Goal: Task Accomplishment & Management: Complete application form

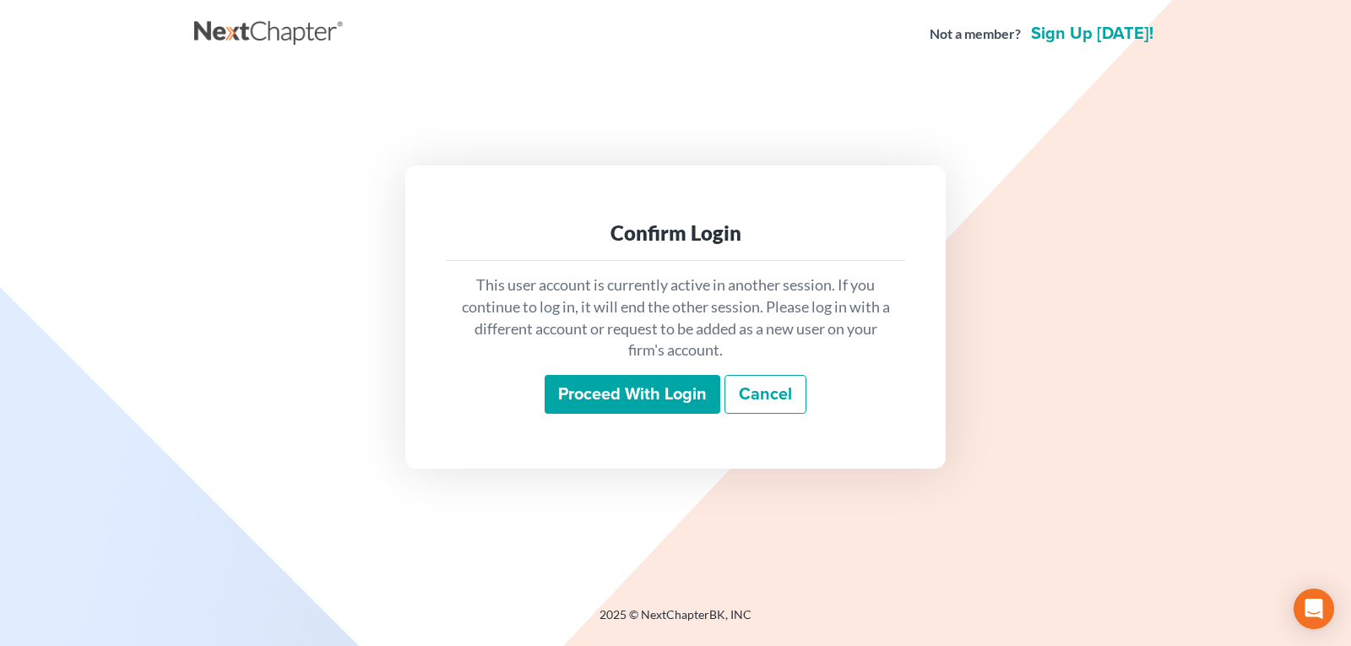
click at [593, 386] on input "Proceed with login" at bounding box center [633, 394] width 176 height 39
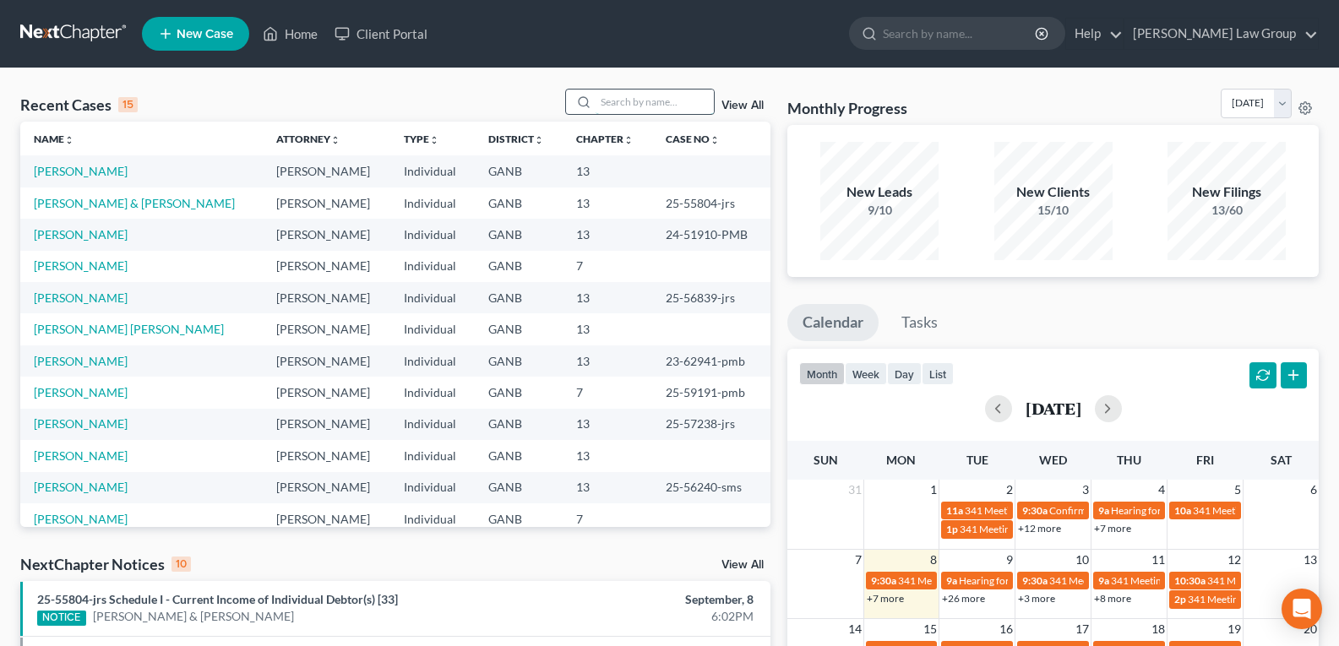
click at [610, 107] on input "search" at bounding box center [655, 102] width 118 height 24
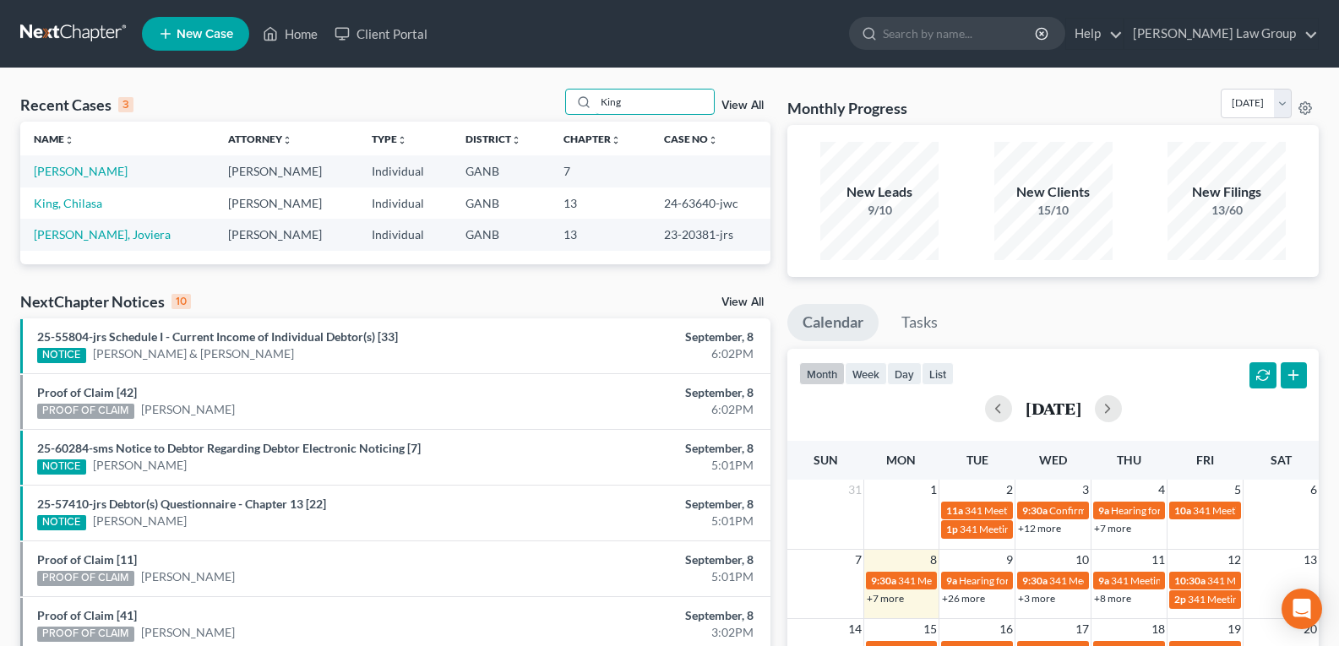
type input "King"
click at [68, 173] on link "[PERSON_NAME]" at bounding box center [81, 171] width 94 height 14
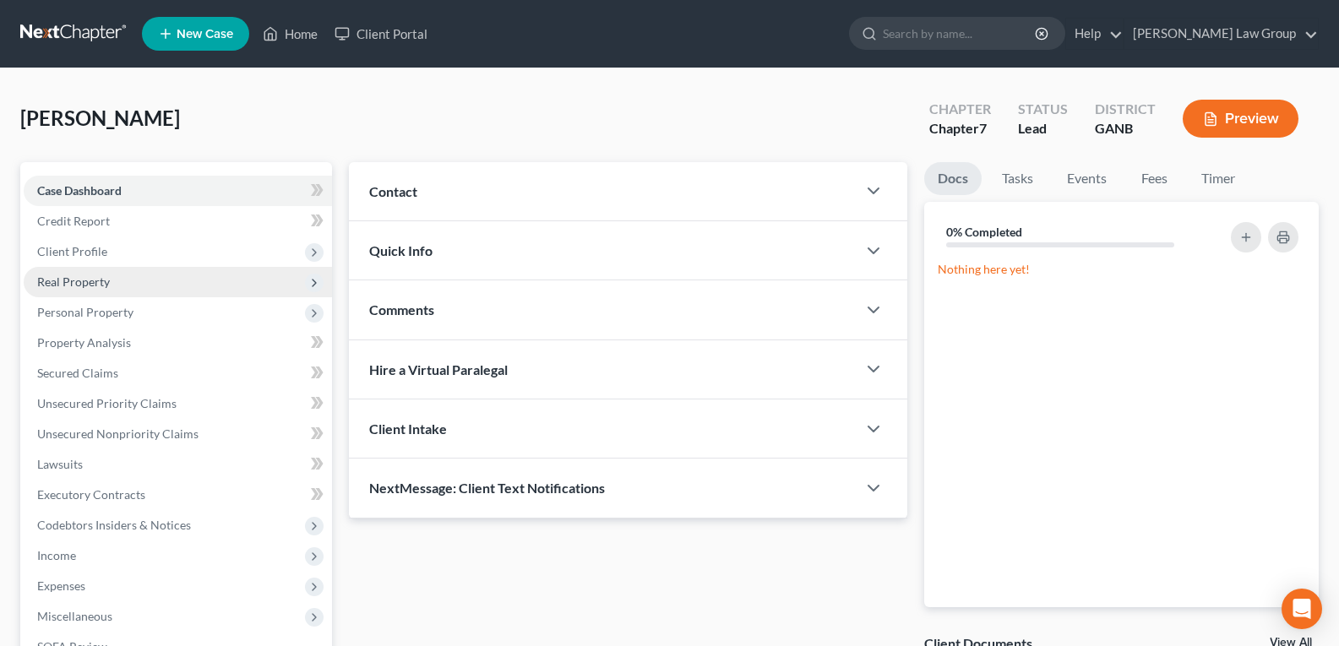
click at [95, 283] on span "Real Property" at bounding box center [73, 282] width 73 height 14
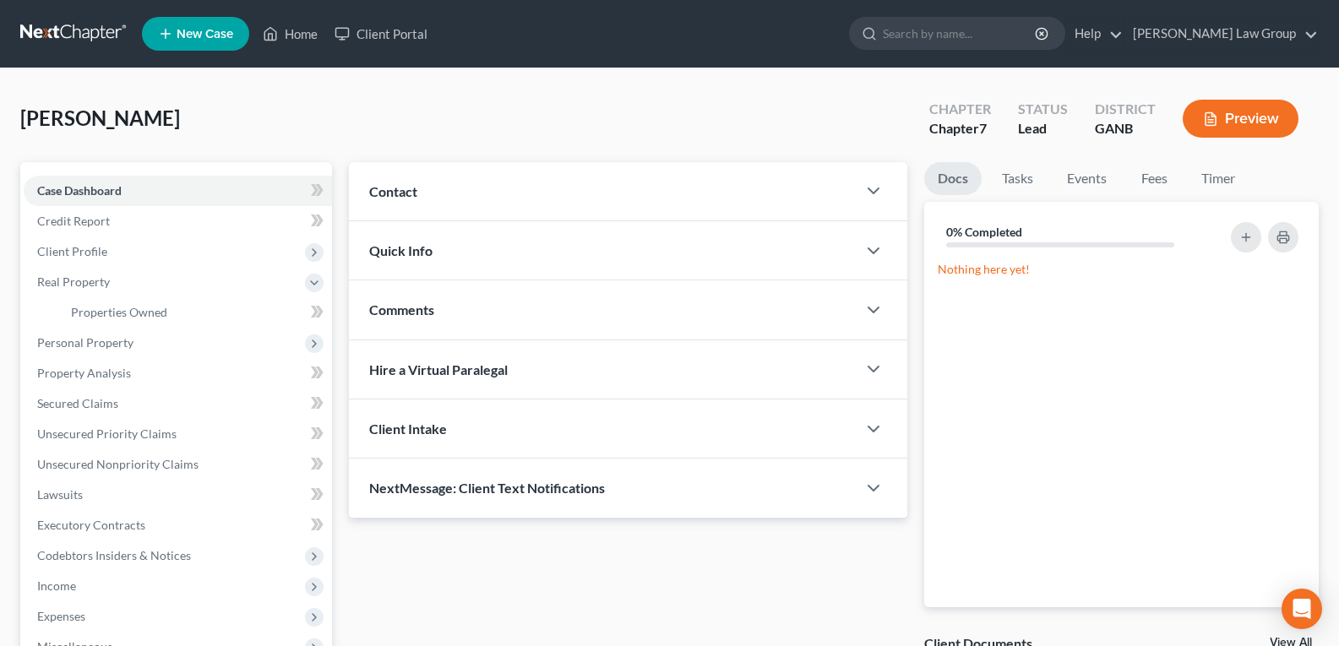
click at [1235, 111] on button "Preview" at bounding box center [1241, 119] width 116 height 38
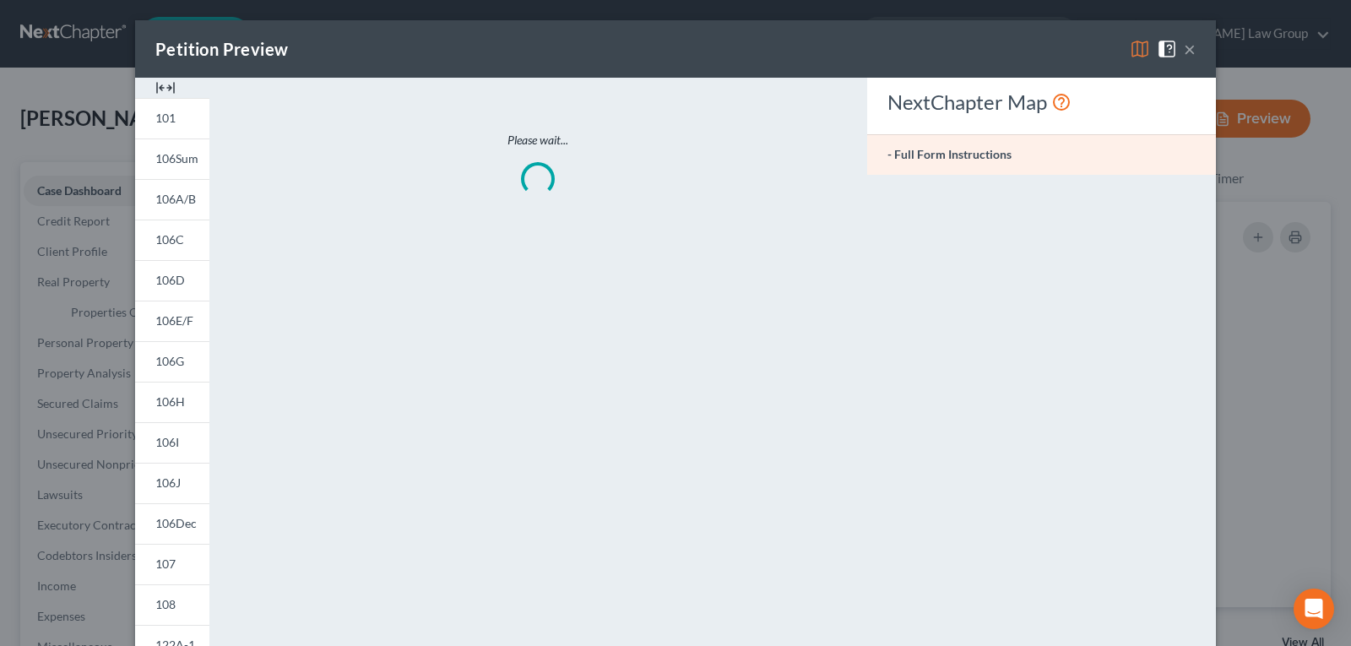
click at [155, 84] on img at bounding box center [165, 88] width 20 height 20
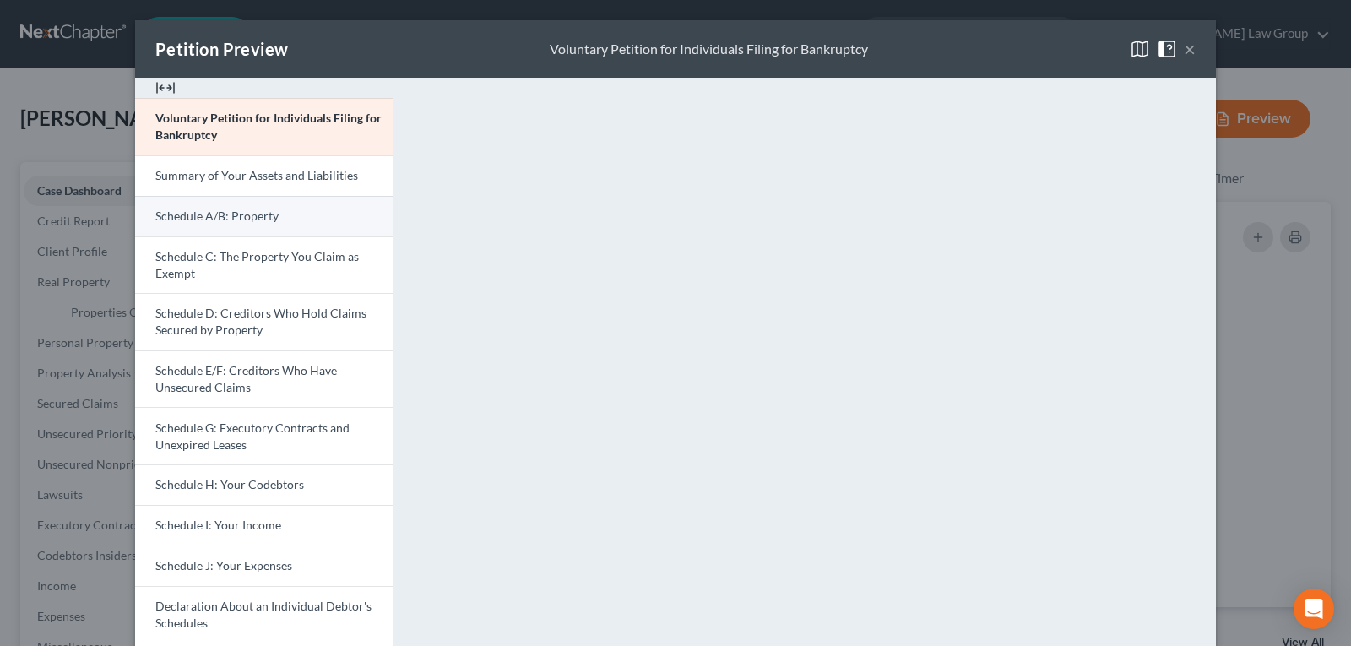
click at [215, 210] on span "Schedule A/B: Property" at bounding box center [216, 216] width 123 height 14
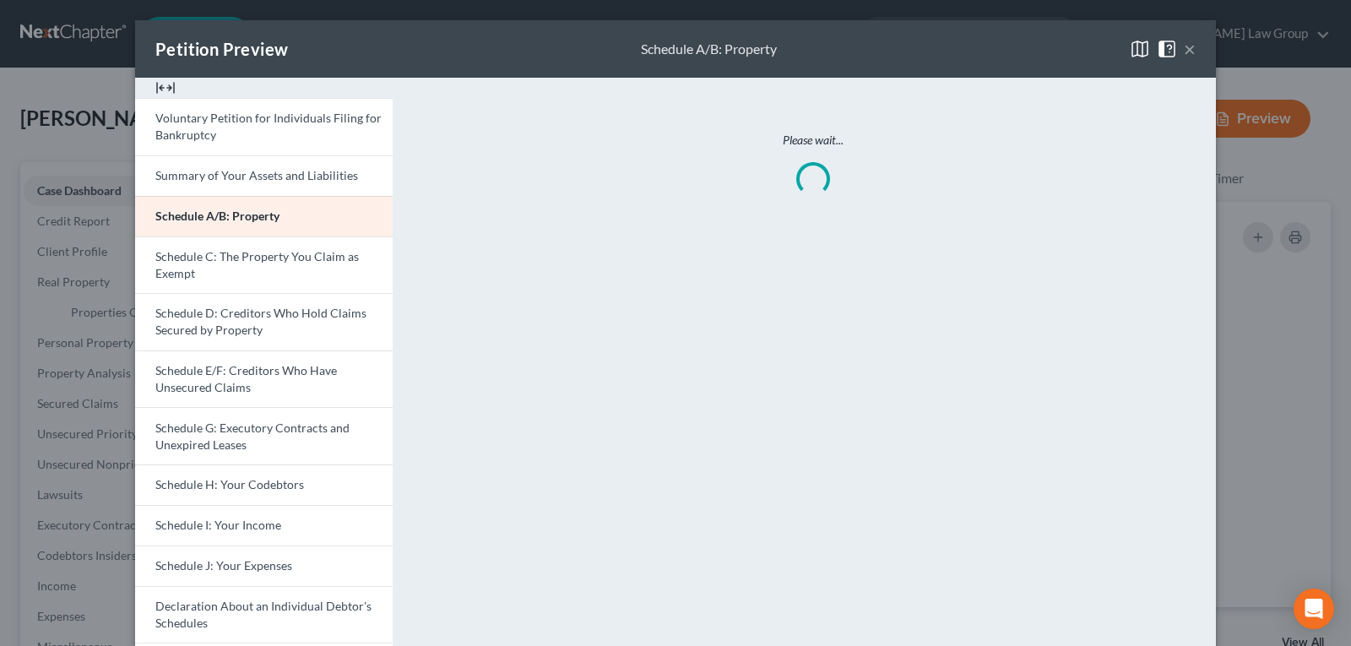
click at [1184, 46] on button "×" at bounding box center [1190, 49] width 12 height 20
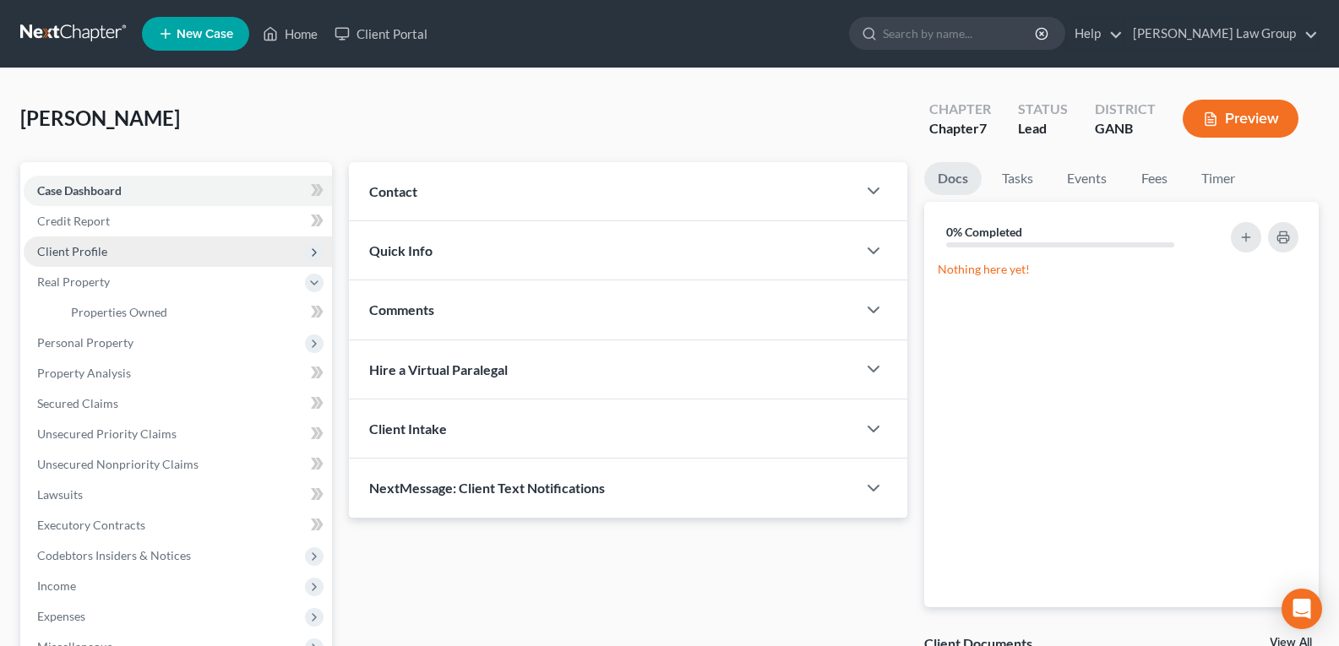
click at [77, 258] on span "Client Profile" at bounding box center [178, 252] width 308 height 30
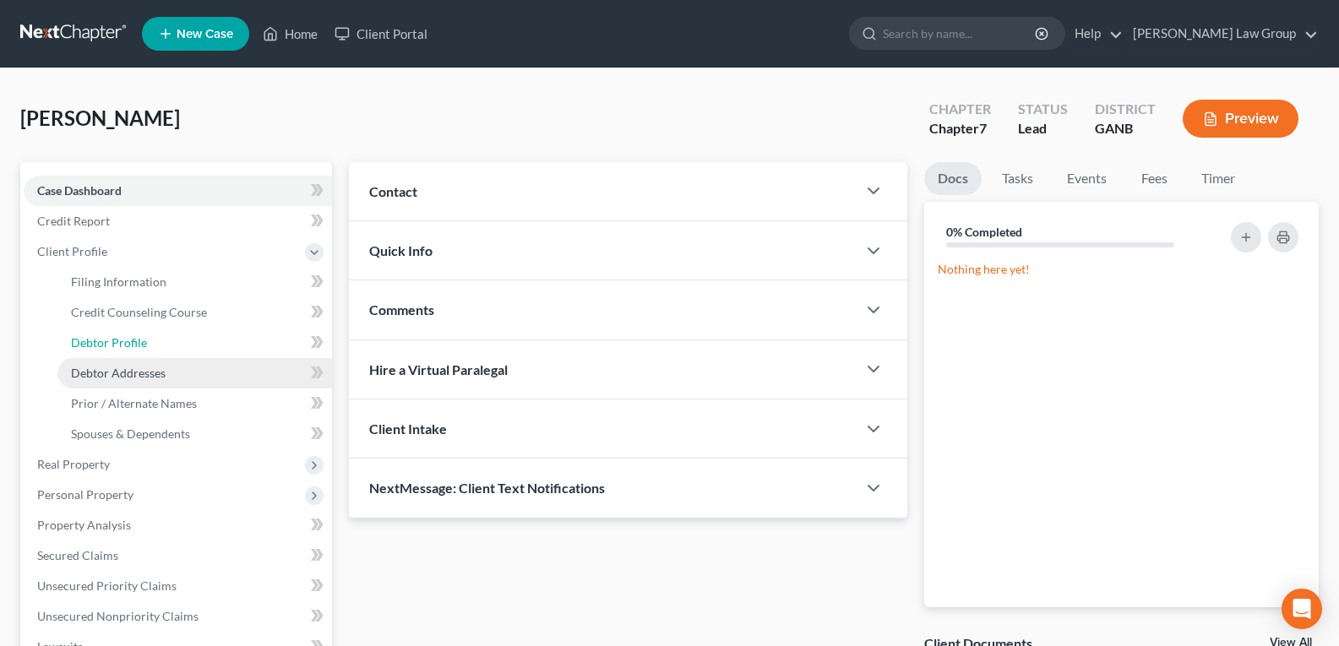
drag, startPoint x: 112, startPoint y: 345, endPoint x: 113, endPoint y: 365, distance: 20.3
click at [111, 345] on span "Debtor Profile" at bounding box center [109, 342] width 76 height 14
select select "0"
select select "1"
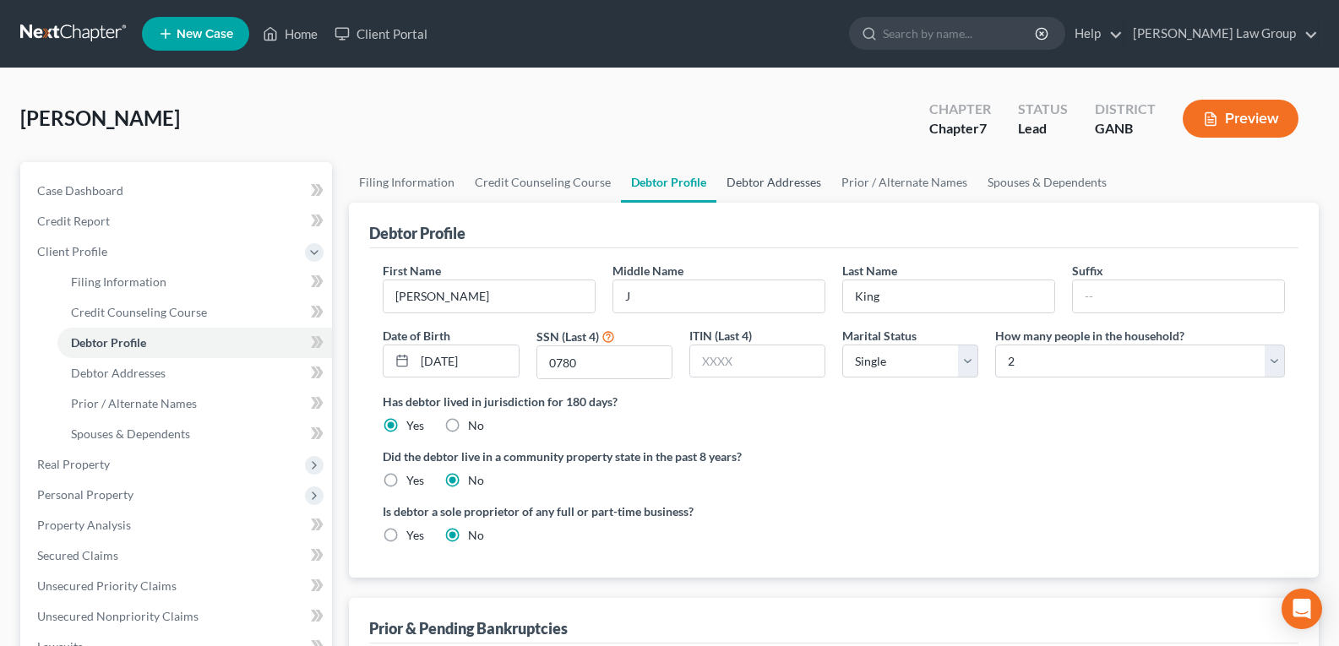
click at [768, 185] on link "Debtor Addresses" at bounding box center [773, 182] width 115 height 41
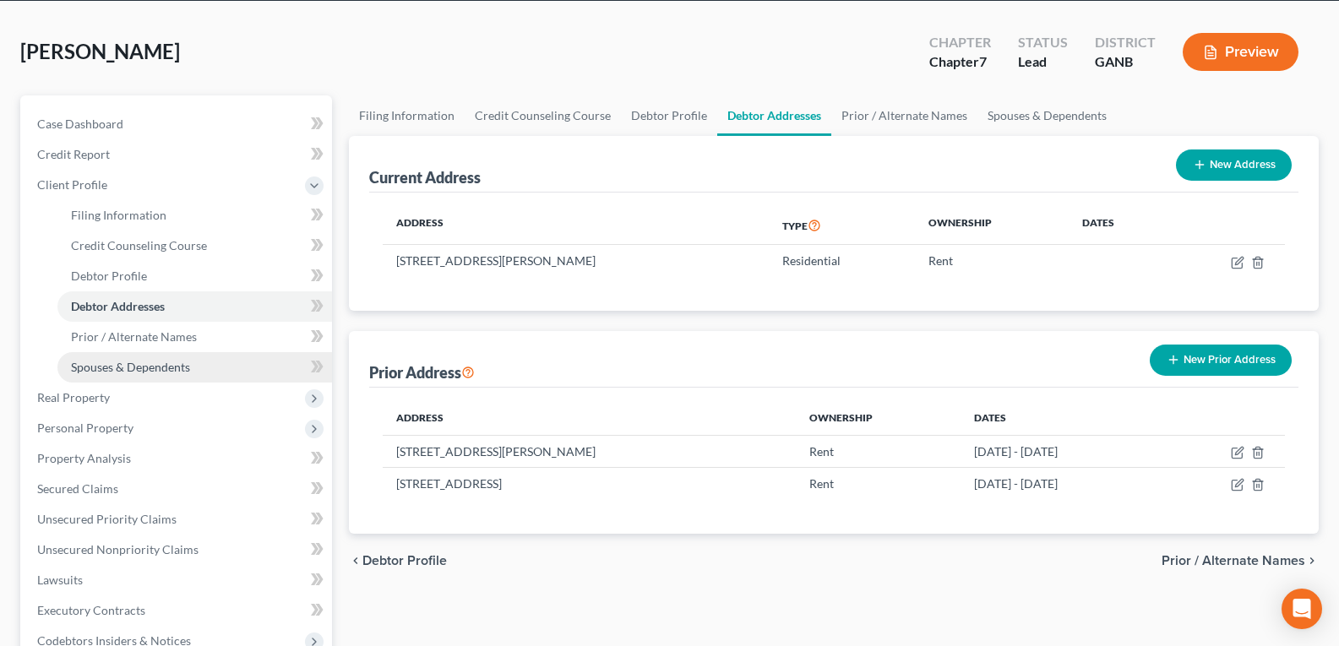
scroll to position [84, 0]
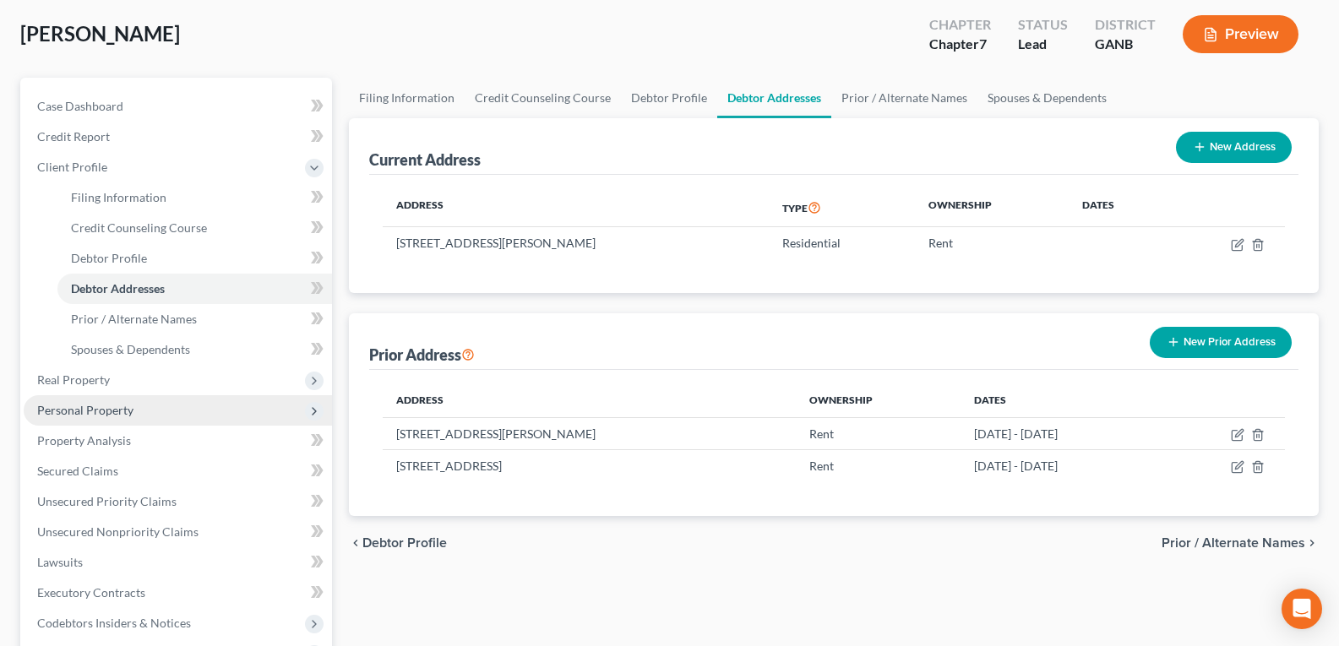
click at [135, 411] on span "Personal Property" at bounding box center [178, 410] width 308 height 30
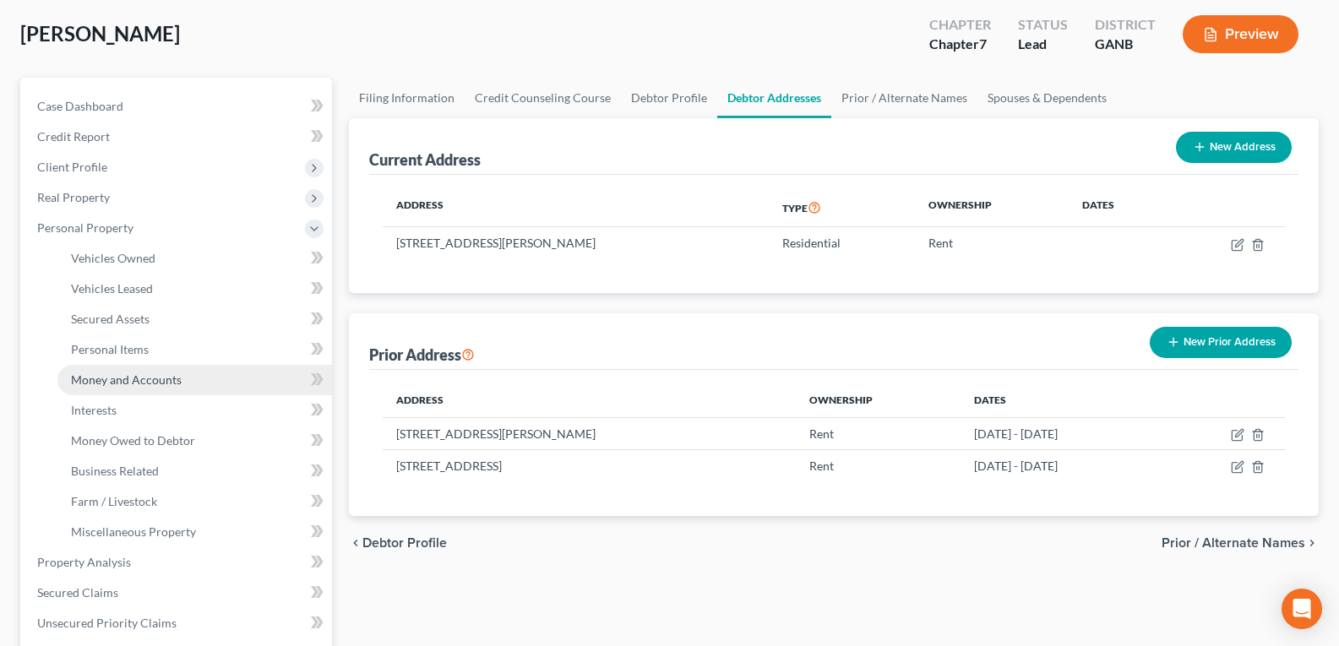
click at [171, 378] on span "Money and Accounts" at bounding box center [126, 380] width 111 height 14
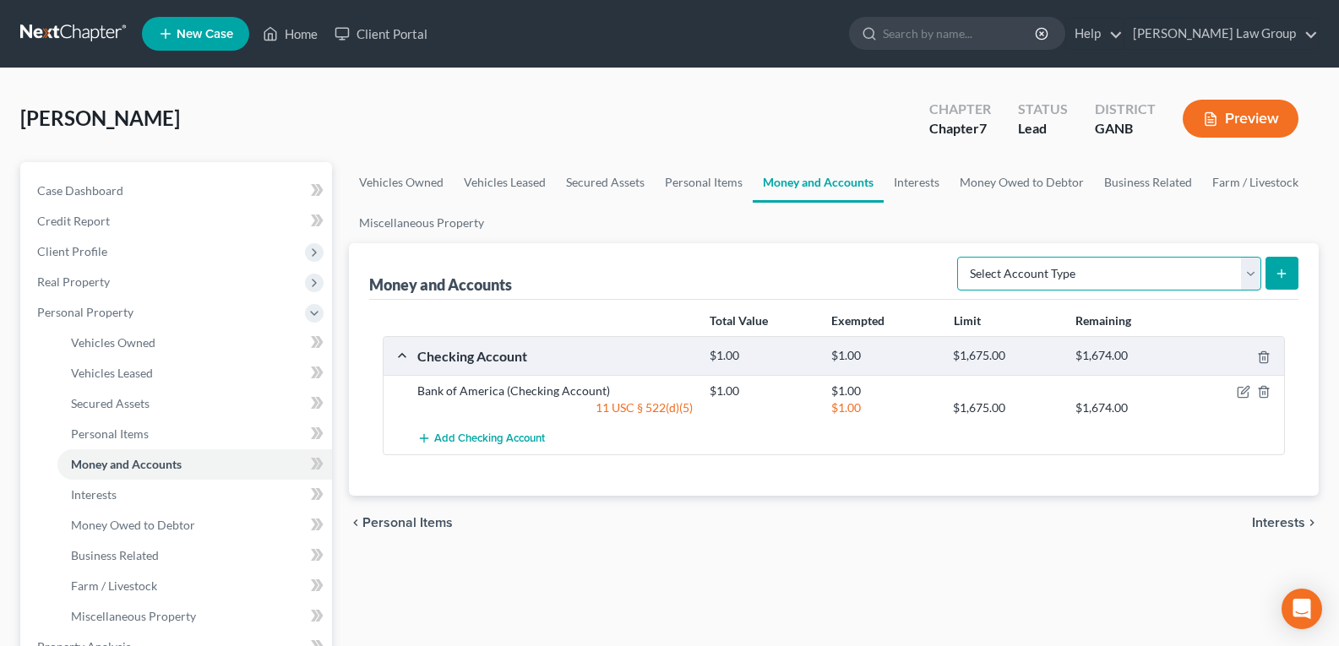
click at [1250, 281] on select "Select Account Type Brokerage Cash on Hand Certificates of Deposit Checking Acc…" at bounding box center [1109, 274] width 304 height 34
click at [1225, 121] on button "Preview" at bounding box center [1241, 119] width 116 height 38
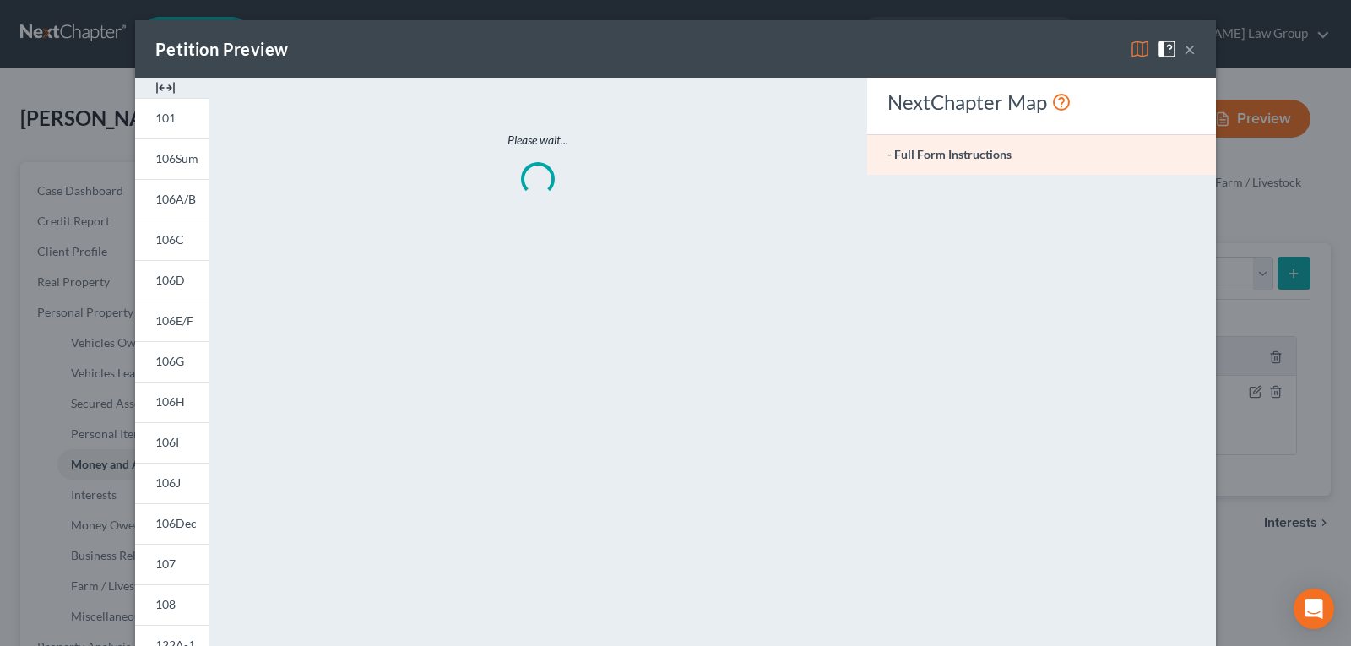
click at [165, 84] on img at bounding box center [165, 88] width 20 height 20
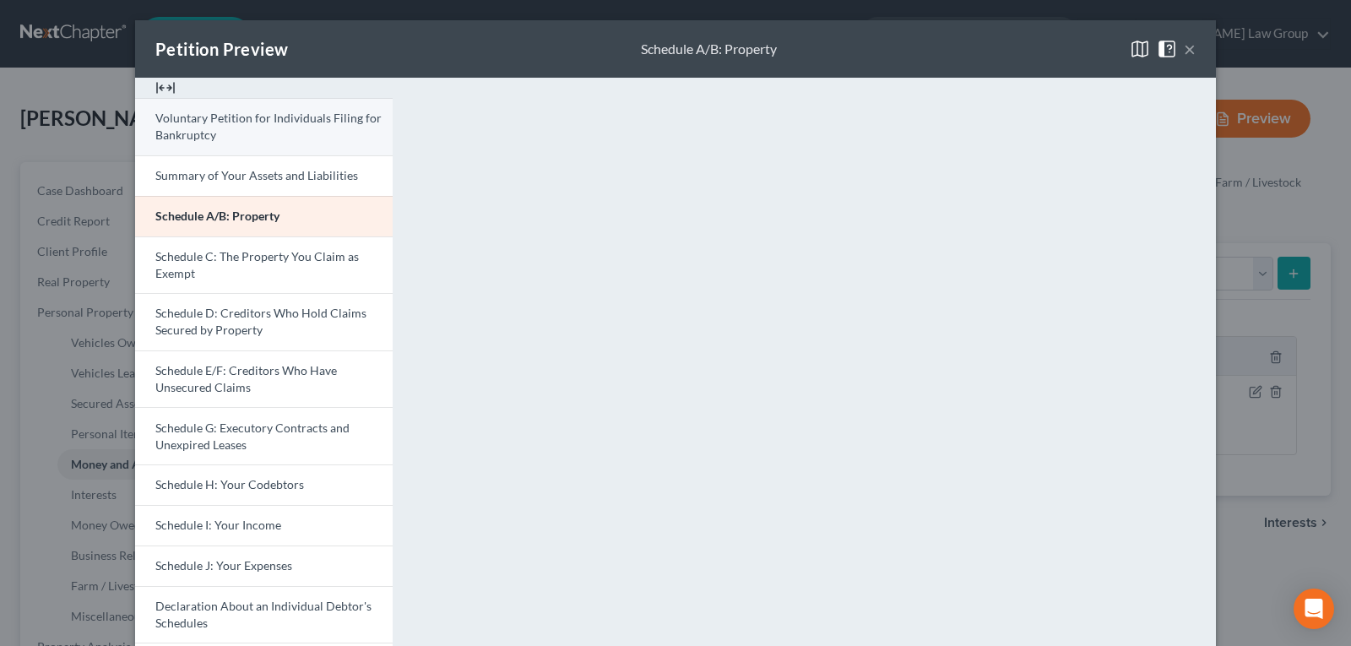
click at [196, 133] on span "Voluntary Petition for Individuals Filing for Bankruptcy" at bounding box center [268, 126] width 226 height 31
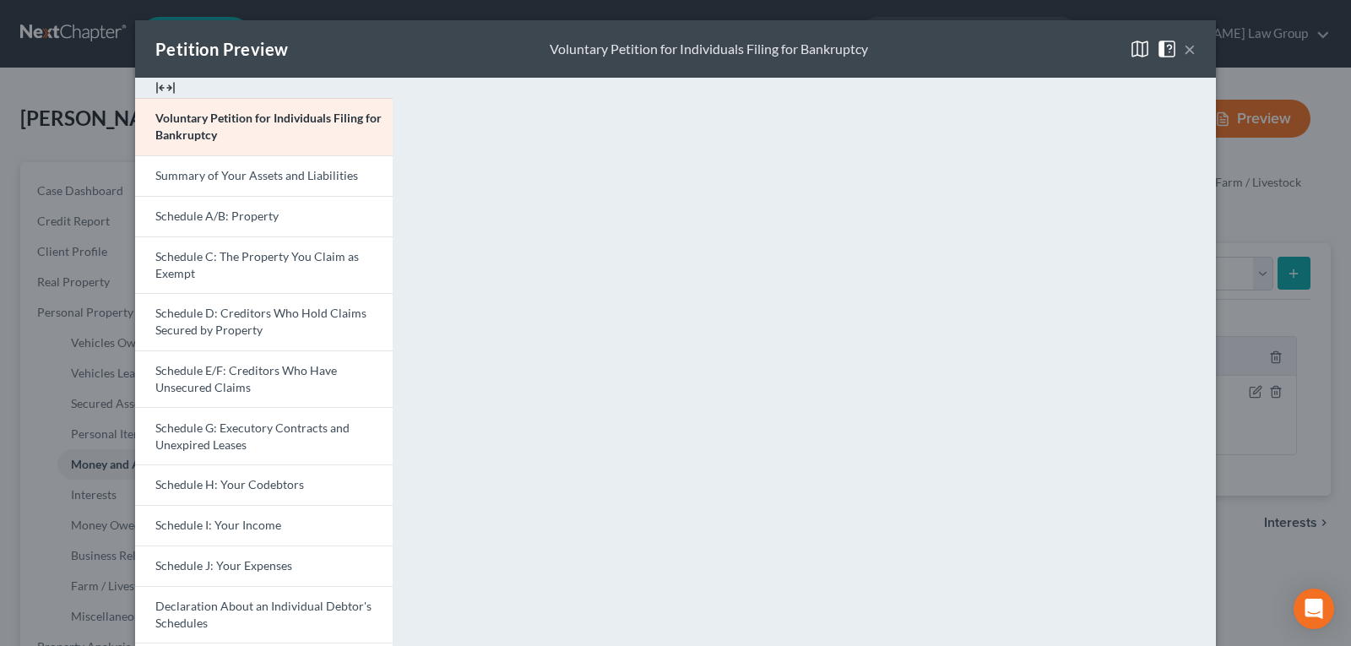
click at [1189, 49] on button "×" at bounding box center [1190, 49] width 12 height 20
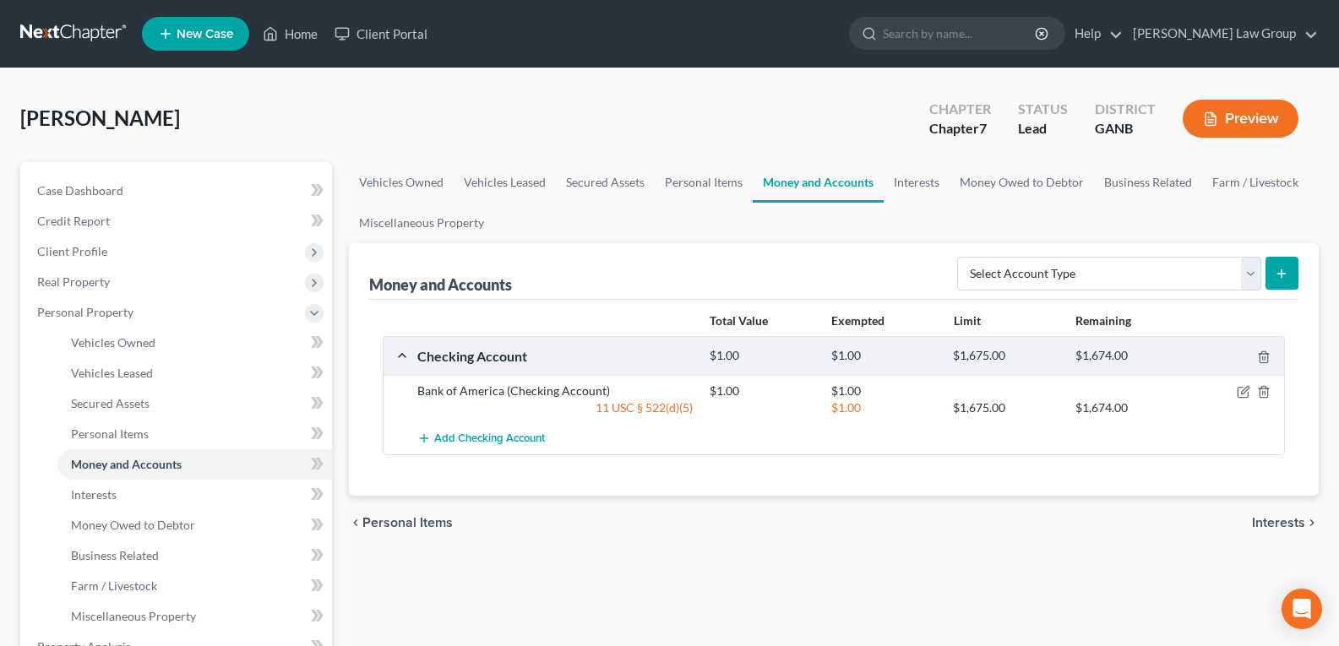
click at [1294, 278] on button "submit" at bounding box center [1281, 273] width 33 height 33
click at [1036, 275] on select "Select Account Type Brokerage Cash on Hand Certificates of Deposit Checking Acc…" at bounding box center [1109, 274] width 304 height 34
select select "checking"
click at [960, 257] on select "Select Account Type Brokerage Cash on Hand Certificates of Deposit Checking Acc…" at bounding box center [1109, 274] width 304 height 34
click at [1286, 270] on icon "submit" at bounding box center [1282, 274] width 14 height 14
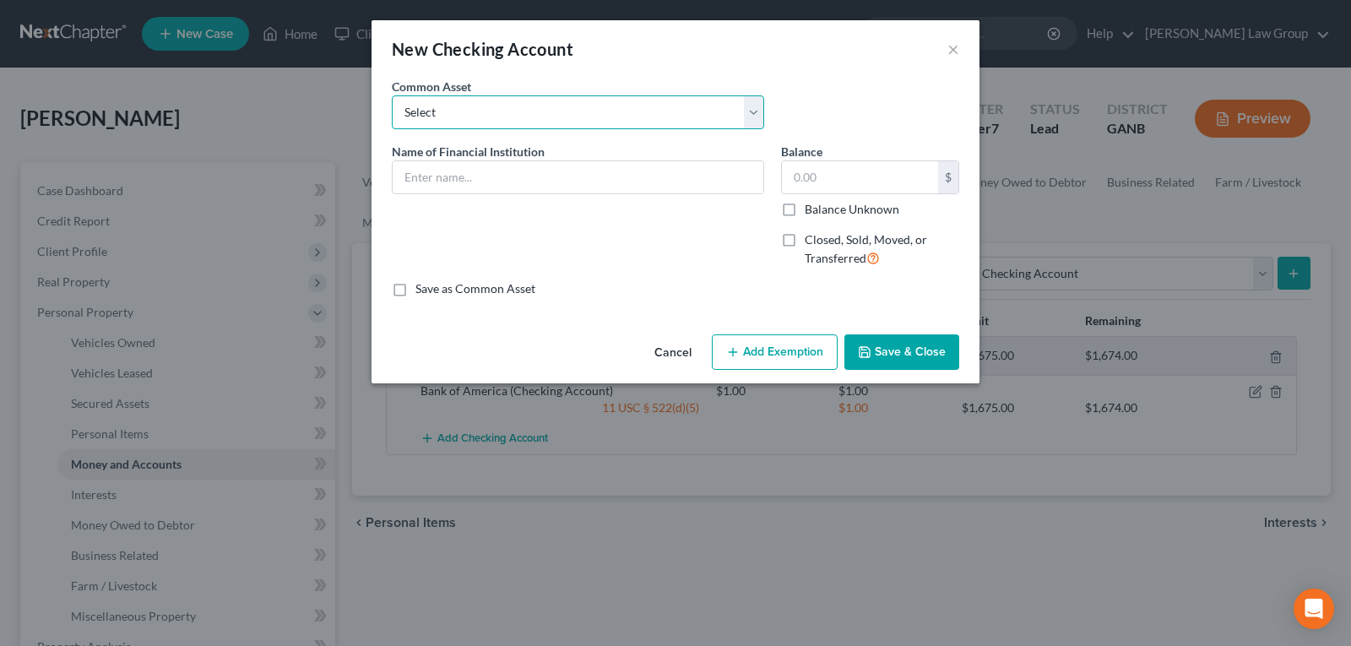
click at [470, 113] on select "Select PLATINUM FEDERAL CREDIT UNION UNITED COMMUNITY BANK Truist PNC Bank Navy…" at bounding box center [578, 112] width 373 height 34
click at [519, 111] on select "Select PLATINUM FEDERAL CREDIT UNION UNITED COMMUNITY BANK Truist PNC Bank Navy…" at bounding box center [578, 112] width 373 height 34
select select "7"
click at [392, 95] on select "Select PLATINUM FEDERAL CREDIT UNION UNITED COMMUNITY BANK Truist PNC Bank Navy…" at bounding box center [578, 112] width 373 height 34
type input "Chase Bank"
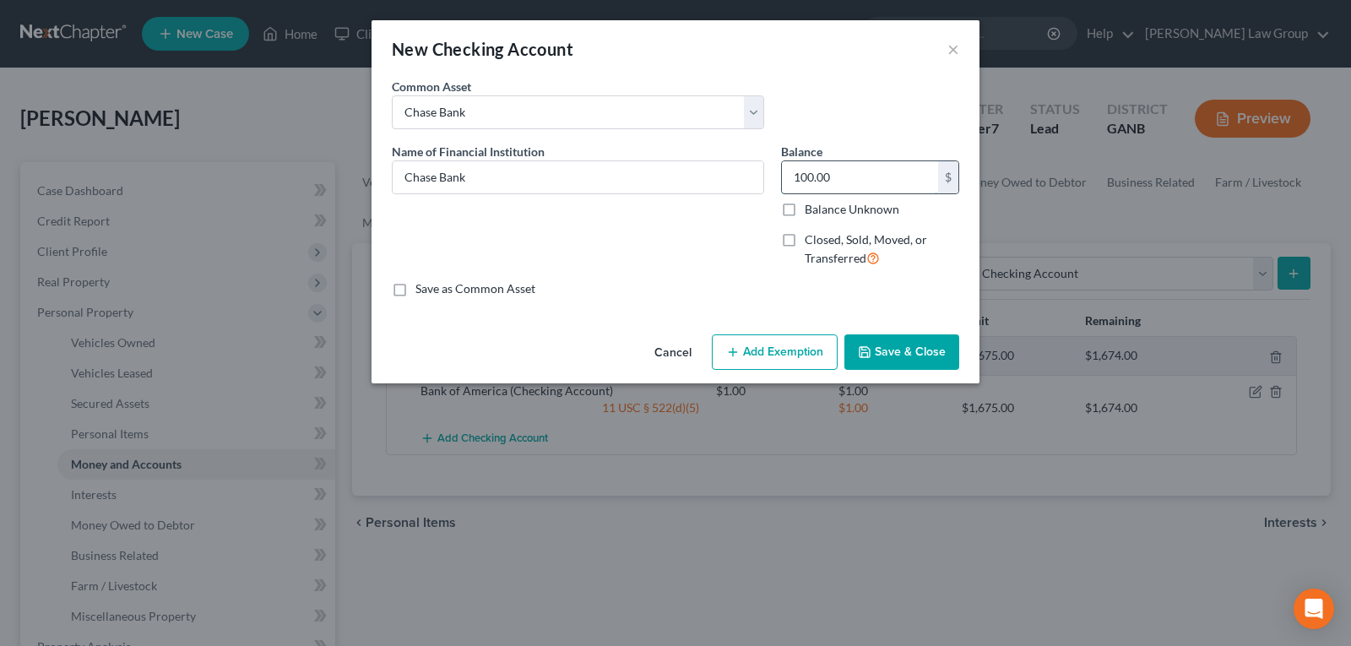
click at [888, 179] on input "100.00" at bounding box center [860, 177] width 156 height 32
click at [887, 179] on input "100.00" at bounding box center [860, 177] width 156 height 32
type input "1.00"
click at [904, 343] on button "Save & Close" at bounding box center [902, 351] width 115 height 35
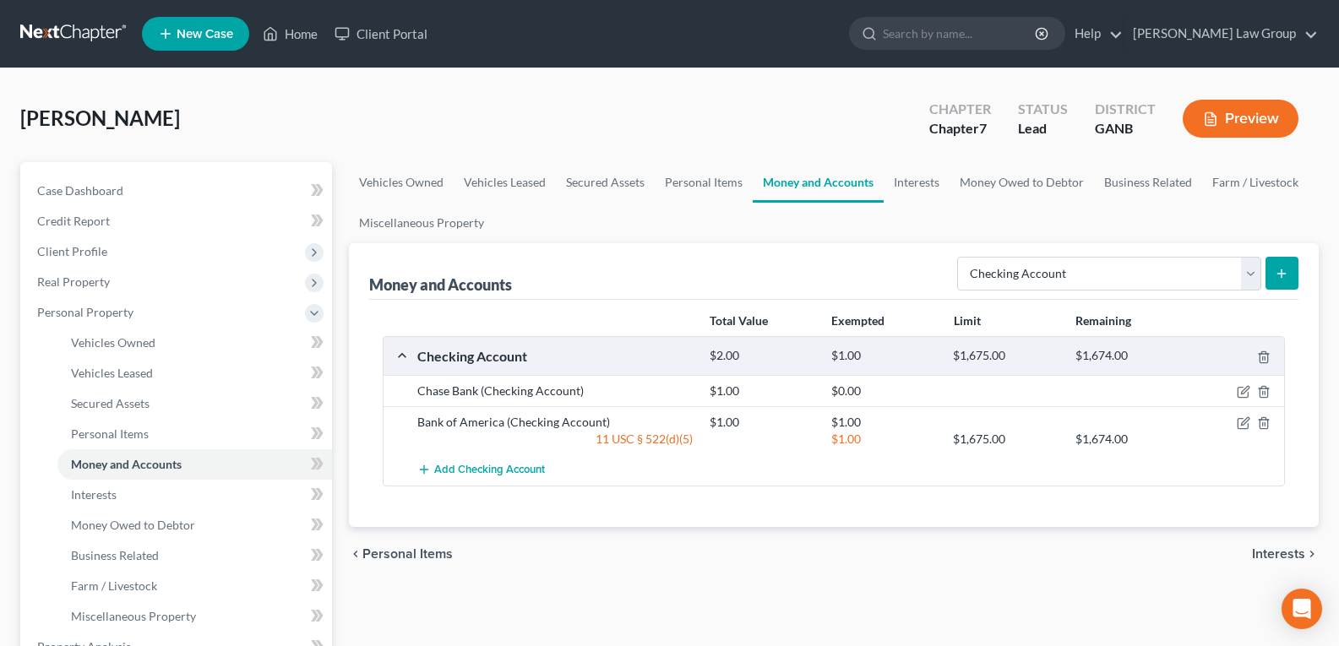
click at [1292, 277] on button "submit" at bounding box center [1281, 273] width 33 height 33
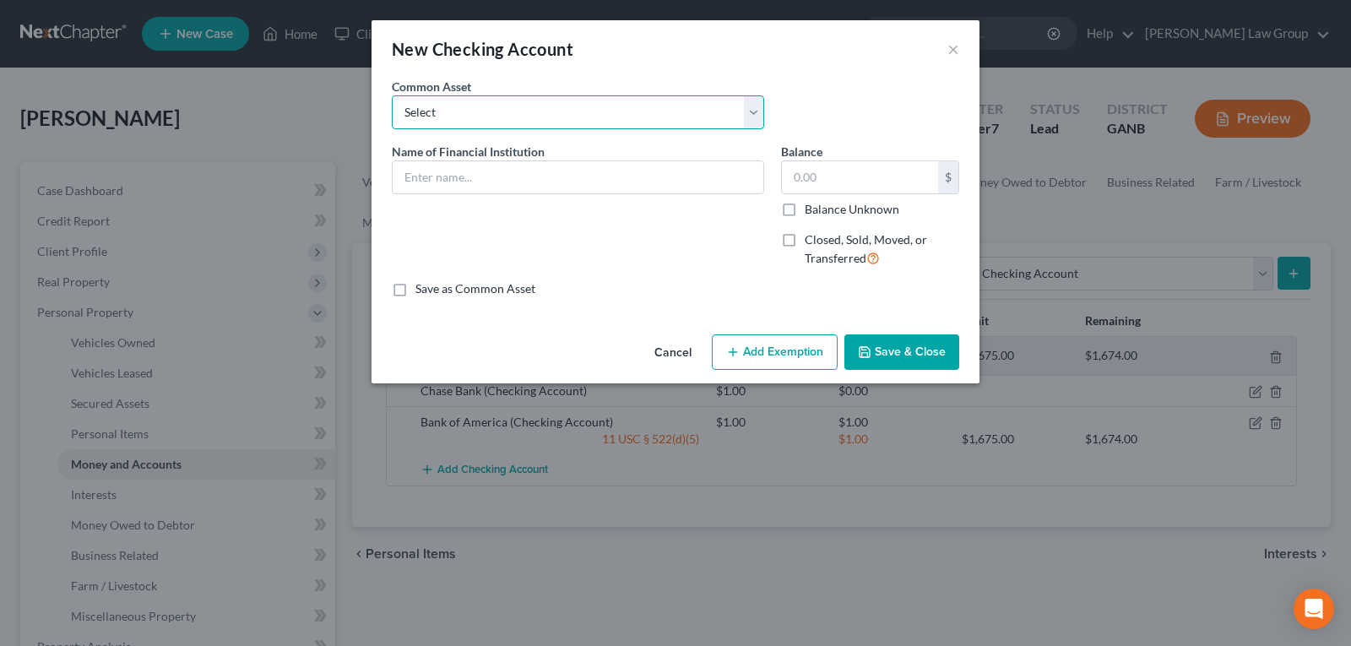
click at [472, 116] on select "Select PLATINUM FEDERAL CREDIT UNION UNITED COMMUNITY BANK Truist PNC Bank Navy…" at bounding box center [578, 112] width 373 height 34
select select "7"
click at [392, 95] on select "Select PLATINUM FEDERAL CREDIT UNION UNITED COMMUNITY BANK Truist PNC Bank Navy…" at bounding box center [578, 112] width 373 height 34
type input "Chase Bank"
type input "100.00"
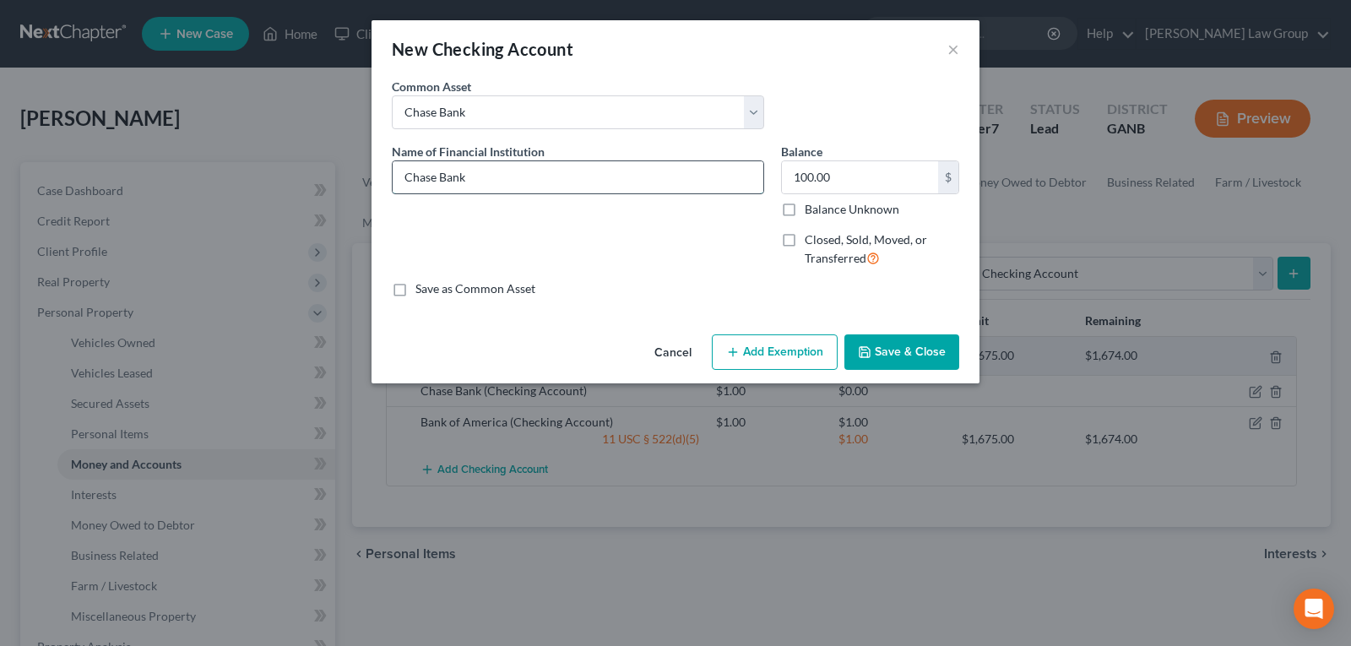
click at [472, 176] on input "Chase Bank" at bounding box center [578, 177] width 371 height 32
type input "Chase Bank Secured Checking"
click at [860, 175] on input "100.00" at bounding box center [860, 177] width 156 height 32
type input "1.00"
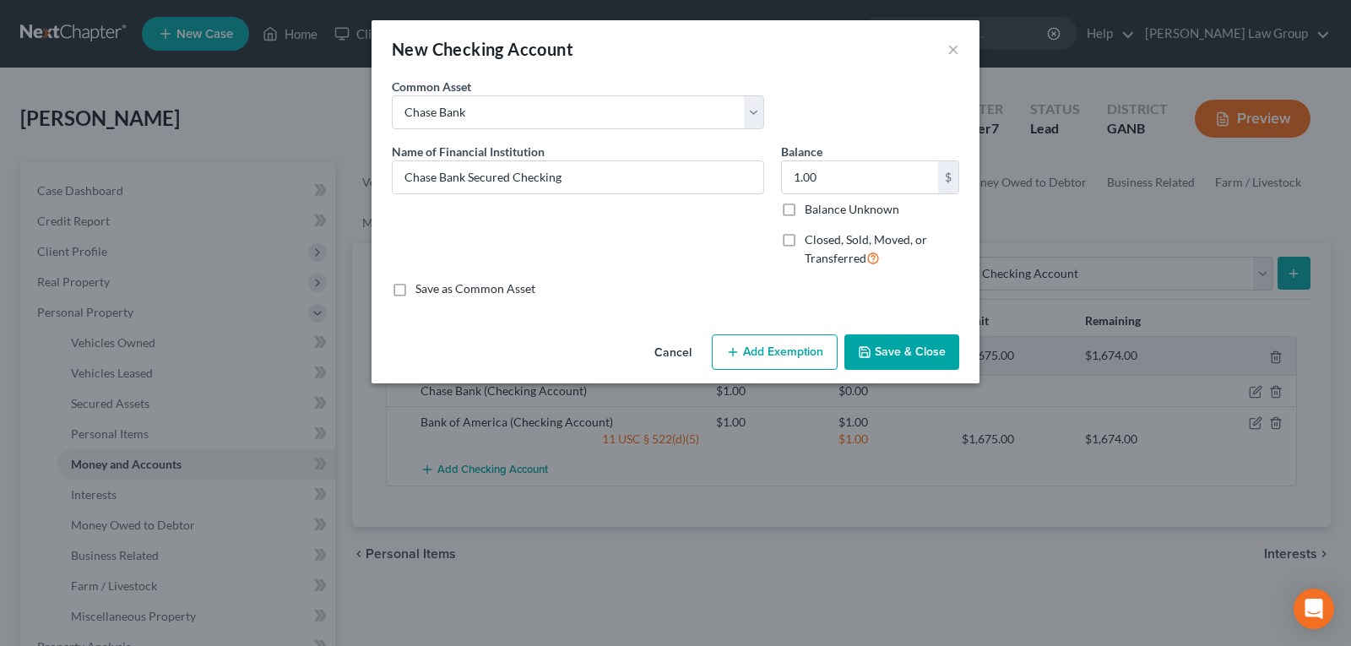
click at [895, 347] on button "Save & Close" at bounding box center [902, 351] width 115 height 35
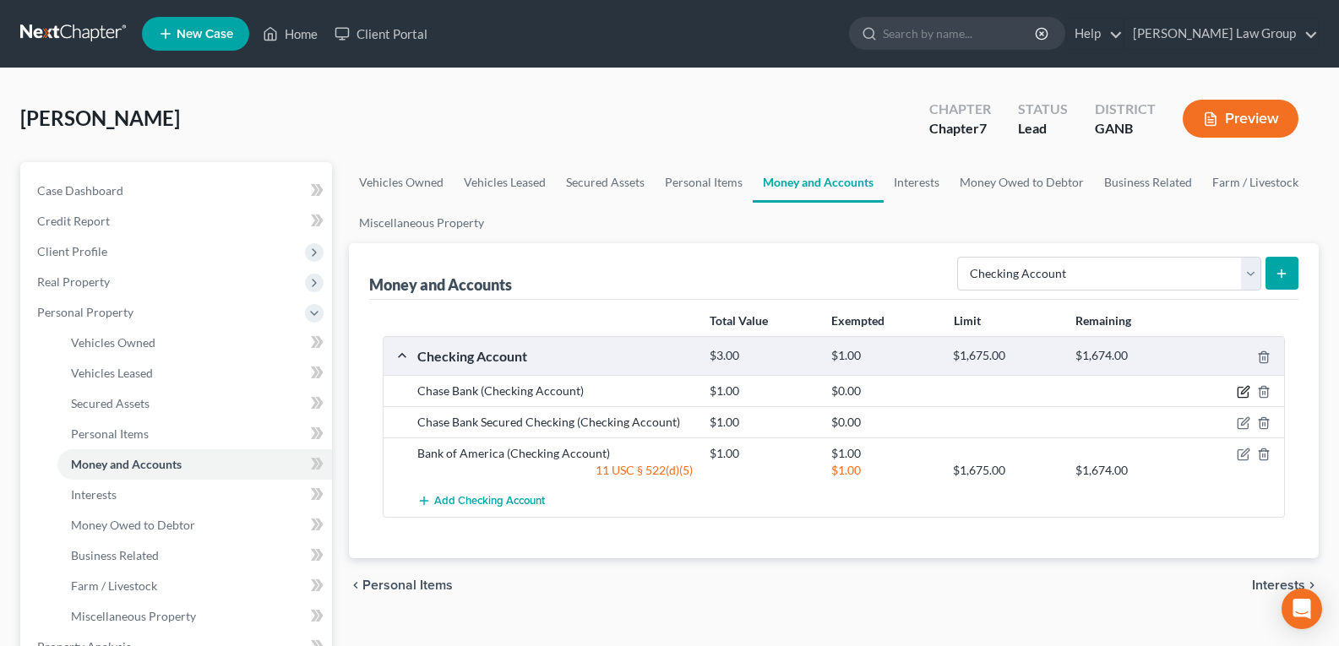
click at [1244, 388] on icon "button" at bounding box center [1244, 392] width 14 height 14
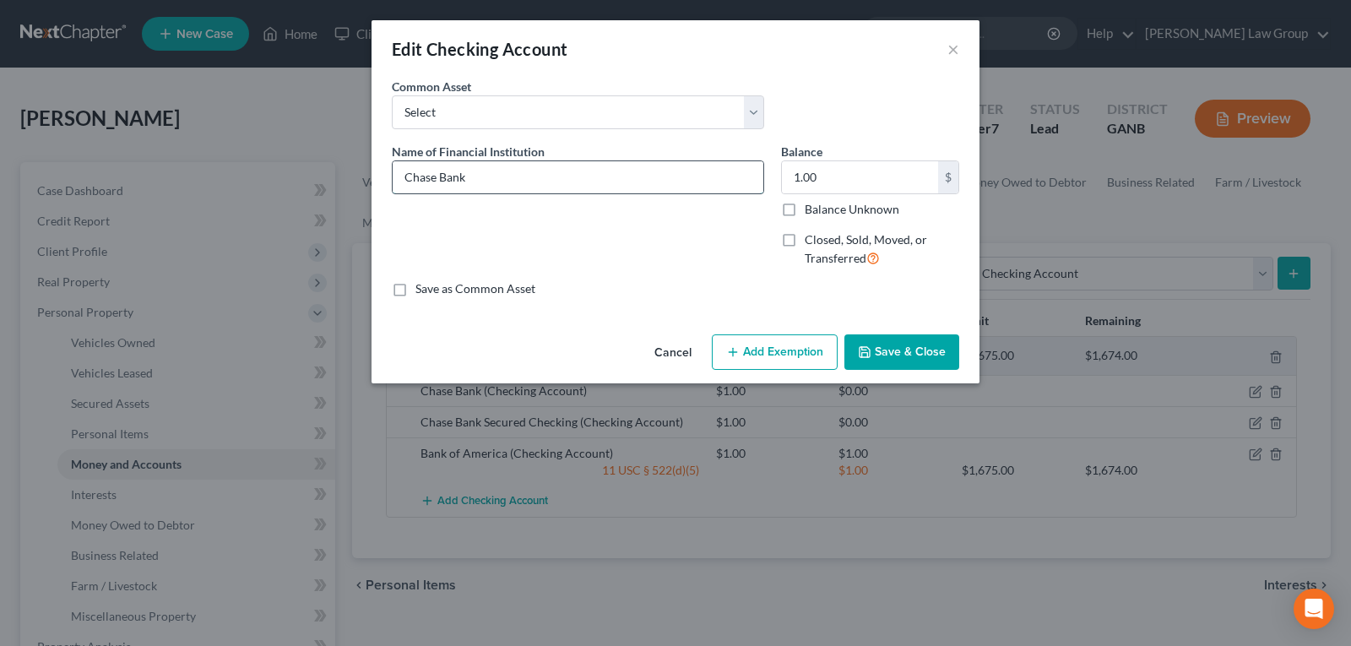
click at [493, 186] on input "Chase Bank" at bounding box center [578, 177] width 371 height 32
type input "Chase Total Checking"
drag, startPoint x: 886, startPoint y: 345, endPoint x: 888, endPoint y: 354, distance: 9.4
click at [887, 345] on button "Save & Close" at bounding box center [902, 351] width 115 height 35
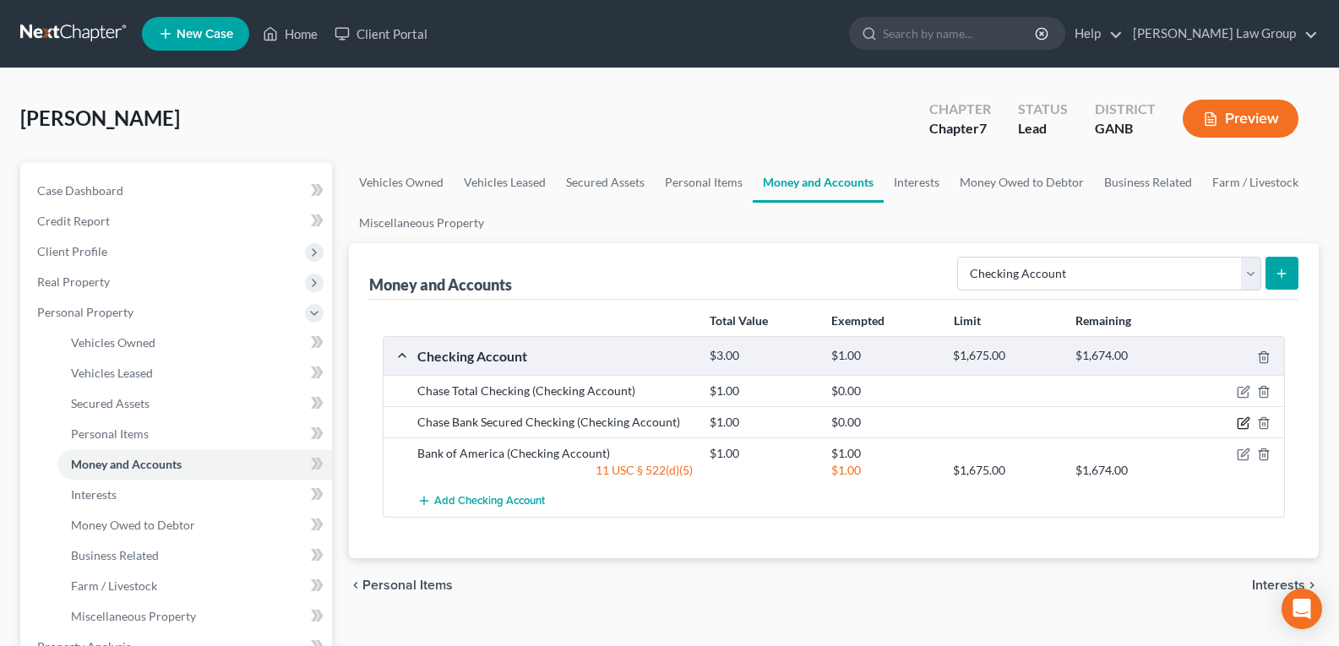
click at [1243, 418] on icon "button" at bounding box center [1244, 423] width 14 height 14
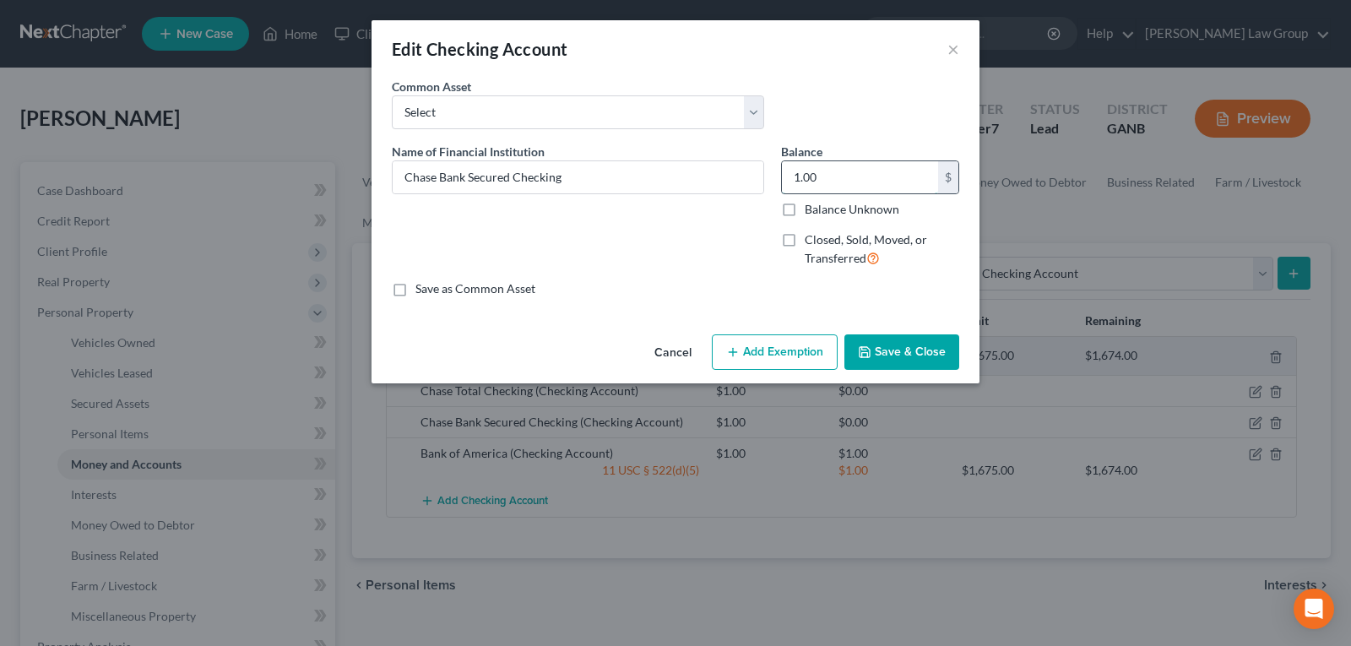
click at [824, 178] on input "1.00" at bounding box center [860, 177] width 156 height 32
drag, startPoint x: 842, startPoint y: 164, endPoint x: 712, endPoint y: 182, distance: 131.4
click at [712, 182] on div "Name of Financial Institution * Chase Bank Secured Checking Balance 8,346.00 $ …" at bounding box center [675, 212] width 585 height 139
type input "8.46"
click at [904, 365] on button "Save & Close" at bounding box center [902, 351] width 115 height 35
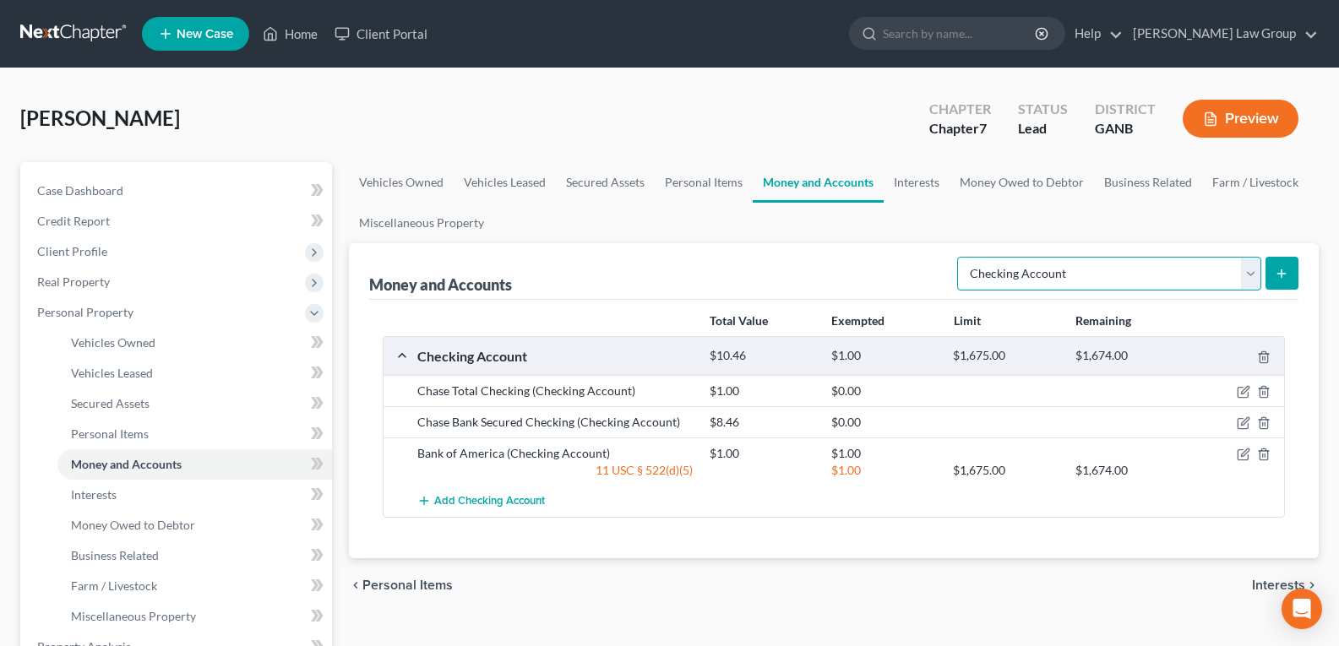
click at [1003, 263] on select "Select Account Type Brokerage Cash on Hand Certificates of Deposit Checking Acc…" at bounding box center [1109, 274] width 304 height 34
click at [960, 257] on select "Select Account Type Brokerage Cash on Hand Certificates of Deposit Checking Acc…" at bounding box center [1109, 274] width 304 height 34
click at [1275, 273] on icon "submit" at bounding box center [1282, 274] width 14 height 14
click at [506, 503] on span "Add Checking Account" at bounding box center [489, 502] width 111 height 14
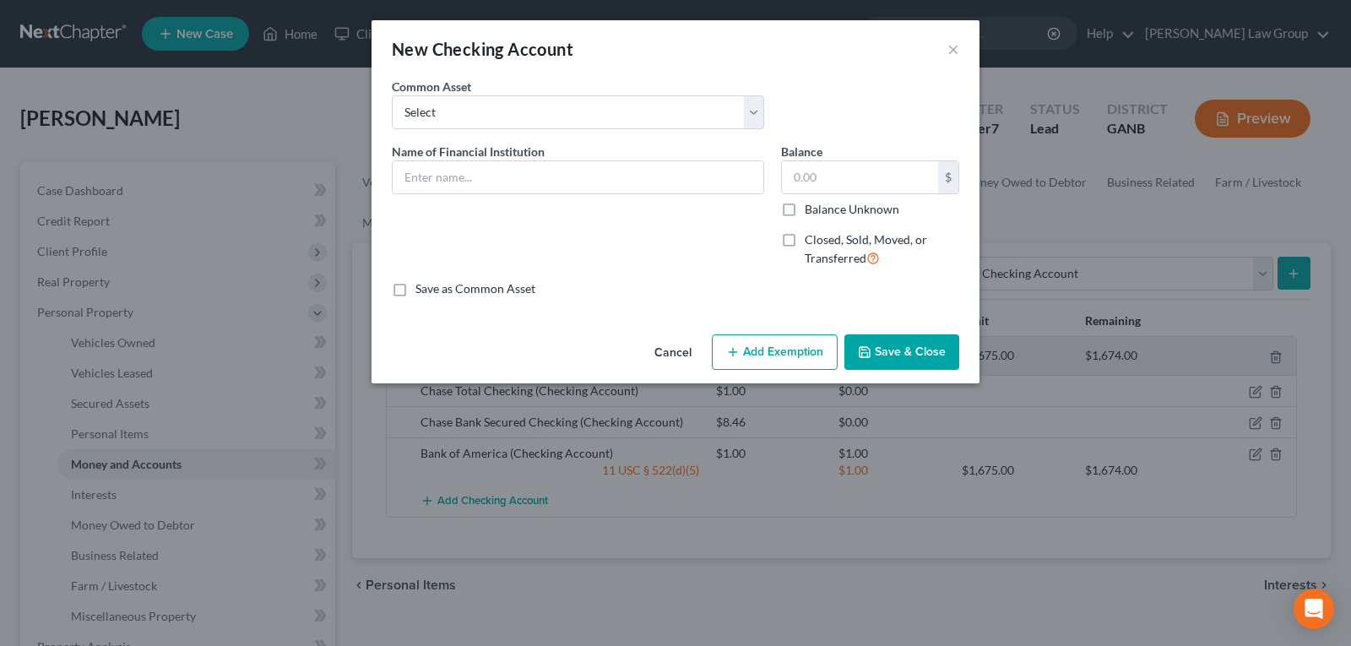
click at [437, 129] on div "Common Asset Select PLATINUM FEDERAL CREDIT UNION UNITED COMMUNITY BANK Truist …" at bounding box center [675, 110] width 585 height 65
click at [442, 108] on select "Select PLATINUM FEDERAL CREDIT UNION UNITED COMMUNITY BANK Truist PNC Bank Navy…" at bounding box center [578, 112] width 373 height 34
click at [677, 361] on button "Cancel" at bounding box center [673, 353] width 64 height 34
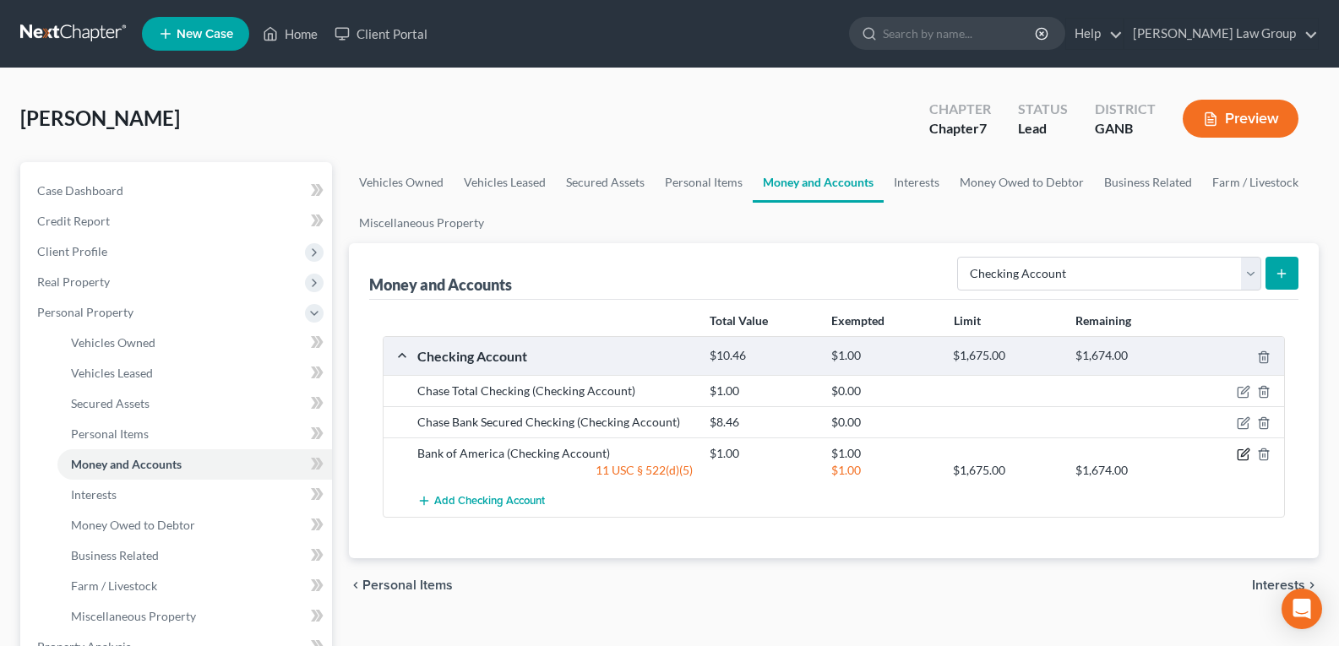
click at [1242, 454] on icon "button" at bounding box center [1244, 455] width 14 height 14
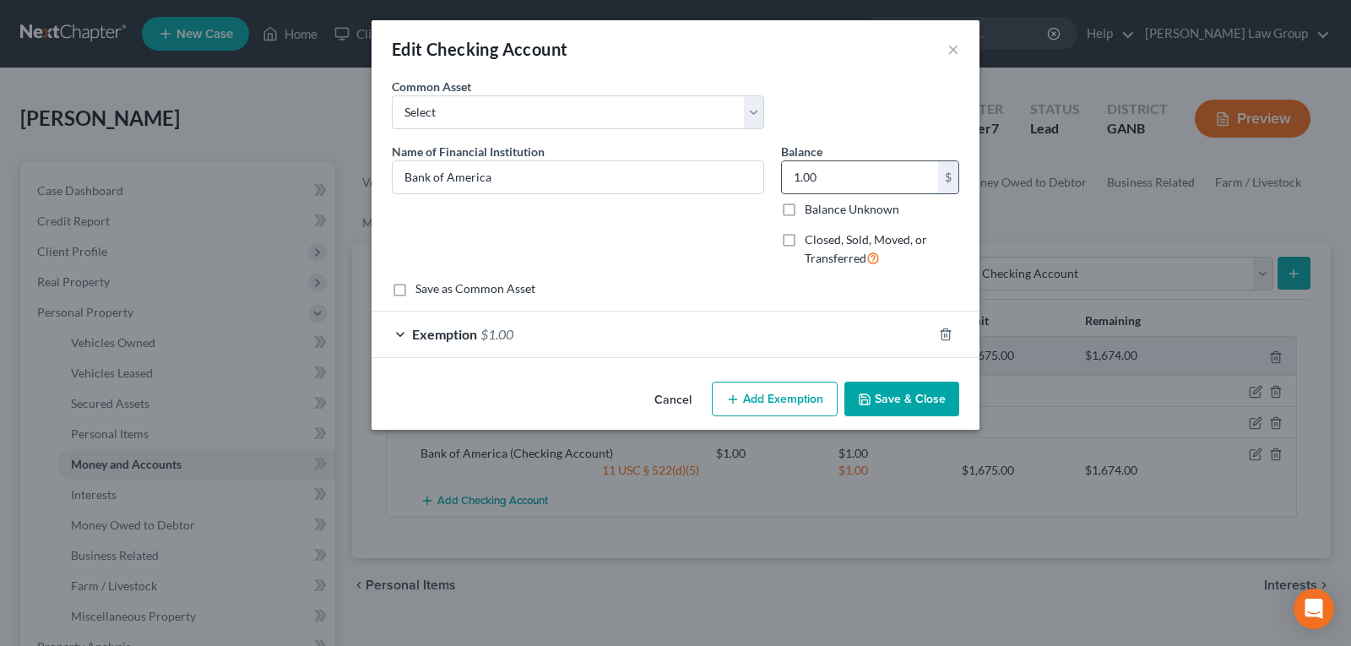
click at [832, 187] on input "1.00" at bounding box center [860, 177] width 156 height 32
type input "1.66"
click at [878, 400] on button "Save & Close" at bounding box center [902, 399] width 115 height 35
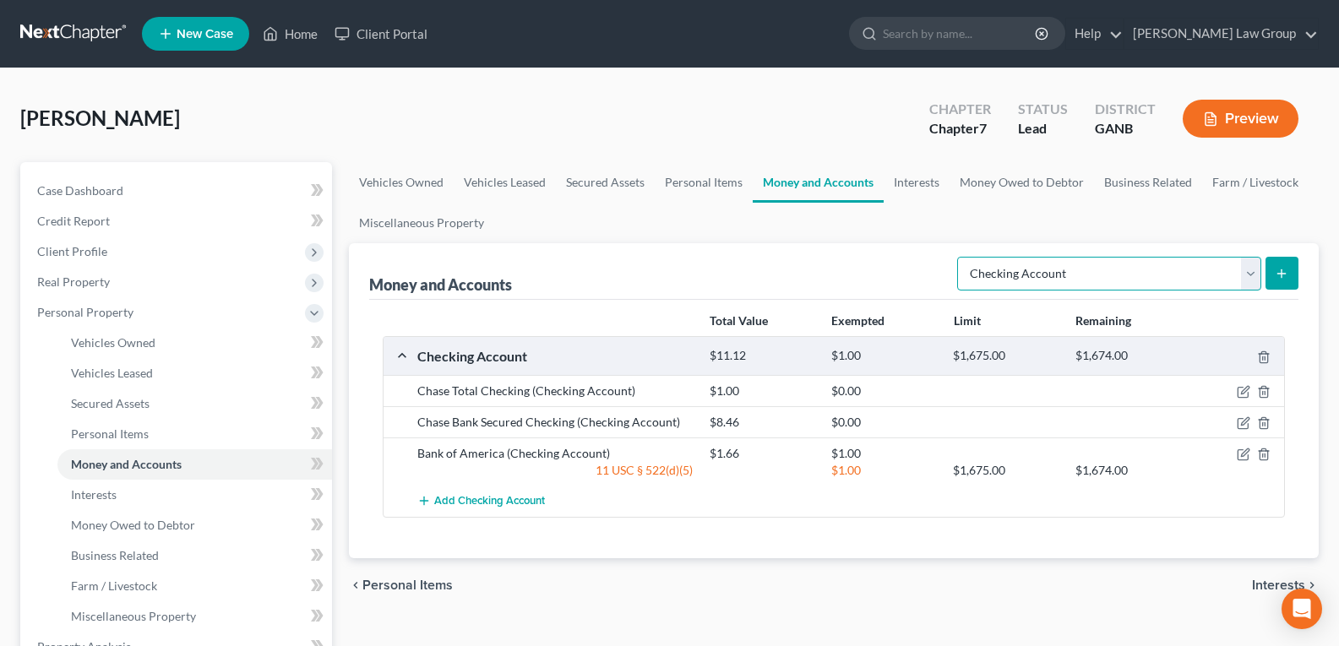
click at [1146, 270] on select "Select Account Type Brokerage Cash on Hand Certificates of Deposit Checking Acc…" at bounding box center [1109, 274] width 304 height 34
select select "savings"
click at [960, 257] on select "Select Account Type Brokerage Cash on Hand Certificates of Deposit Checking Acc…" at bounding box center [1109, 274] width 304 height 34
click at [1281, 280] on button "submit" at bounding box center [1281, 273] width 33 height 33
click at [1286, 276] on icon "submit" at bounding box center [1282, 274] width 14 height 14
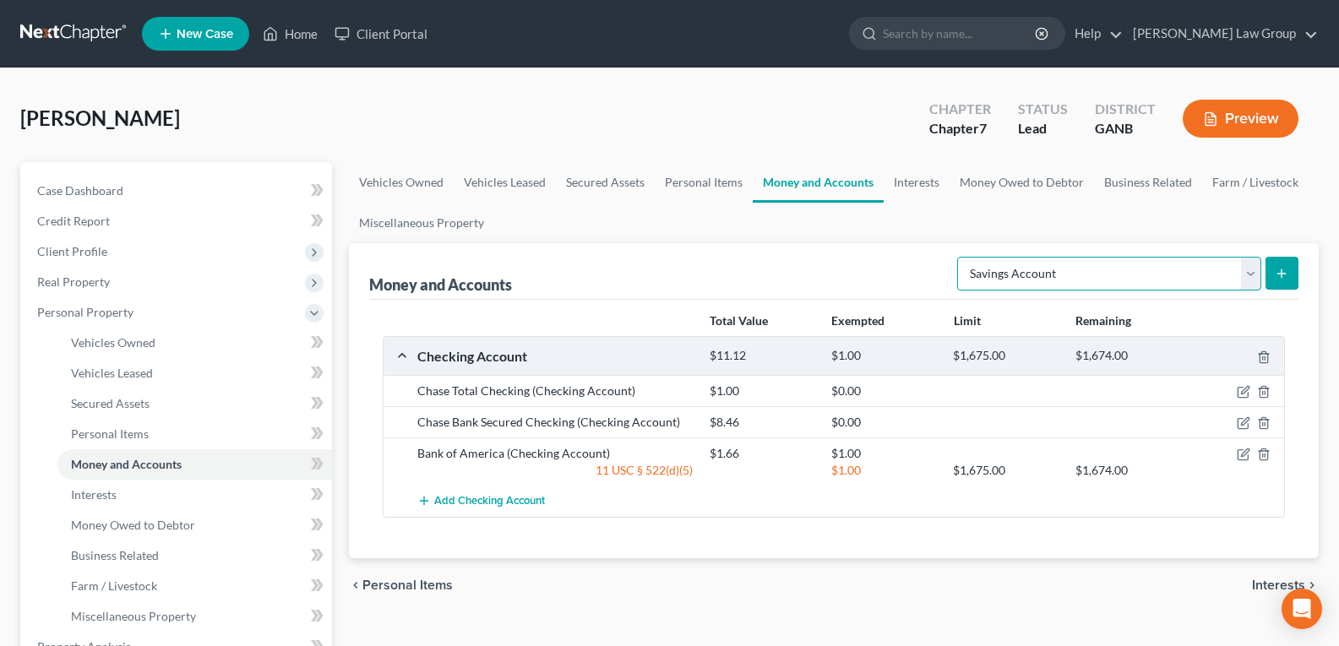
click at [1101, 268] on select "Select Account Type Brokerage Cash on Hand Certificates of Deposit Checking Acc…" at bounding box center [1109, 274] width 304 height 34
click at [960, 257] on select "Select Account Type Brokerage Cash on Hand Certificates of Deposit Checking Acc…" at bounding box center [1109, 274] width 304 height 34
click at [1091, 280] on select "Select Account Type Brokerage Cash on Hand Certificates of Deposit Checking Acc…" at bounding box center [1109, 274] width 304 height 34
select select "savings"
click at [960, 257] on select "Select Account Type Brokerage Cash on Hand Certificates of Deposit Checking Acc…" at bounding box center [1109, 274] width 304 height 34
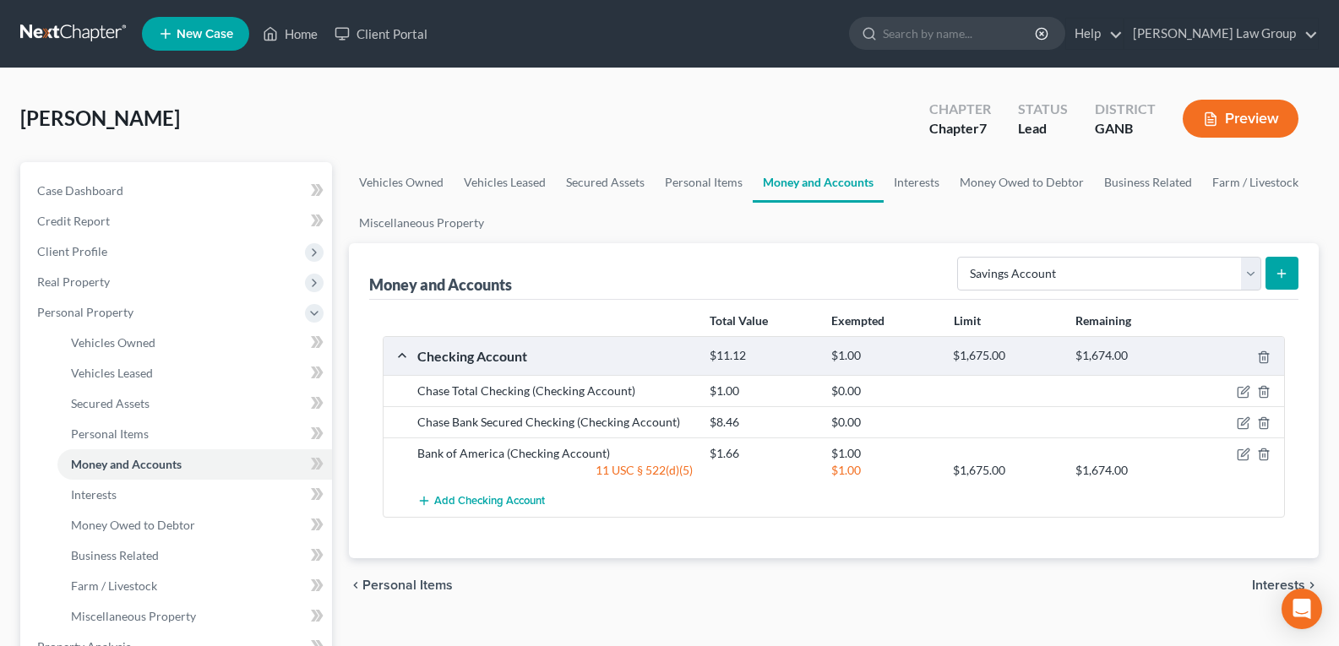
click at [1287, 272] on icon "submit" at bounding box center [1282, 274] width 14 height 14
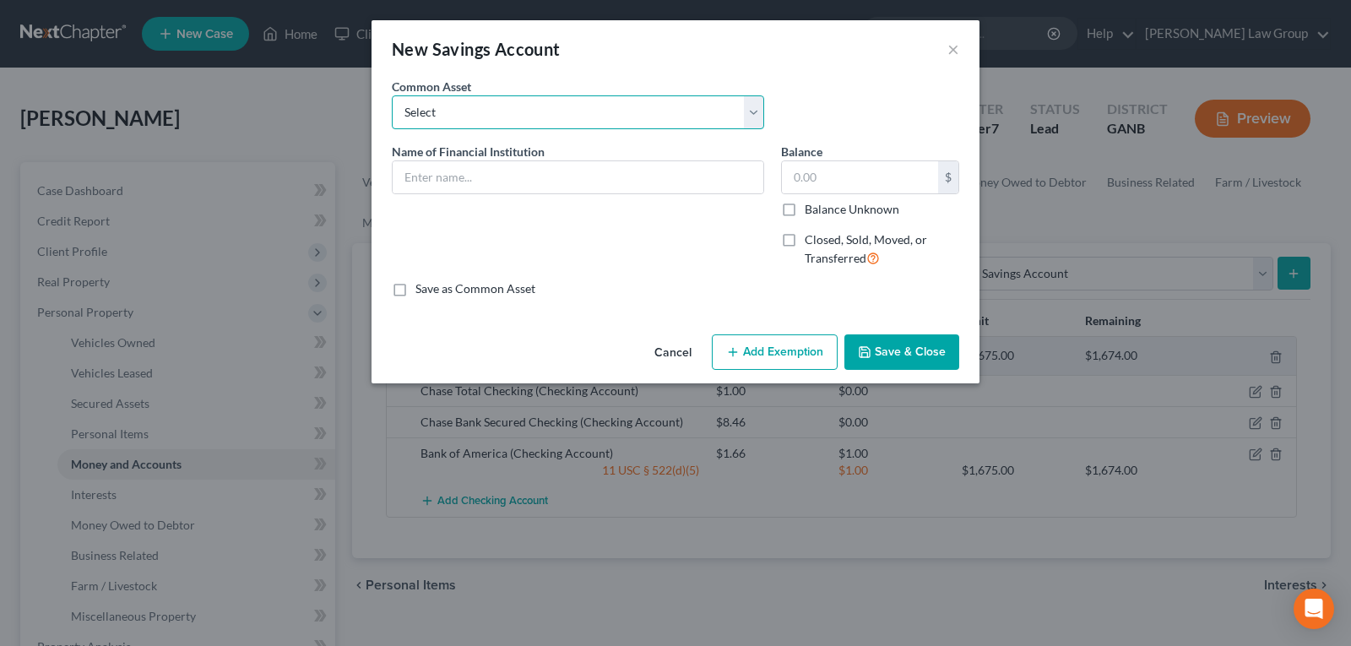
click at [445, 120] on select "Select Truist Bank of America Navy Federal CHIME Pentagon Federal Credit Union …" at bounding box center [578, 112] width 373 height 34
select select "1"
click at [392, 95] on select "Select Truist Bank of America Navy Federal CHIME Pentagon Federal Credit Union …" at bounding box center [578, 112] width 373 height 34
type input "Bank of America"
type input "10.00"
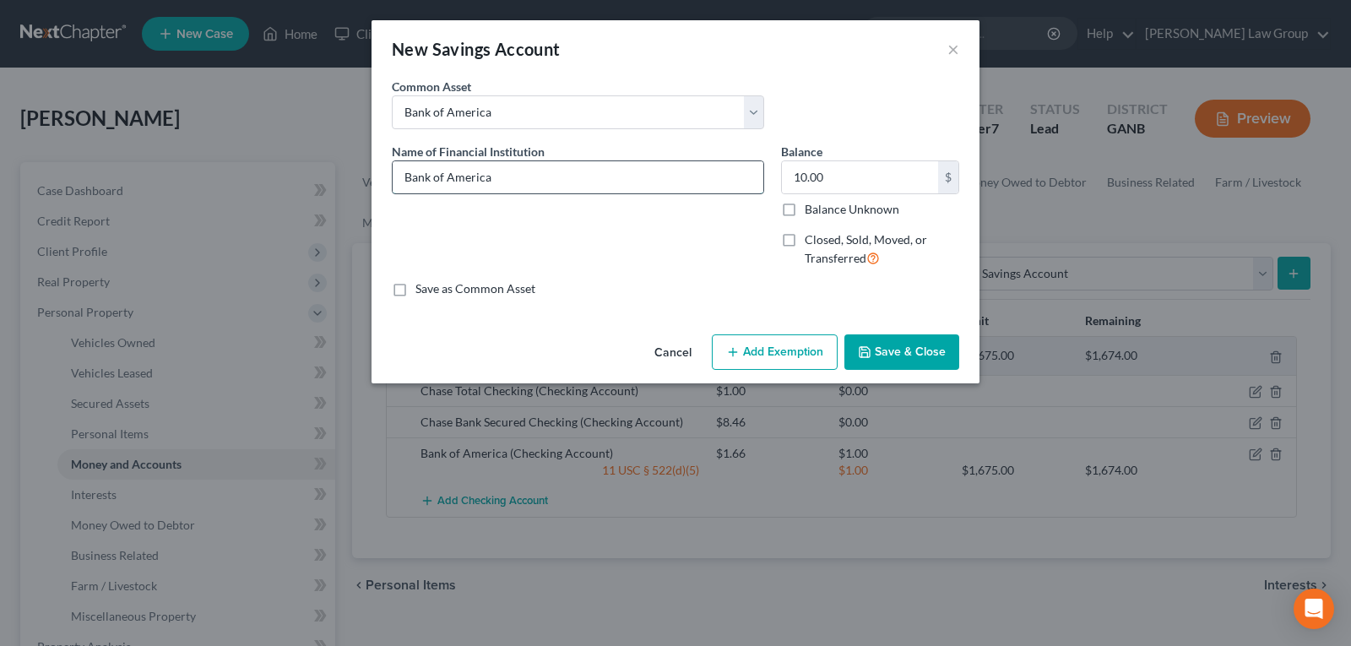
click at [438, 177] on input "Bank of America" at bounding box center [578, 177] width 371 height 32
click at [634, 177] on input "Bank of America" at bounding box center [578, 177] width 371 height 32
type input "Bank of America"
type input "1.00"
click at [904, 342] on button "Save & Close" at bounding box center [902, 351] width 115 height 35
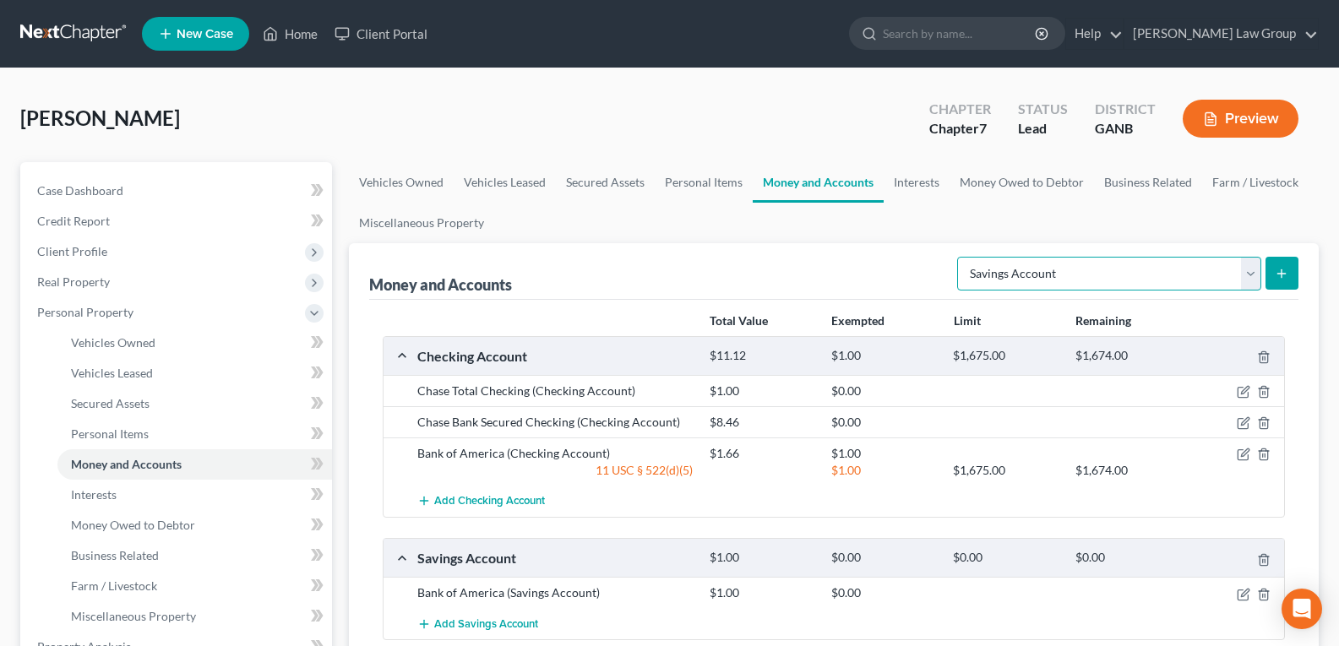
click at [1253, 274] on select "Select Account Type Brokerage Cash on Hand Certificates of Deposit Checking Acc…" at bounding box center [1109, 274] width 304 height 34
select select "checking"
click at [960, 257] on select "Select Account Type Brokerage Cash on Hand Certificates of Deposit Checking Acc…" at bounding box center [1109, 274] width 304 height 34
click at [1276, 274] on icon "submit" at bounding box center [1282, 274] width 14 height 14
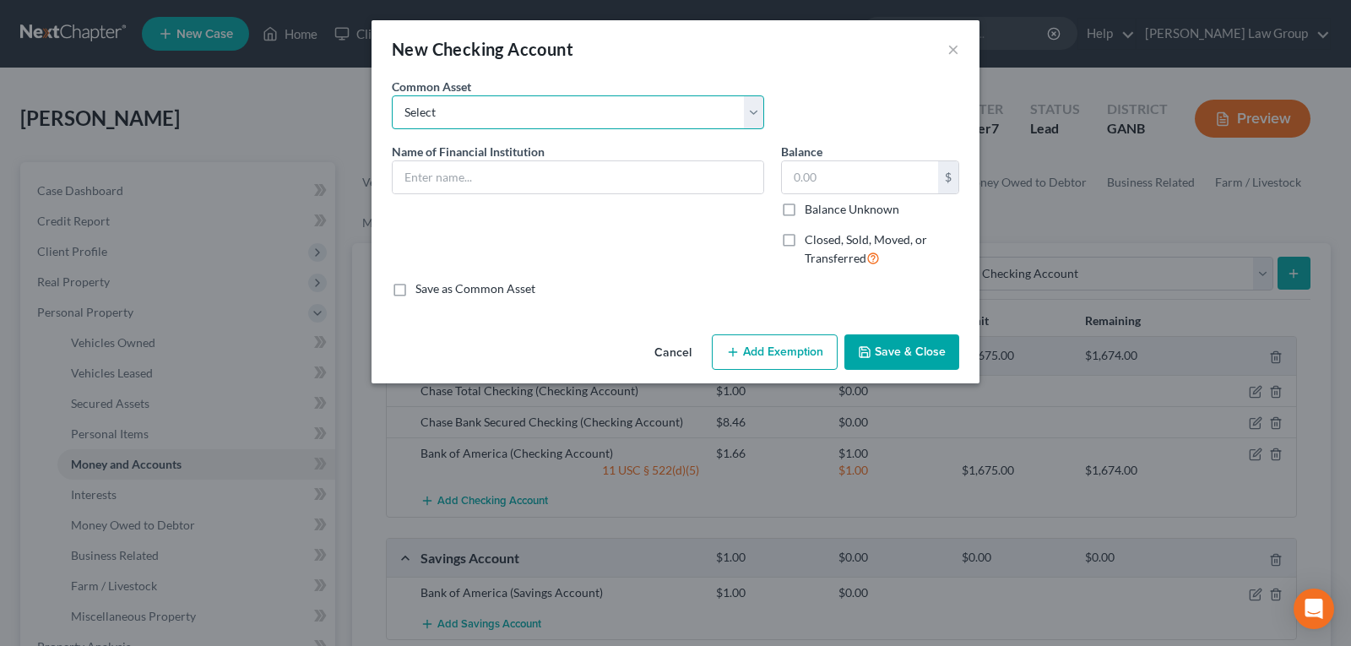
click at [561, 105] on select "Select PLATINUM FEDERAL CREDIT UNION UNITED COMMUNITY BANK Truist PNC Bank Navy…" at bounding box center [578, 112] width 373 height 34
select select "6"
click at [392, 95] on select "Select PLATINUM FEDERAL CREDIT UNION UNITED COMMUNITY BANK Truist PNC Bank Navy…" at bounding box center [578, 112] width 373 height 34
type input "Bank of America"
type input "500.00"
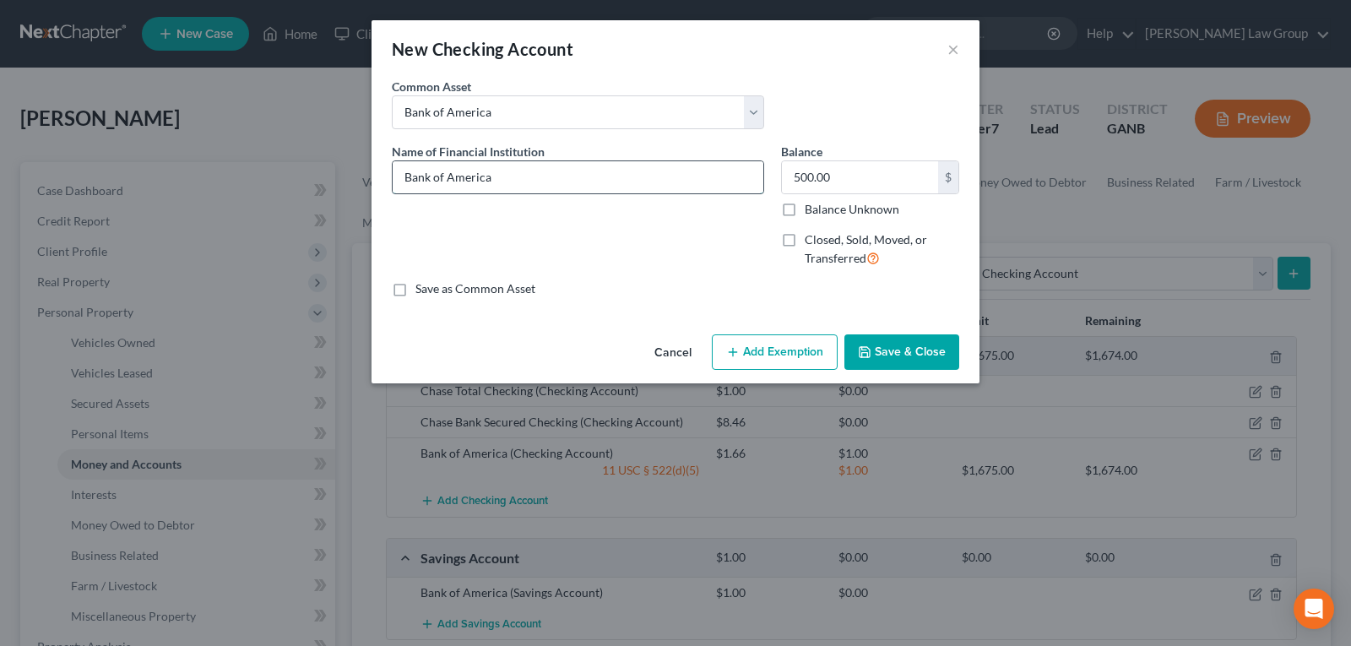
click at [518, 171] on input "Bank of America" at bounding box center [578, 177] width 371 height 32
type input "Bank of America Joint Account"
type input "4.68"
click at [891, 358] on button "Save & Close" at bounding box center [902, 351] width 115 height 35
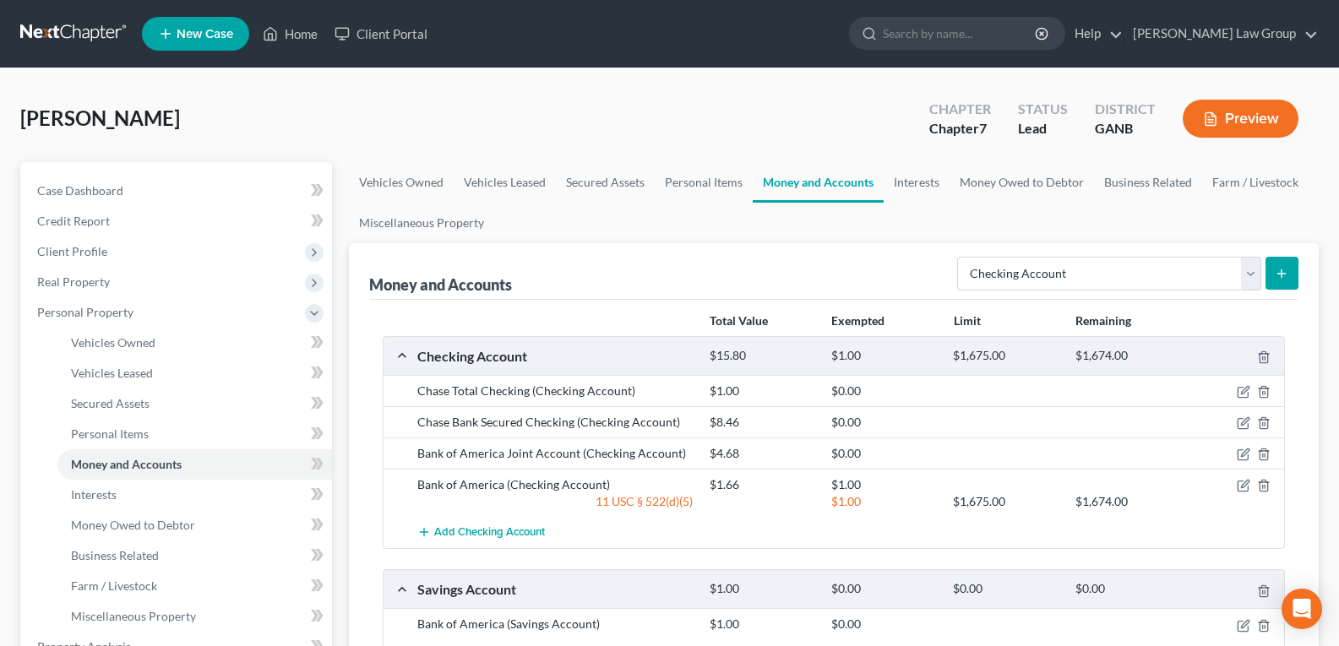
click at [1275, 277] on icon "submit" at bounding box center [1282, 274] width 14 height 14
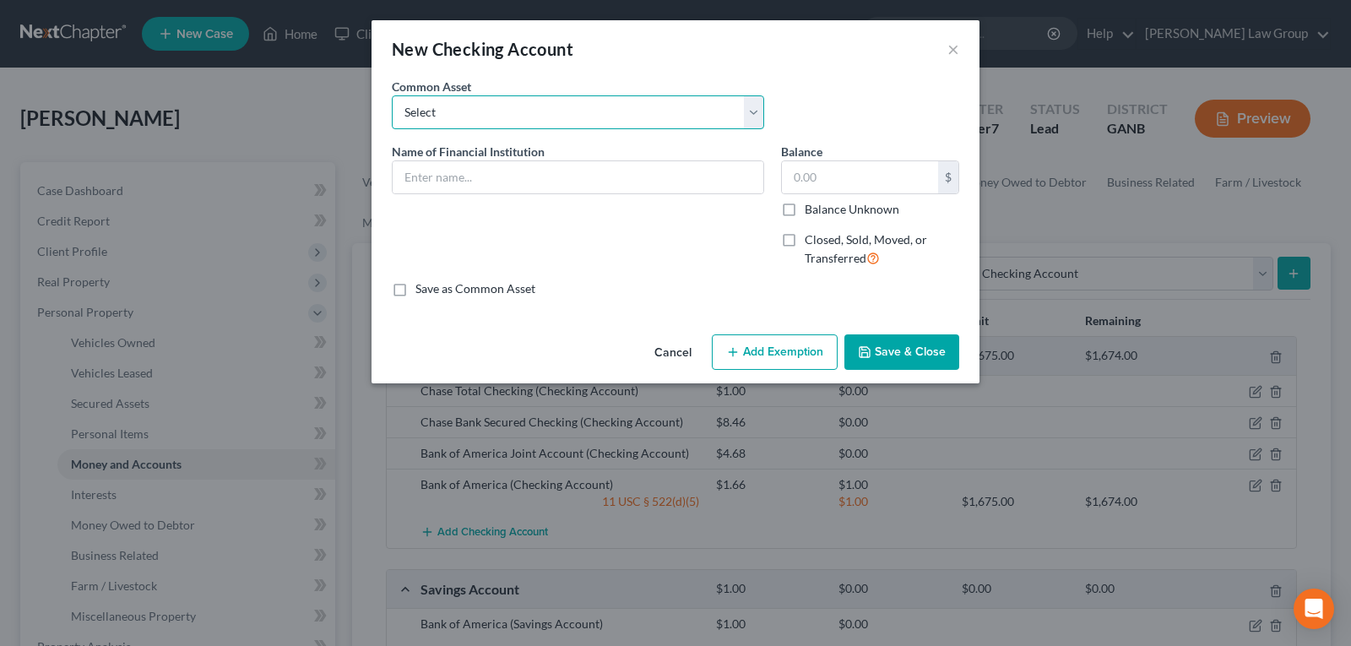
click at [510, 115] on select "Select PLATINUM FEDERAL CREDIT UNION UNITED COMMUNITY BANK Truist PNC Bank Navy…" at bounding box center [578, 112] width 373 height 34
select select "16"
click at [392, 95] on select "Select PLATINUM FEDERAL CREDIT UNION UNITED COMMUNITY BANK Truist PNC Bank Navy…" at bounding box center [578, 112] width 373 height 34
type input "Capital One Bank"
click at [834, 179] on input "10.13" at bounding box center [860, 177] width 156 height 32
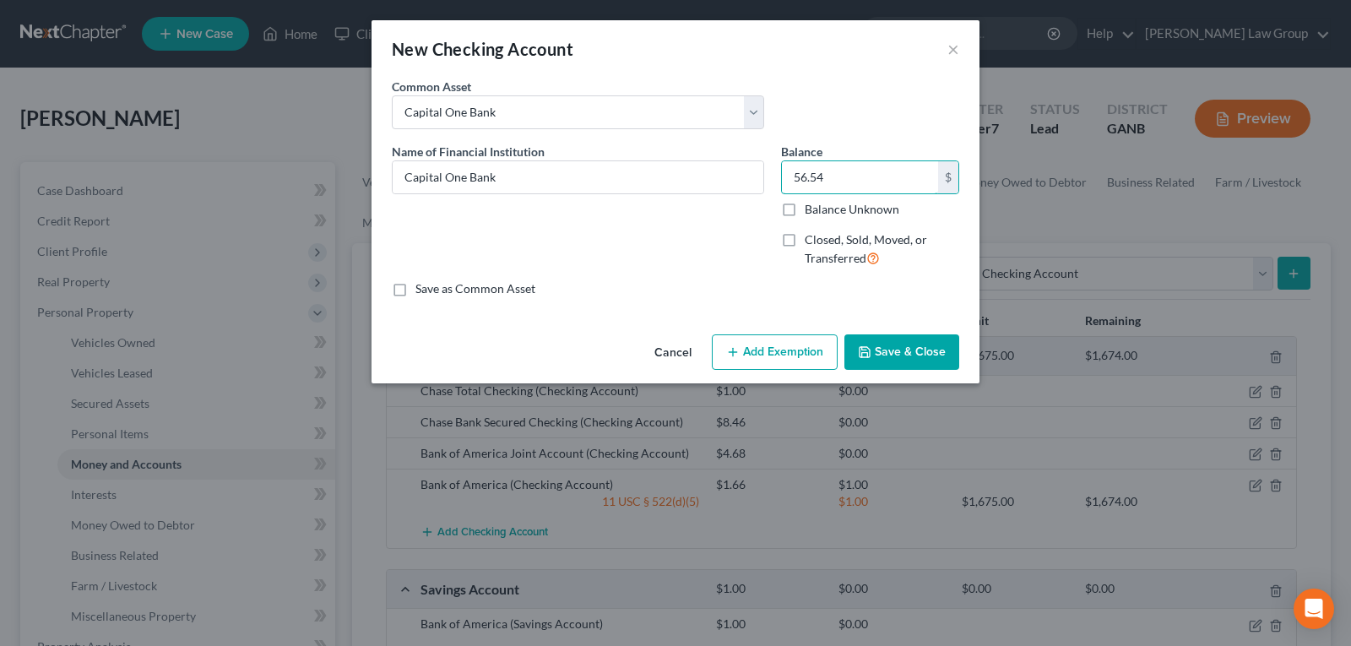
type input "56.54"
click at [909, 348] on button "Save & Close" at bounding box center [902, 351] width 115 height 35
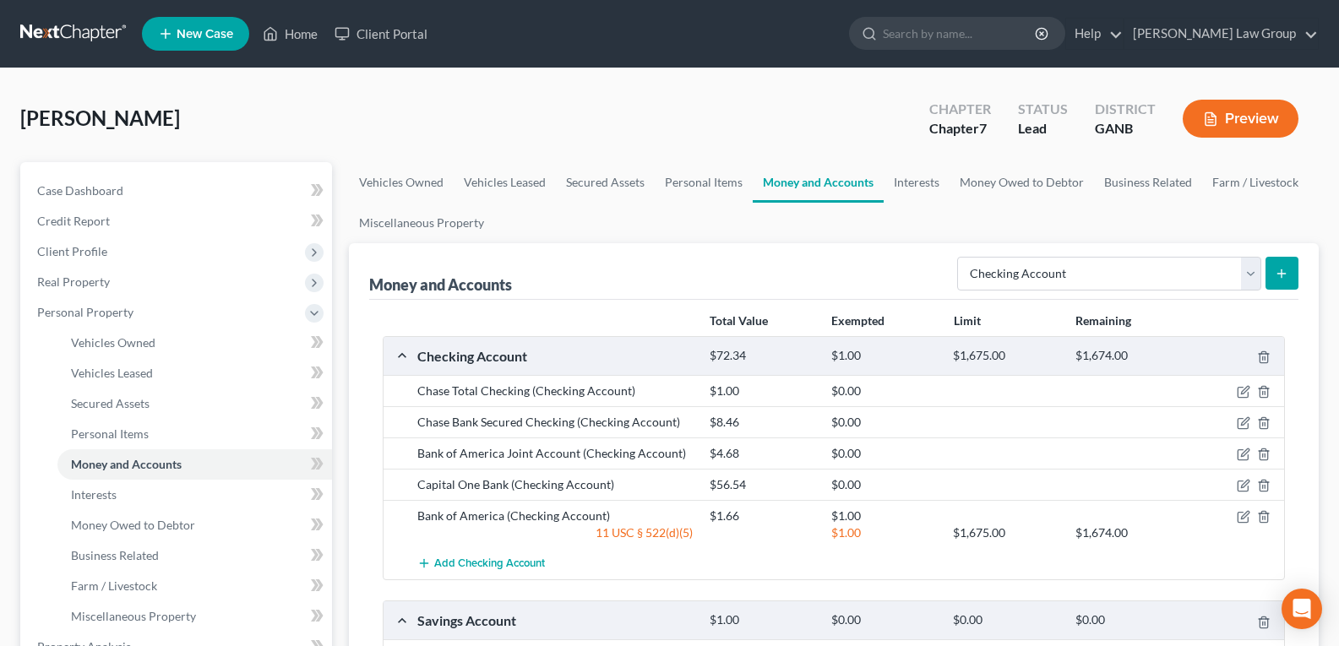
click at [1293, 269] on button "submit" at bounding box center [1281, 273] width 33 height 33
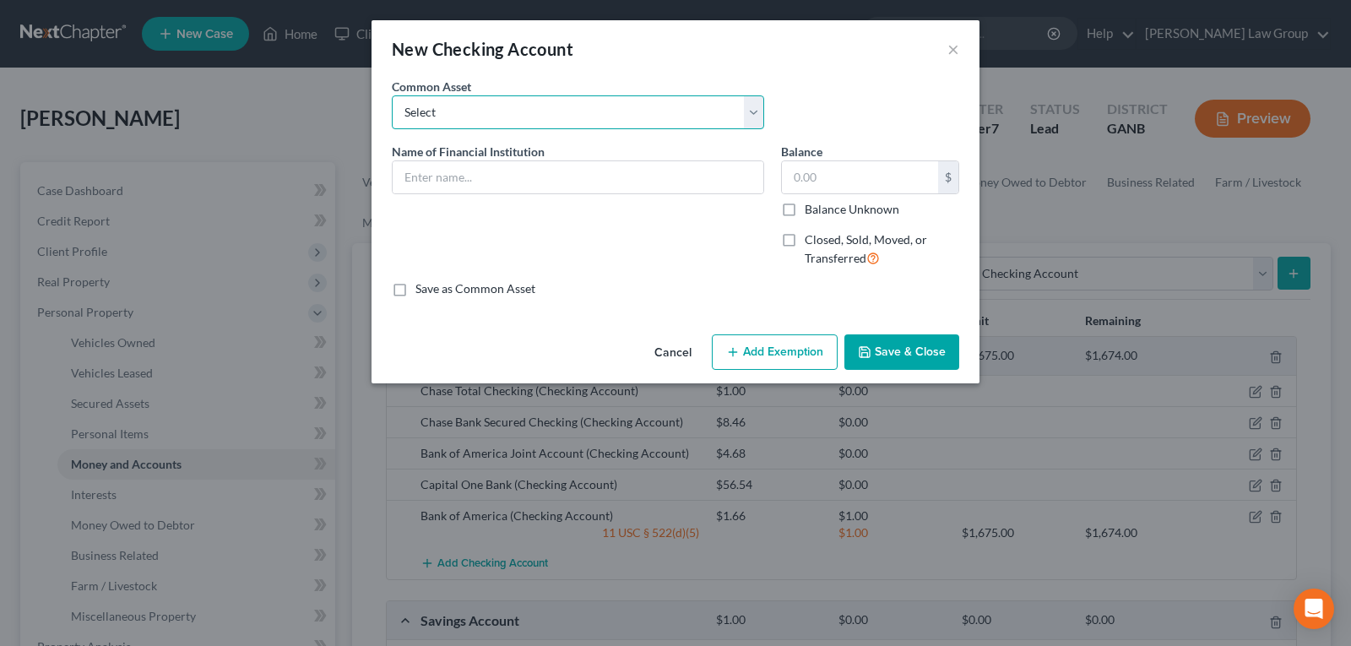
drag, startPoint x: 504, startPoint y: 102, endPoint x: 503, endPoint y: 113, distance: 11.0
click at [504, 102] on select "Select PLATINUM FEDERAL CREDIT UNION UNITED COMMUNITY BANK Truist PNC Bank Navy…" at bounding box center [578, 112] width 373 height 34
select select "16"
click at [392, 95] on select "Select PLATINUM FEDERAL CREDIT UNION UNITED COMMUNITY BANK Truist PNC Bank Navy…" at bounding box center [578, 112] width 373 height 34
type input "Capital One Bank"
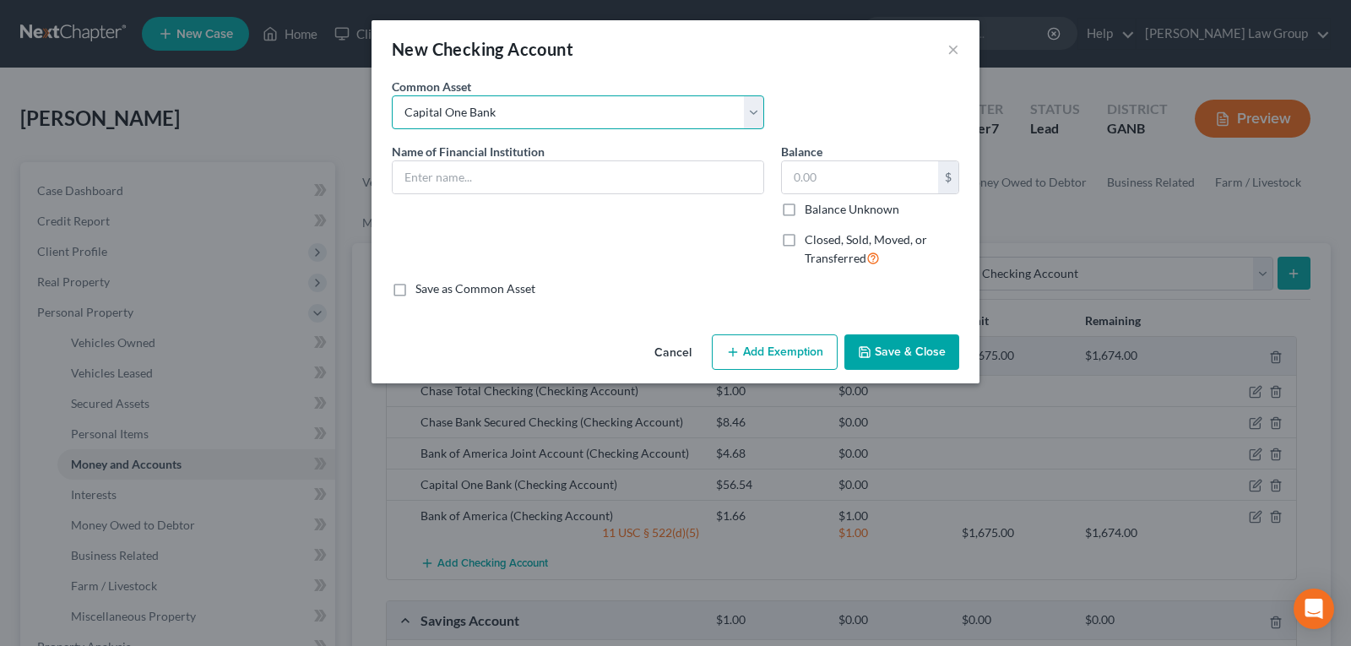
type input "10.13"
click at [661, 185] on input "Capital One Bank0" at bounding box center [578, 177] width 371 height 32
type input "Capital One Bank"
type input "0.00"
click at [889, 347] on button "Save & Close" at bounding box center [902, 351] width 115 height 35
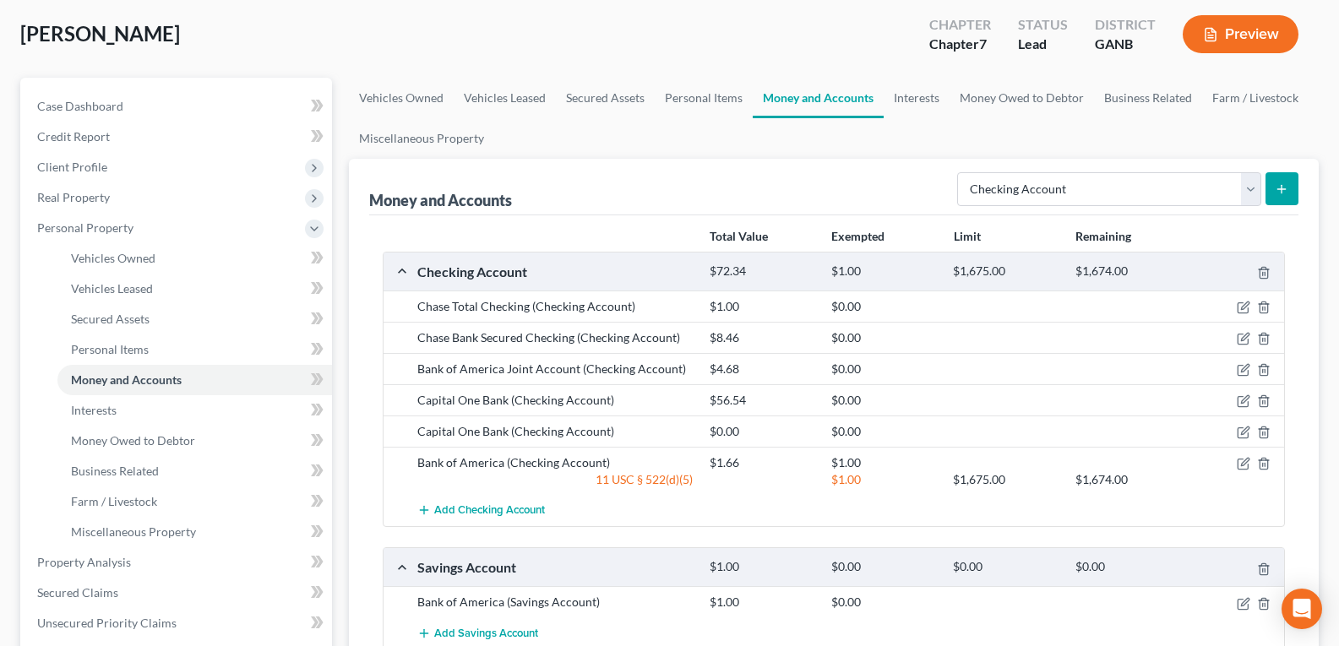
scroll to position [169, 0]
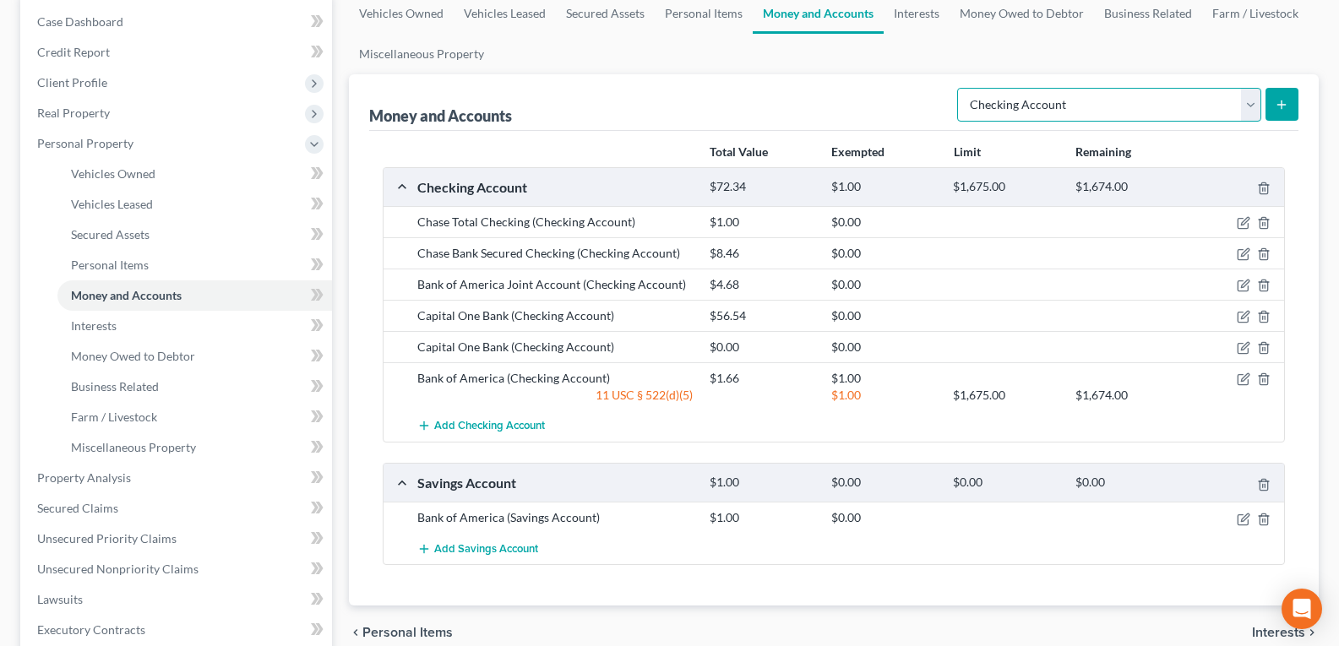
click at [1094, 109] on select "Select Account Type Brokerage Cash on Hand Certificates of Deposit Checking Acc…" at bounding box center [1109, 105] width 304 height 34
select select "savings"
click at [960, 88] on select "Select Account Type Brokerage Cash on Hand Certificates of Deposit Checking Acc…" at bounding box center [1109, 105] width 304 height 34
click at [1290, 100] on button "submit" at bounding box center [1281, 104] width 33 height 33
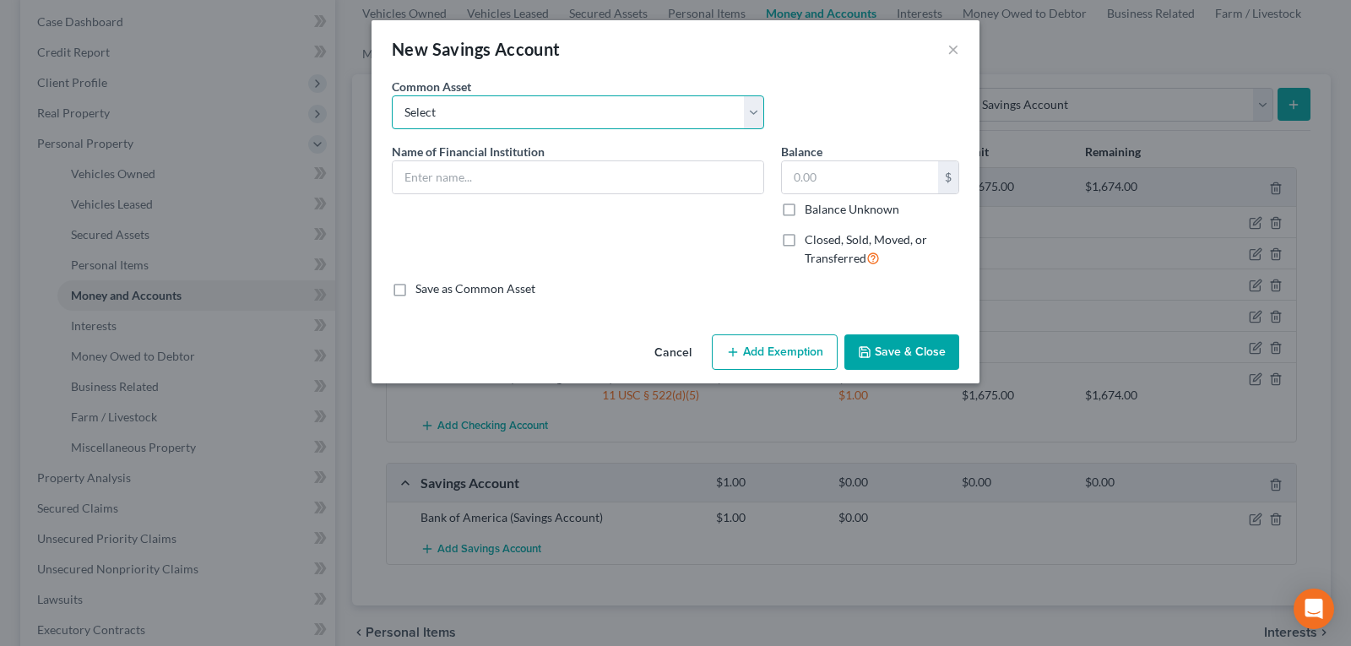
click at [533, 102] on select "Select Truist Bank of America Navy Federal CHIME Pentagon Federal Credit Union …" at bounding box center [578, 112] width 373 height 34
drag, startPoint x: 531, startPoint y: 102, endPoint x: 523, endPoint y: 114, distance: 14.5
click at [531, 102] on select "Select Truist Bank of America Navy Federal CHIME Pentagon Federal Credit Union …" at bounding box center [578, 112] width 373 height 34
click at [501, 181] on input "text" at bounding box center [578, 177] width 371 height 32
type input "Capital One Bank"
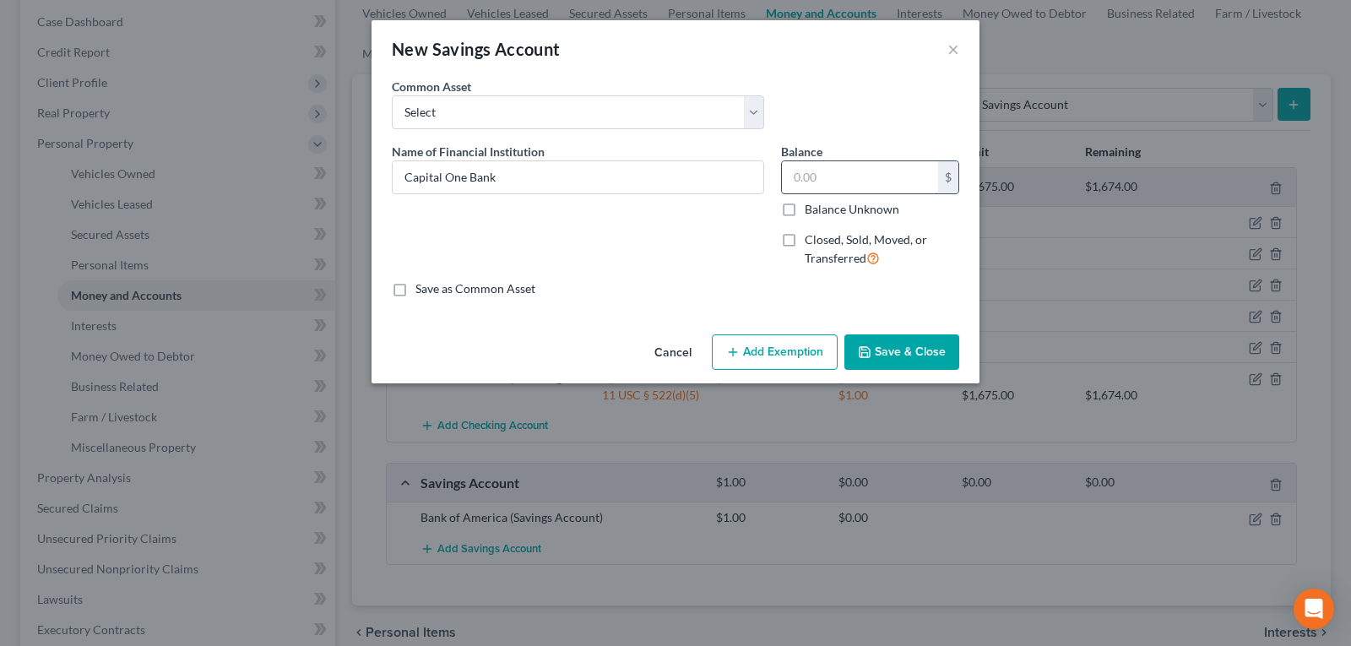
drag, startPoint x: 867, startPoint y: 154, endPoint x: 863, endPoint y: 176, distance: 22.4
click at [867, 166] on div "Balance $ Balance Unknown Balance Undetermined $ Balance Unknown" at bounding box center [870, 180] width 178 height 75
click at [863, 177] on input "text" at bounding box center [860, 177] width 156 height 32
click at [851, 173] on input "text" at bounding box center [860, 177] width 156 height 32
type input "0.00"
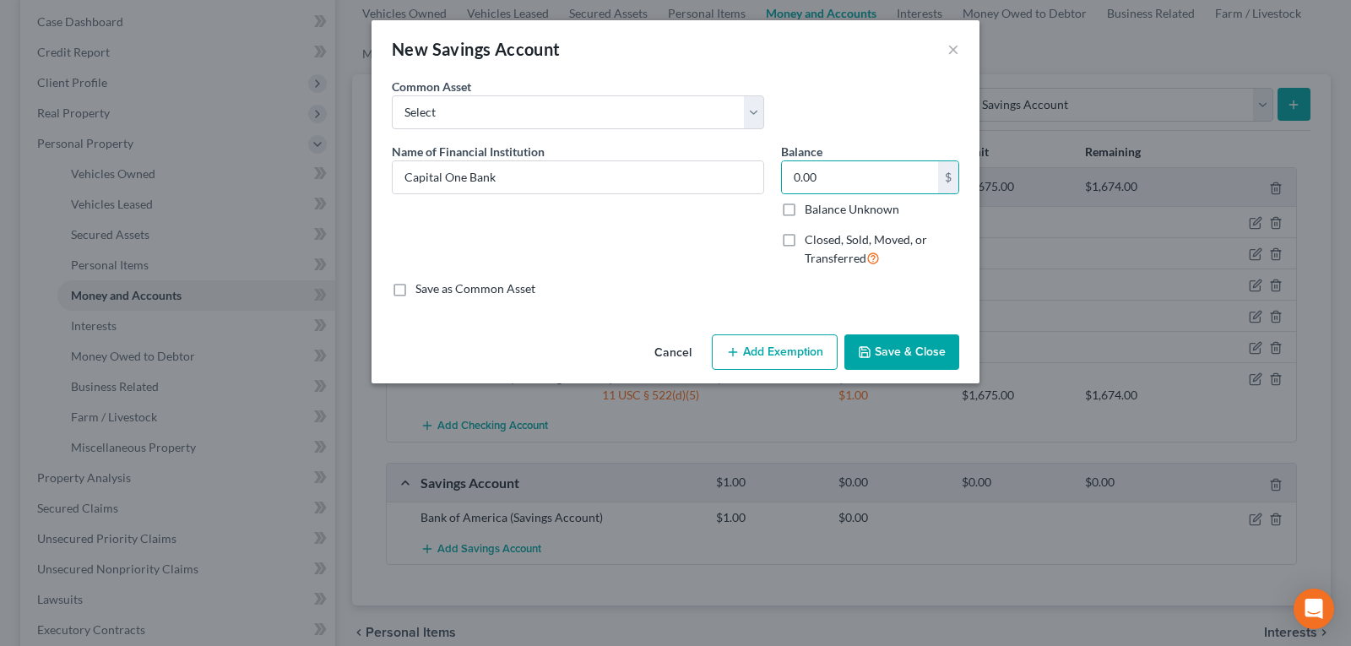
click at [935, 341] on button "Save & Close" at bounding box center [902, 351] width 115 height 35
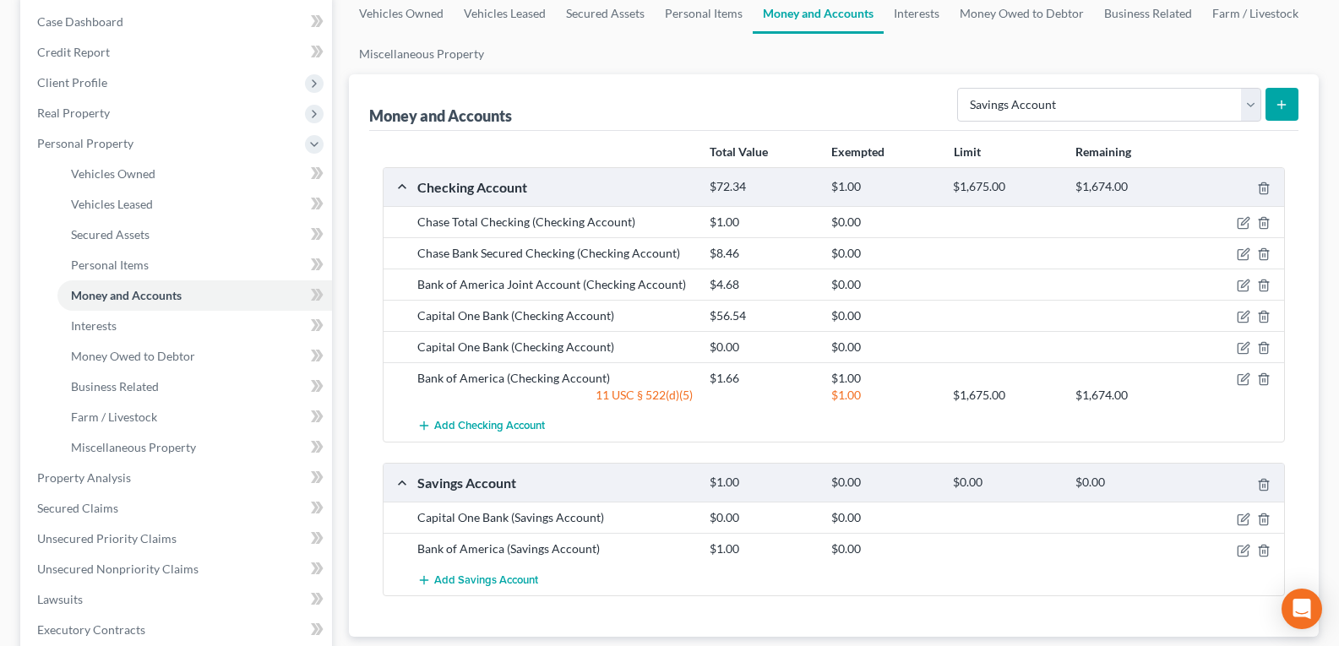
scroll to position [0, 0]
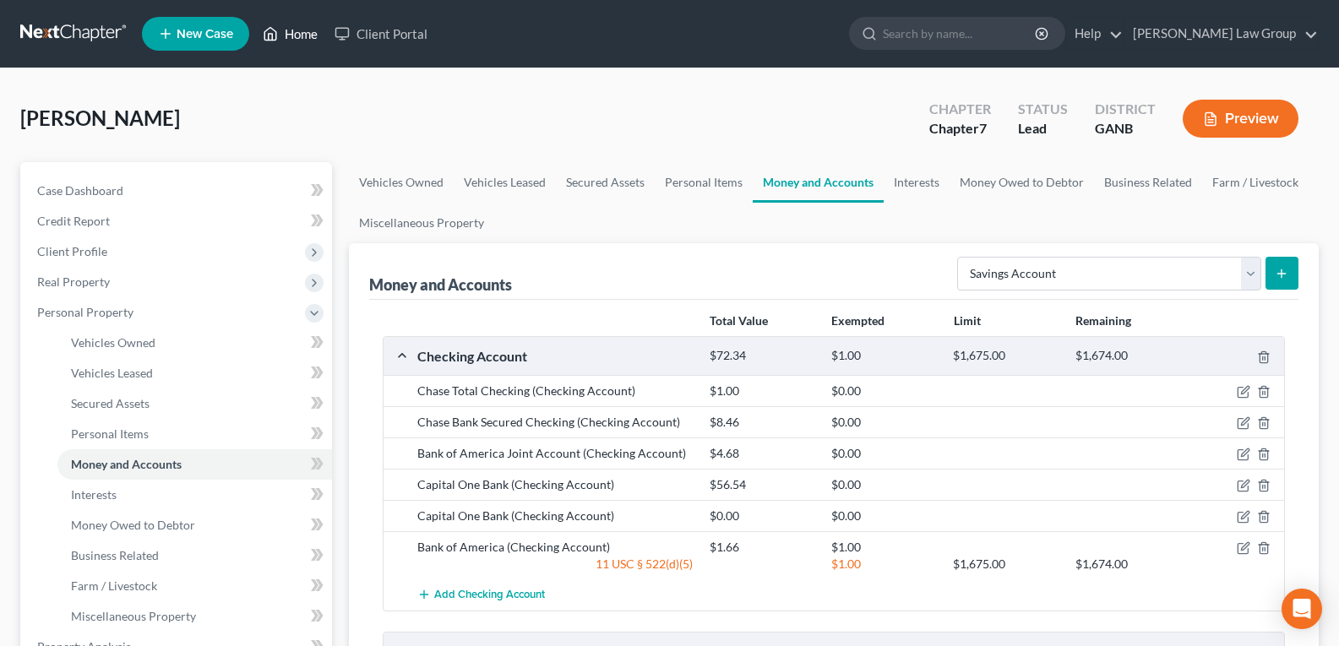
click at [293, 43] on link "Home" at bounding box center [290, 34] width 72 height 30
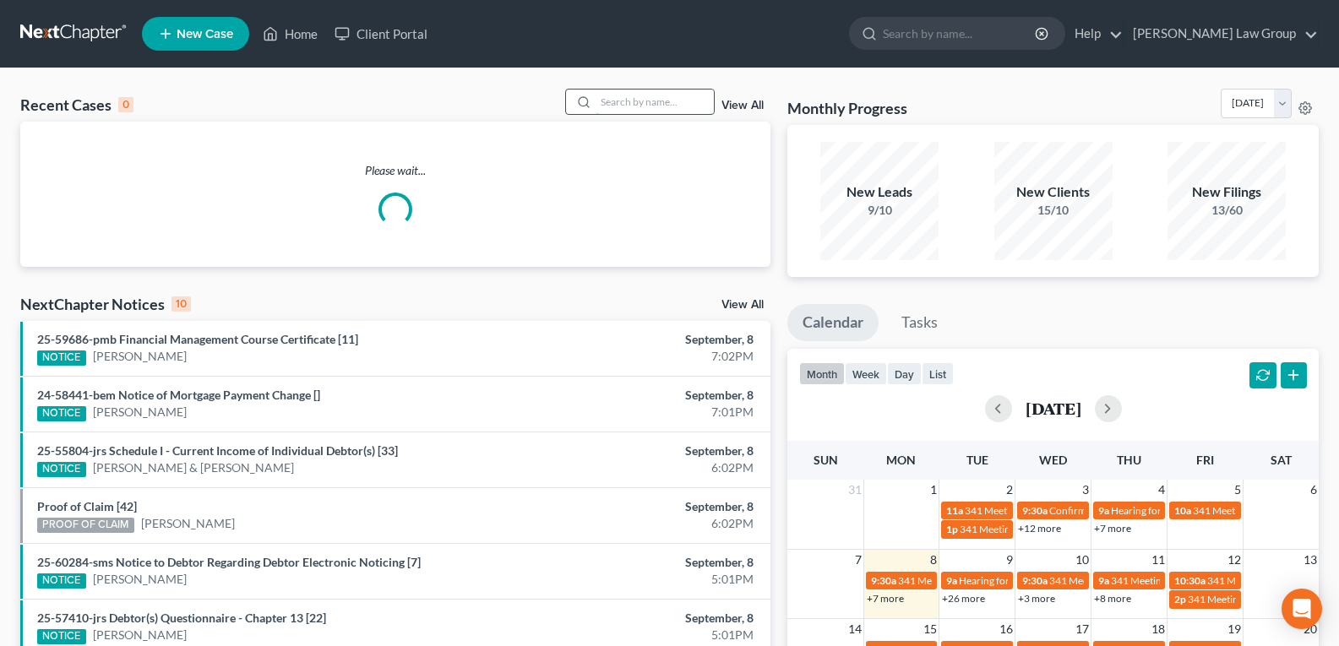
click at [639, 98] on input "search" at bounding box center [655, 102] width 118 height 24
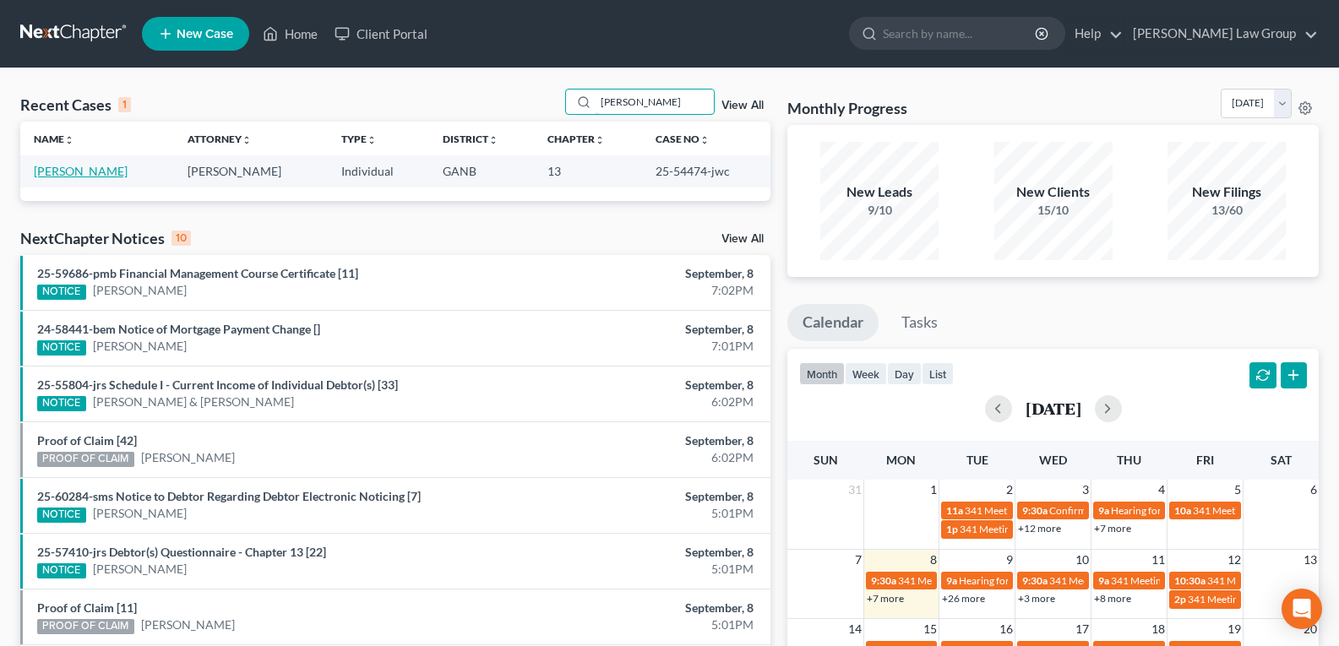
type input "Haskell"
click at [62, 170] on link "[PERSON_NAME]" at bounding box center [81, 171] width 94 height 14
select select "3"
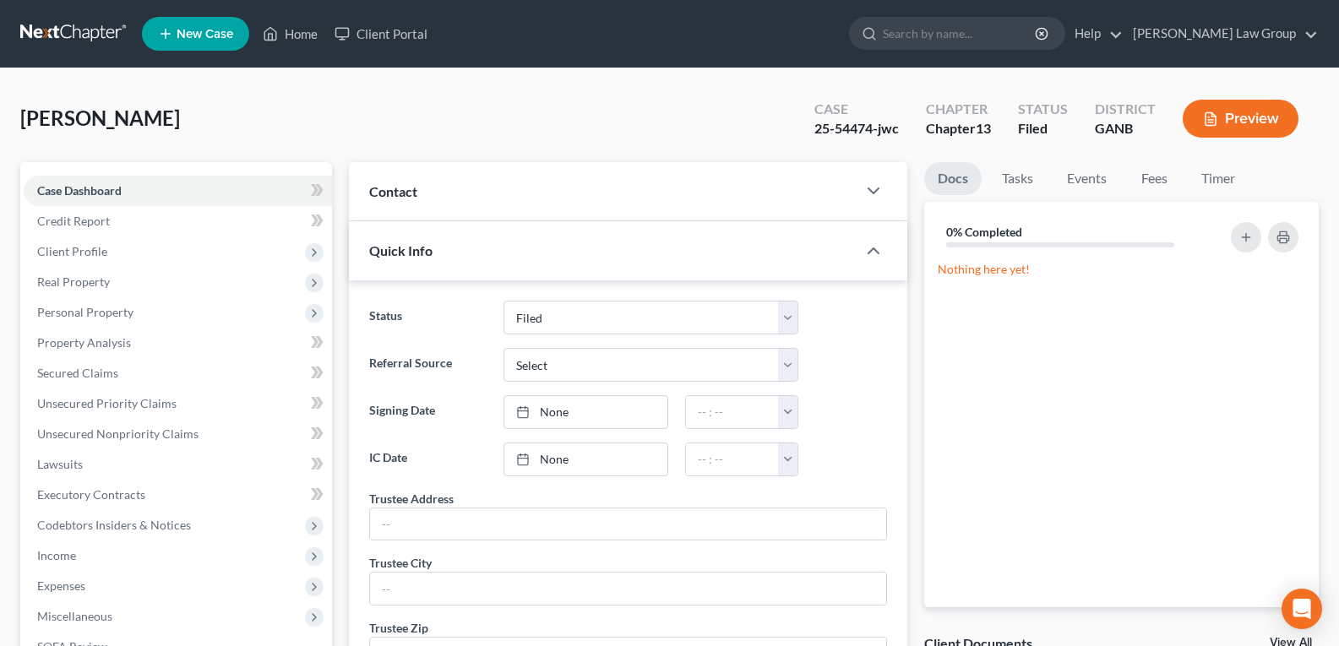
scroll to position [313, 0]
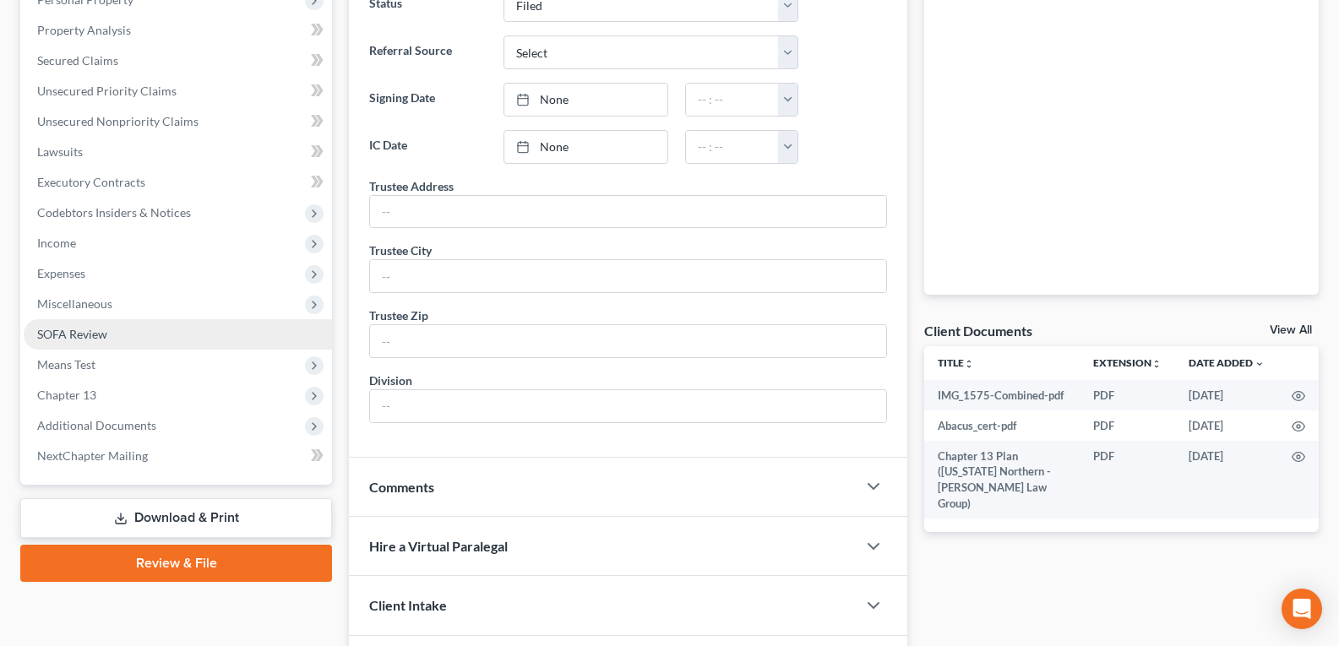
click at [75, 340] on span "SOFA Review" at bounding box center [72, 334] width 70 height 14
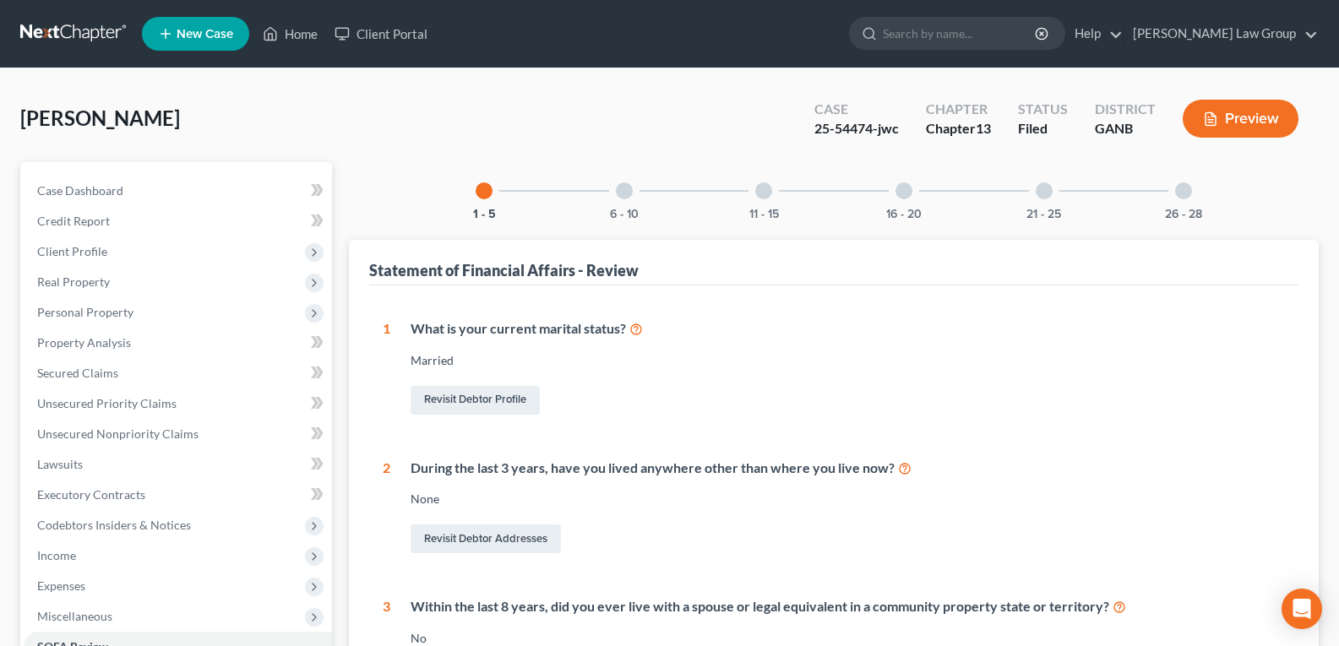
click at [1190, 193] on div at bounding box center [1183, 190] width 17 height 17
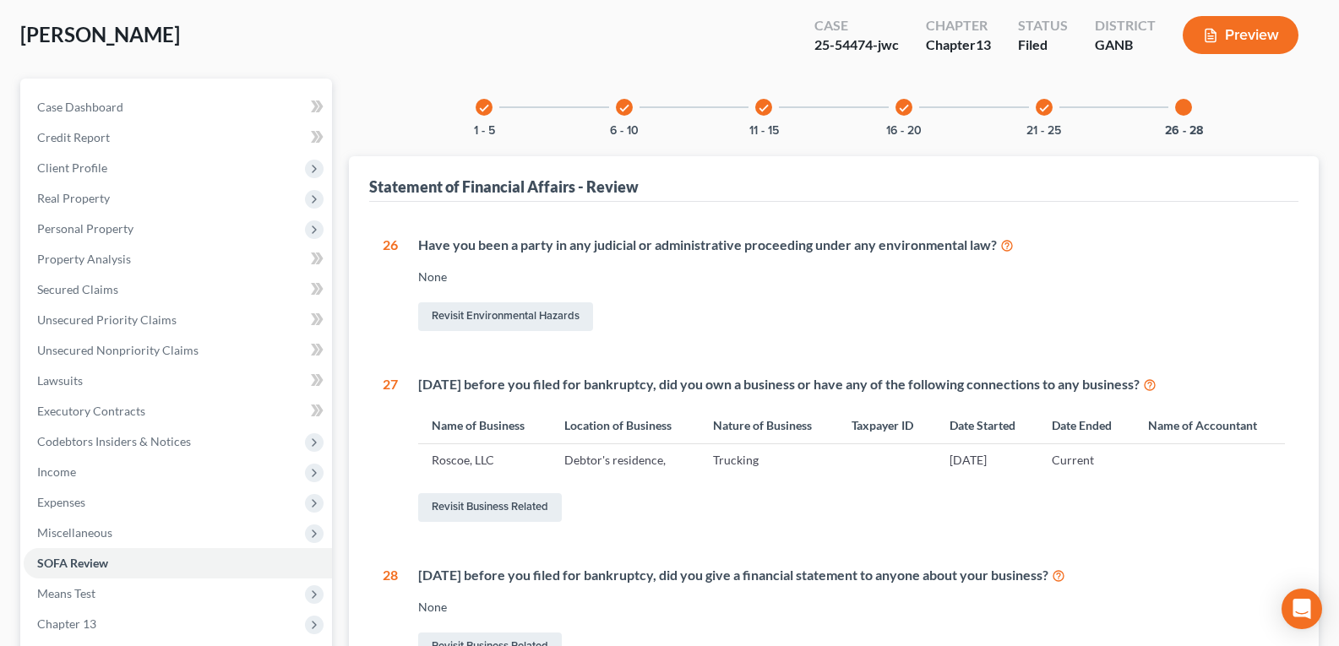
scroll to position [84, 0]
drag, startPoint x: 477, startPoint y: 507, endPoint x: 547, endPoint y: 476, distance: 76.4
click at [476, 507] on link "Revisit Business Related" at bounding box center [490, 506] width 144 height 29
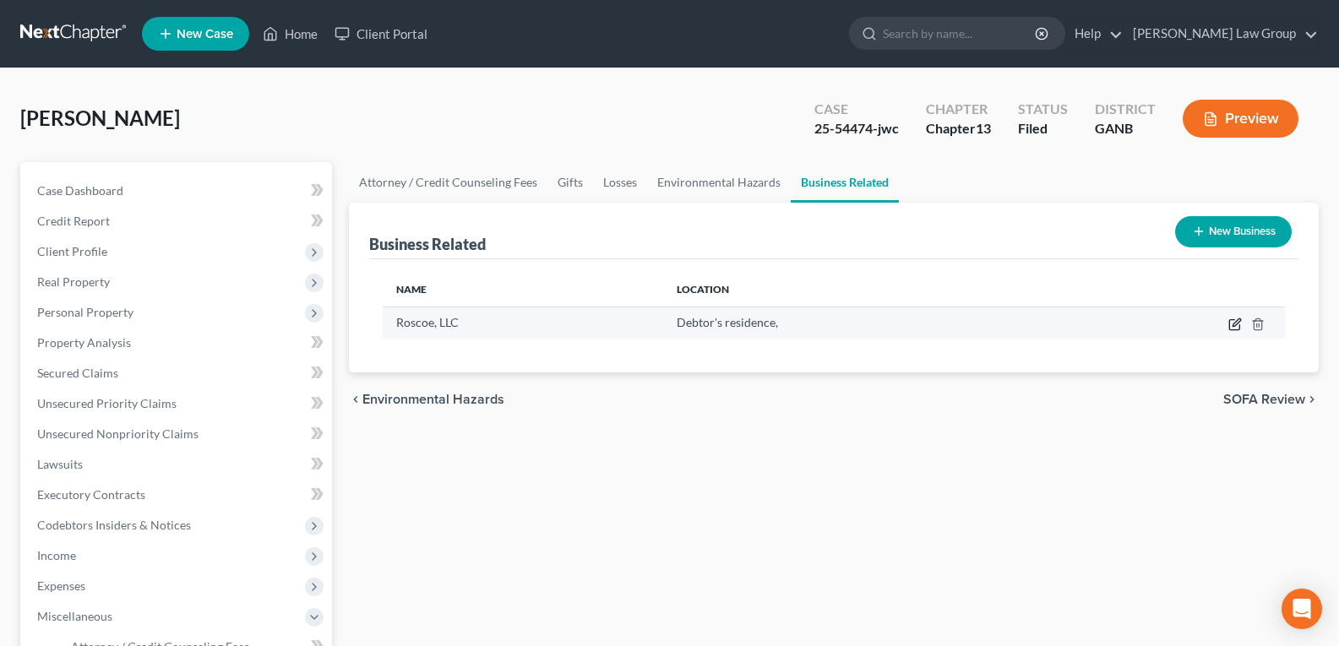
click at [1231, 323] on icon "button" at bounding box center [1235, 325] width 14 height 14
select select "sole_proprietor"
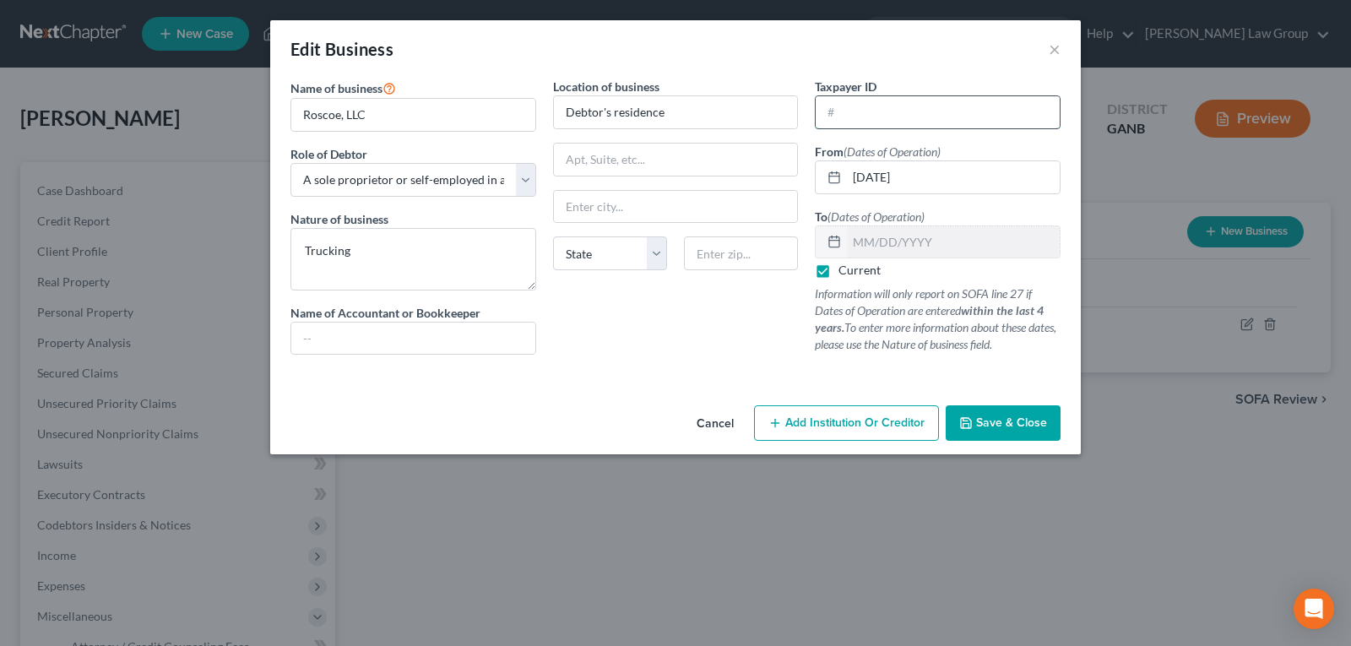
click at [901, 115] on input "text" at bounding box center [938, 112] width 244 height 32
paste input "87-3136427"
type input "87-3136427"
click at [1024, 433] on button "Save & Close" at bounding box center [1003, 422] width 115 height 35
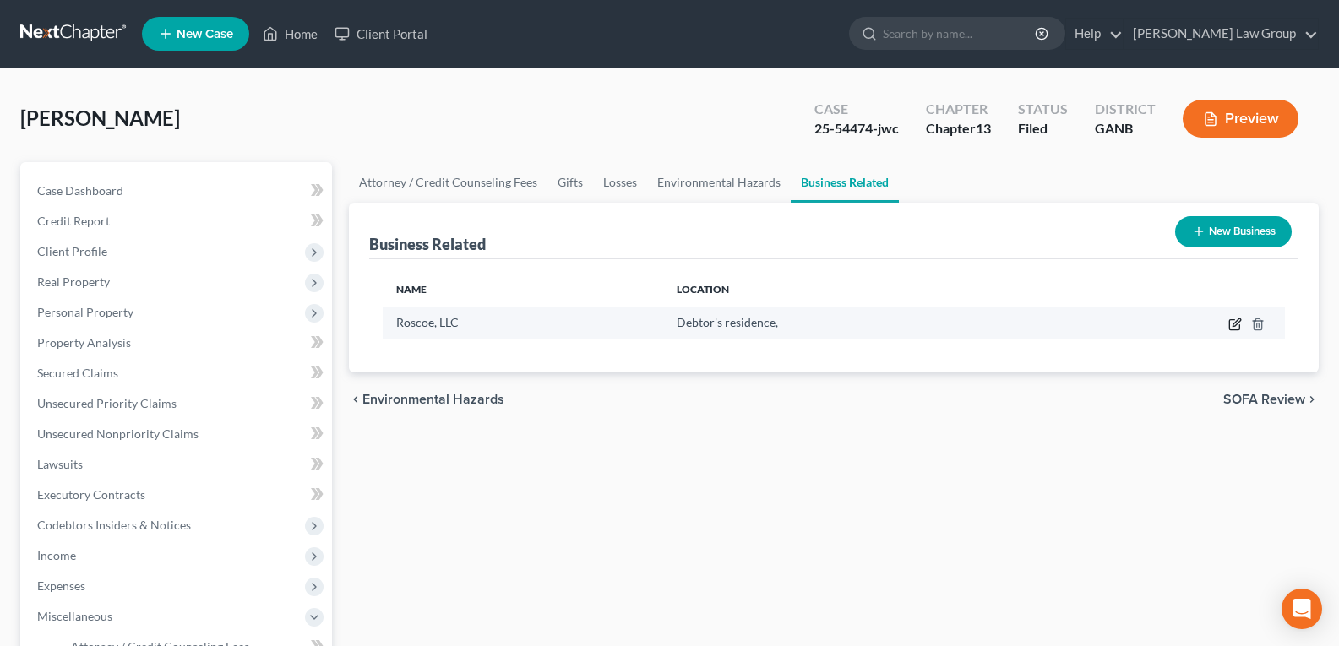
click at [1237, 323] on icon "button" at bounding box center [1235, 325] width 14 height 14
select select "sole_proprietor"
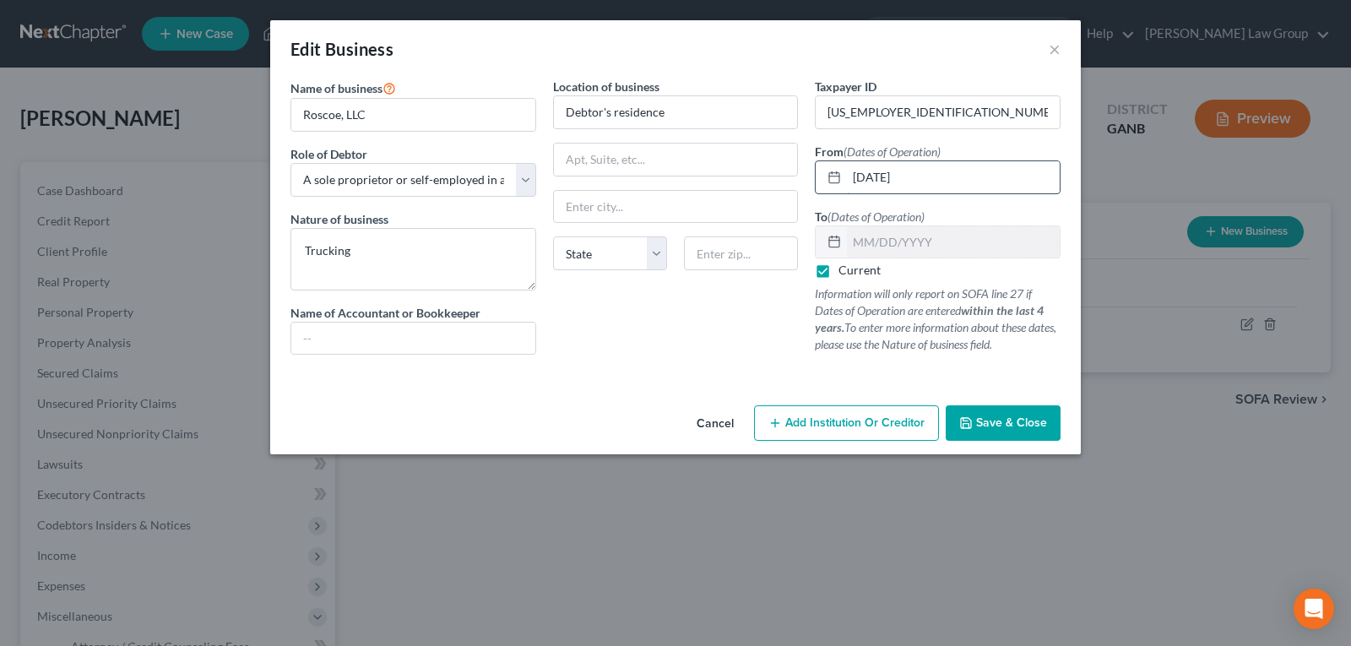
click at [938, 165] on input "07/01/2019" at bounding box center [953, 177] width 213 height 32
drag, startPoint x: 873, startPoint y: 172, endPoint x: 815, endPoint y: 172, distance: 57.4
click at [815, 172] on div "07/01/2019" at bounding box center [938, 177] width 246 height 34
click at [909, 176] on input "10/18" at bounding box center [953, 177] width 213 height 32
type input "10/18/2021"
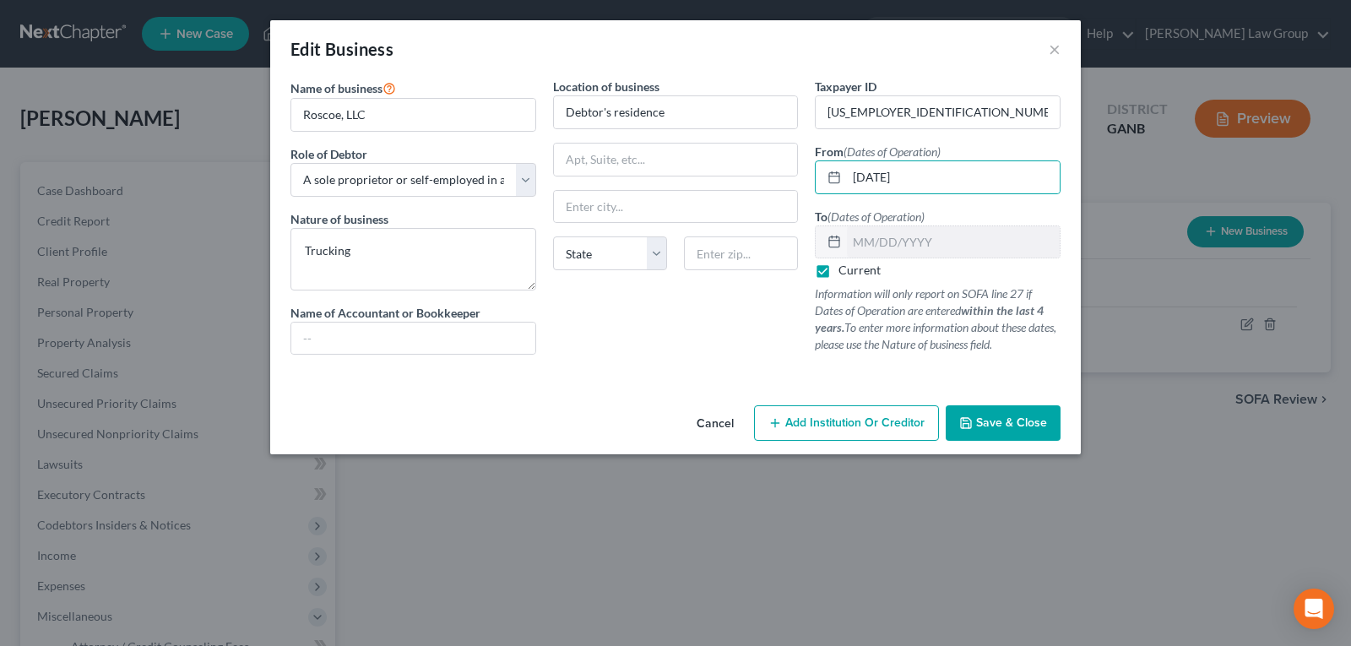
click at [1003, 422] on span "Save & Close" at bounding box center [1011, 423] width 71 height 14
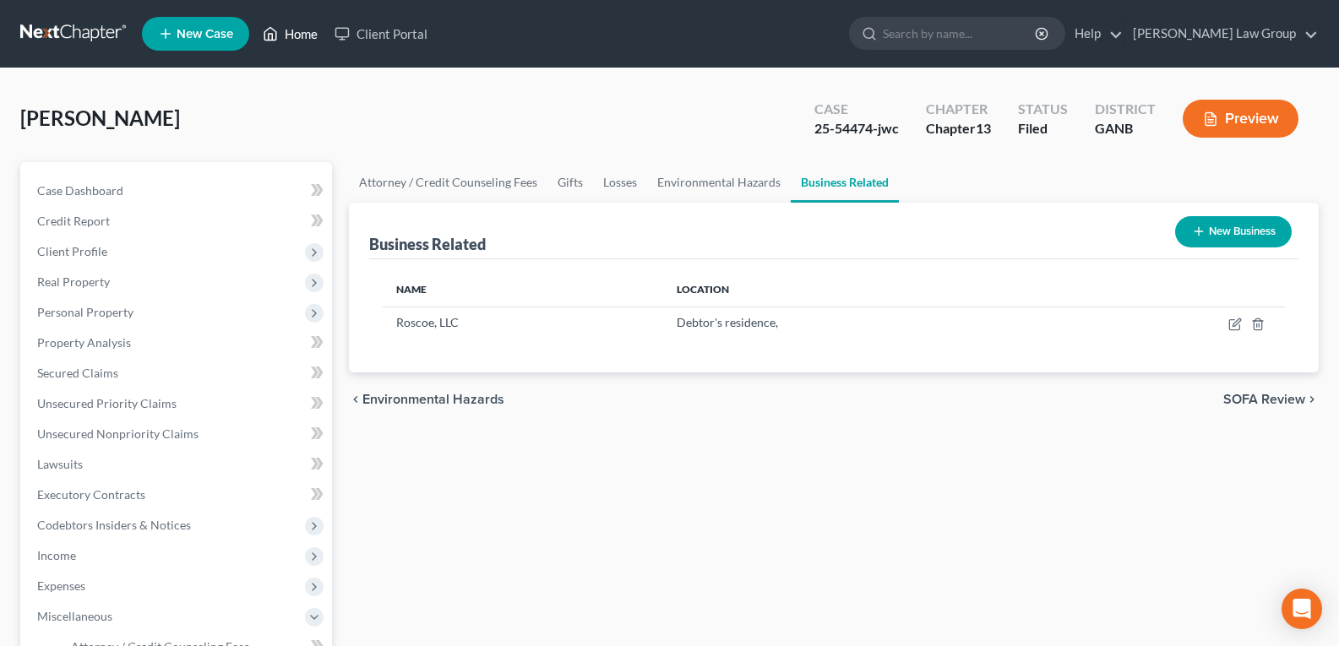
click at [294, 39] on link "Home" at bounding box center [290, 34] width 72 height 30
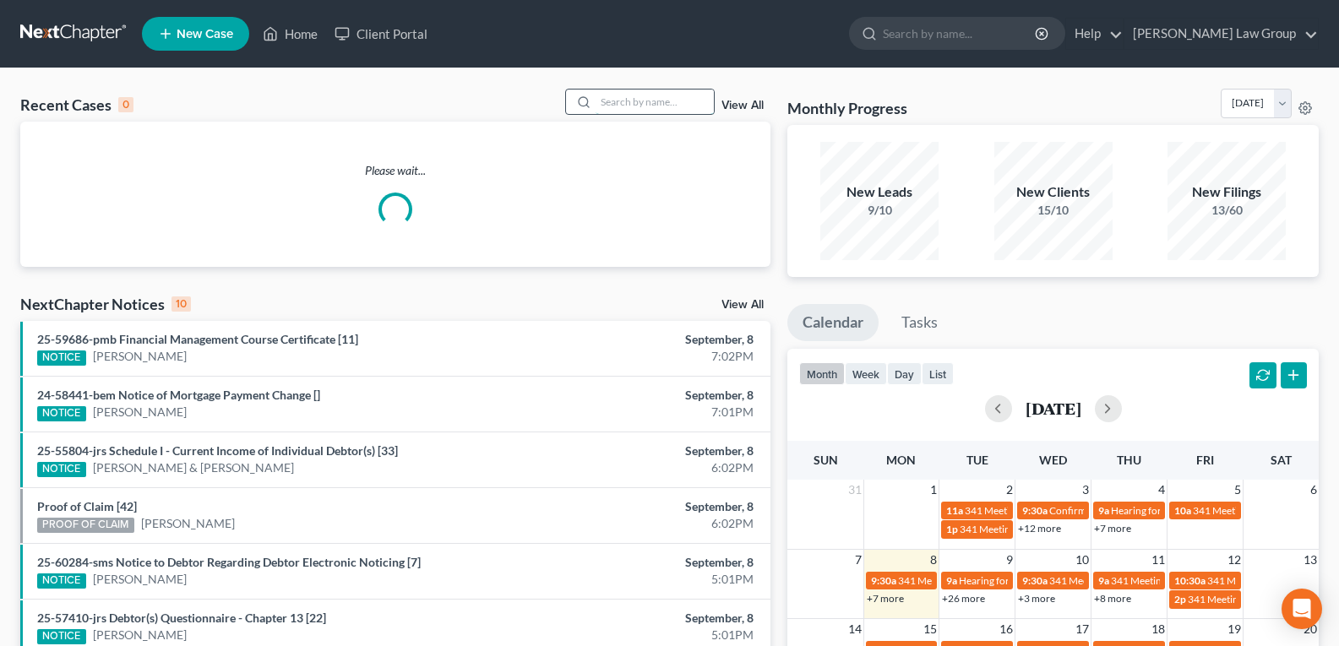
click at [637, 107] on input "search" at bounding box center [655, 102] width 118 height 24
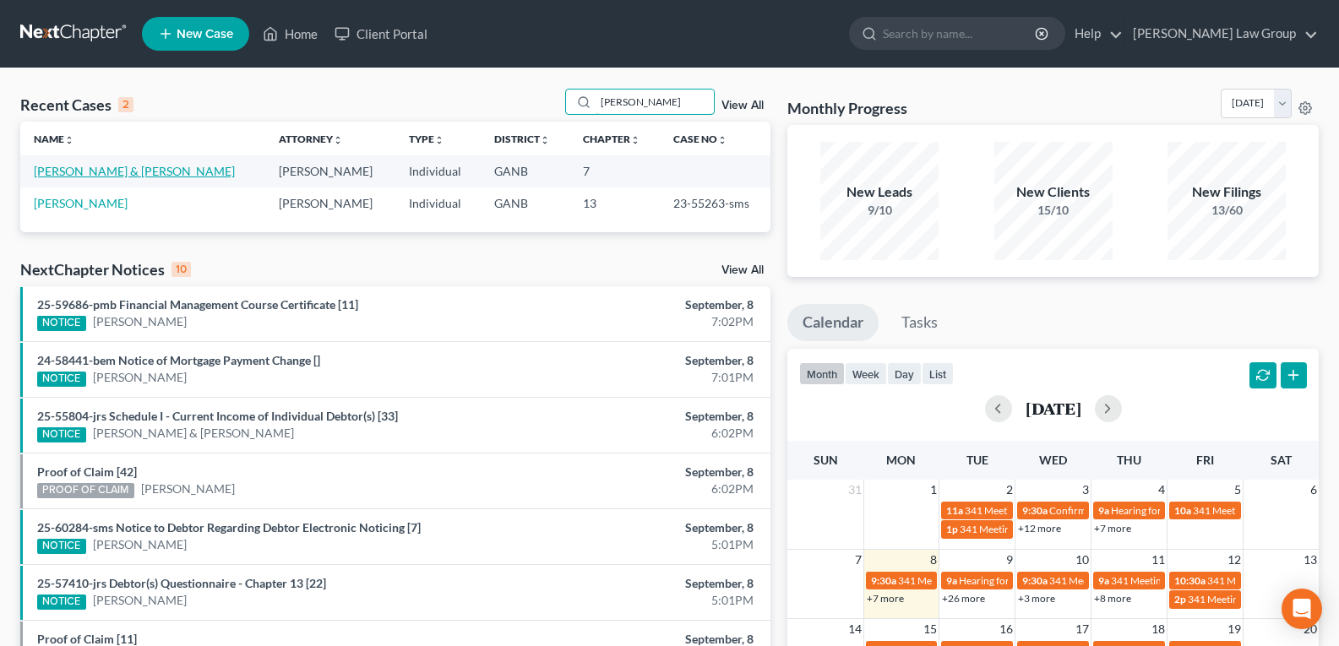
type input "Lundy"
click at [86, 173] on link "[PERSON_NAME] & [PERSON_NAME]" at bounding box center [134, 171] width 201 height 14
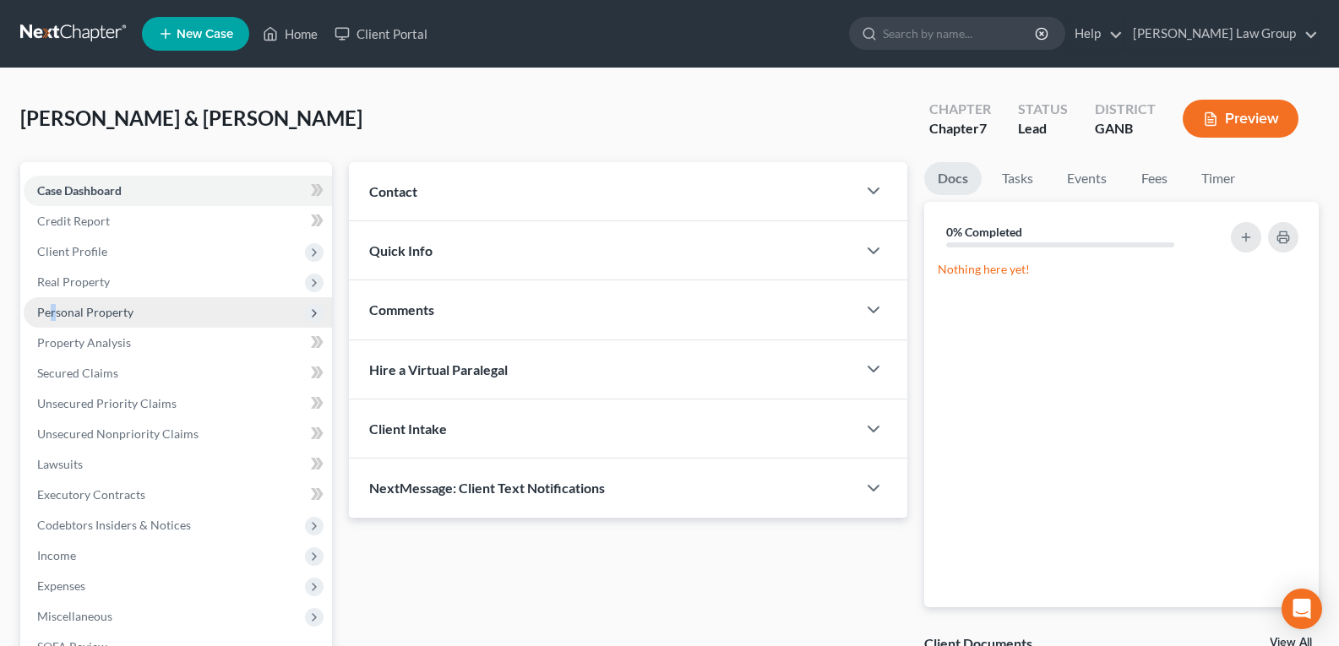
click at [53, 309] on span "Personal Property" at bounding box center [85, 312] width 96 height 14
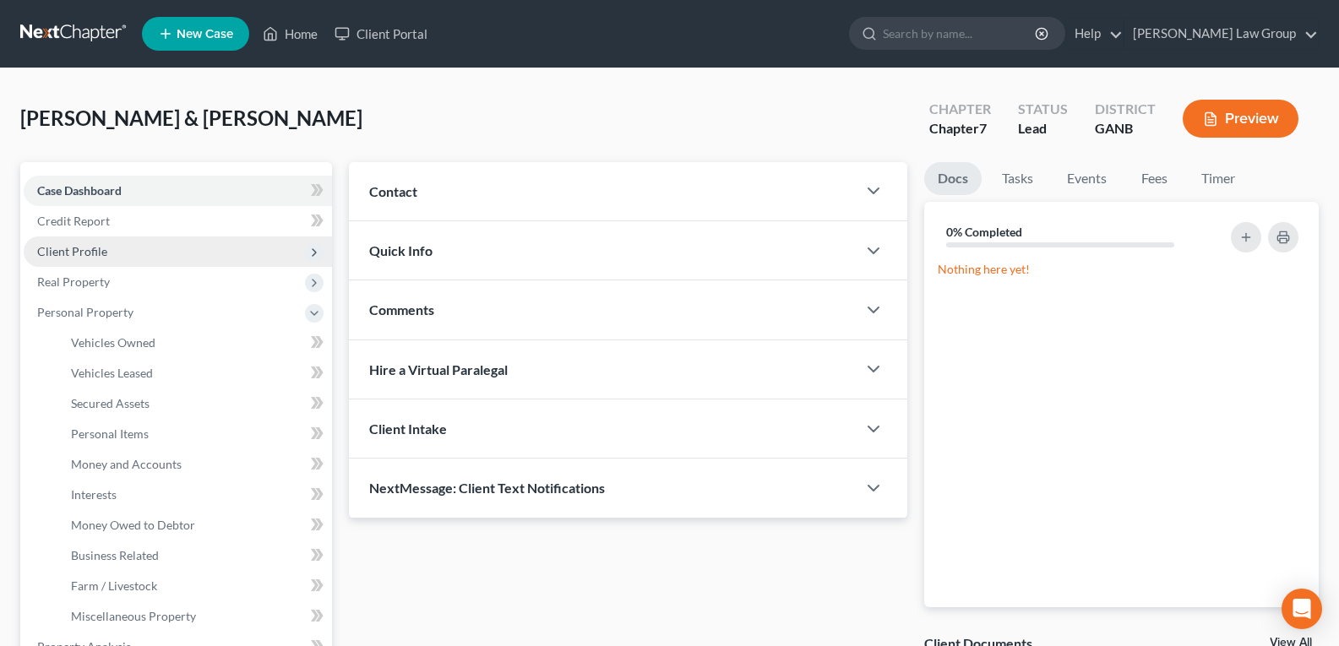
click at [68, 254] on span "Client Profile" at bounding box center [72, 251] width 70 height 14
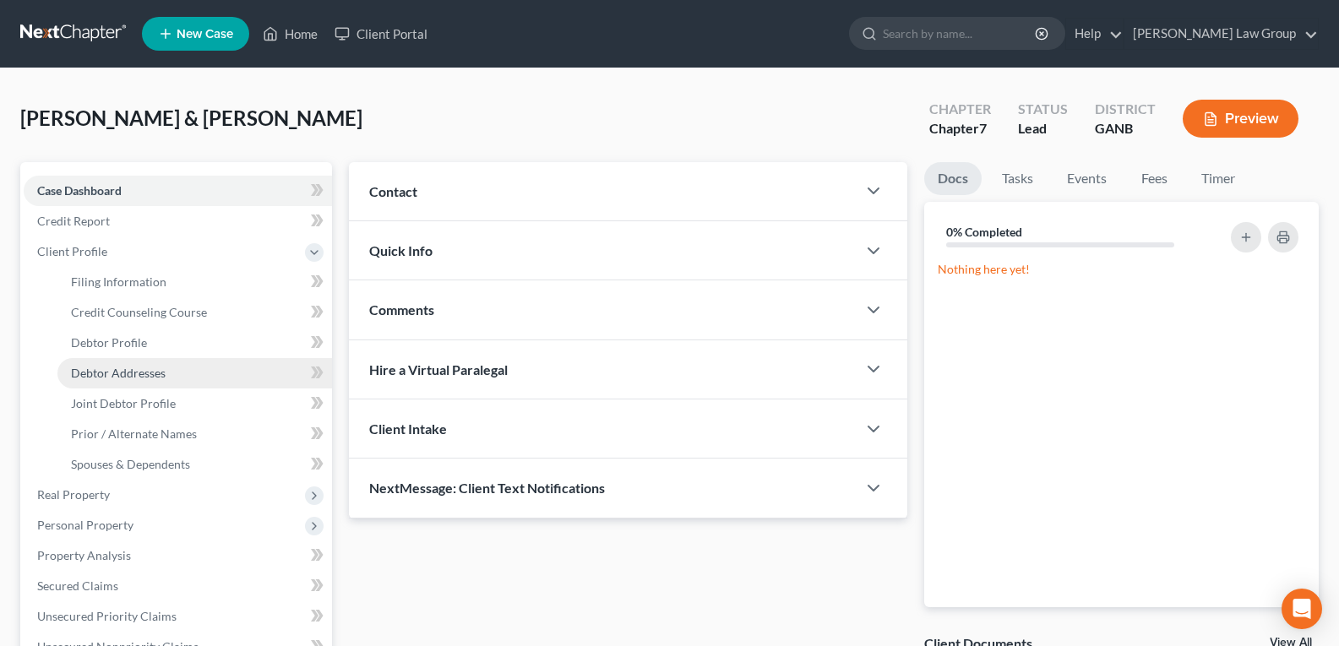
click at [113, 381] on link "Debtor Addresses" at bounding box center [194, 373] width 275 height 30
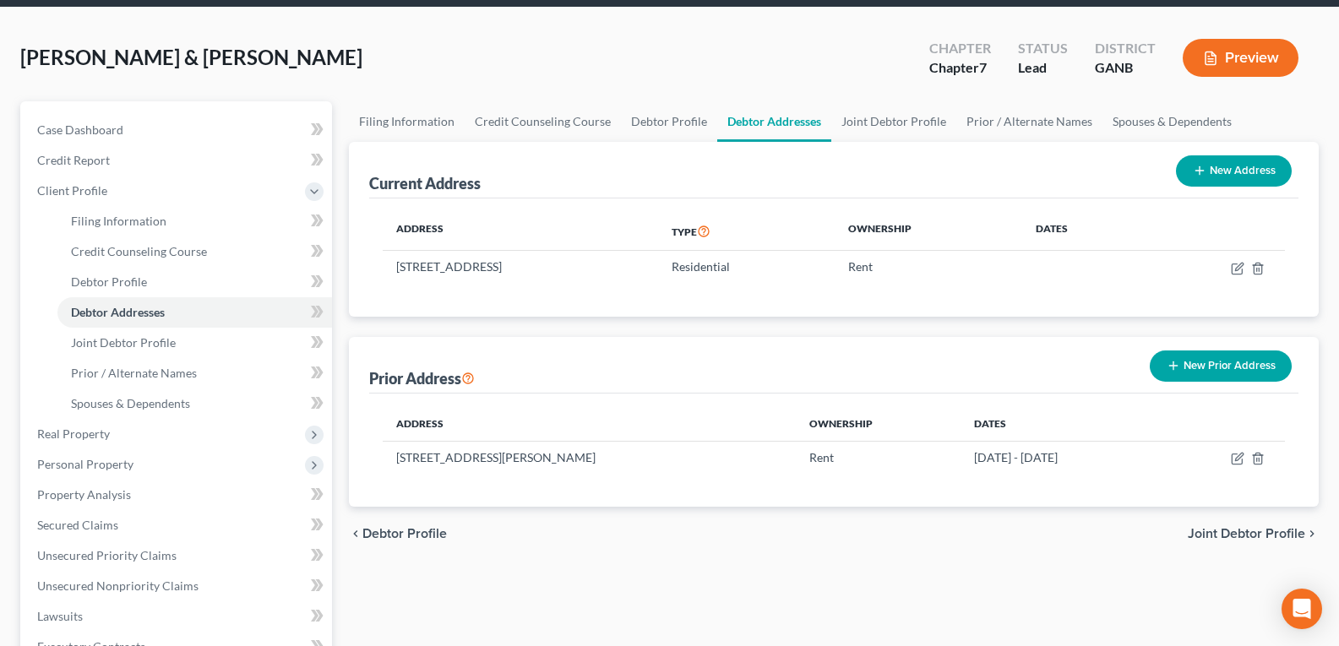
scroll to position [84, 0]
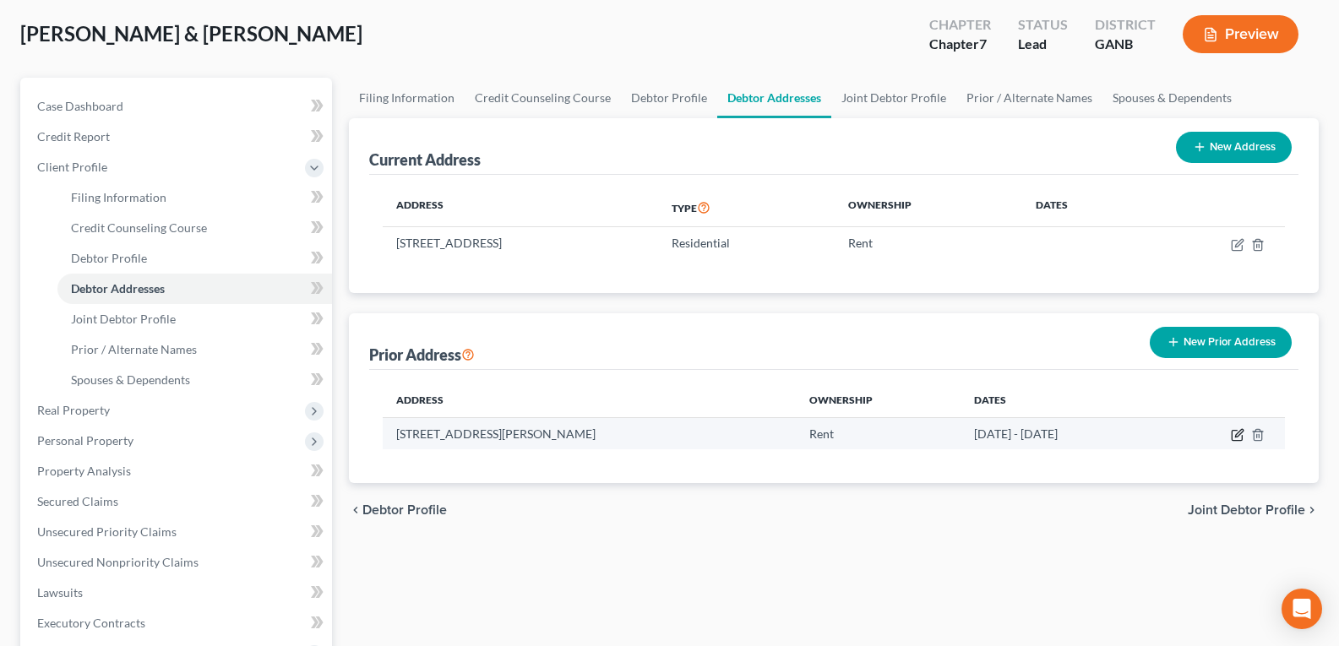
click at [1239, 433] on icon "button" at bounding box center [1238, 435] width 14 height 14
select select "10"
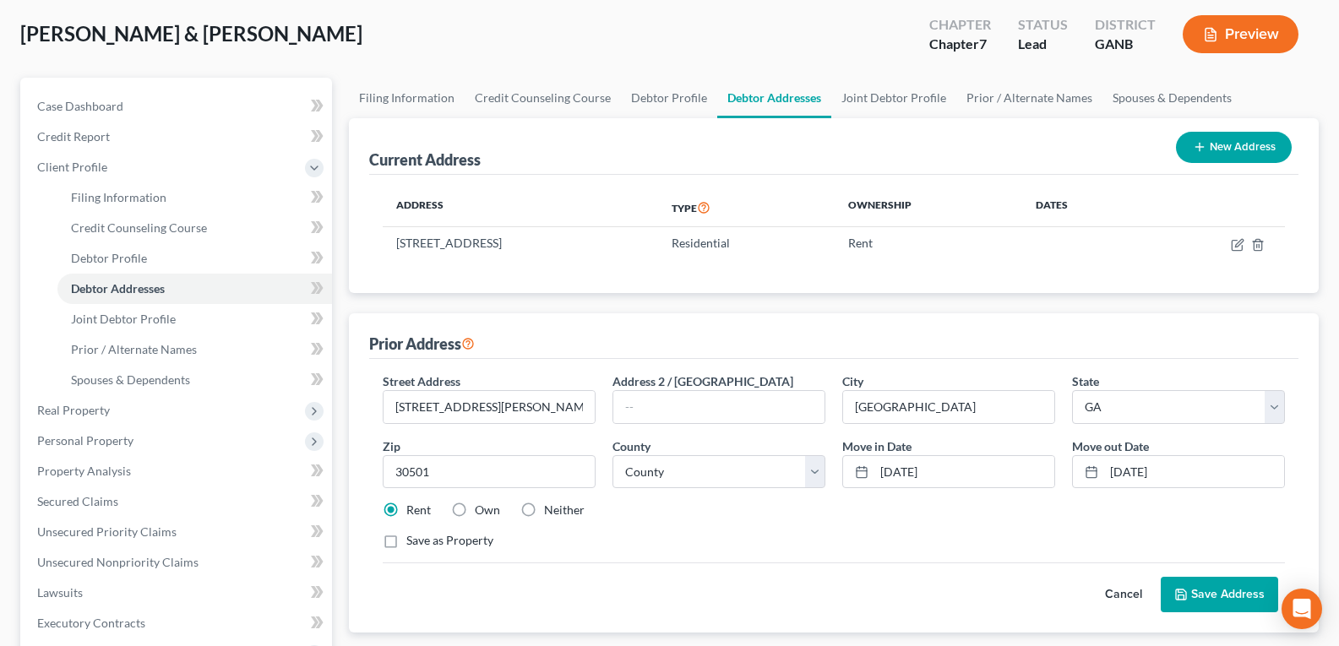
drag, startPoint x: 1228, startPoint y: 587, endPoint x: 1089, endPoint y: 578, distance: 139.7
click at [1226, 591] on button "Save Address" at bounding box center [1219, 594] width 117 height 35
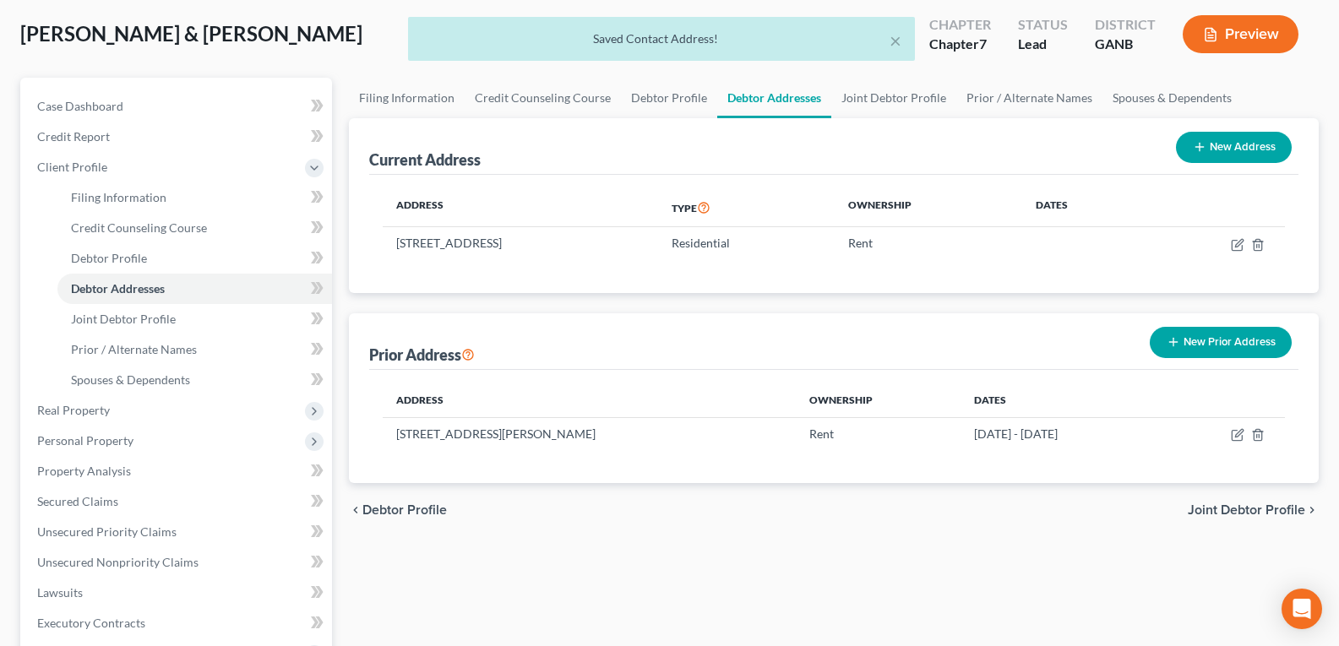
click at [1188, 339] on button "New Prior Address" at bounding box center [1221, 342] width 142 height 31
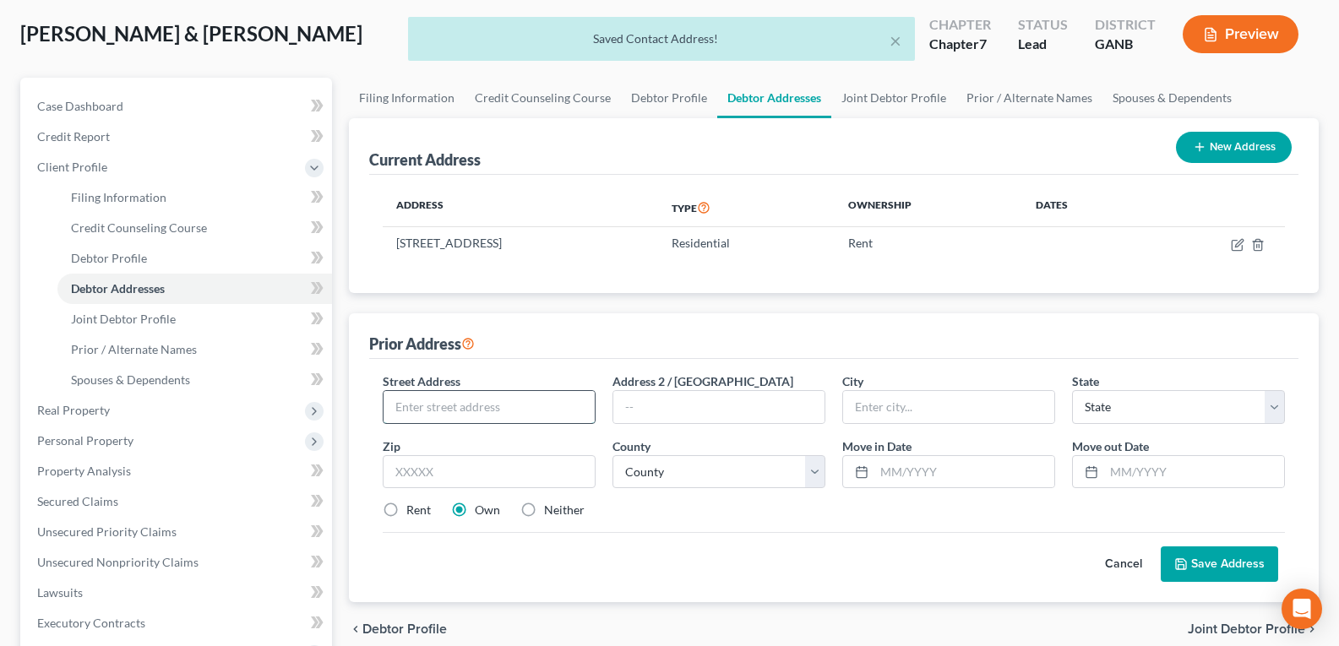
click at [517, 401] on input "text" at bounding box center [488, 407] width 211 height 32
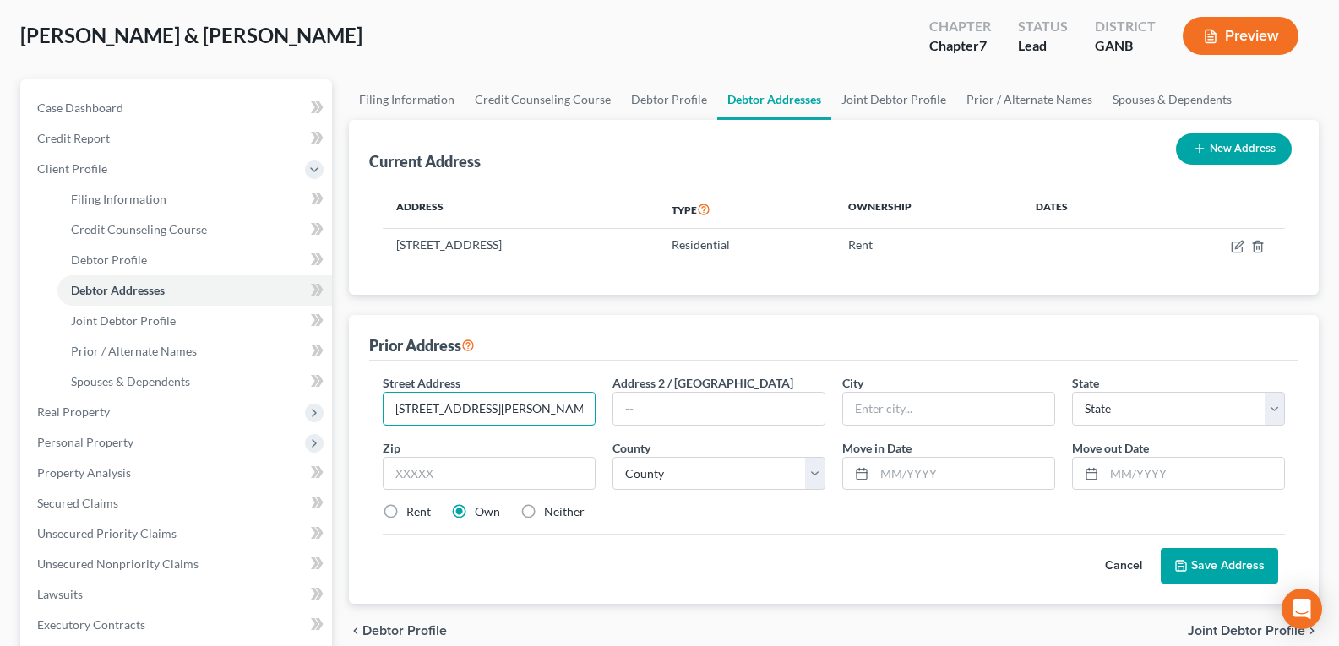
type input "4300 Jimmy Carter Blvd."
click at [536, 35] on div "Wallace-Lundy, Portia & Lundy, Paul Upgraded Chapter Chapter 7 Status Lead Dist…" at bounding box center [669, 42] width 1298 height 73
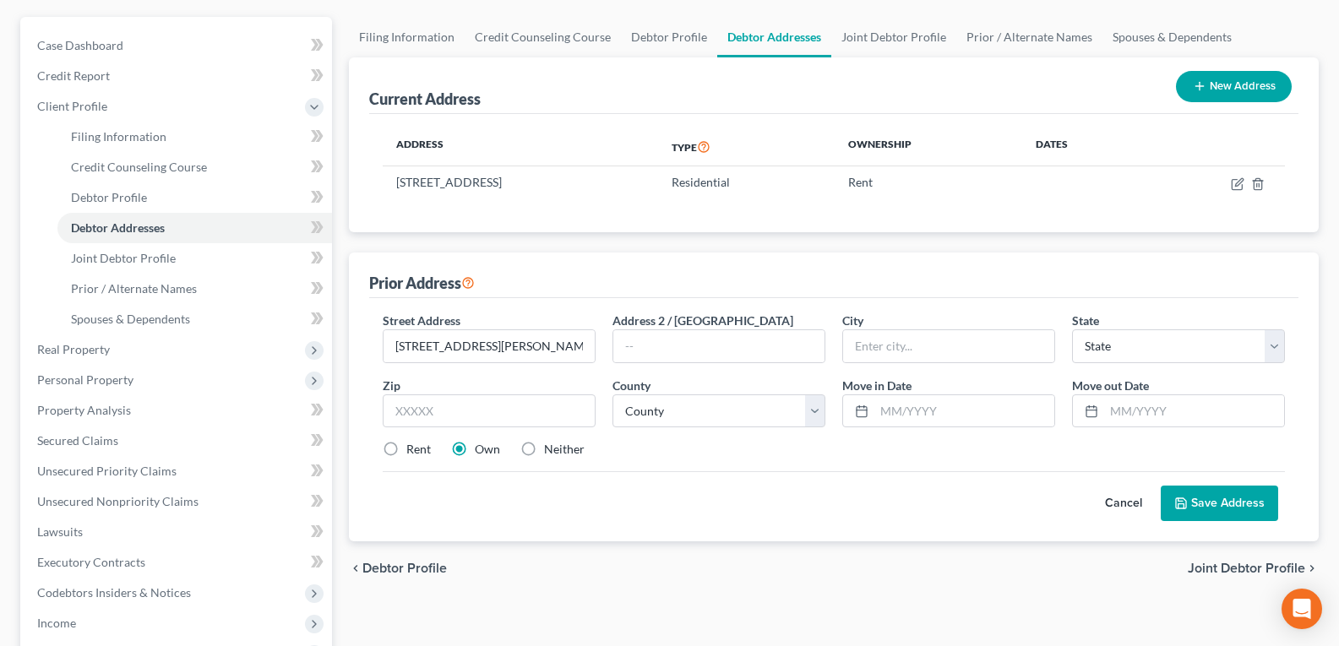
scroll to position [252, 0]
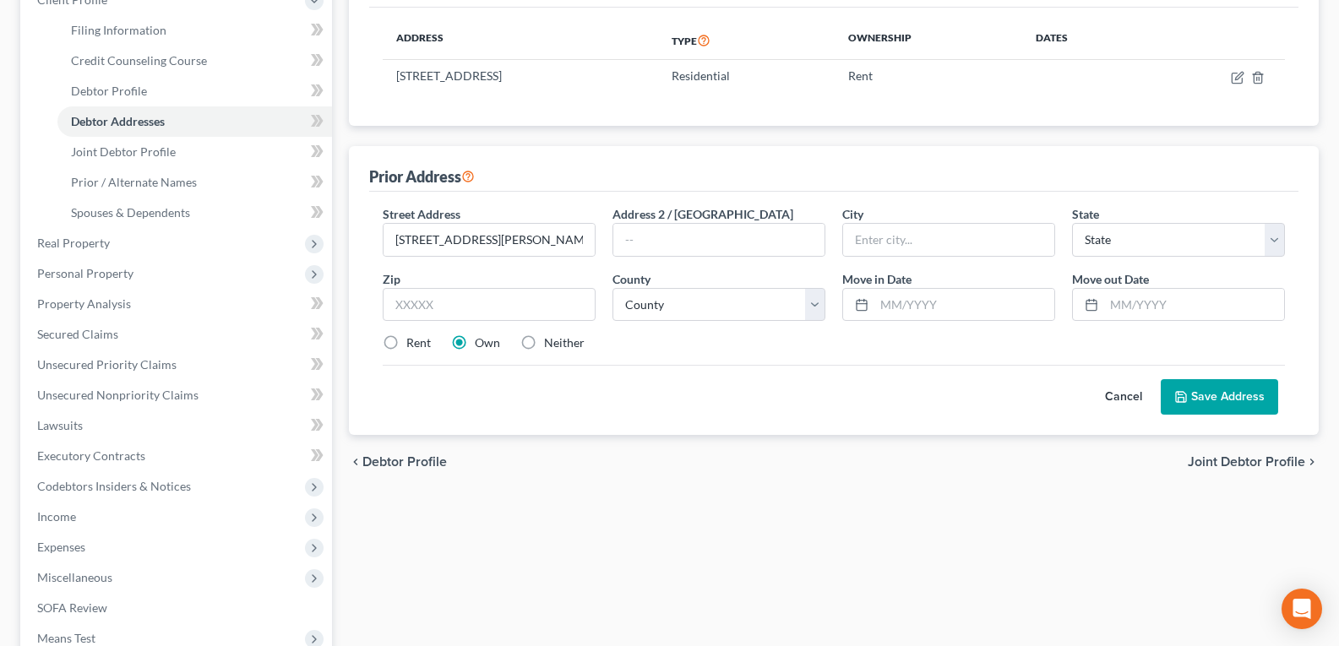
click at [406, 340] on label "Rent" at bounding box center [418, 342] width 24 height 17
click at [413, 340] on input "Rent" at bounding box center [418, 339] width 11 height 11
radio input "true"
click at [895, 239] on input "text" at bounding box center [948, 240] width 211 height 32
type input "Norcross"
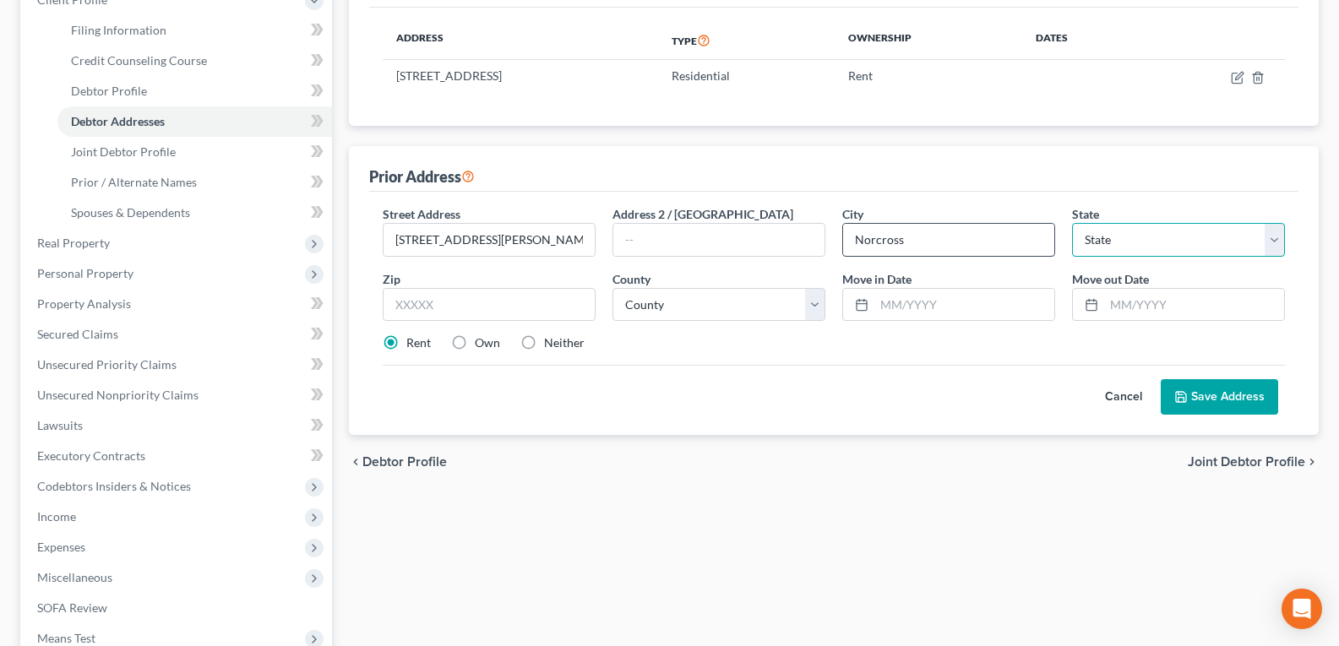
select select "10"
type input "30096"
type input "Duluth"
click at [442, 307] on input "30096" at bounding box center [489, 305] width 213 height 34
type input "30093"
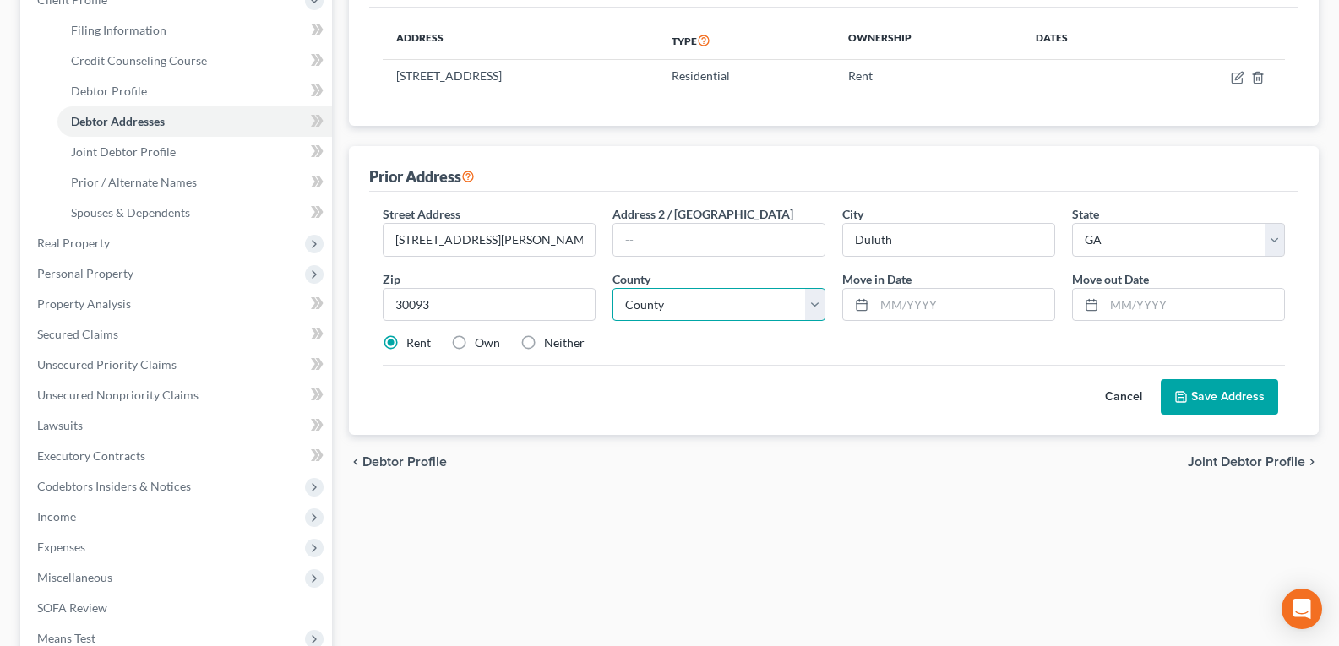
click at [662, 300] on select "County Appling County Atkinson County Bacon County Baker County Baldwin County …" at bounding box center [718, 305] width 213 height 34
type input "Norcross"
select select "66"
click at [612, 288] on select "County Appling County Atkinson County Bacon County Baker County Baldwin County …" at bounding box center [718, 305] width 213 height 34
click at [911, 300] on input "text" at bounding box center [964, 305] width 180 height 32
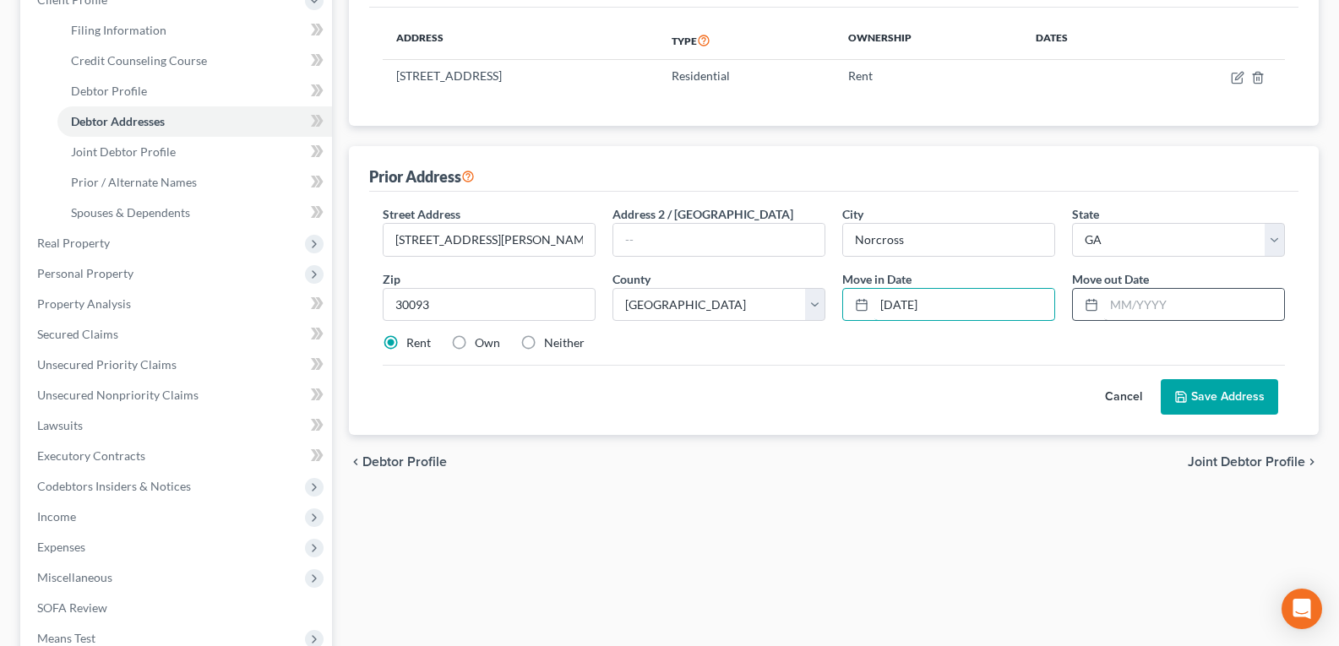
type input "01/01/2016"
click at [1145, 297] on input "text" at bounding box center [1194, 305] width 180 height 32
type input "12/21/2024"
click at [1214, 400] on button "Save Address" at bounding box center [1219, 396] width 117 height 35
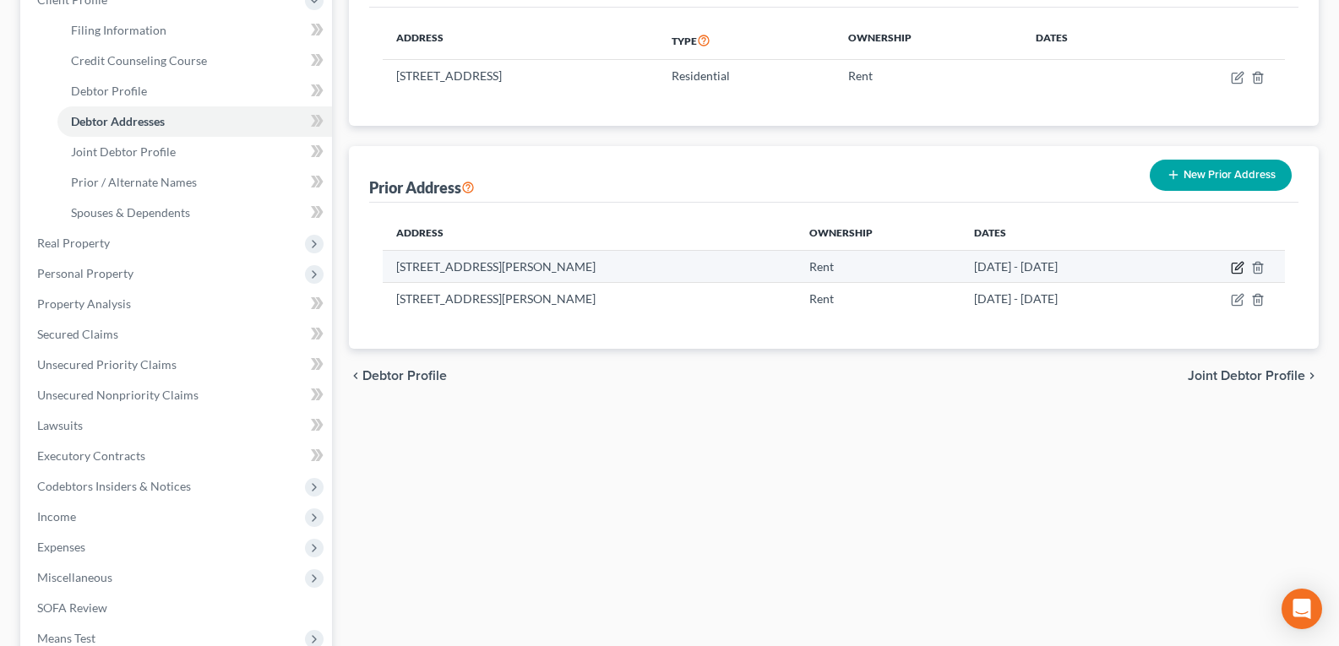
click at [1238, 269] on icon "button" at bounding box center [1238, 268] width 14 height 14
select select "10"
select select "68"
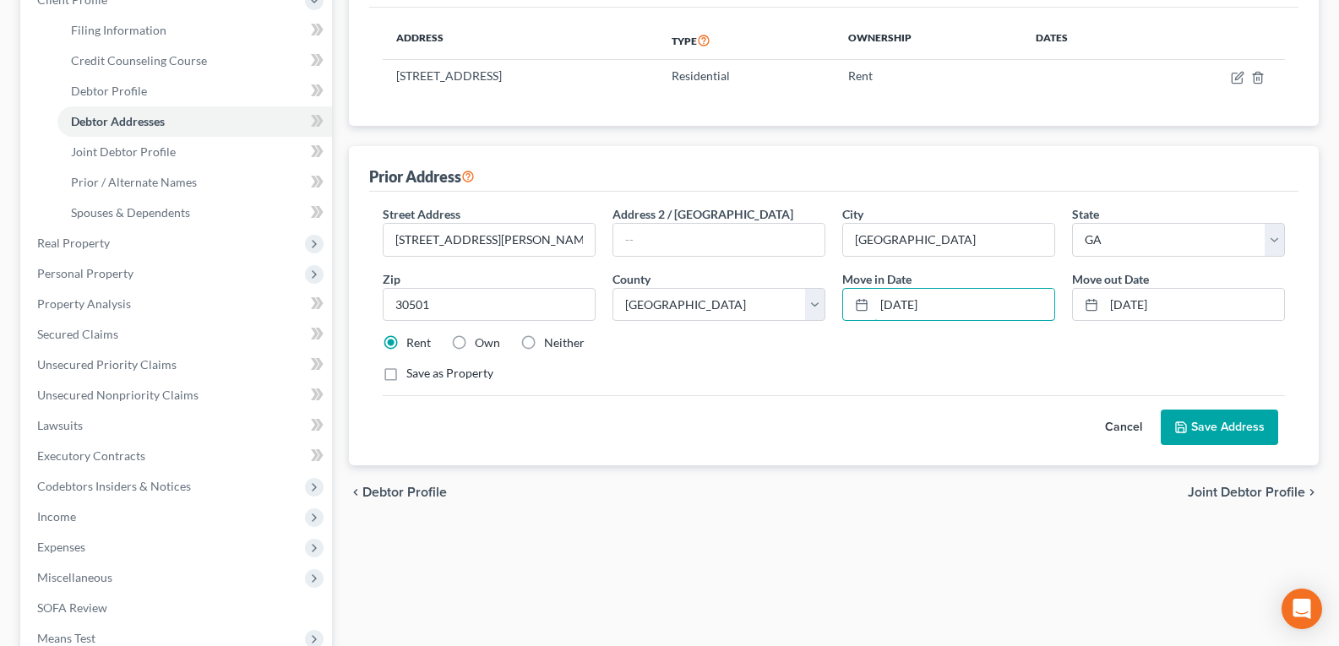
drag, startPoint x: 976, startPoint y: 311, endPoint x: 832, endPoint y: 310, distance: 143.6
click at [832, 310] on div "Street Address * 2417 Everly Way Address 2 / PO Box City * Gainesville State * …" at bounding box center [833, 300] width 919 height 191
type input "12/21/2024"
click at [1220, 427] on button "Save Address" at bounding box center [1219, 427] width 117 height 35
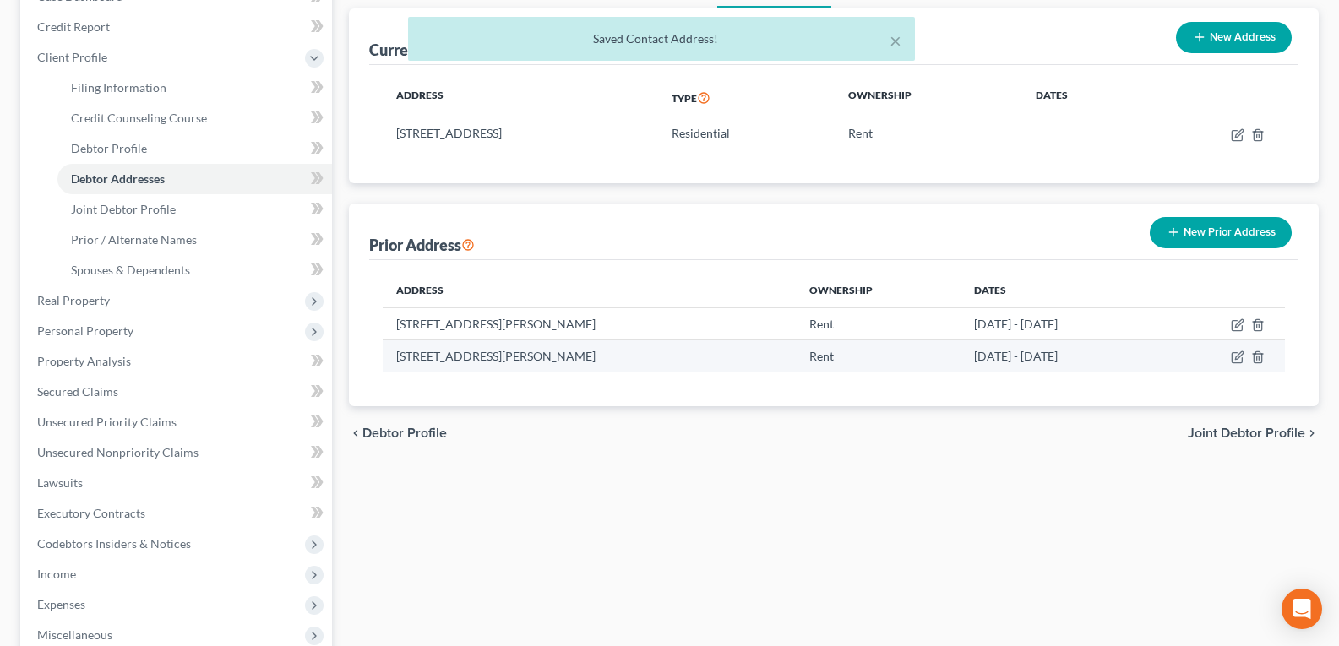
scroll to position [167, 0]
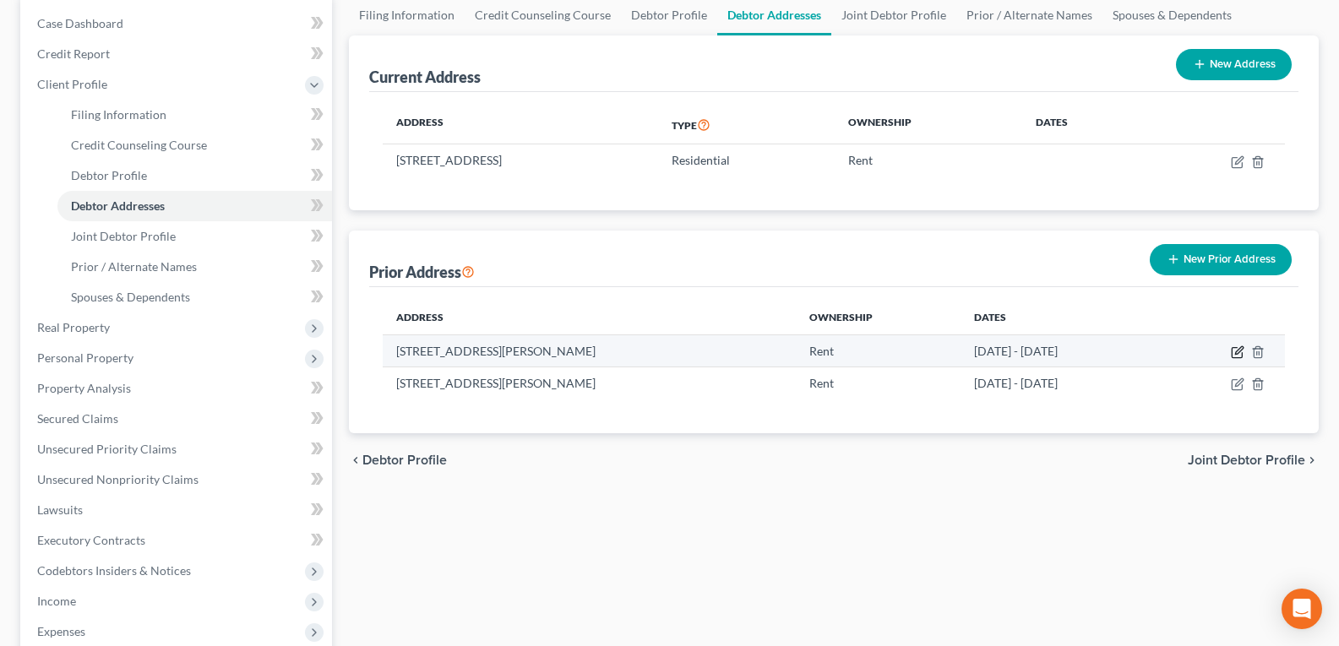
drag, startPoint x: 1243, startPoint y: 349, endPoint x: 1234, endPoint y: 353, distance: 9.4
click at [1240, 350] on td at bounding box center [1222, 350] width 123 height 32
click at [1240, 351] on icon "button" at bounding box center [1238, 352] width 14 height 14
select select "10"
select select "68"
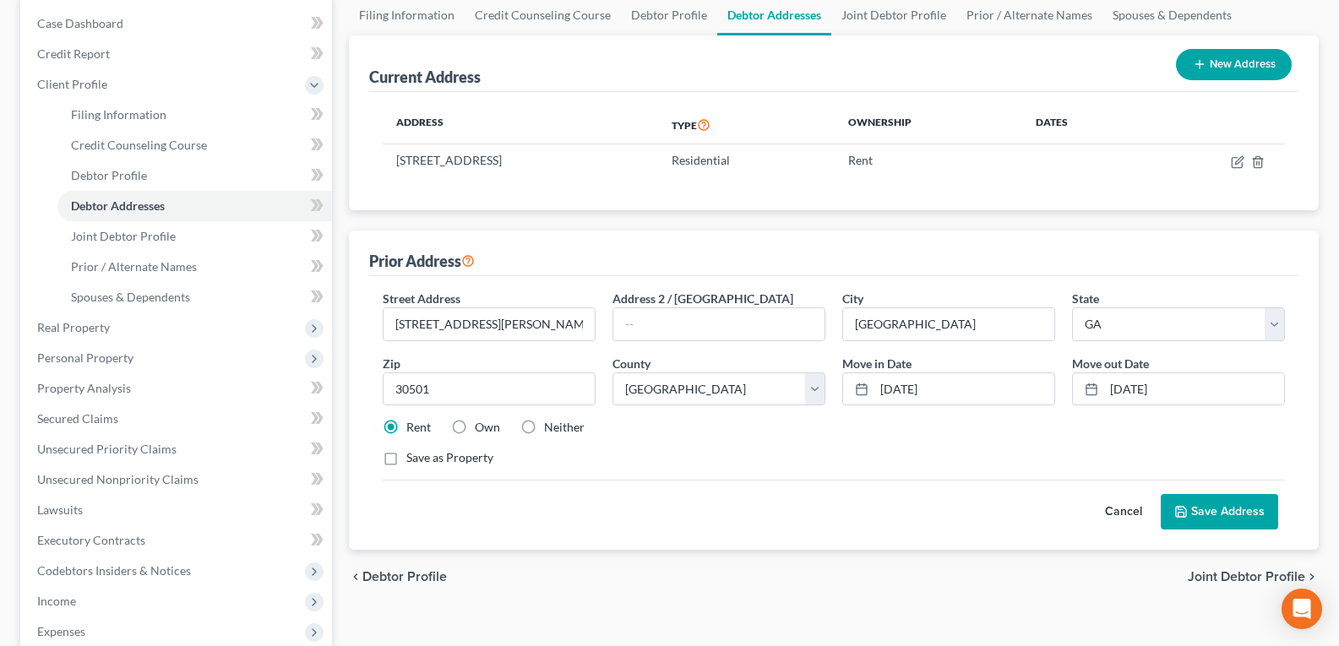
click at [959, 484] on div "Cancel Save Address" at bounding box center [834, 505] width 902 height 50
drag, startPoint x: 1187, startPoint y: 388, endPoint x: 1030, endPoint y: 399, distance: 157.5
click at [1005, 389] on div "Street Address * 2417 Everly Way Address 2 / PO Box City * Gainesville State * …" at bounding box center [833, 385] width 919 height 191
drag, startPoint x: 1188, startPoint y: 384, endPoint x: 1025, endPoint y: 394, distance: 163.3
click at [1017, 389] on div "Street Address * 2417 Everly Way Address 2 / PO Box City * Gainesville State * …" at bounding box center [833, 385] width 919 height 191
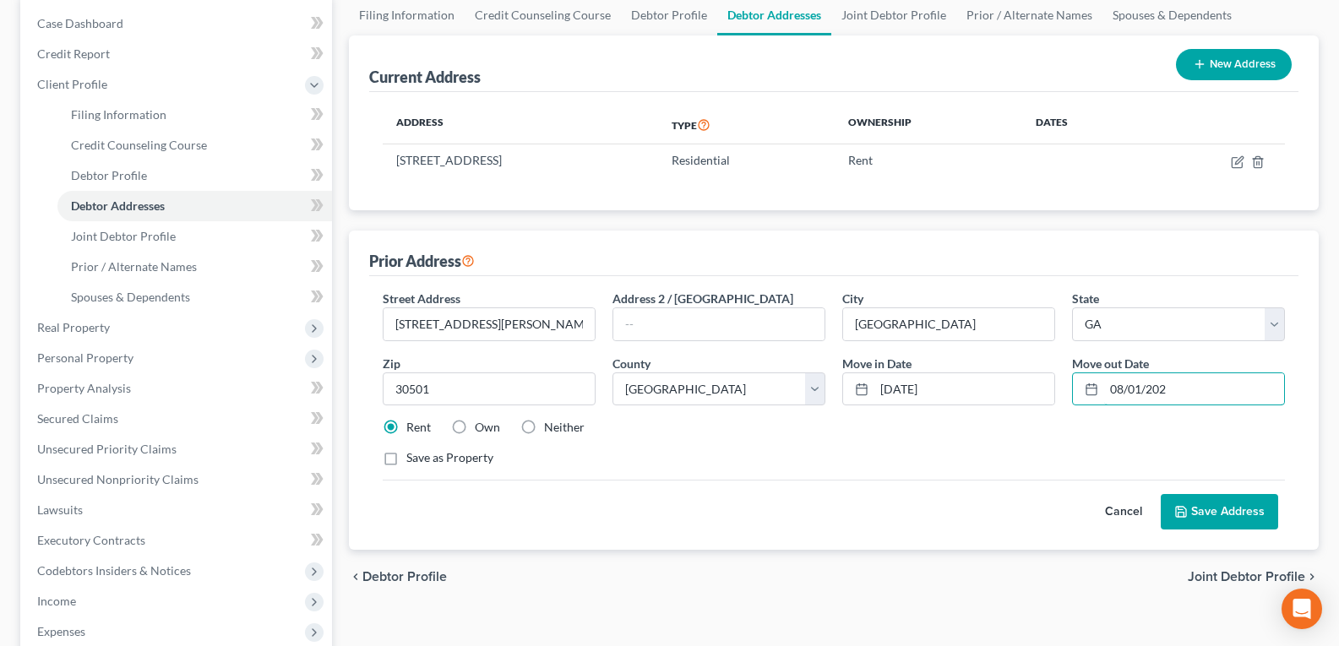
type input "08/01/2025"
drag, startPoint x: 1238, startPoint y: 510, endPoint x: 1339, endPoint y: 557, distance: 111.1
click at [1240, 510] on button "Save Address" at bounding box center [1219, 511] width 117 height 35
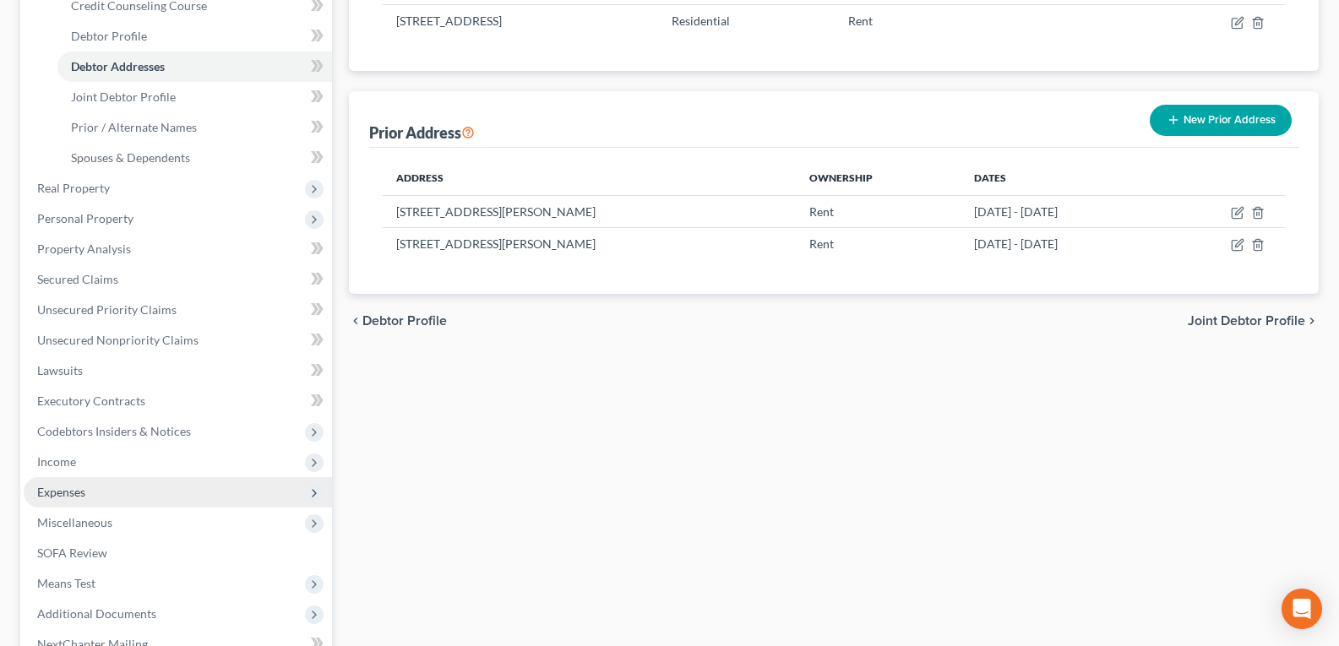
scroll to position [336, 0]
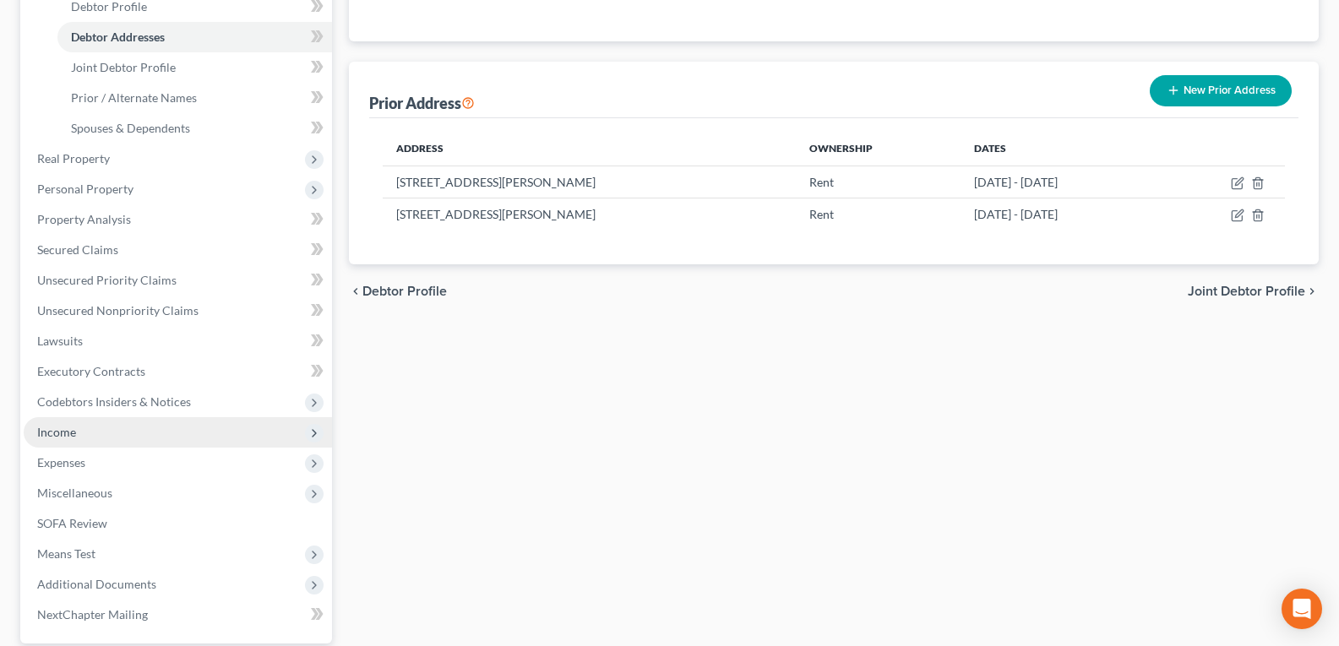
click at [51, 432] on span "Income" at bounding box center [56, 432] width 39 height 14
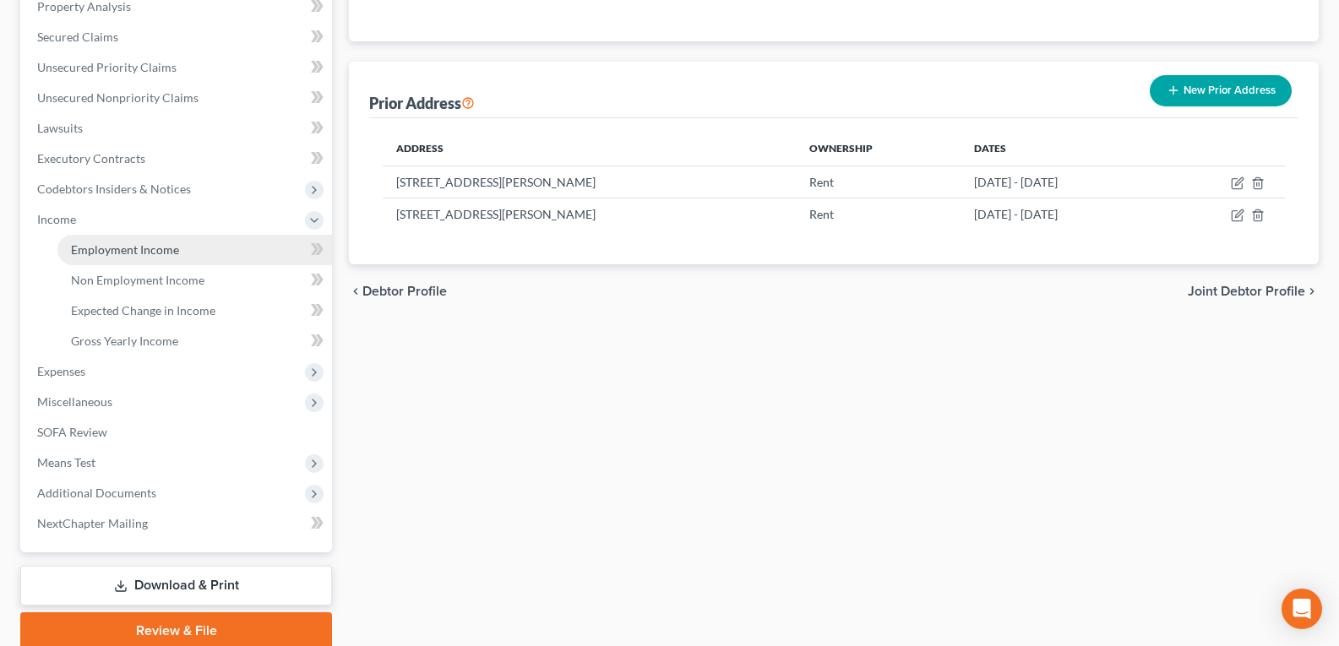
click at [144, 253] on span "Employment Income" at bounding box center [125, 249] width 108 height 14
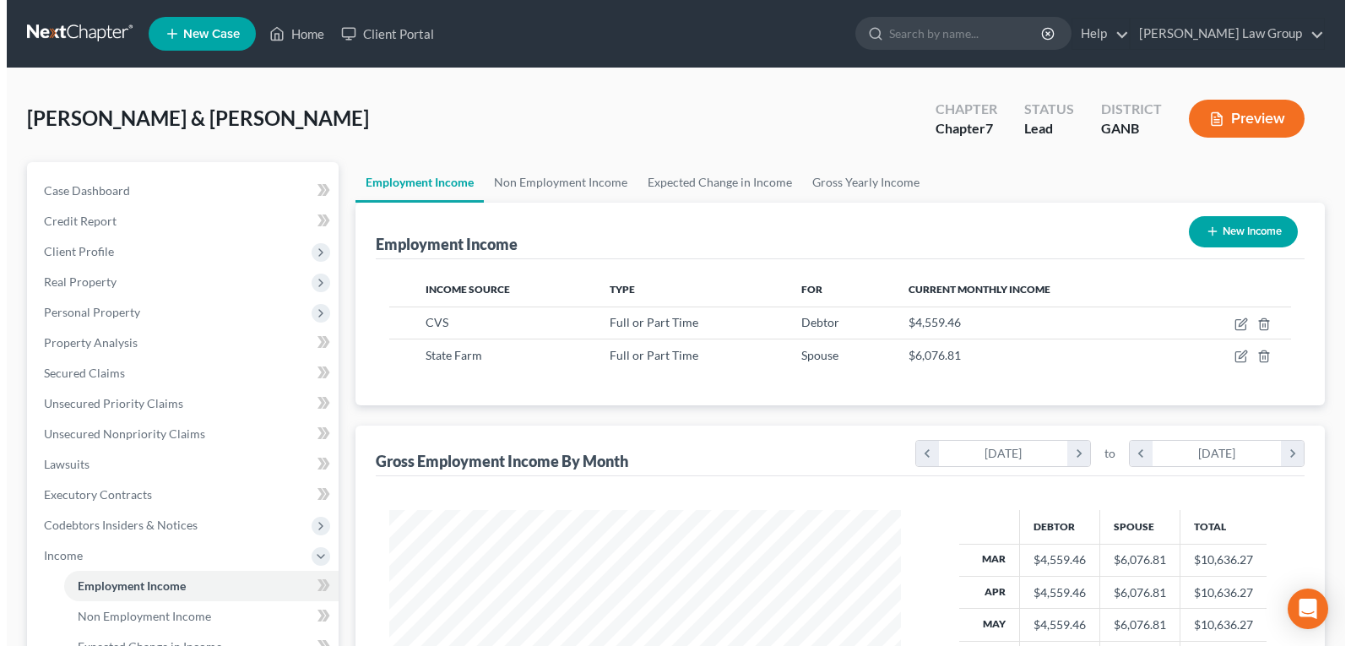
scroll to position [303, 546]
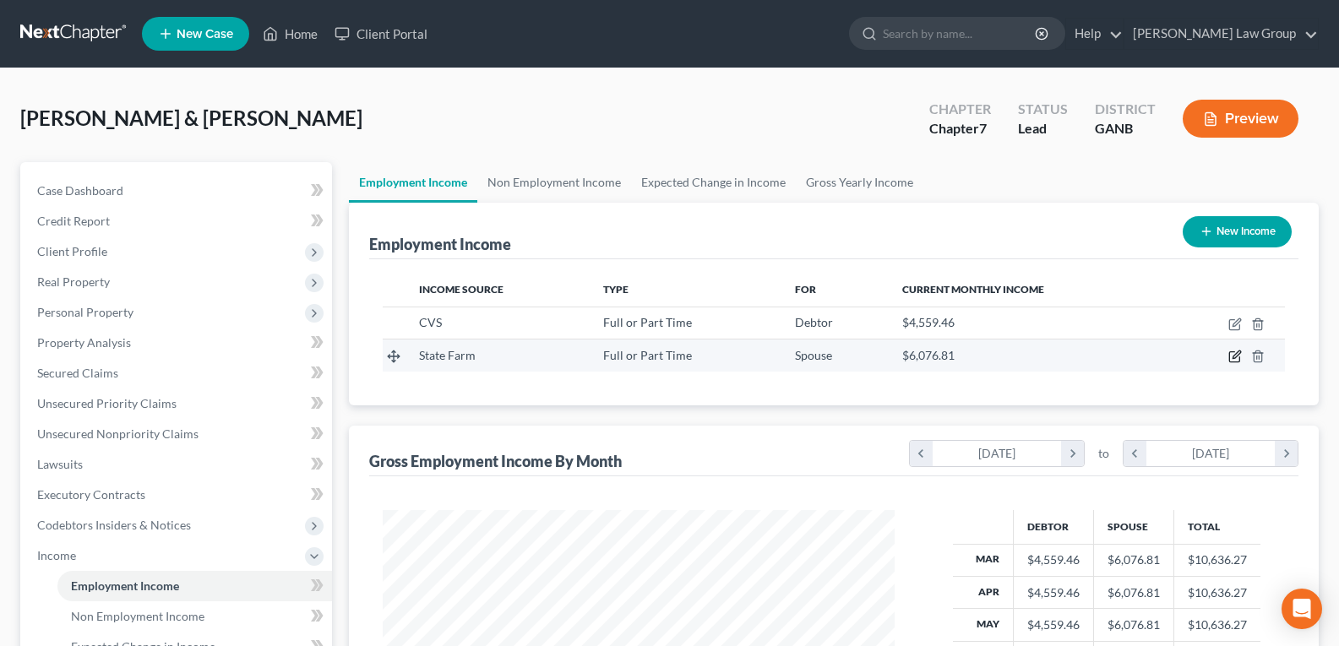
click at [1232, 359] on icon "button" at bounding box center [1235, 357] width 14 height 14
select select "0"
select select "10"
select select "2"
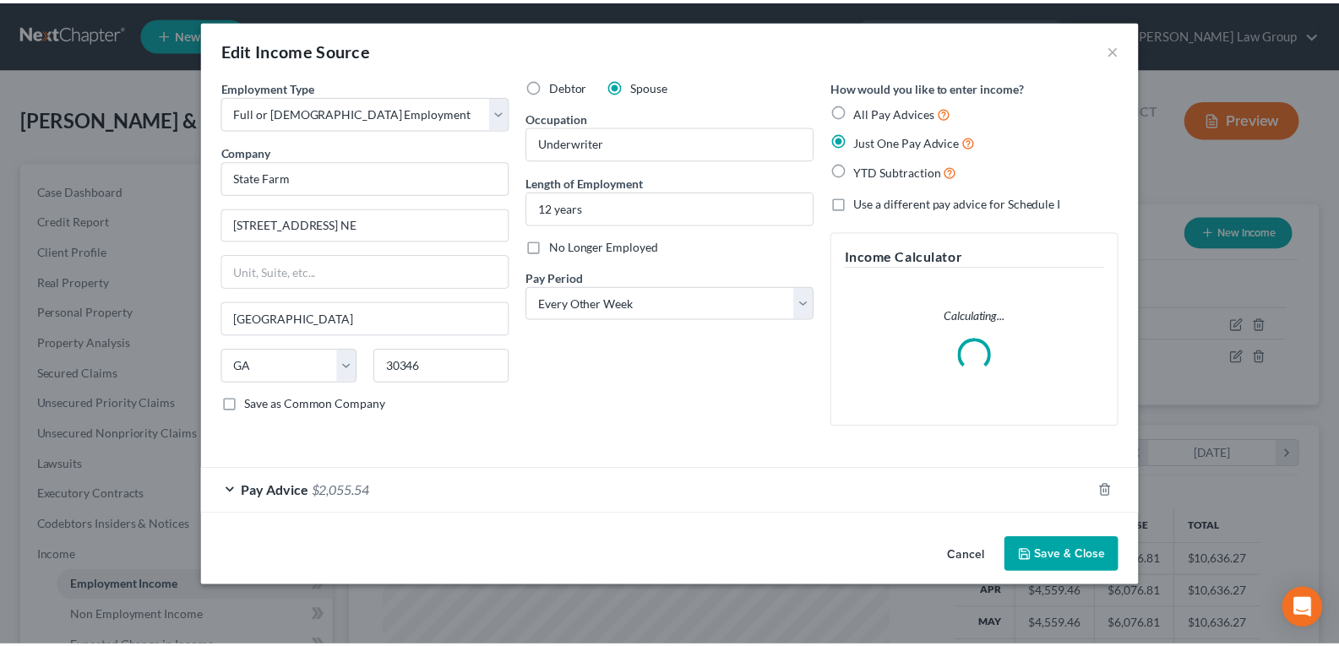
scroll to position [303, 552]
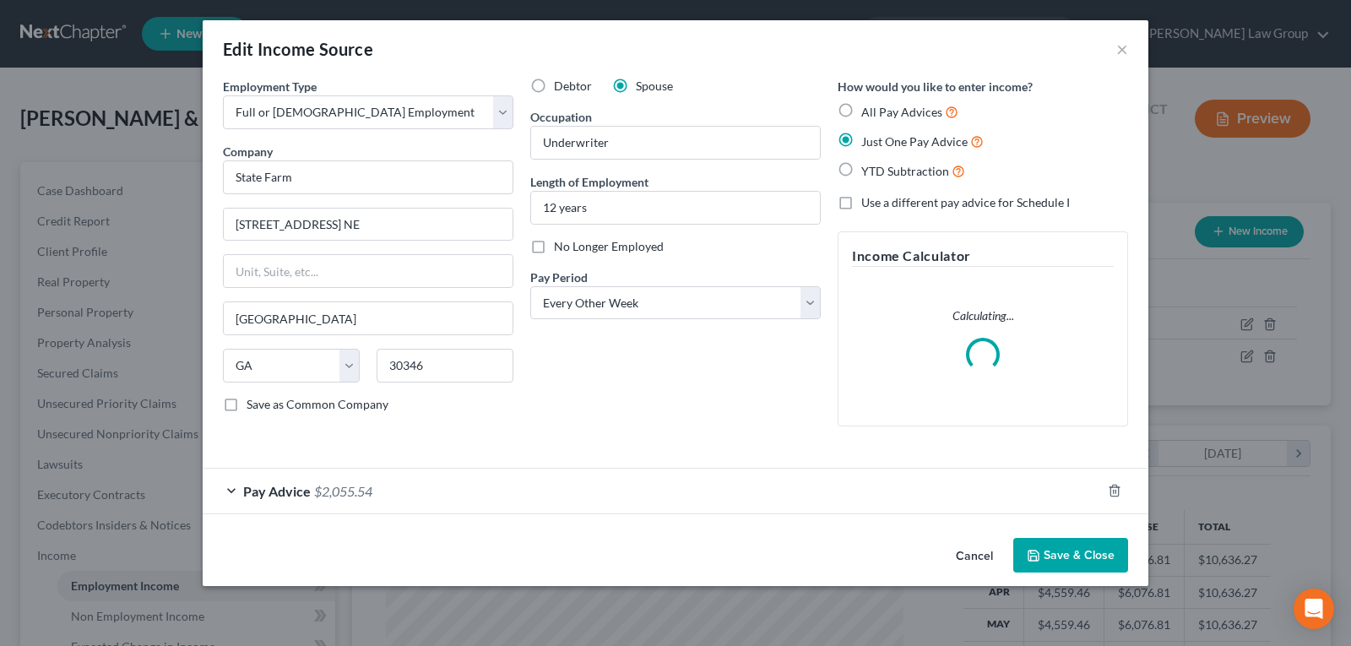
click at [1048, 559] on button "Save & Close" at bounding box center [1071, 555] width 115 height 35
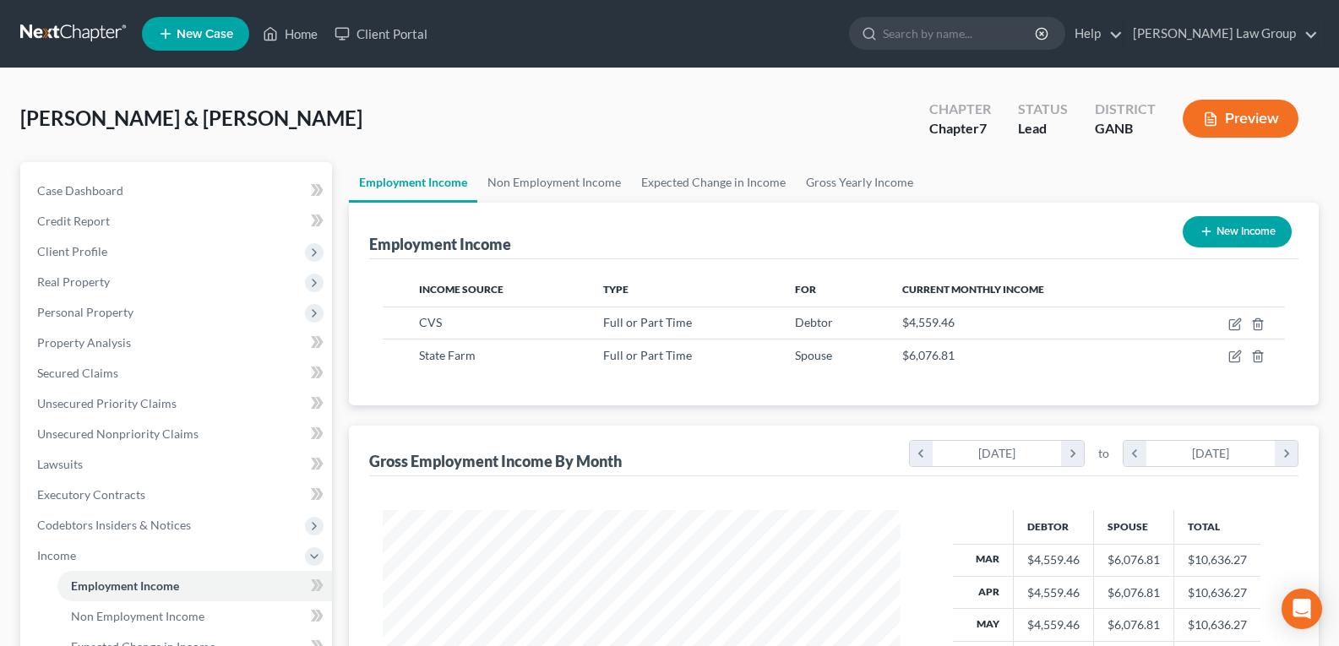
scroll to position [844383, 844140]
drag, startPoint x: 79, startPoint y: 366, endPoint x: 97, endPoint y: 362, distance: 18.1
click at [80, 366] on span "Secured Claims" at bounding box center [77, 373] width 81 height 14
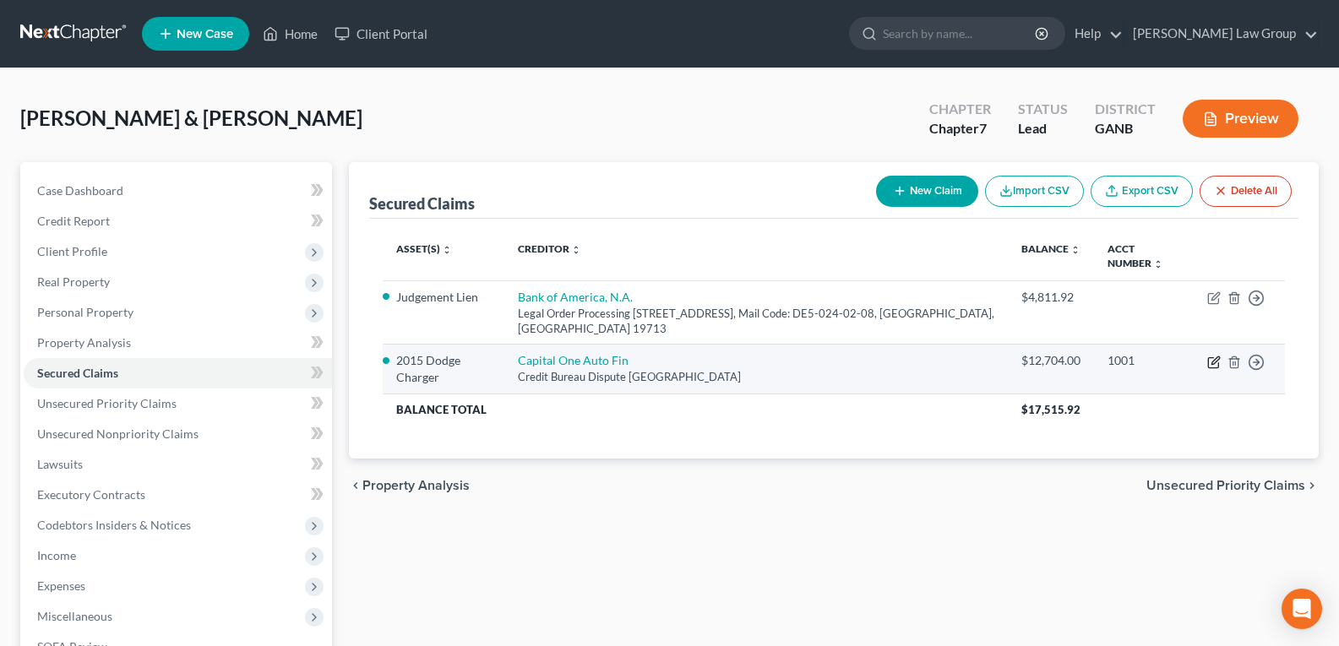
click at [1214, 356] on icon "button" at bounding box center [1214, 363] width 14 height 14
select select "45"
select select "4"
select select "2"
select select "0"
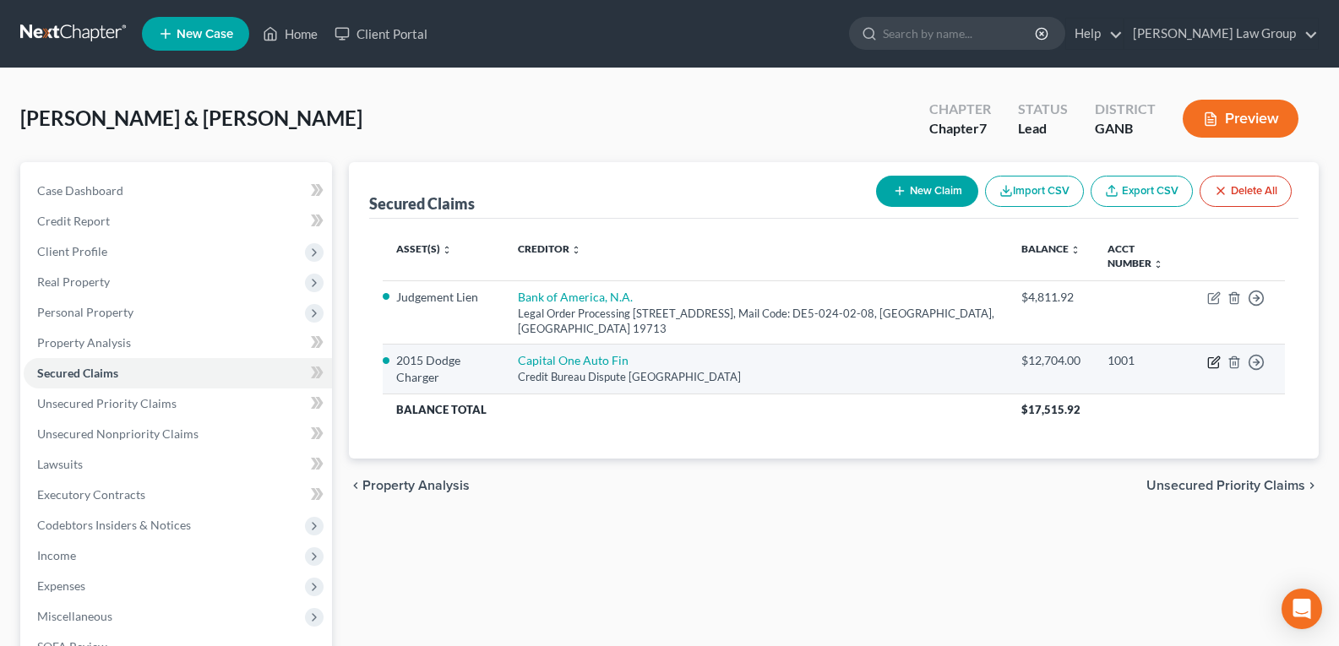
select select "0"
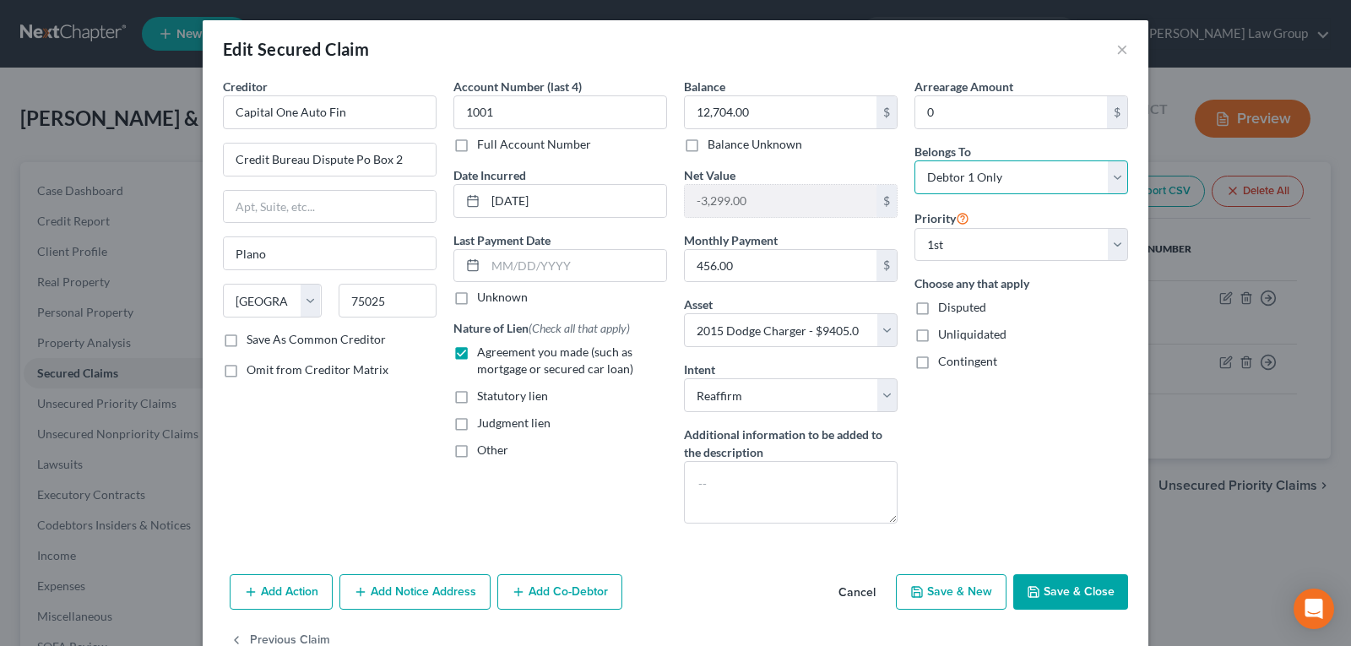
click at [971, 177] on select "Select Debtor 1 Only Debtor 2 Only Debtor 1 And Debtor 2 Only At Least One Of T…" at bounding box center [1022, 177] width 214 height 34
click at [846, 586] on button "Cancel" at bounding box center [857, 593] width 64 height 34
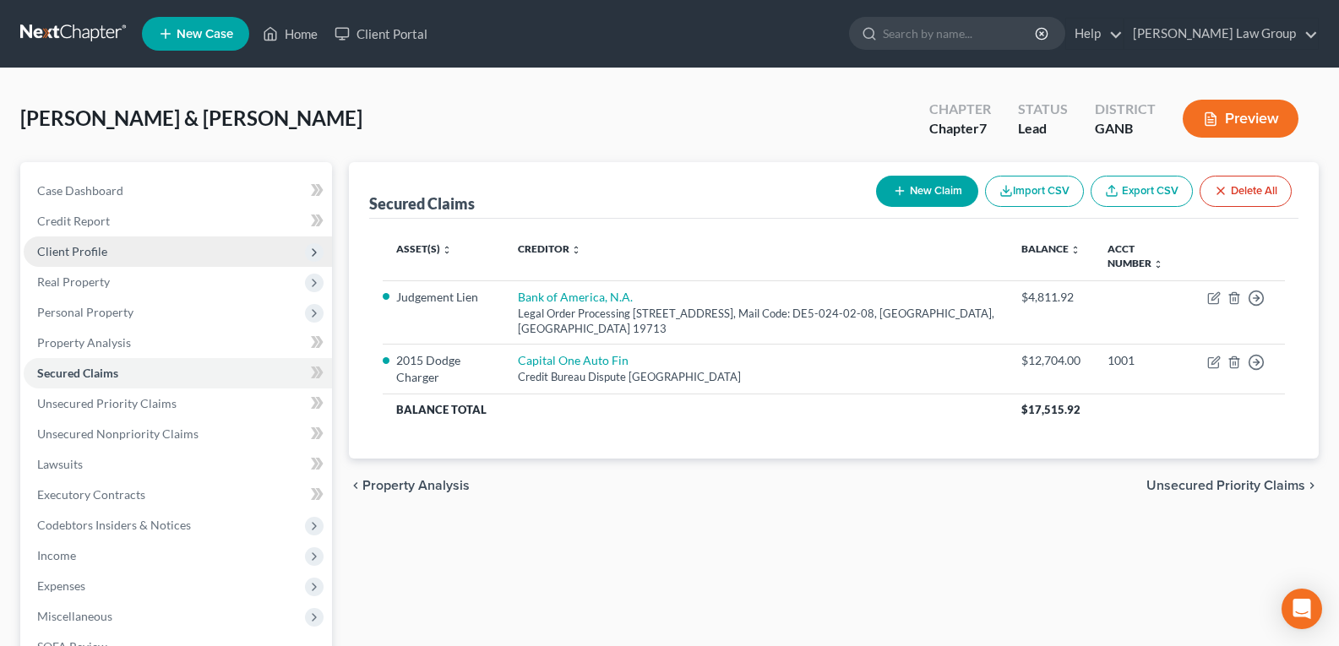
click at [60, 259] on span "Client Profile" at bounding box center [178, 252] width 308 height 30
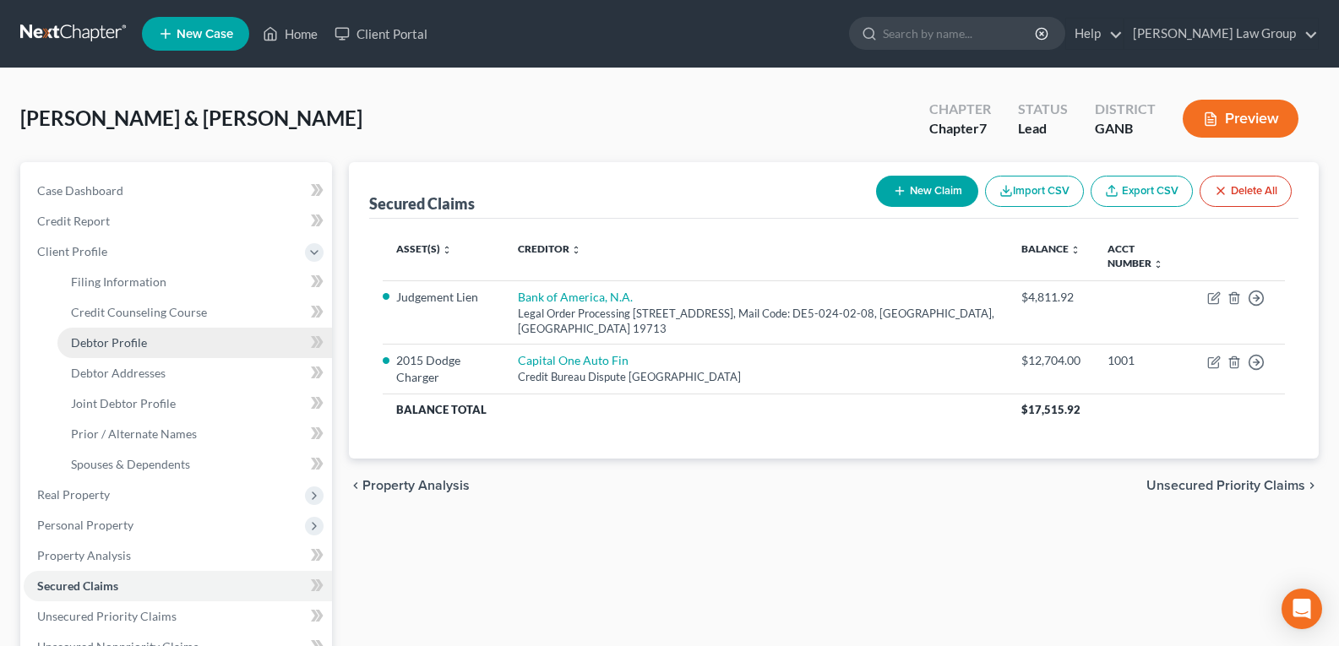
click at [91, 348] on span "Debtor Profile" at bounding box center [109, 342] width 76 height 14
select select "1"
select select "3"
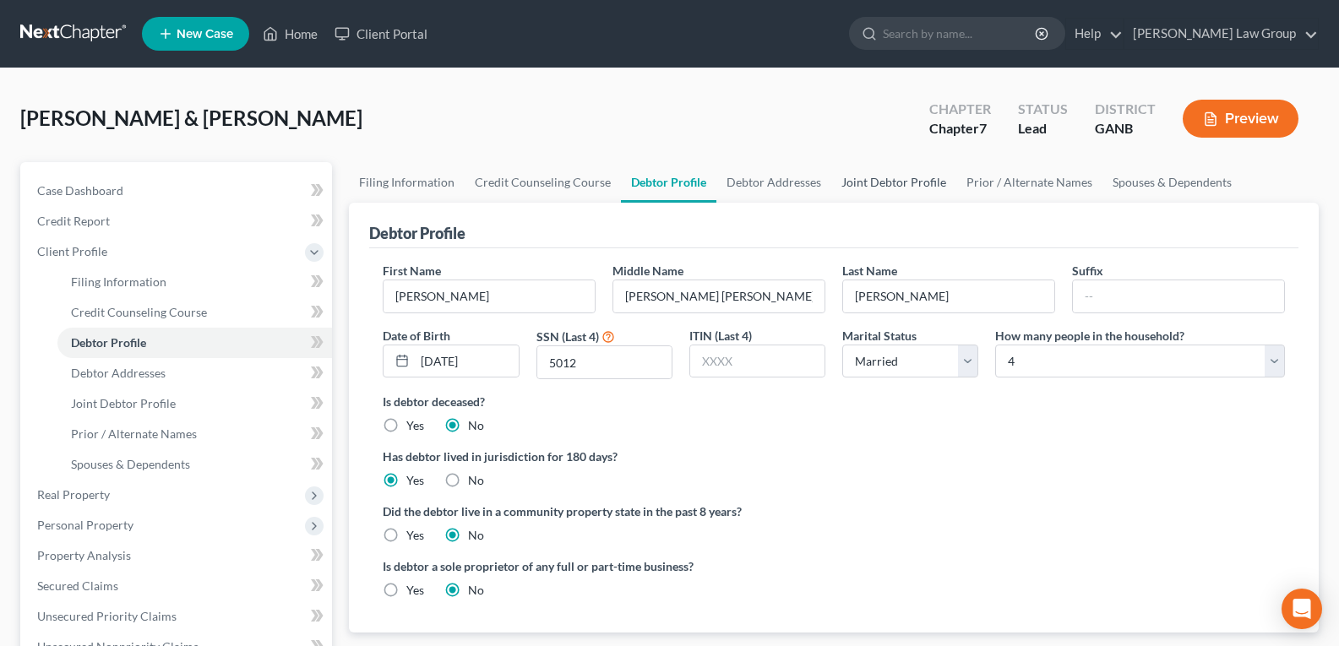
click at [893, 179] on link "Joint Debtor Profile" at bounding box center [893, 182] width 125 height 41
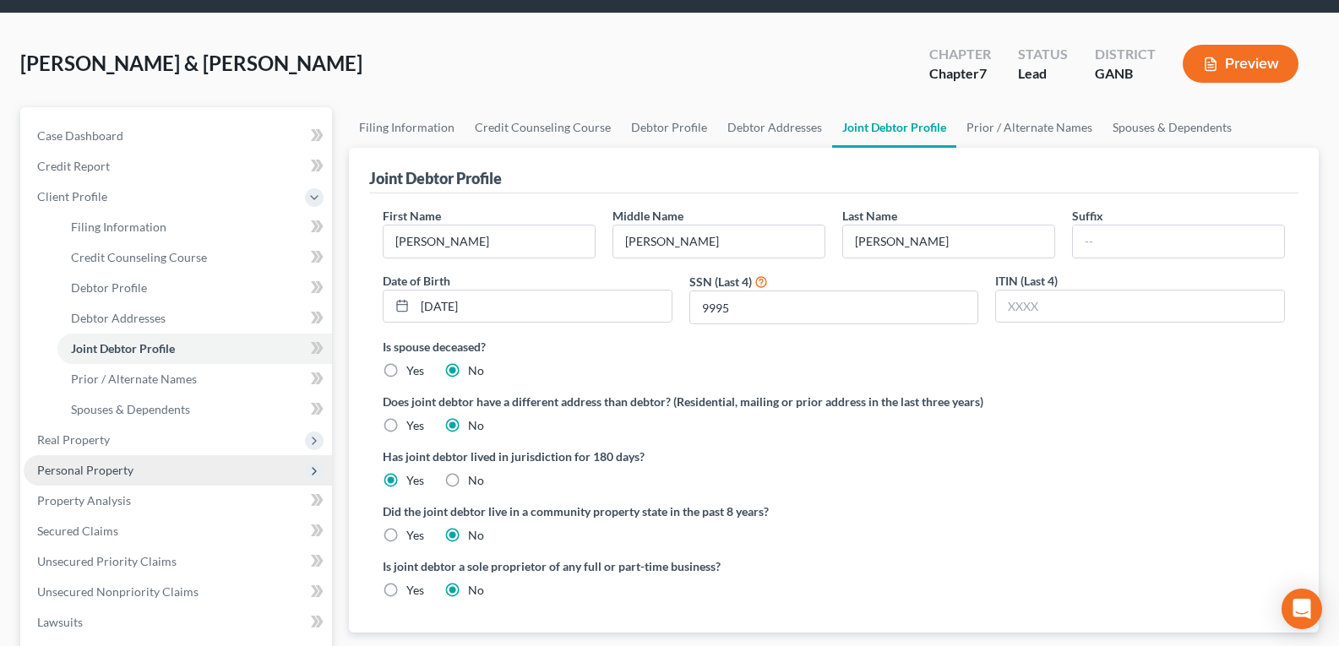
scroll to position [84, 0]
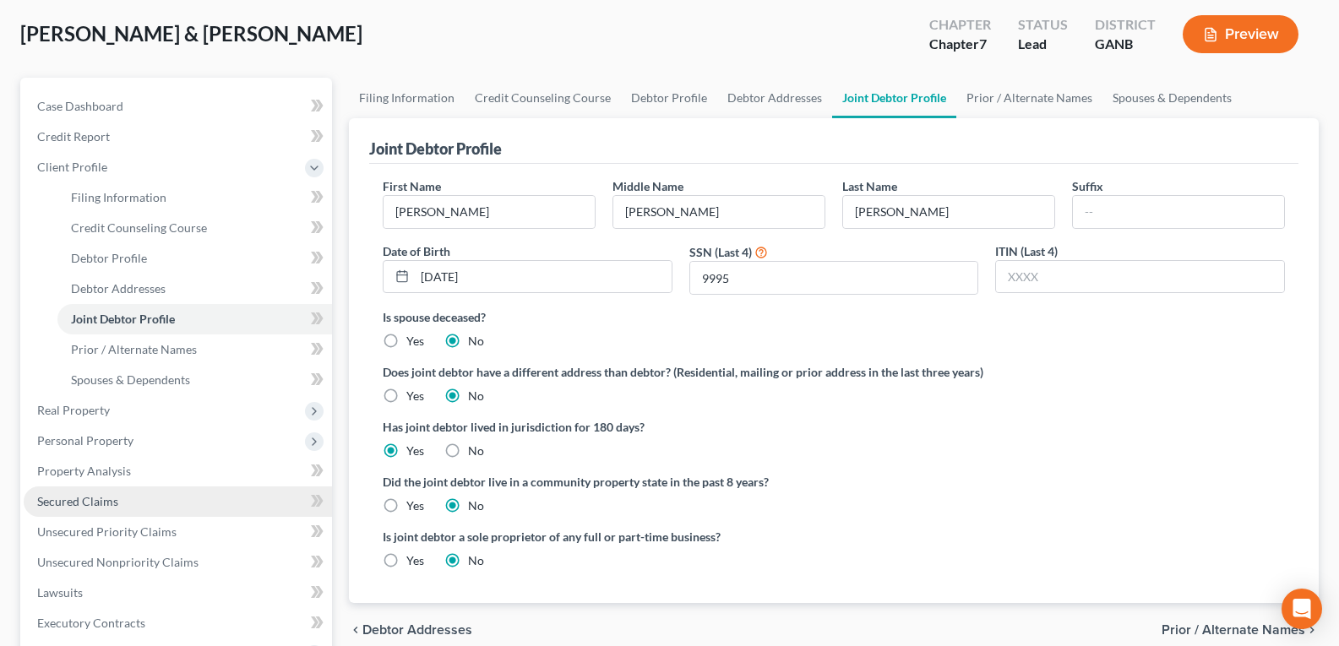
drag, startPoint x: 68, startPoint y: 505, endPoint x: 286, endPoint y: 507, distance: 217.9
click at [68, 506] on span "Secured Claims" at bounding box center [77, 501] width 81 height 14
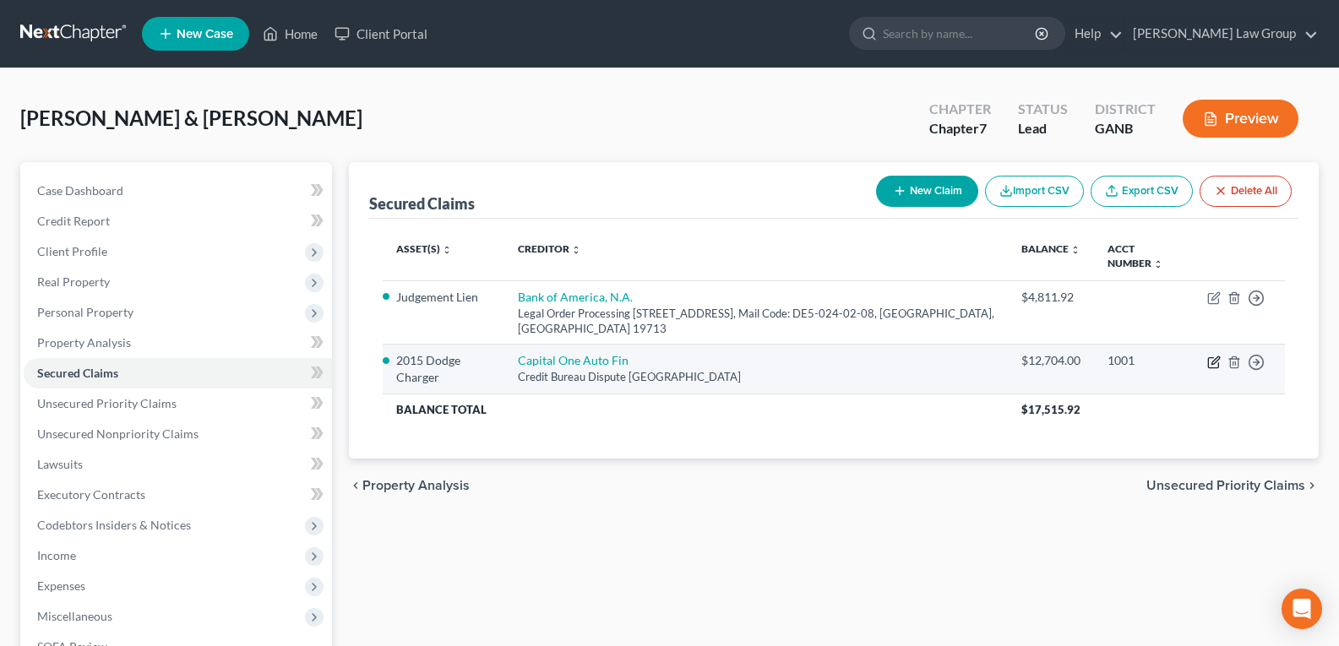
click at [1214, 356] on icon "button" at bounding box center [1214, 363] width 14 height 14
select select "45"
select select "4"
select select "2"
select select "0"
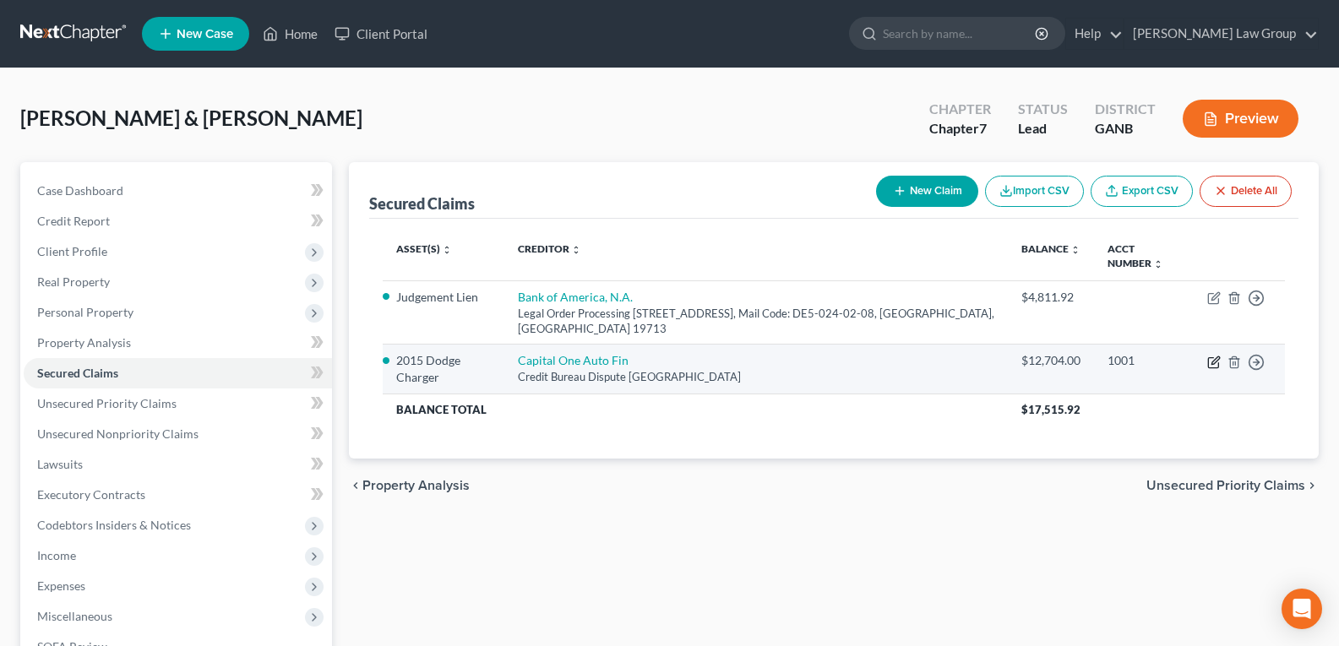
select select "0"
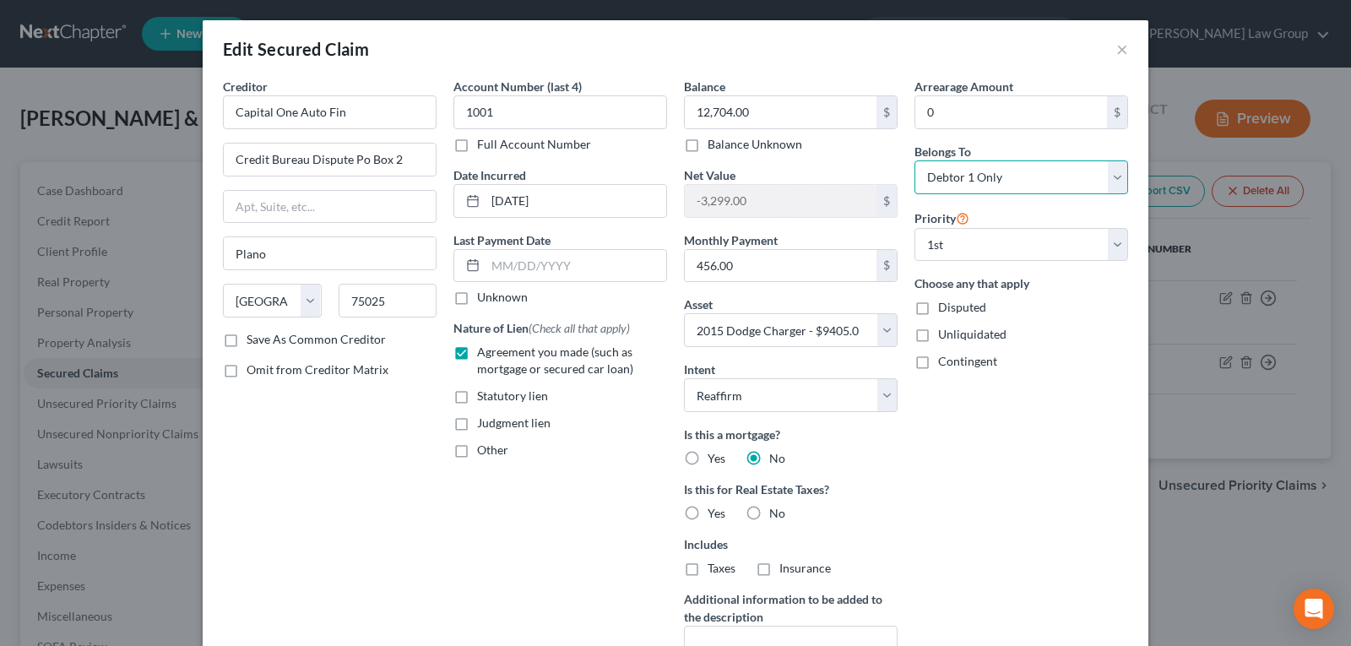
click at [981, 179] on select "Select Debtor 1 Only Debtor 2 Only Debtor 1 And Debtor 2 Only At Least One Of T…" at bounding box center [1022, 177] width 214 height 34
select select "1"
click at [915, 160] on select "Select Debtor 1 Only Debtor 2 Only Debtor 1 And Debtor 2 Only At Least One Of T…" at bounding box center [1022, 177] width 214 height 34
click at [1036, 460] on div "Arrearage Amount 0 $ Belongs To * Select Debtor 1 Only Debtor 2 Only Debtor 1 A…" at bounding box center [1021, 390] width 231 height 624
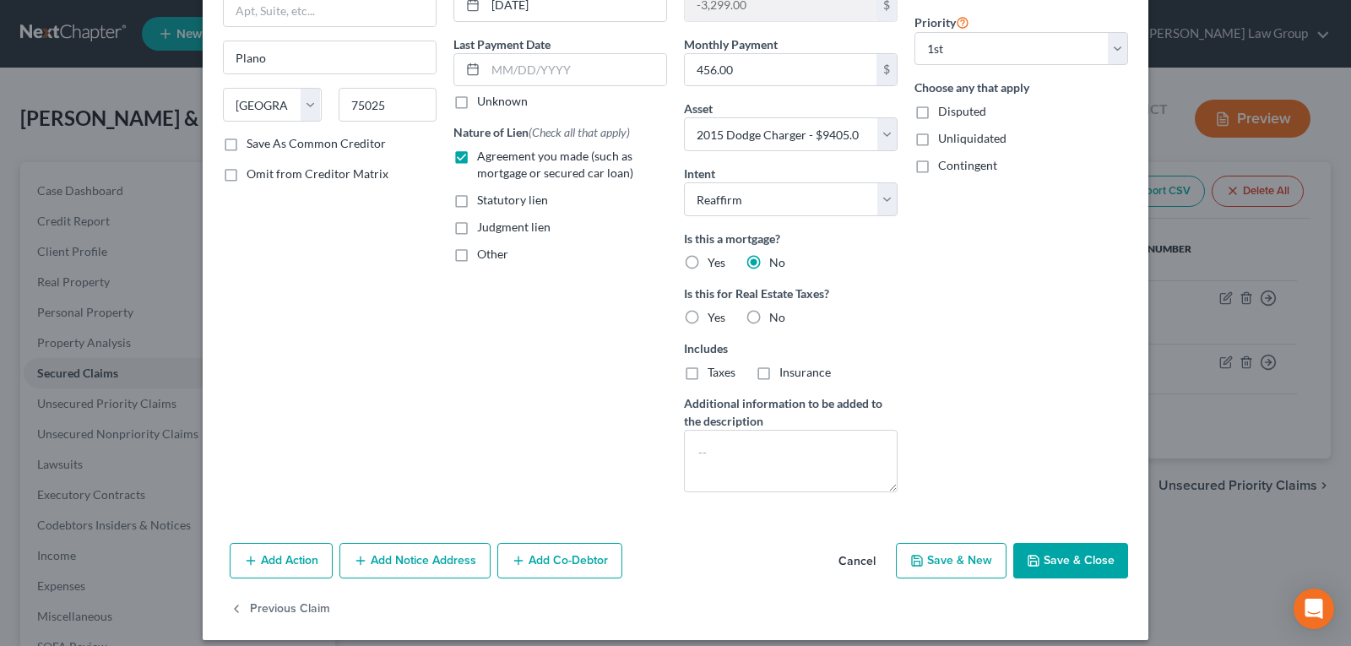
scroll to position [210, 0]
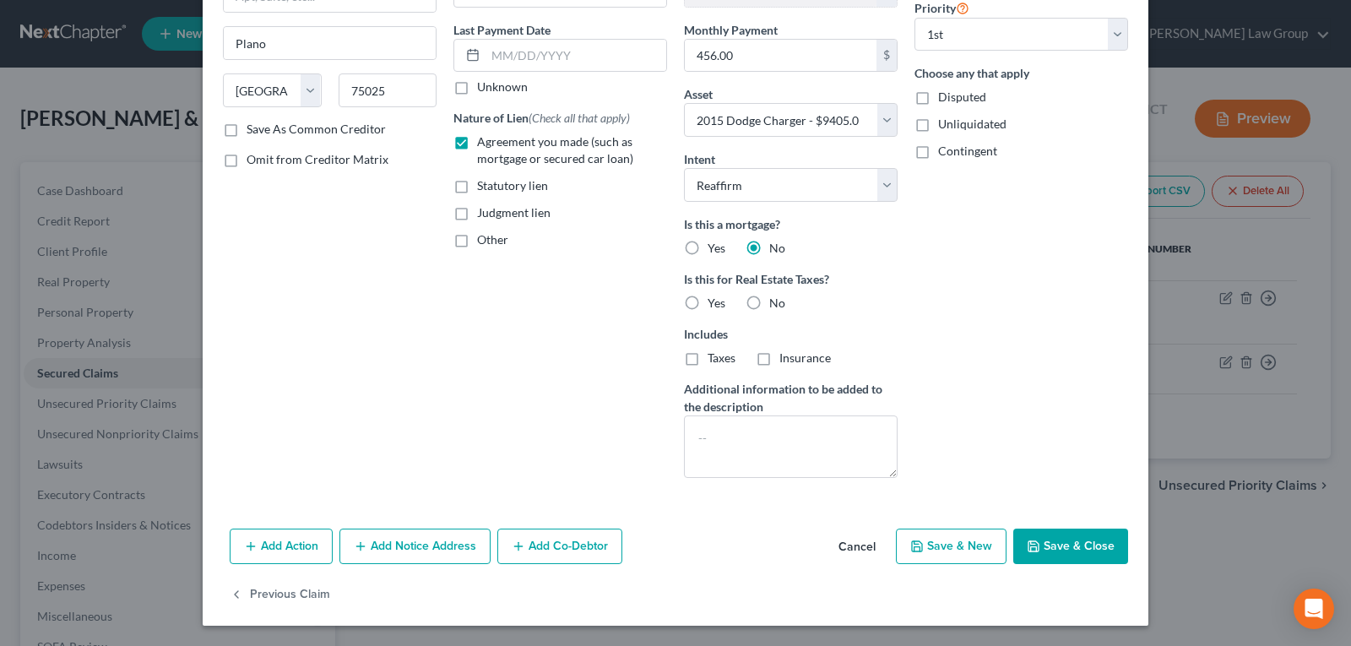
drag, startPoint x: 1048, startPoint y: 549, endPoint x: 949, endPoint y: 485, distance: 117.8
click at [1047, 547] on button "Save & Close" at bounding box center [1071, 546] width 115 height 35
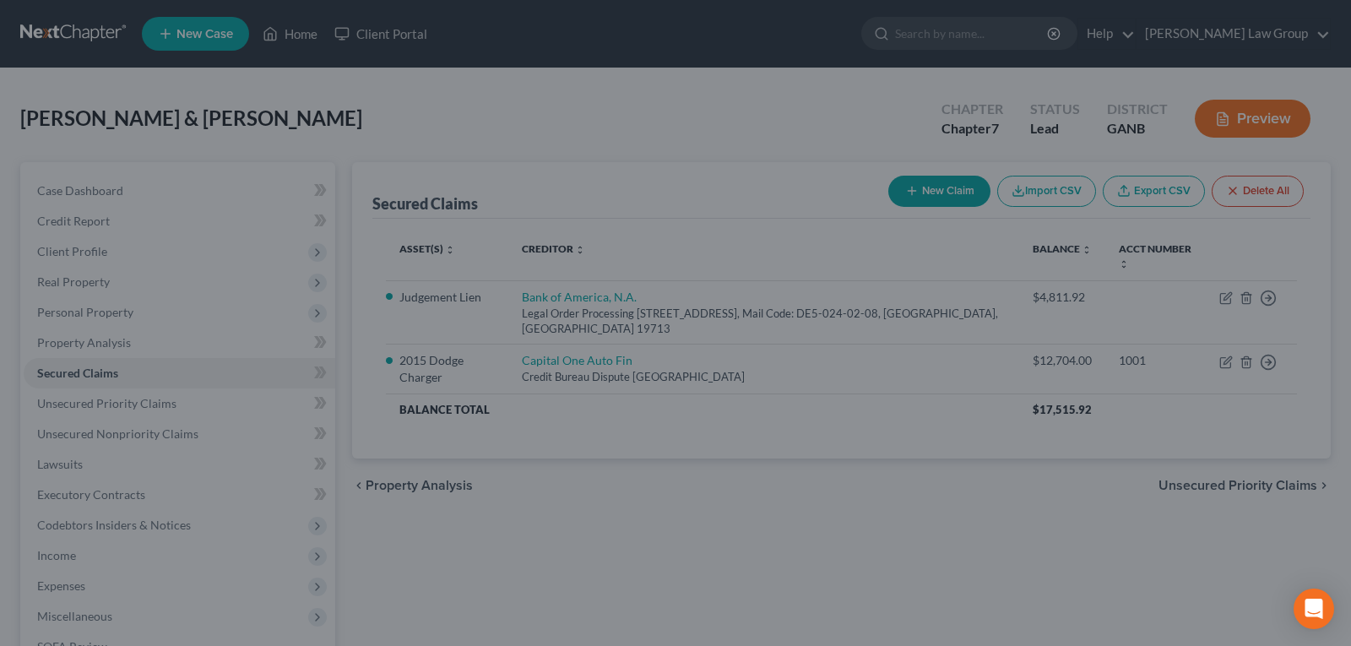
select select "4"
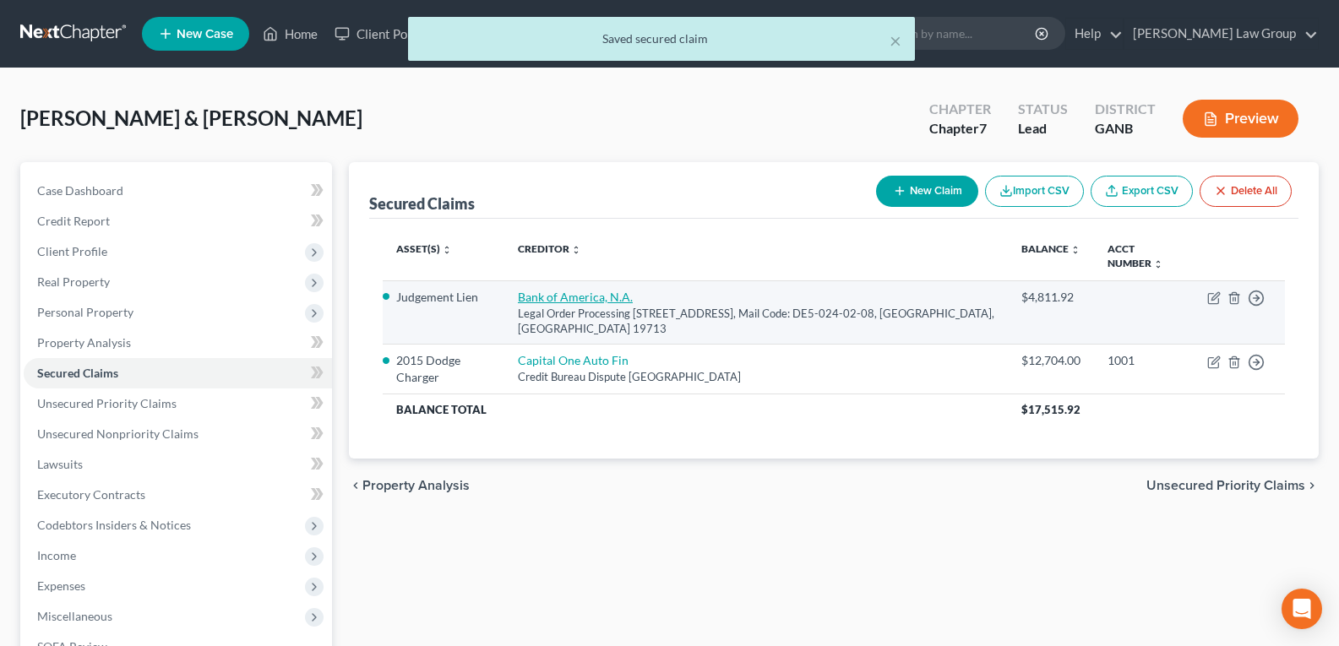
click at [601, 290] on link "Bank of America, N.A." at bounding box center [575, 297] width 115 height 14
select select "7"
select select "0"
select select "3"
select select "2"
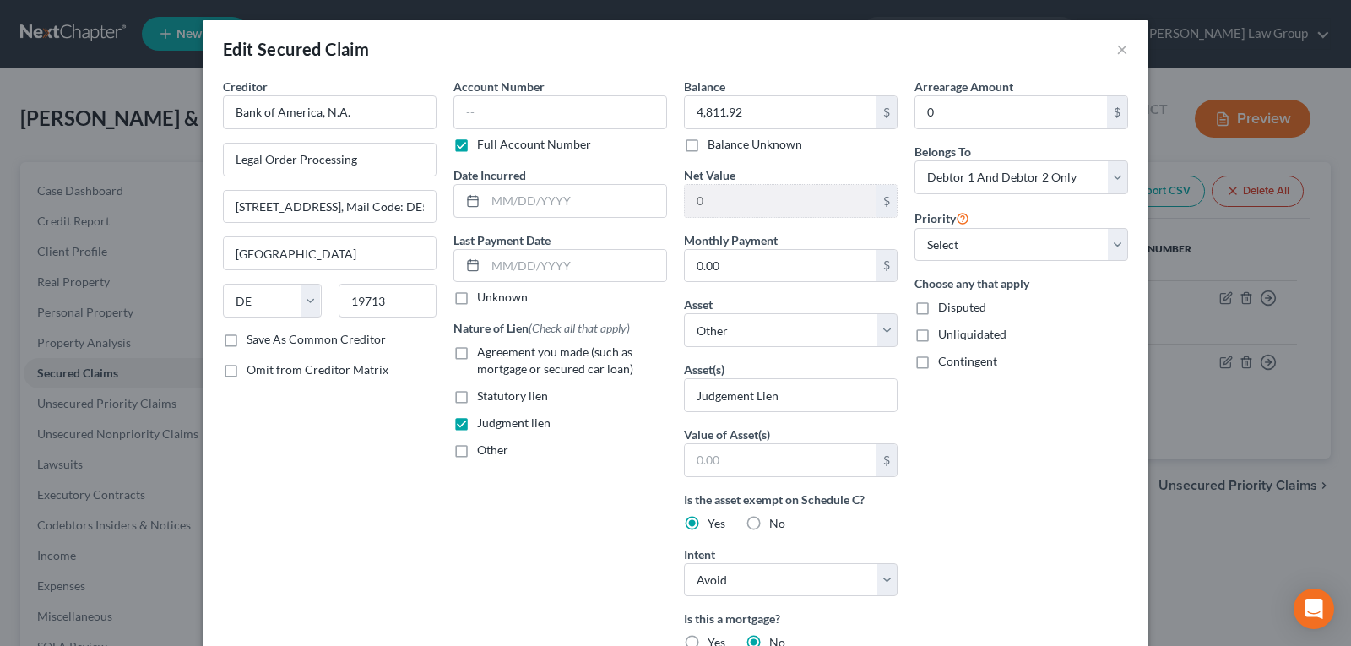
click at [989, 415] on div "Arrearage Amount 0 $ Belongs To * Select Debtor 1 Only Debtor 2 Only Debtor 1 A…" at bounding box center [1021, 482] width 231 height 808
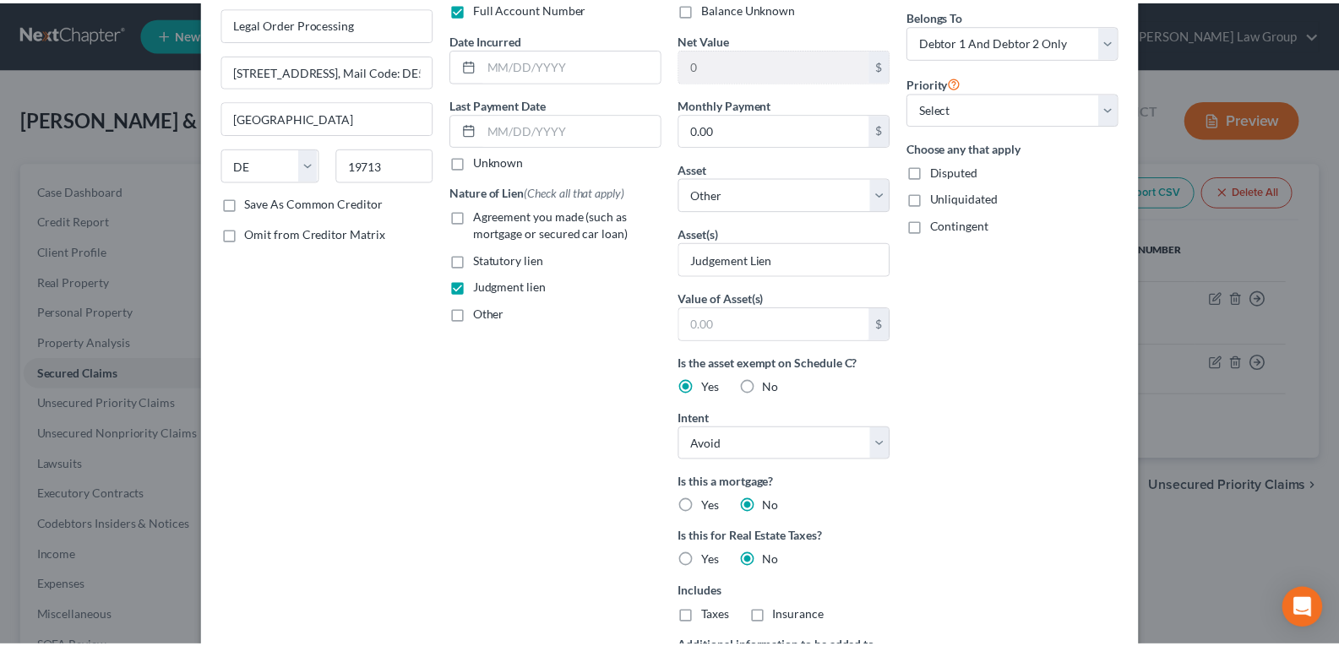
scroll to position [395, 0]
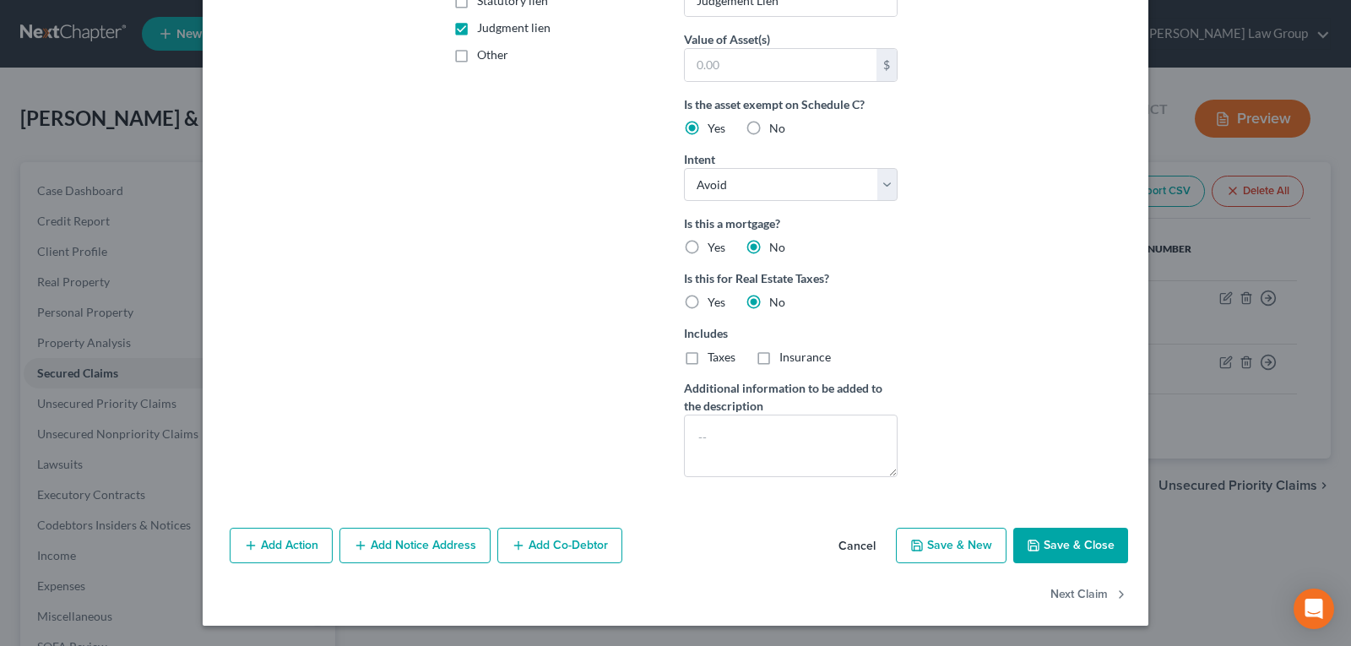
click at [854, 547] on button "Cancel" at bounding box center [857, 547] width 64 height 34
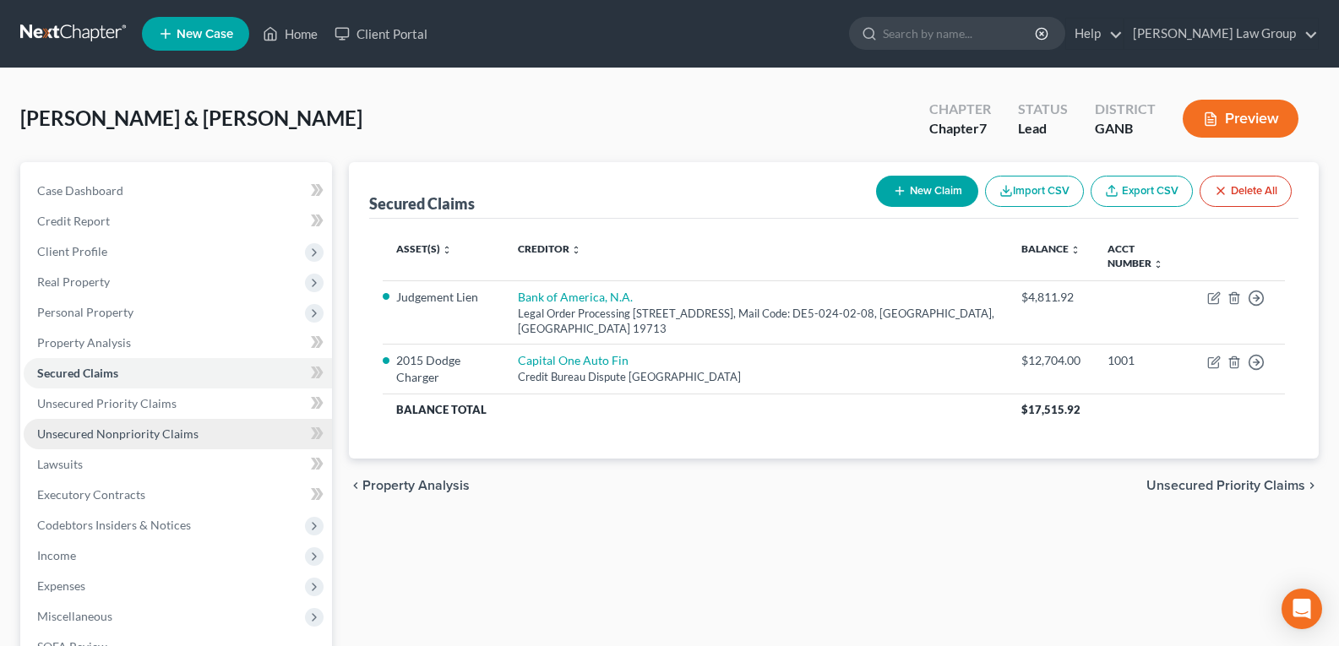
click at [111, 433] on span "Unsecured Nonpriority Claims" at bounding box center [117, 434] width 161 height 14
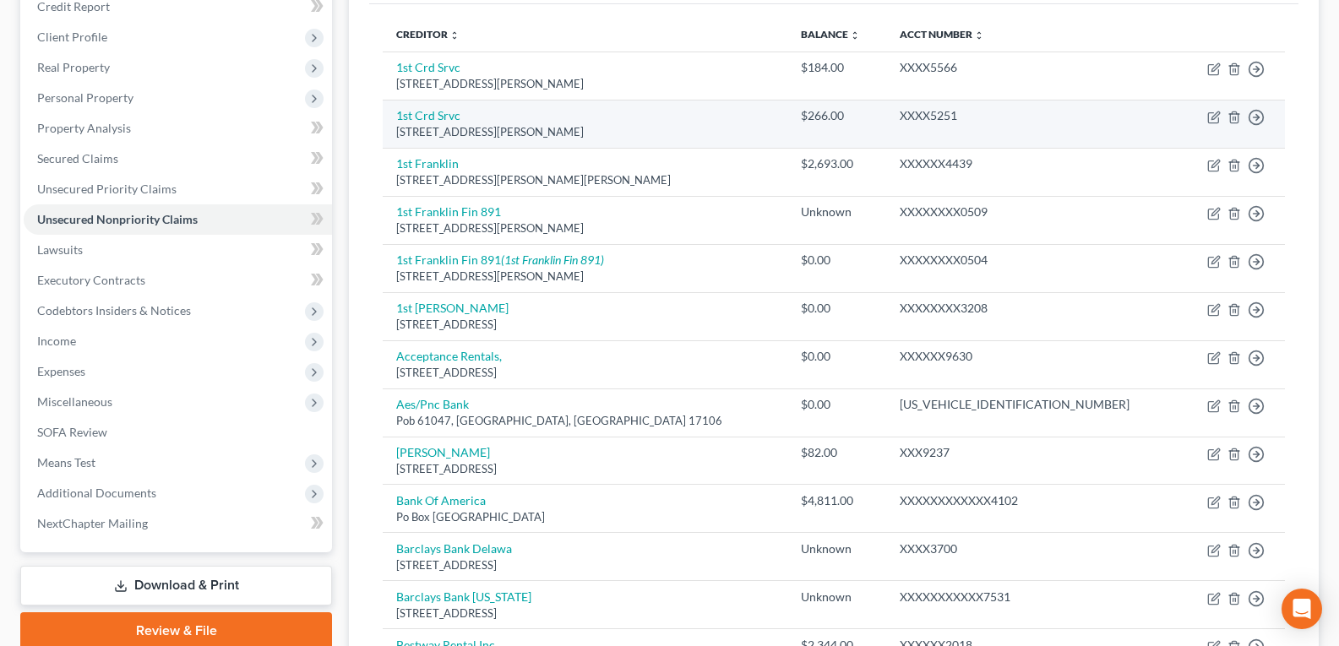
scroll to position [84, 0]
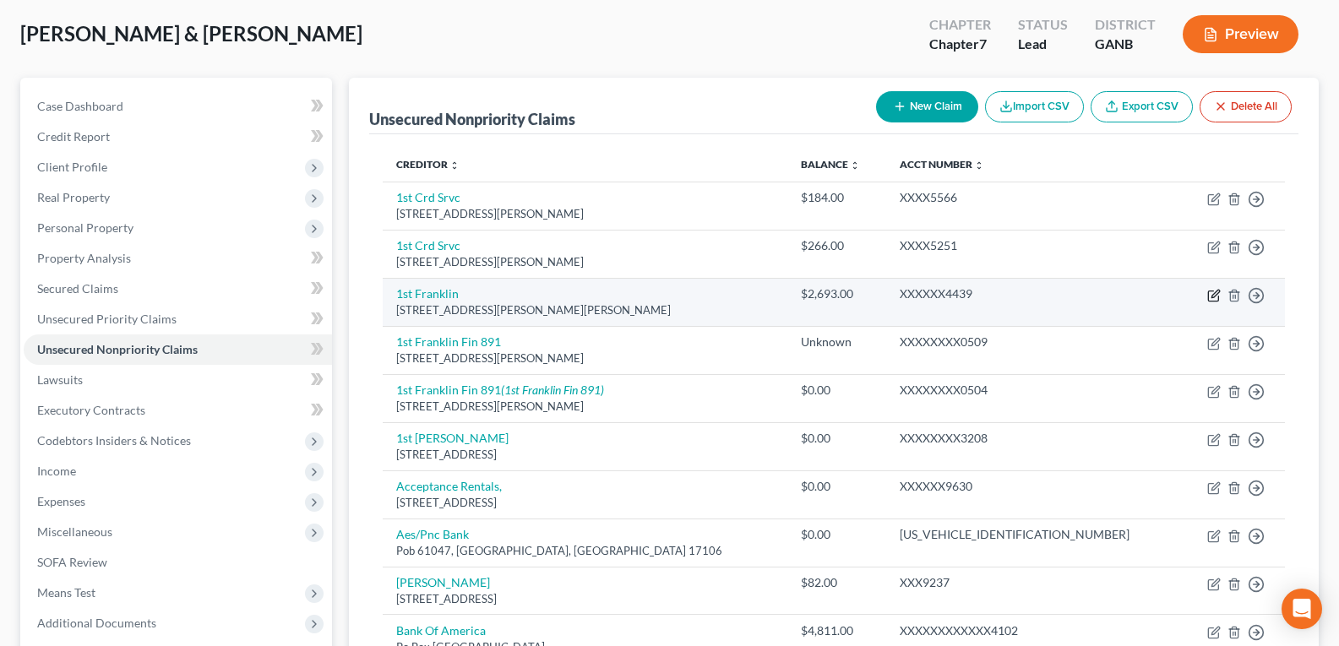
click at [1215, 296] on icon "button" at bounding box center [1215, 294] width 8 height 8
select select "10"
select select "0"
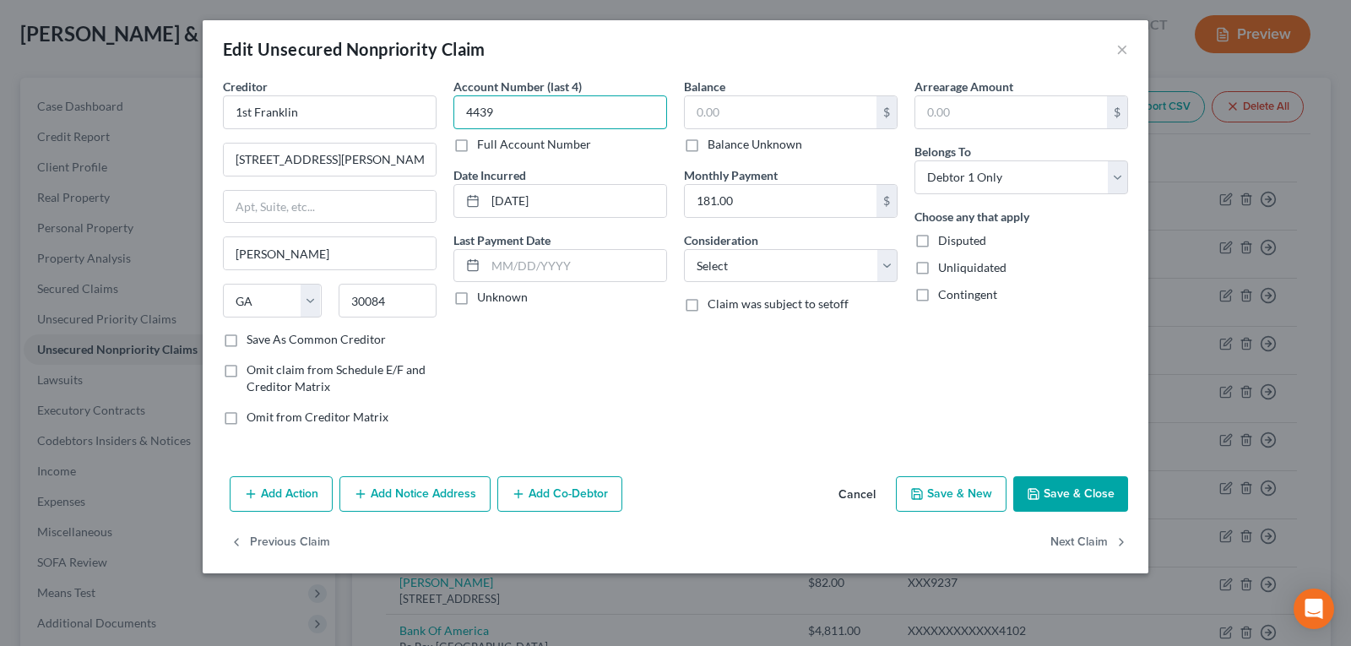
type input "4439"
drag, startPoint x: 855, startPoint y: 112, endPoint x: 805, endPoint y: 106, distance: 50.3
click at [842, 111] on input "text" at bounding box center [781, 112] width 192 height 32
type input "2,700.00"
click at [1072, 490] on button "Save & Close" at bounding box center [1071, 493] width 115 height 35
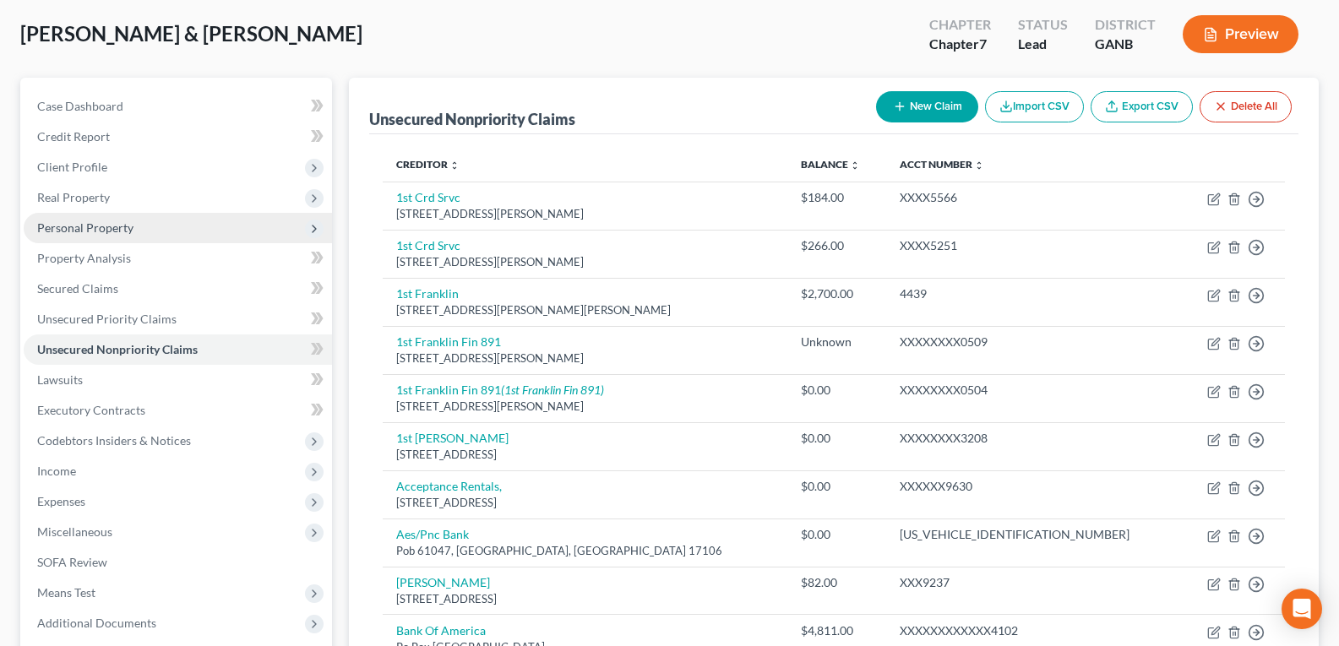
click at [95, 225] on span "Personal Property" at bounding box center [85, 227] width 96 height 14
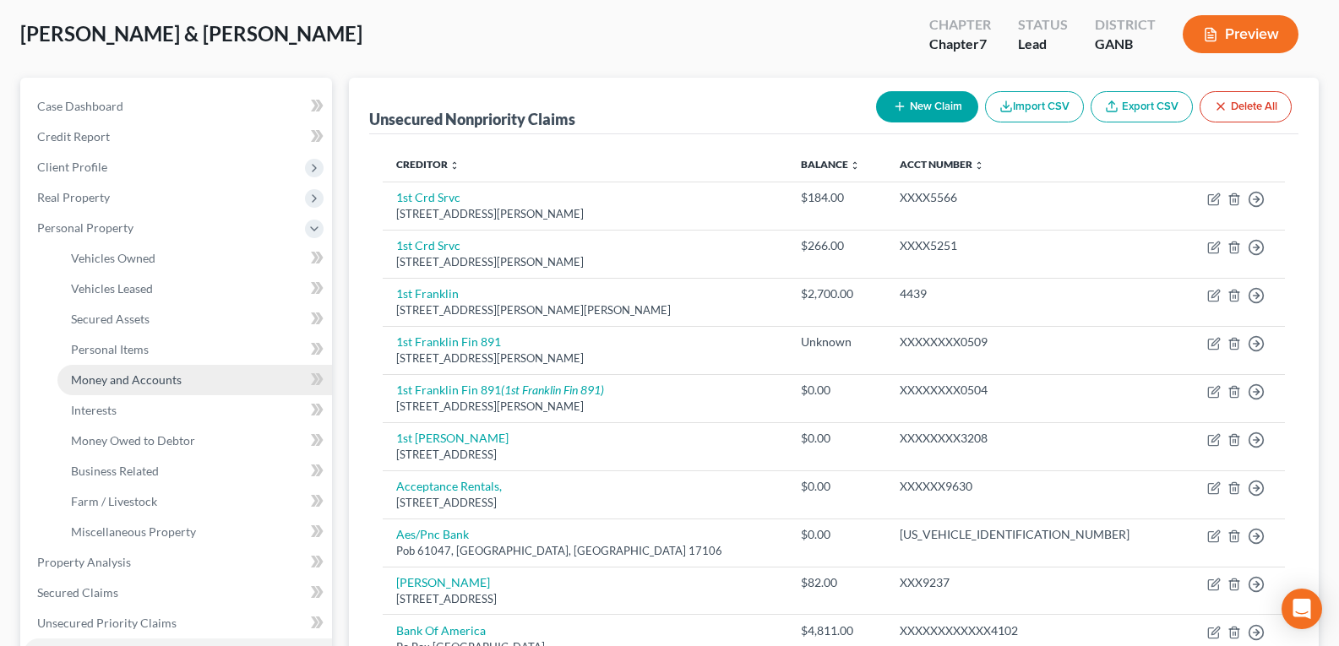
click at [118, 373] on span "Money and Accounts" at bounding box center [126, 380] width 111 height 14
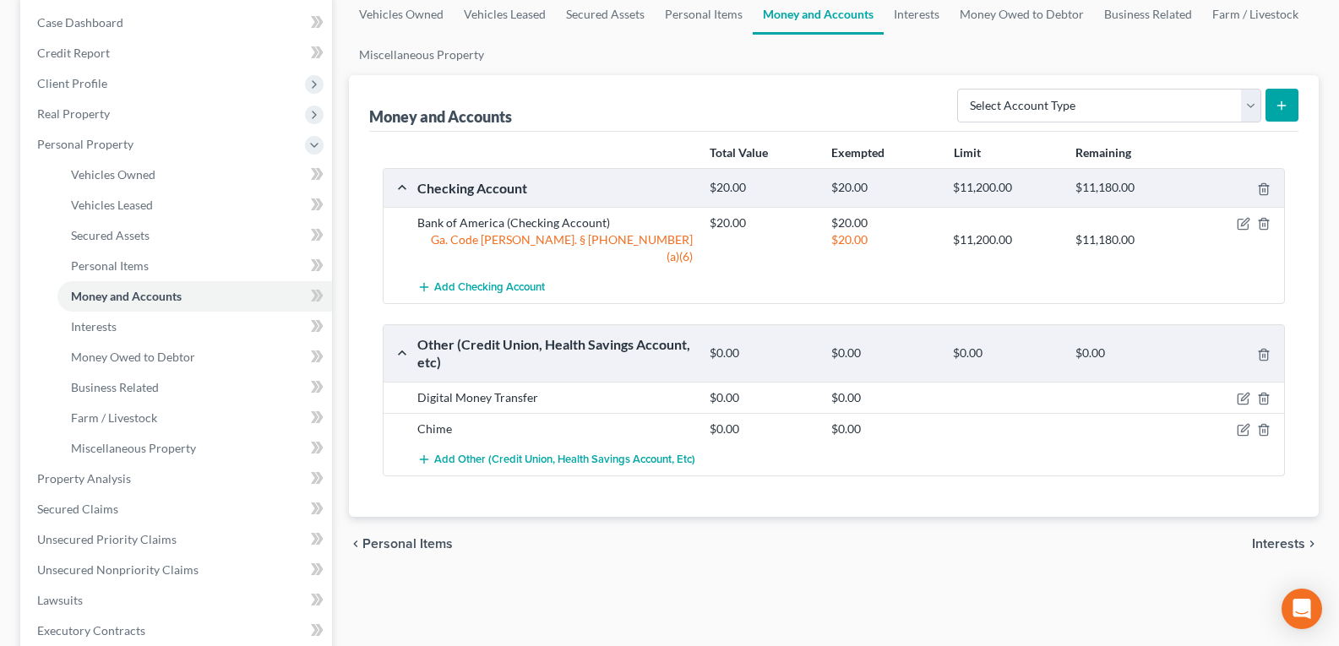
scroll to position [169, 0]
click at [1238, 422] on icon "button" at bounding box center [1244, 429] width 14 height 14
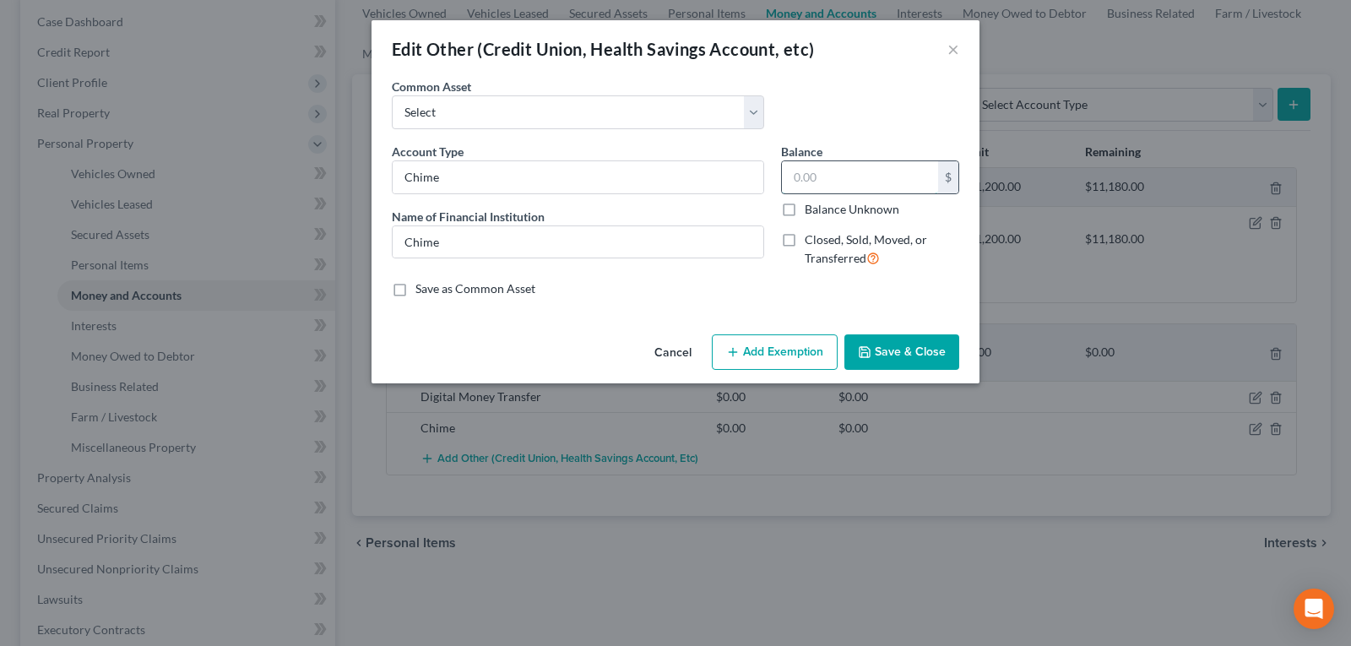
click at [843, 170] on input "text" at bounding box center [860, 177] width 156 height 32
type input "1"
type input "50.00"
click at [889, 350] on button "Save & Close" at bounding box center [902, 351] width 115 height 35
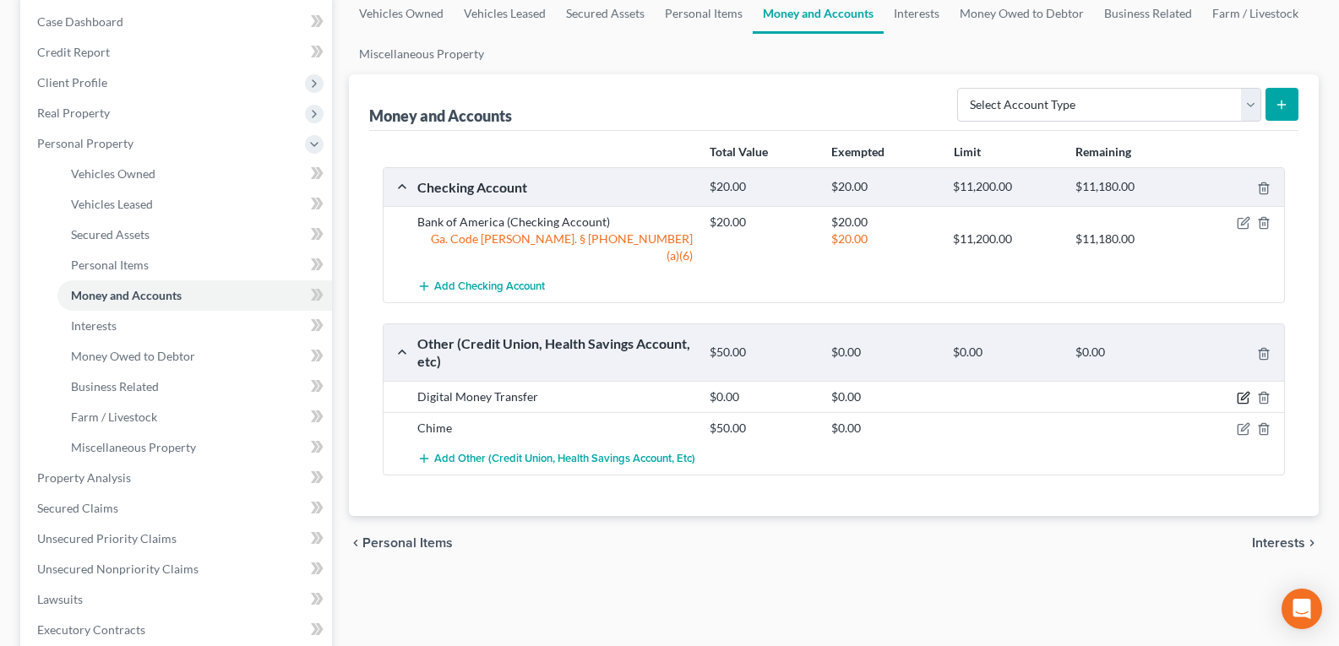
click at [1244, 391] on icon "button" at bounding box center [1244, 398] width 14 height 14
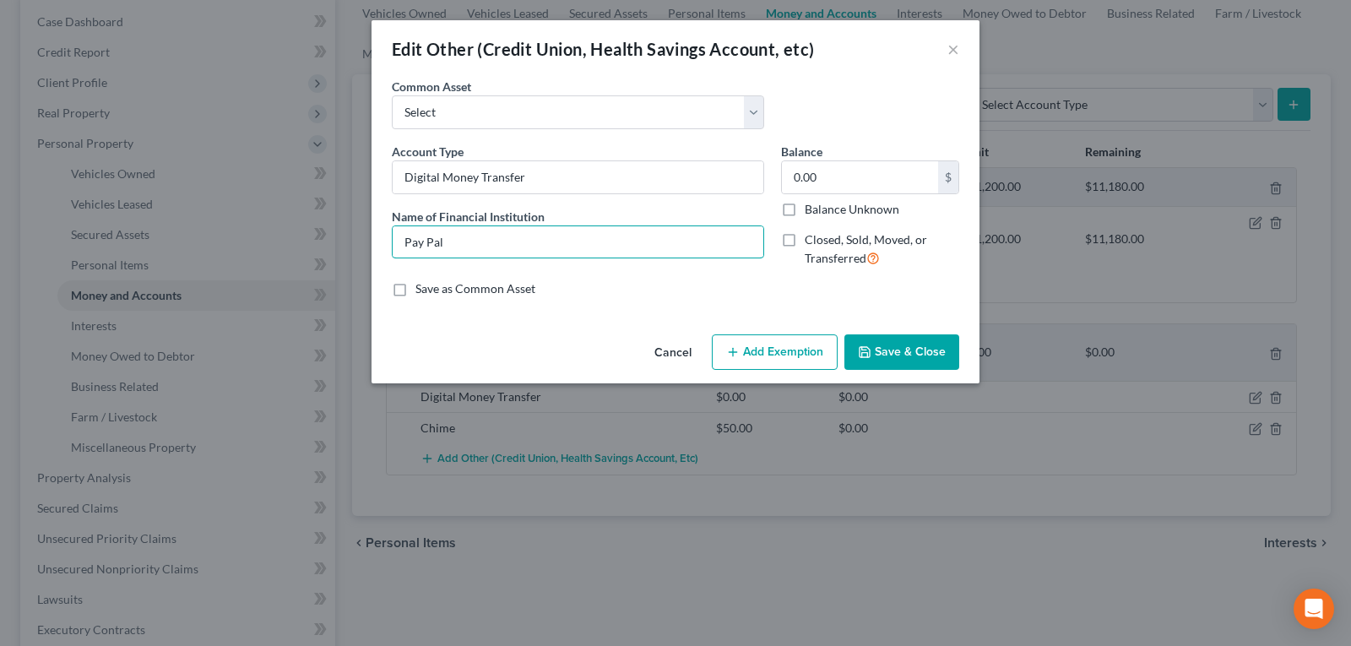
drag, startPoint x: 509, startPoint y: 251, endPoint x: 309, endPoint y: 237, distance: 199.9
click at [309, 237] on div "Edit Other (Credit Union, Health Savings Account, etc) × An exemption set must …" at bounding box center [675, 323] width 1351 height 646
type input "Chime"
click at [849, 173] on input "0.00" at bounding box center [860, 177] width 156 height 32
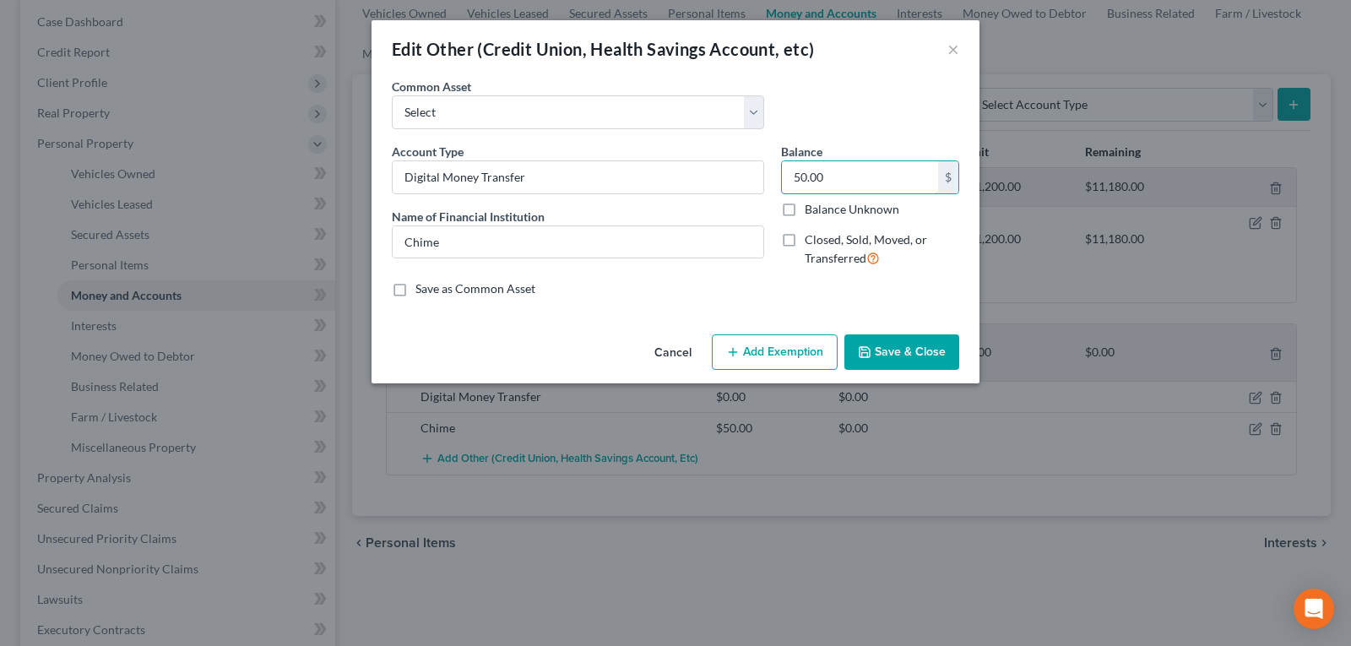
type input "50.00"
click at [922, 353] on button "Save & Close" at bounding box center [902, 351] width 115 height 35
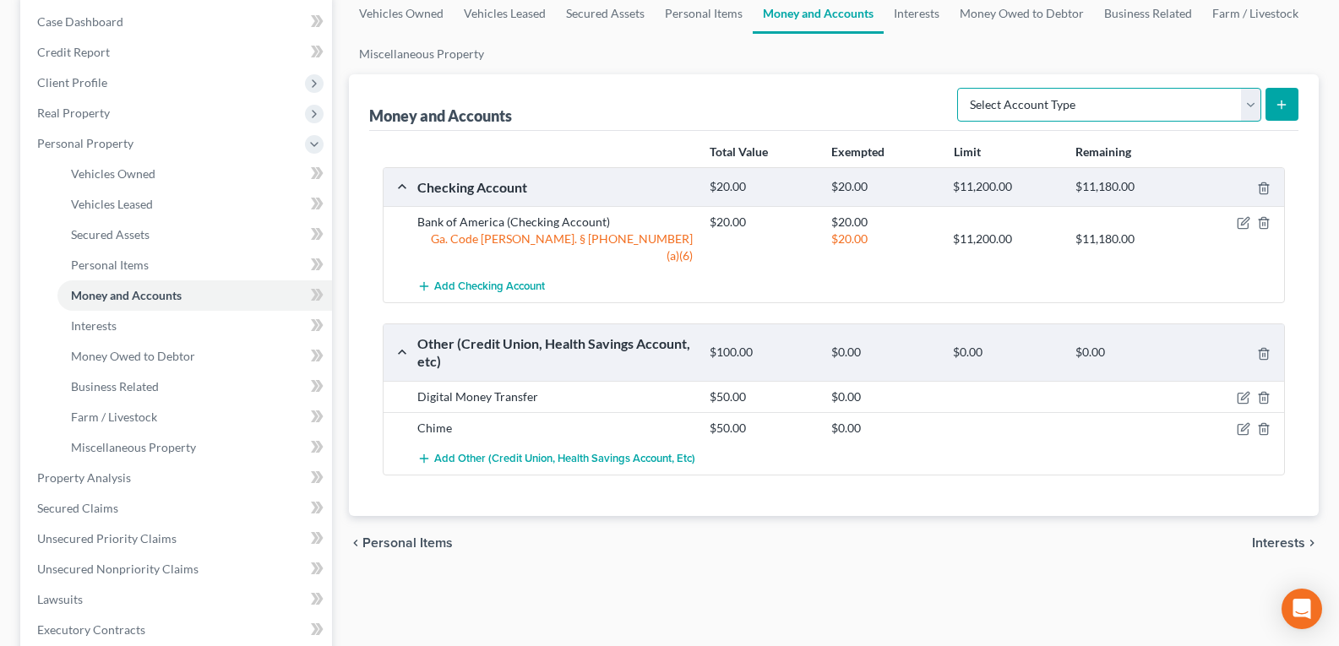
click at [1096, 100] on select "Select Account Type Brokerage Cash on Hand Certificates of Deposit Checking Acc…" at bounding box center [1109, 105] width 304 height 34
select select "checking"
click at [960, 88] on select "Select Account Type Brokerage Cash on Hand Certificates of Deposit Checking Acc…" at bounding box center [1109, 105] width 304 height 34
click at [1299, 97] on div "Money and Accounts Select Account Type Brokerage Cash on Hand Certificates of D…" at bounding box center [834, 295] width 970 height 442
click at [1282, 109] on icon "submit" at bounding box center [1282, 105] width 14 height 14
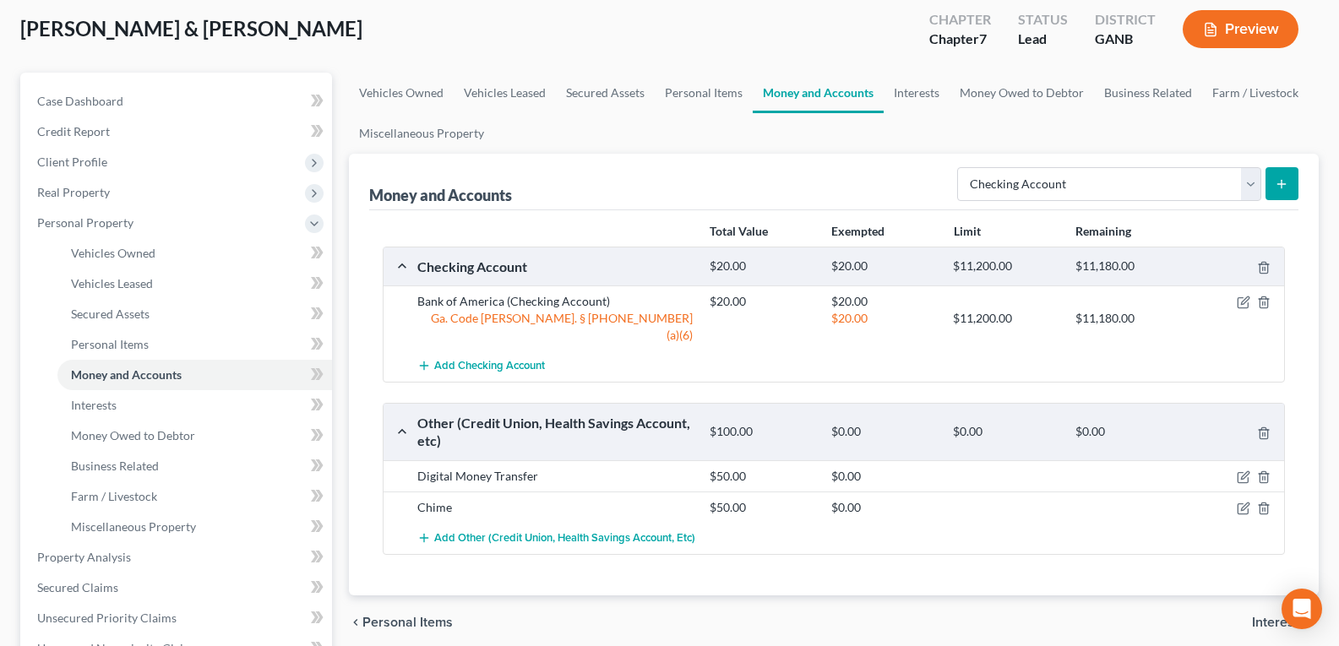
scroll to position [0, 0]
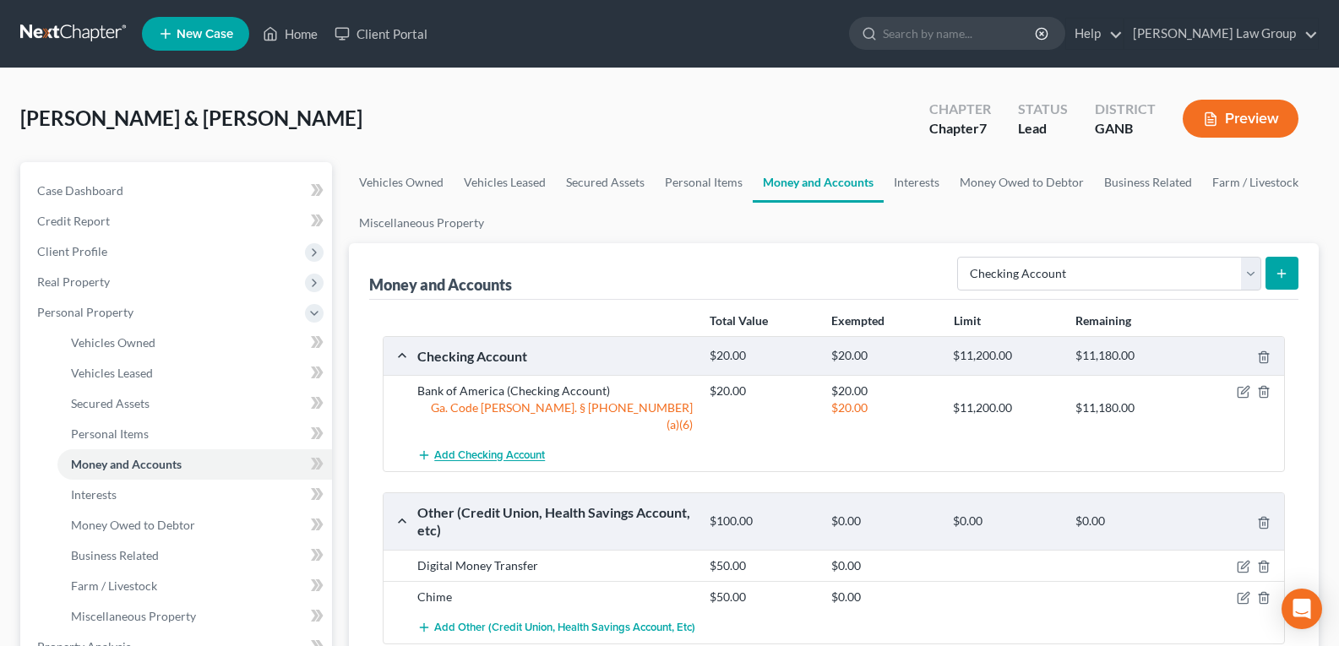
click at [482, 449] on span "Add Checking Account" at bounding box center [489, 456] width 111 height 14
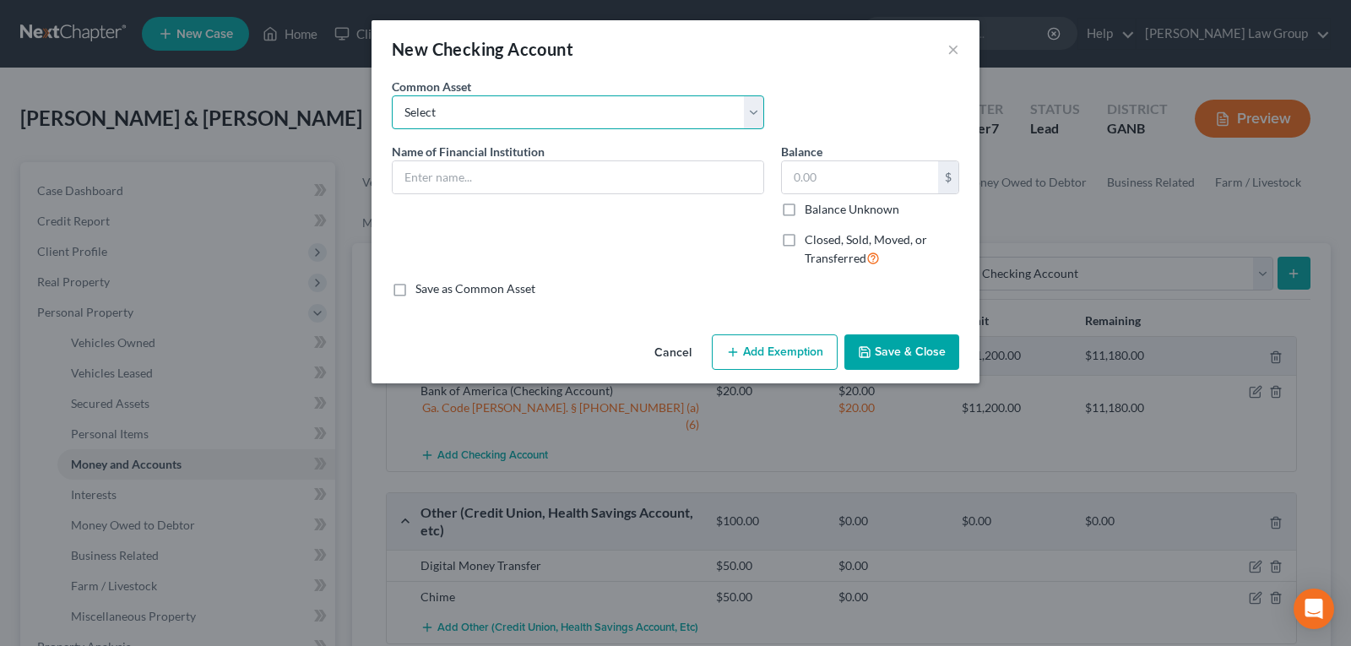
click at [541, 121] on select "Select PLATINUM FEDERAL CREDIT UNION UNITED COMMUNITY BANK Truist PNC Bank Navy…" at bounding box center [578, 112] width 373 height 34
select select "17"
click at [392, 95] on select "Select PLATINUM FEDERAL CREDIT UNION UNITED COMMUNITY BANK Truist PNC Bank Navy…" at bounding box center [578, 112] width 373 height 34
type input "USAA"
click at [846, 179] on input "text" at bounding box center [860, 177] width 156 height 32
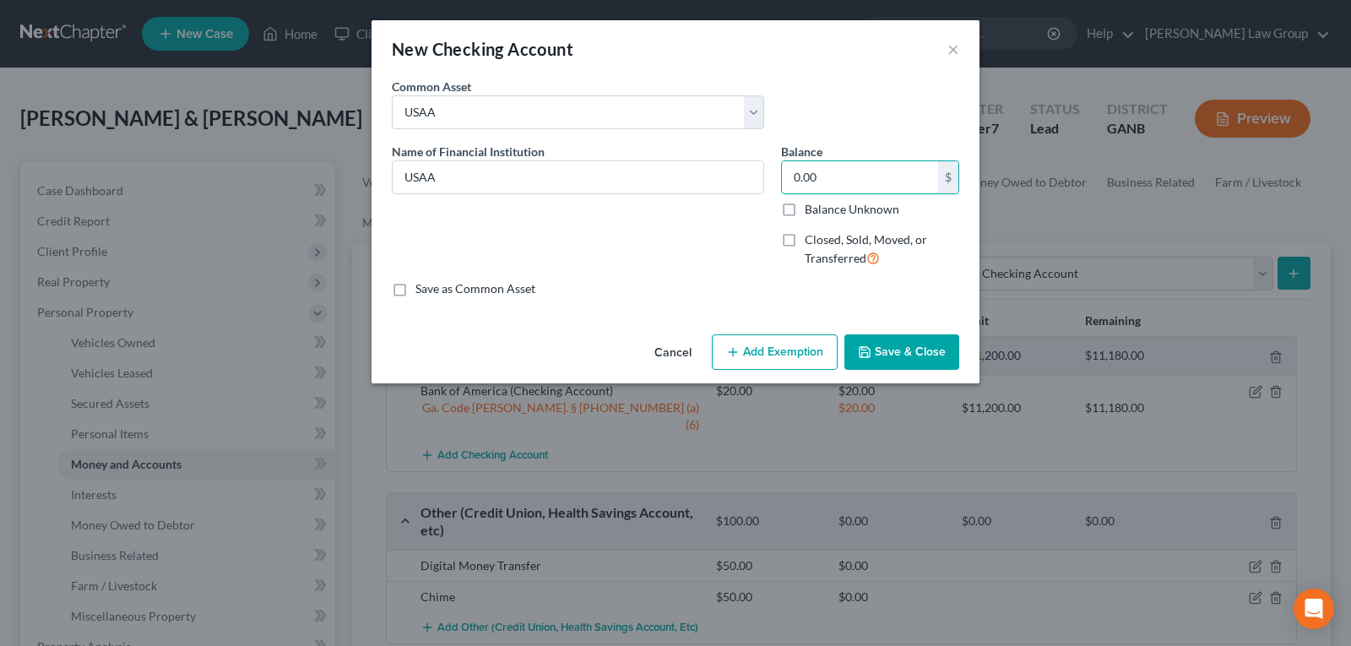
type input "0.00"
drag, startPoint x: 867, startPoint y: 338, endPoint x: 892, endPoint y: 351, distance: 27.6
click at [872, 342] on button "Save & Close" at bounding box center [902, 351] width 115 height 35
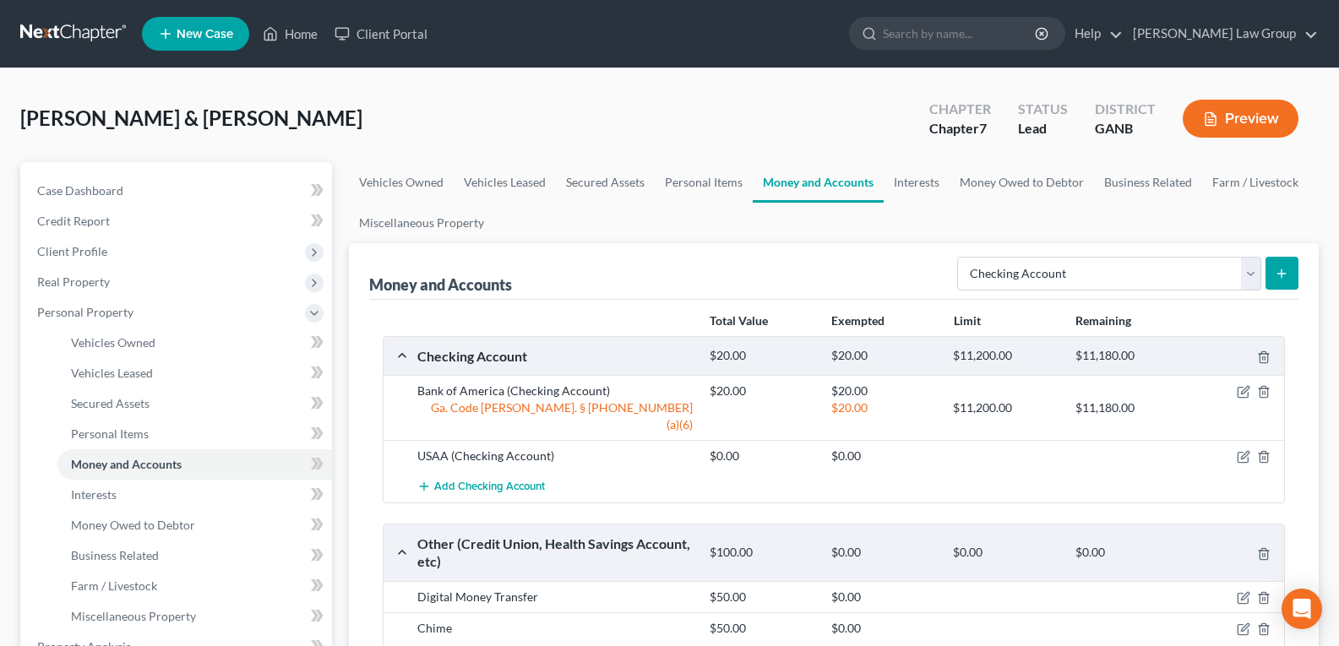
click at [1281, 272] on line "submit" at bounding box center [1281, 273] width 0 height 8
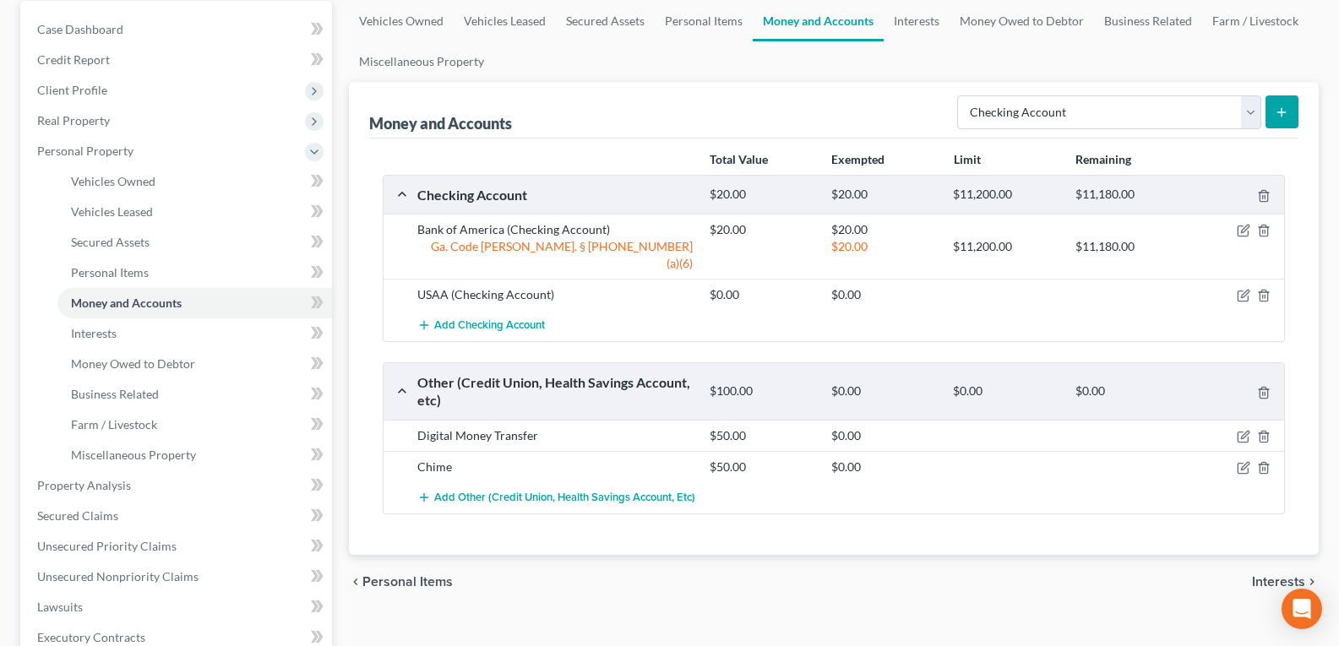
scroll to position [169, 0]
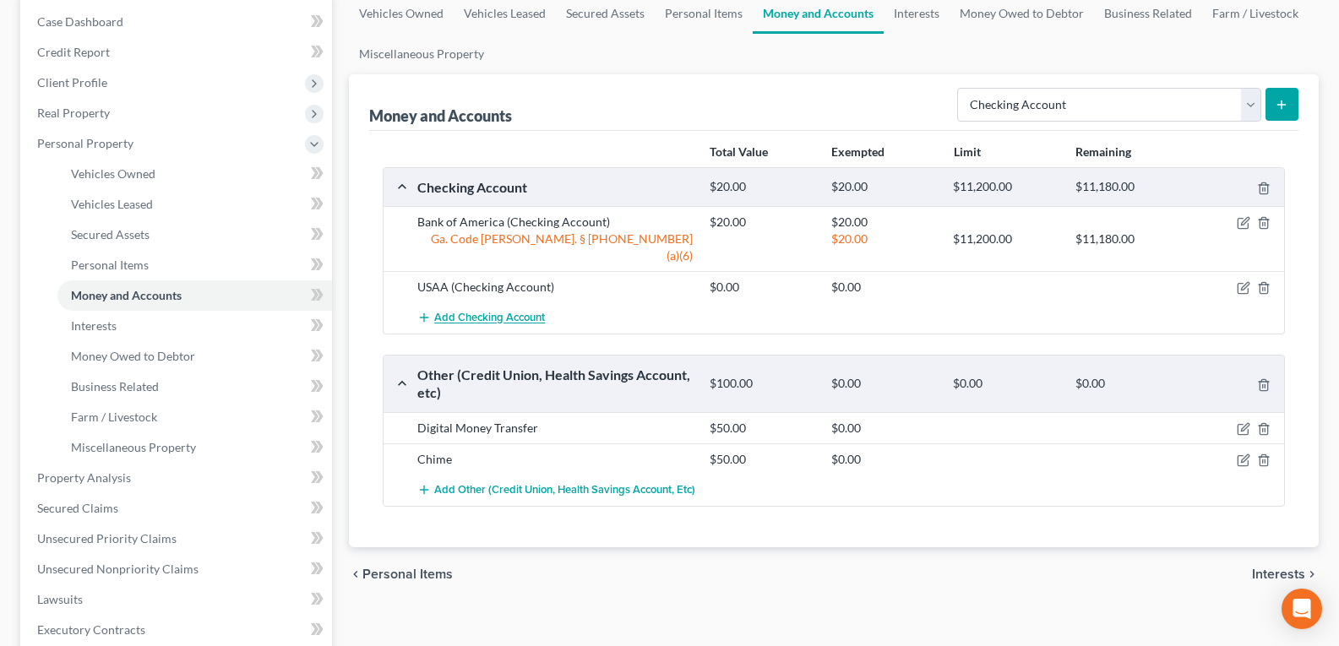
click at [462, 312] on span "Add Checking Account" at bounding box center [489, 319] width 111 height 14
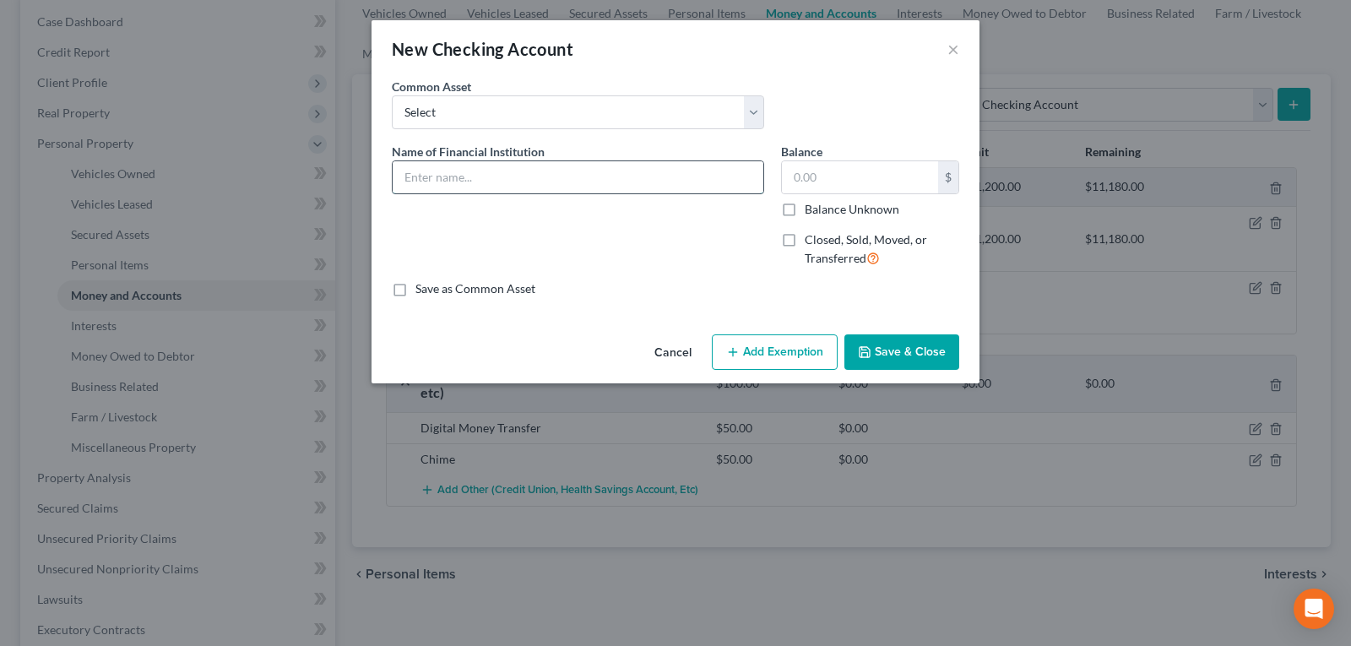
click at [455, 173] on input "text" at bounding box center [578, 177] width 371 height 32
type input "APCU"
click at [823, 171] on input "text" at bounding box center [860, 177] width 156 height 32
type input "0.00"
click at [898, 338] on button "Save & Close" at bounding box center [902, 351] width 115 height 35
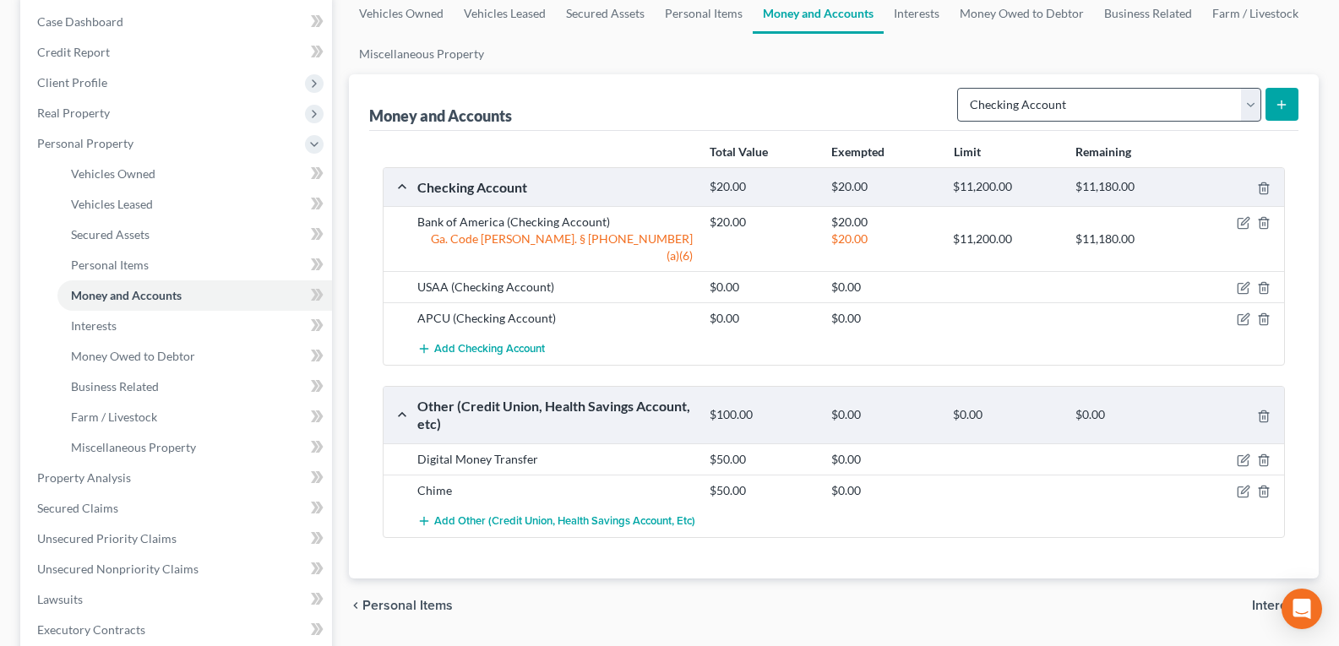
drag, startPoint x: 1052, startPoint y: 79, endPoint x: 1043, endPoint y: 108, distance: 30.7
click at [1052, 81] on div "Money and Accounts Select Account Type Brokerage Cash on Hand Certificates of D…" at bounding box center [833, 102] width 929 height 57
click at [1043, 108] on select "Select Account Type Brokerage Cash on Hand Certificates of Deposit Checking Acc…" at bounding box center [1109, 105] width 304 height 34
select select "savings"
click at [960, 88] on select "Select Account Type Brokerage Cash on Hand Certificates of Deposit Checking Acc…" at bounding box center [1109, 105] width 304 height 34
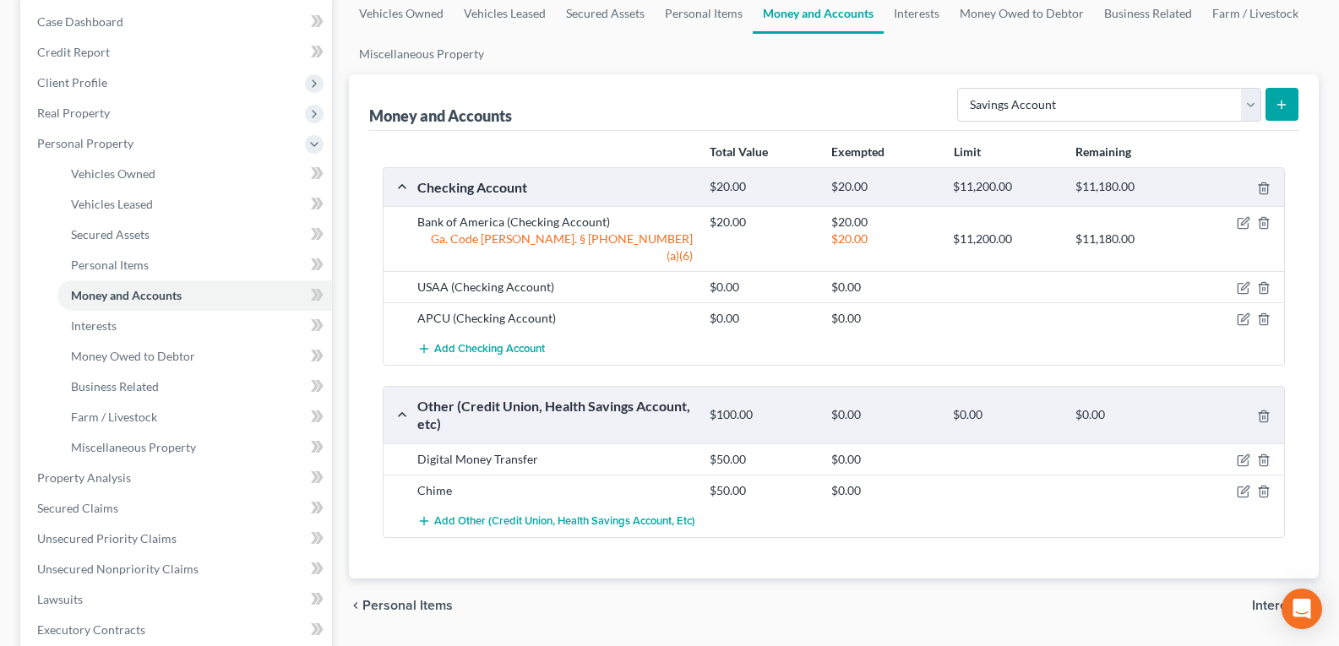
click at [1270, 102] on button "submit" at bounding box center [1281, 104] width 33 height 33
click at [1281, 105] on line "submit" at bounding box center [1282, 105] width 8 height 0
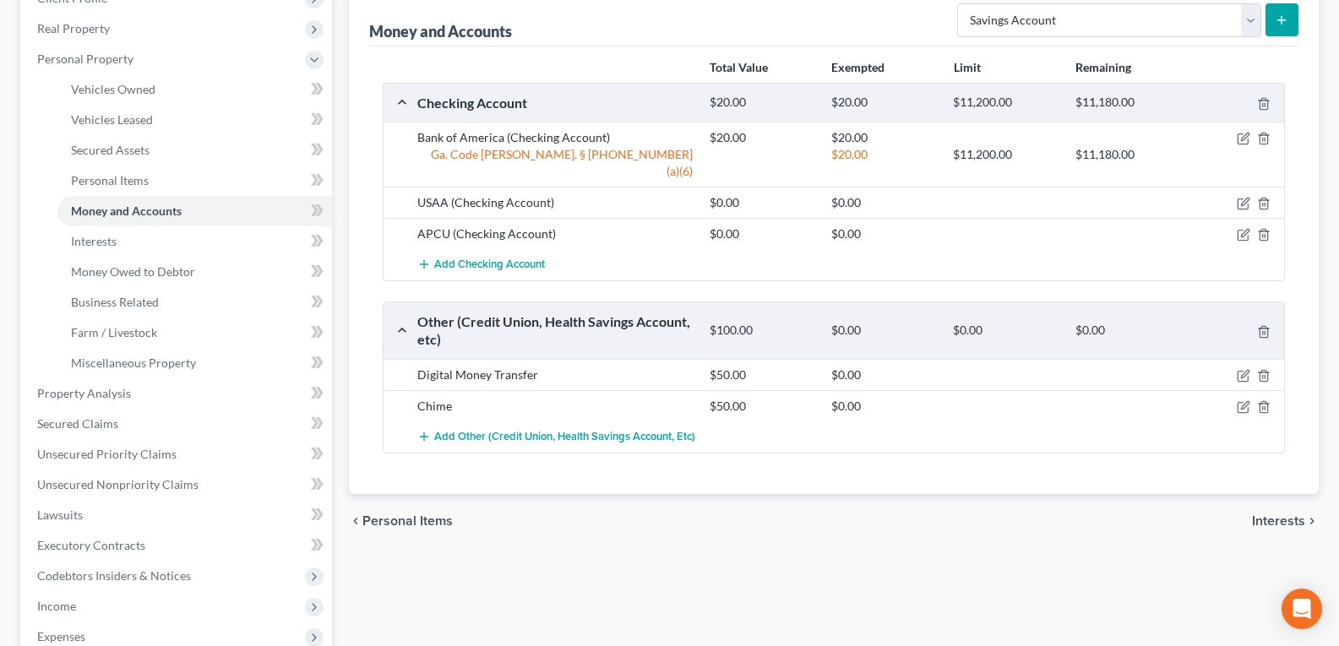
scroll to position [0, 0]
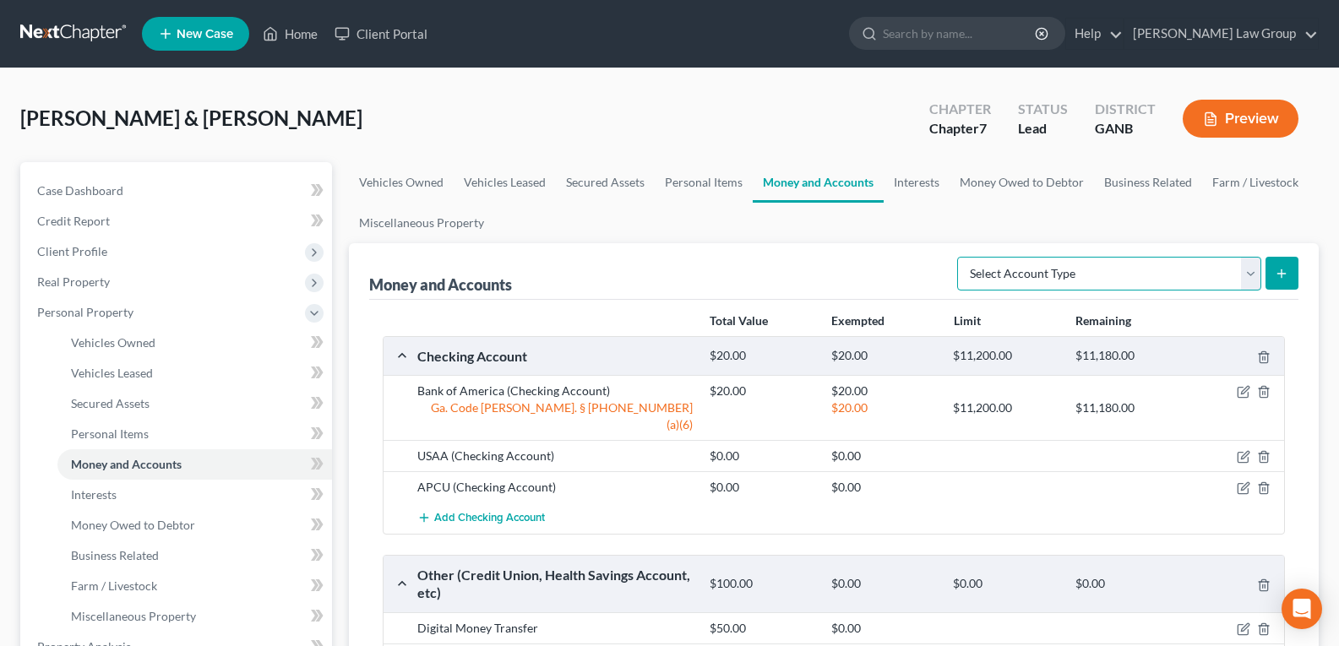
click at [1119, 260] on select "Select Account Type Brokerage Cash on Hand Certificates of Deposit Checking Acc…" at bounding box center [1109, 274] width 304 height 34
select select "savings"
click at [960, 257] on select "Select Account Type Brokerage Cash on Hand Certificates of Deposit Checking Acc…" at bounding box center [1109, 274] width 304 height 34
click at [1281, 273] on line "submit" at bounding box center [1281, 273] width 0 height 8
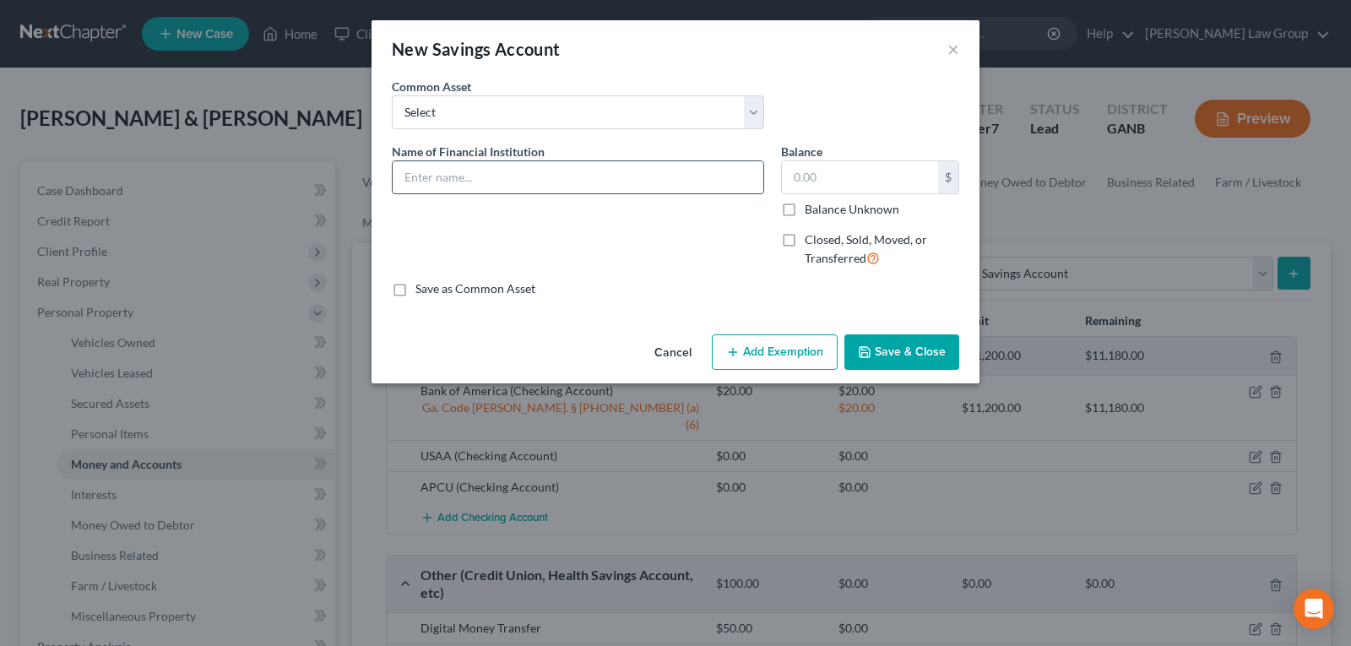
click at [528, 180] on input "text" at bounding box center [578, 177] width 371 height 32
type input "State Farm Credit Union"
type input "0.00"
click at [923, 349] on button "Save & Close" at bounding box center [902, 351] width 115 height 35
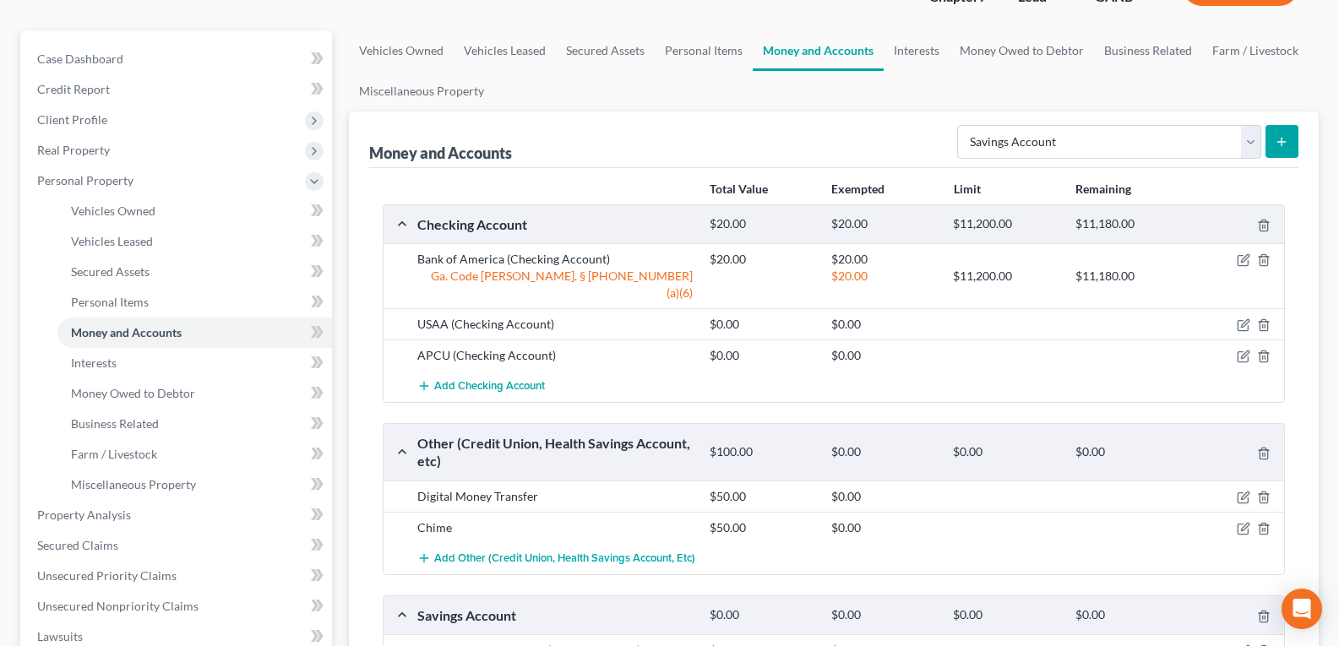
scroll to position [169, 0]
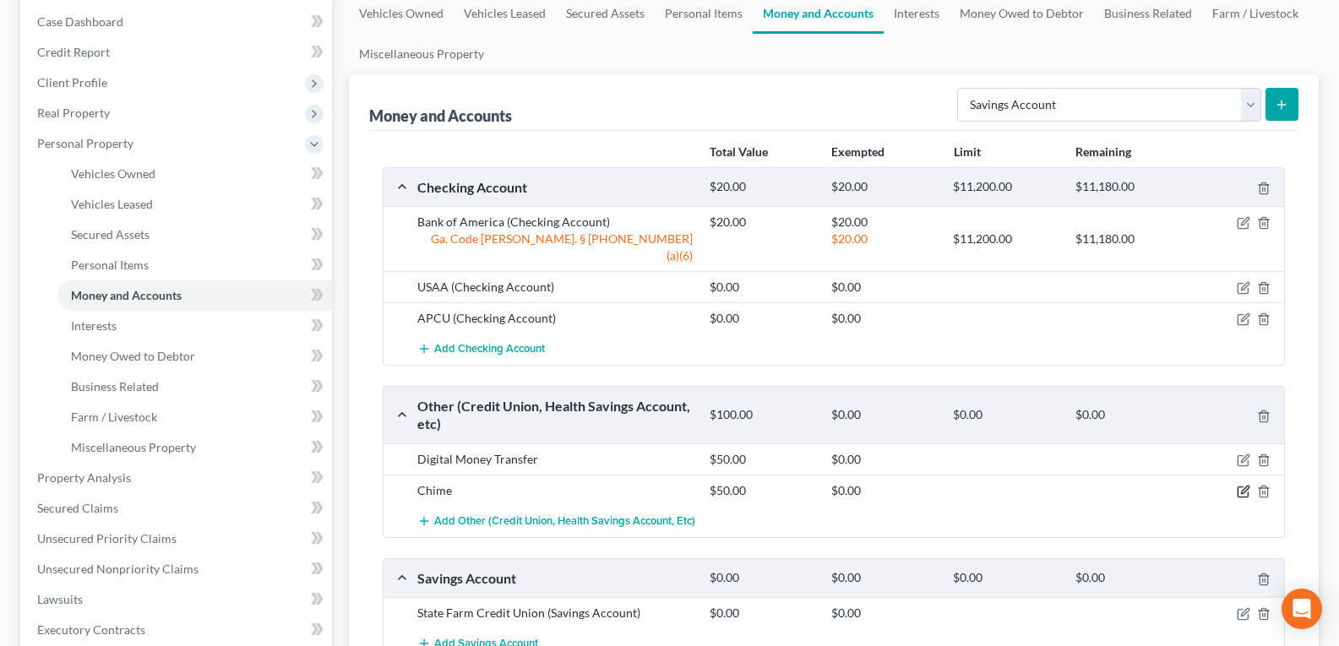
click at [1242, 486] on icon "button" at bounding box center [1245, 490] width 8 height 8
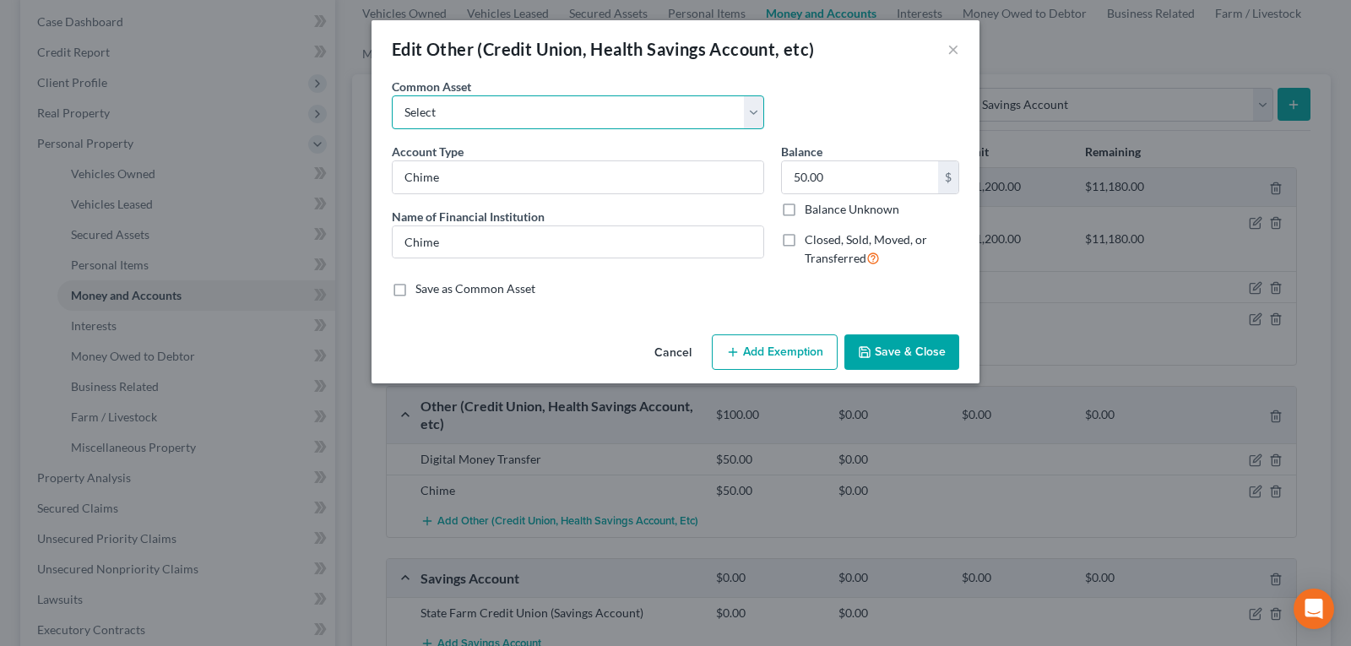
click at [601, 97] on select "Select CashApp Chime" at bounding box center [578, 112] width 373 height 34
click at [678, 346] on button "Cancel" at bounding box center [673, 353] width 64 height 34
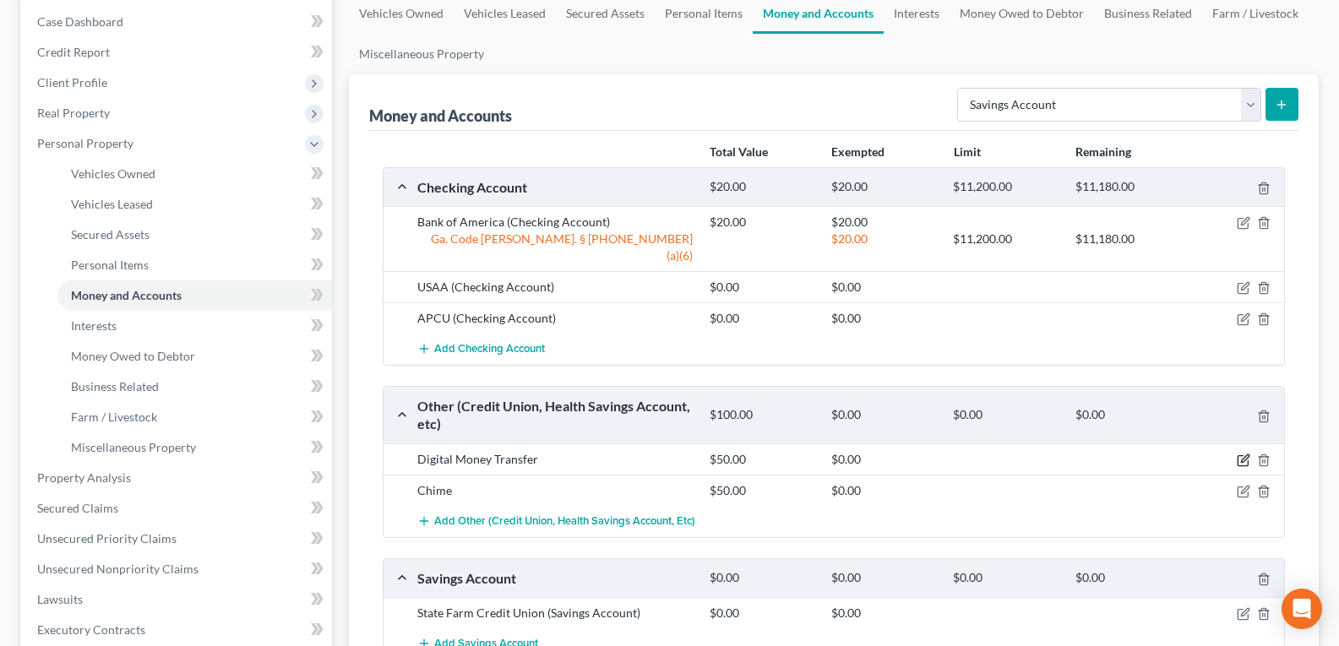
click at [1243, 454] on icon "button" at bounding box center [1245, 458] width 8 height 8
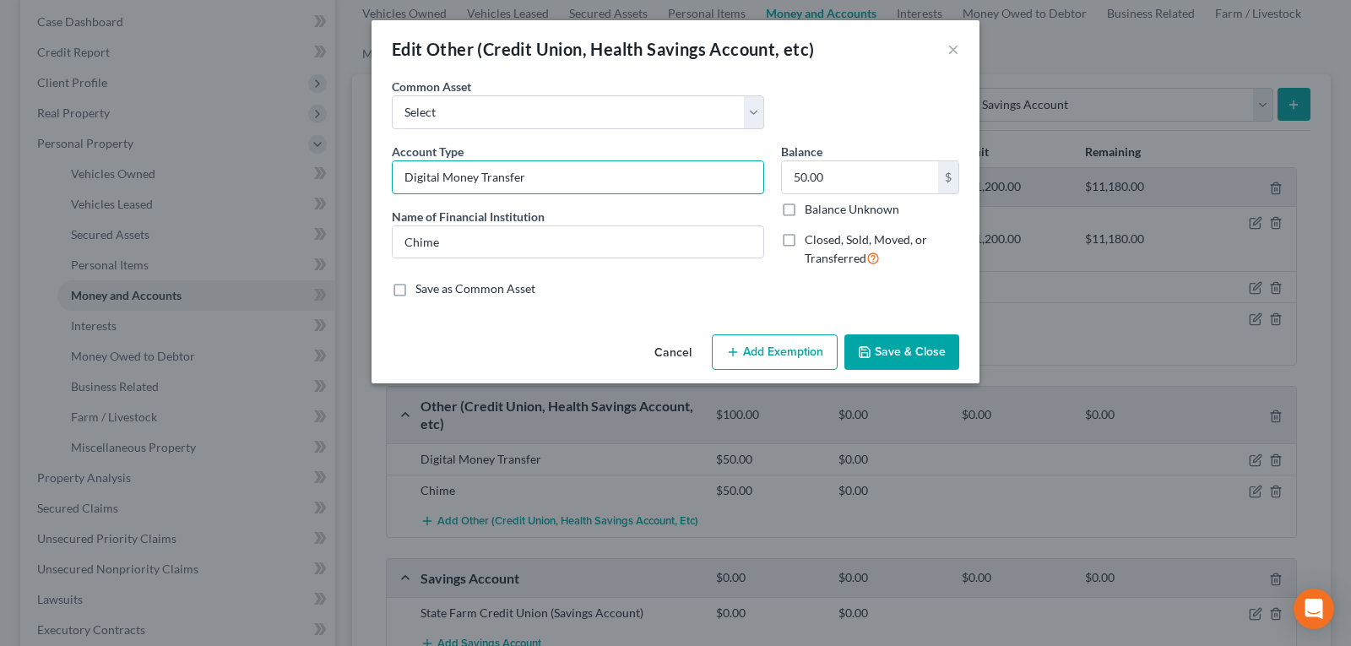
drag, startPoint x: 552, startPoint y: 185, endPoint x: 332, endPoint y: 178, distance: 219.7
click at [332, 178] on div "Edit Other (Credit Union, Health Savings Account, etc) × An exemption set must …" at bounding box center [675, 323] width 1351 height 646
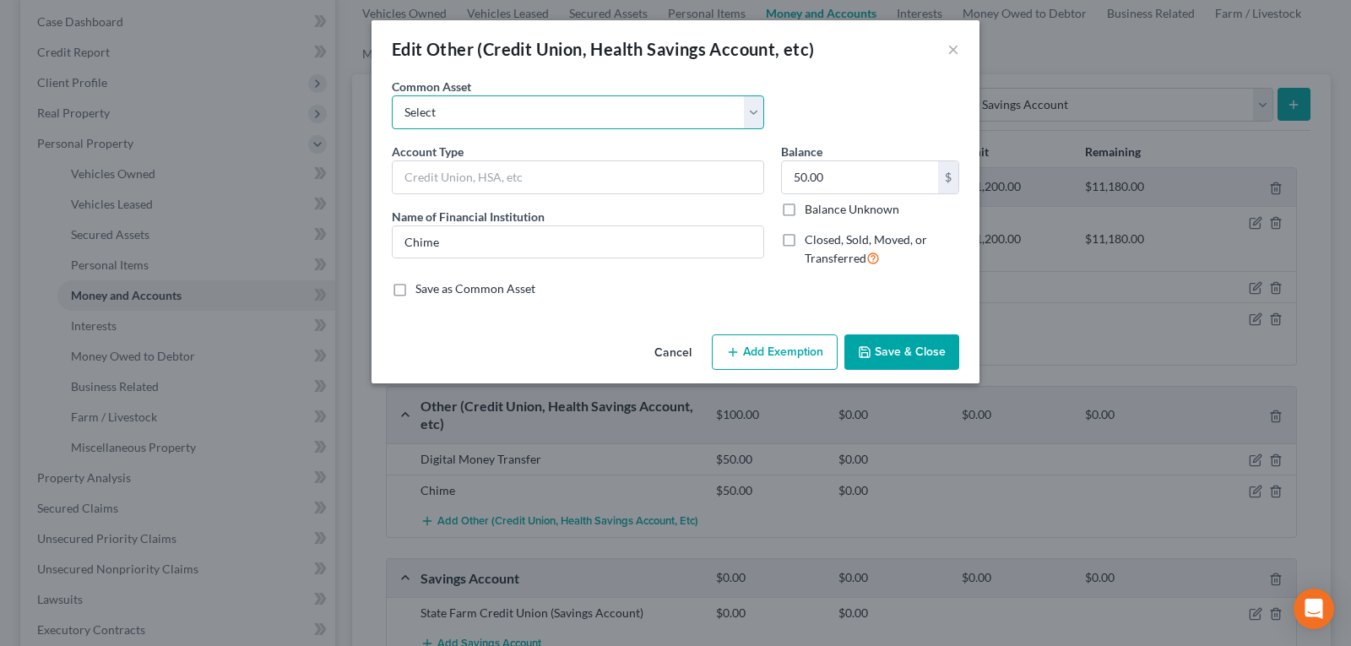
click at [425, 111] on select "Select CashApp Chime" at bounding box center [578, 112] width 373 height 34
select select "1"
click at [392, 95] on select "Select CashApp Chime" at bounding box center [578, 112] width 373 height 34
type input "Chime"
type input "100.00"
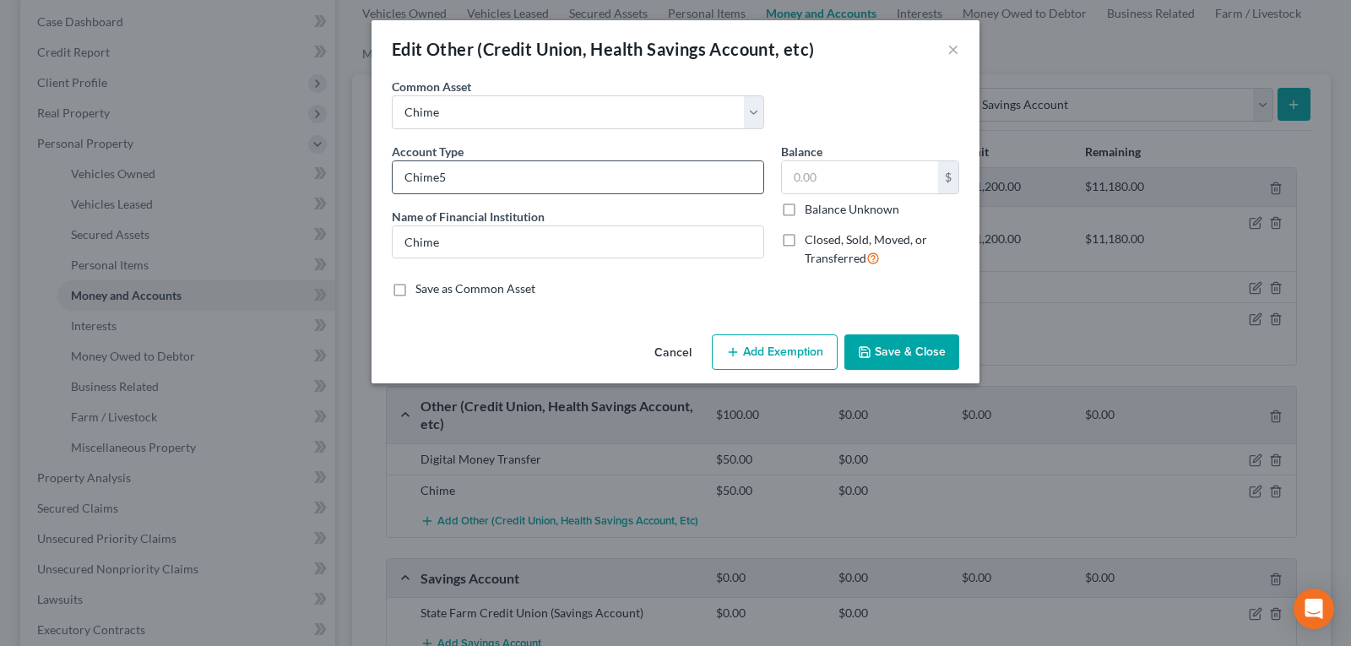
type input "Chime"
click at [870, 150] on div "Balance $ Balance Unknown Balance Undetermined $ Balance Unknown" at bounding box center [870, 180] width 178 height 75
click at [852, 168] on input "text" at bounding box center [860, 177] width 156 height 32
type input "50.00"
click at [908, 340] on button "Save & Close" at bounding box center [902, 351] width 115 height 35
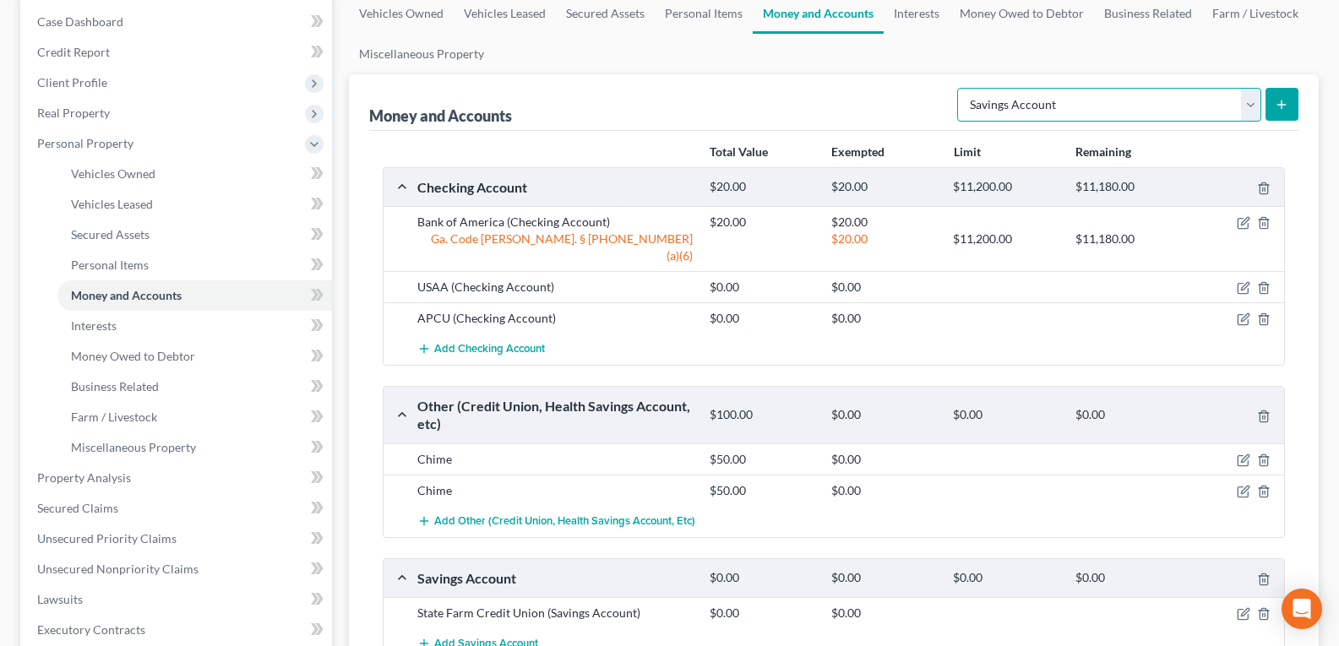
click at [1075, 88] on select "Select Account Type Brokerage Cash on Hand Certificates of Deposit Checking Acc…" at bounding box center [1109, 105] width 304 height 34
select select "other"
click at [960, 88] on select "Select Account Type Brokerage Cash on Hand Certificates of Deposit Checking Acc…" at bounding box center [1109, 105] width 304 height 34
click at [1287, 101] on icon "submit" at bounding box center [1282, 105] width 14 height 14
click at [1287, 98] on icon "submit" at bounding box center [1282, 105] width 14 height 14
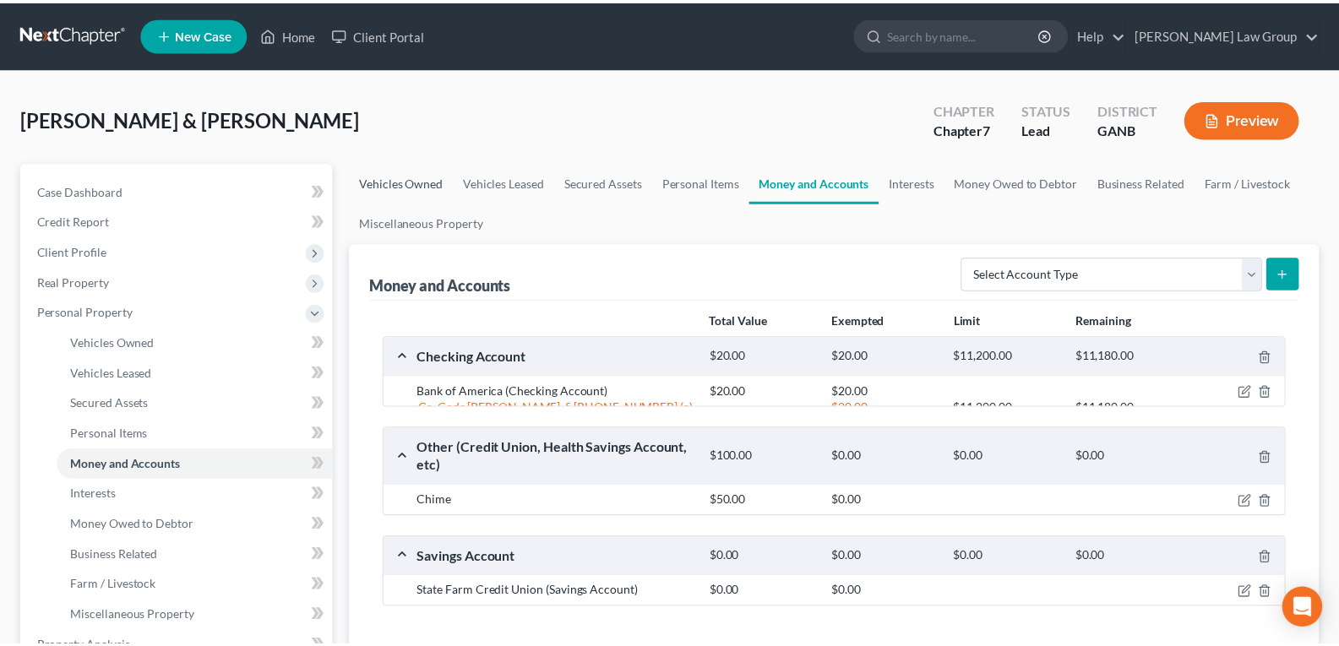
scroll to position [169, 0]
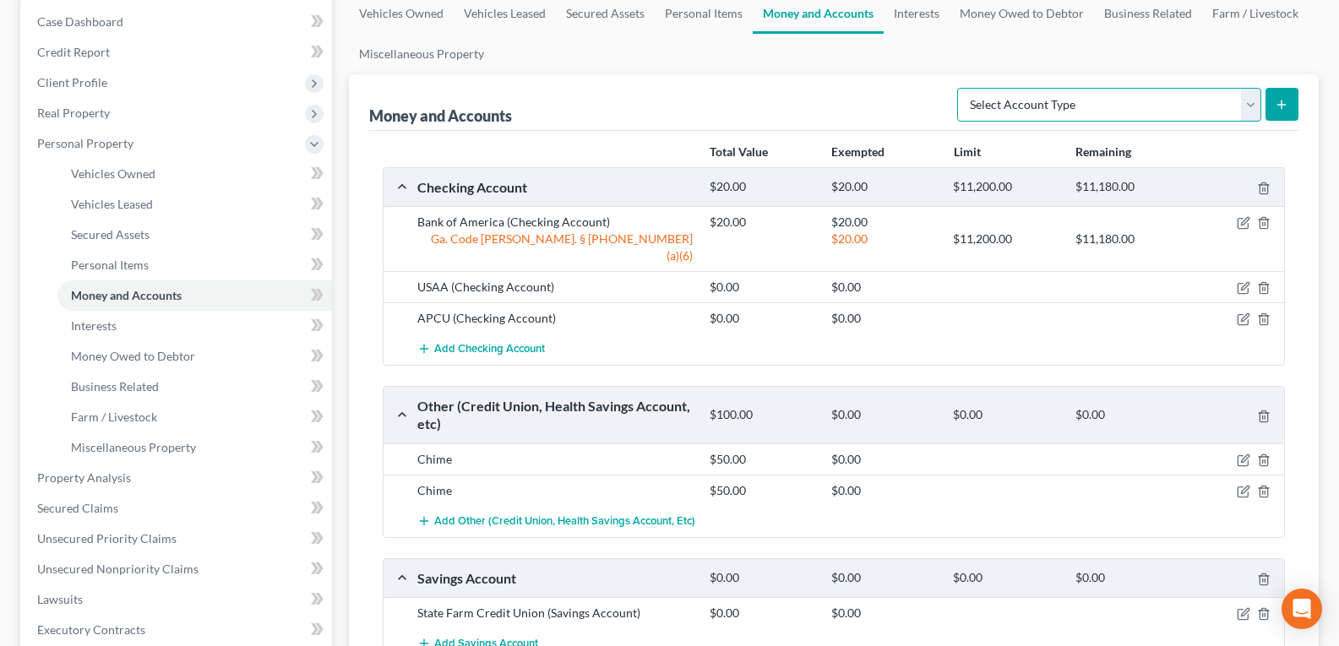
click at [1107, 110] on select "Select Account Type Brokerage Cash on Hand Certificates of Deposit Checking Acc…" at bounding box center [1109, 105] width 304 height 34
select select "other"
click at [960, 88] on select "Select Account Type Brokerage Cash on Hand Certificates of Deposit Checking Acc…" at bounding box center [1109, 105] width 304 height 34
click at [1278, 99] on icon "submit" at bounding box center [1282, 105] width 14 height 14
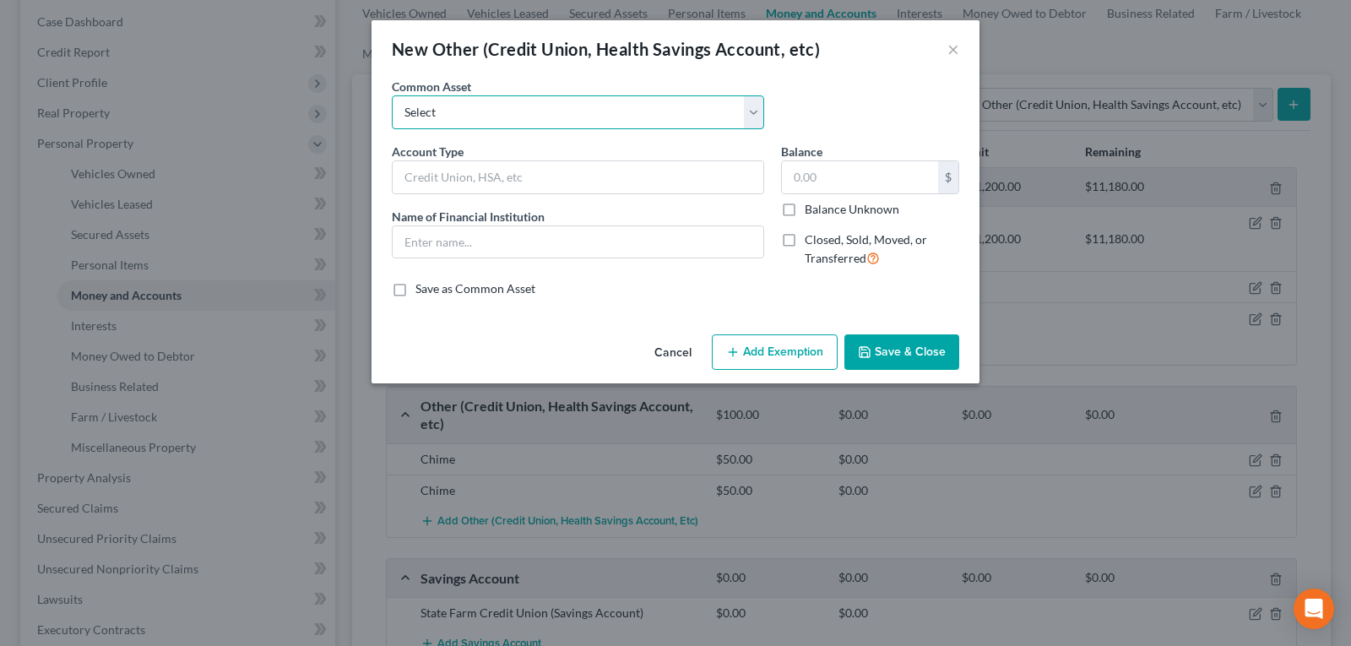
click at [527, 103] on select "Select CashApp Chime" at bounding box center [578, 112] width 373 height 34
click at [506, 177] on input "text" at bounding box center [578, 177] width 371 height 32
type input "Digital Money Transfer"
click at [469, 239] on input "text" at bounding box center [578, 242] width 371 height 32
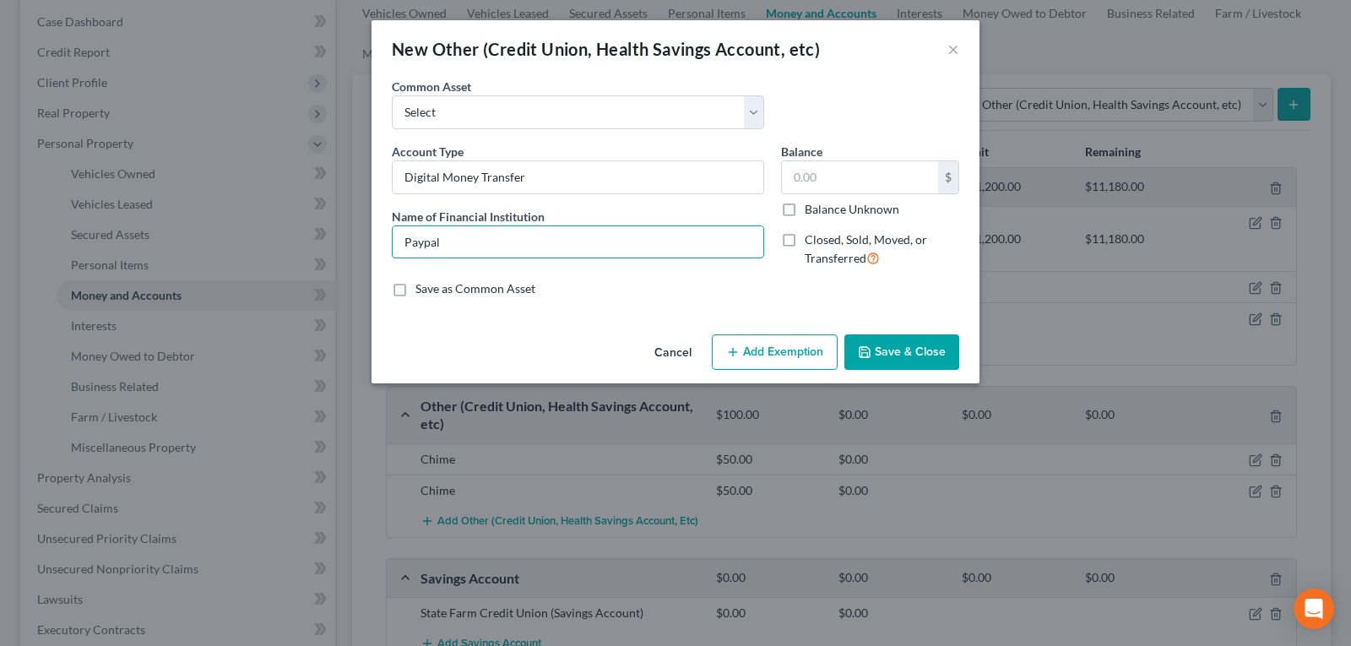
type input "PayPal"
drag, startPoint x: 909, startPoint y: 160, endPoint x: 878, endPoint y: 173, distance: 34.1
click at [892, 168] on div "$" at bounding box center [870, 177] width 178 height 34
click at [877, 176] on input "text" at bounding box center [860, 177] width 156 height 32
type input "0.00"
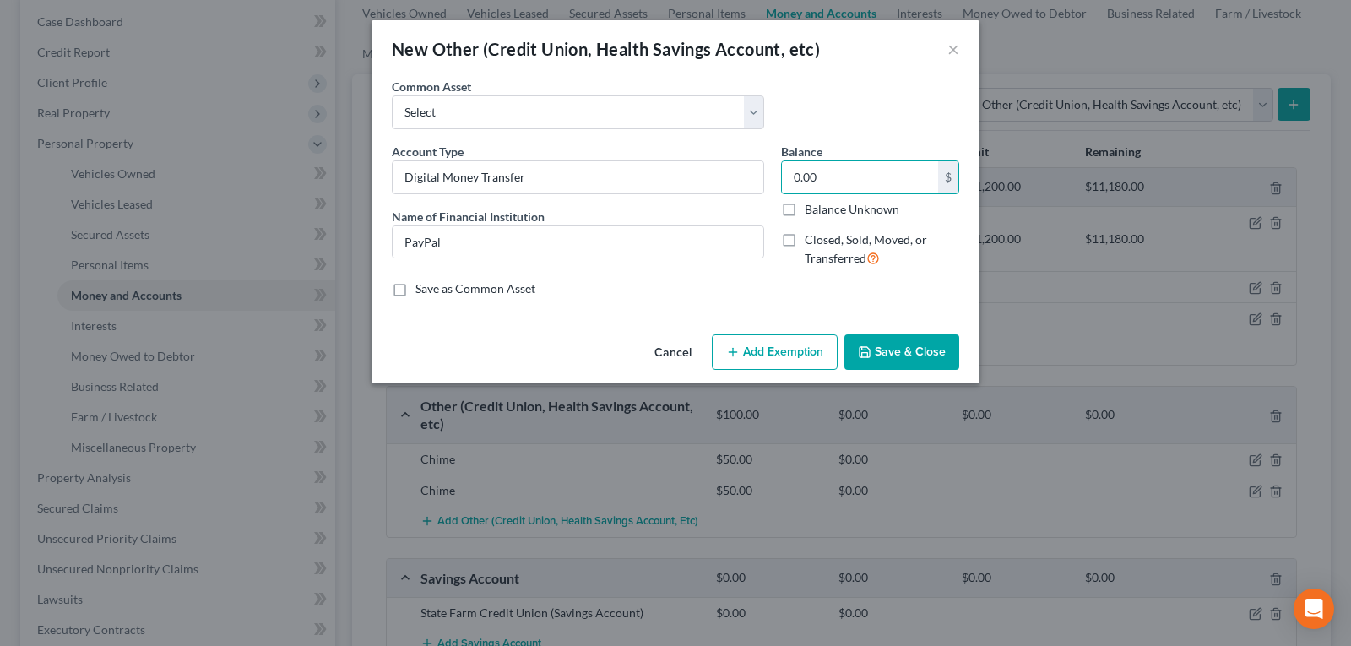
click at [916, 353] on button "Save & Close" at bounding box center [902, 351] width 115 height 35
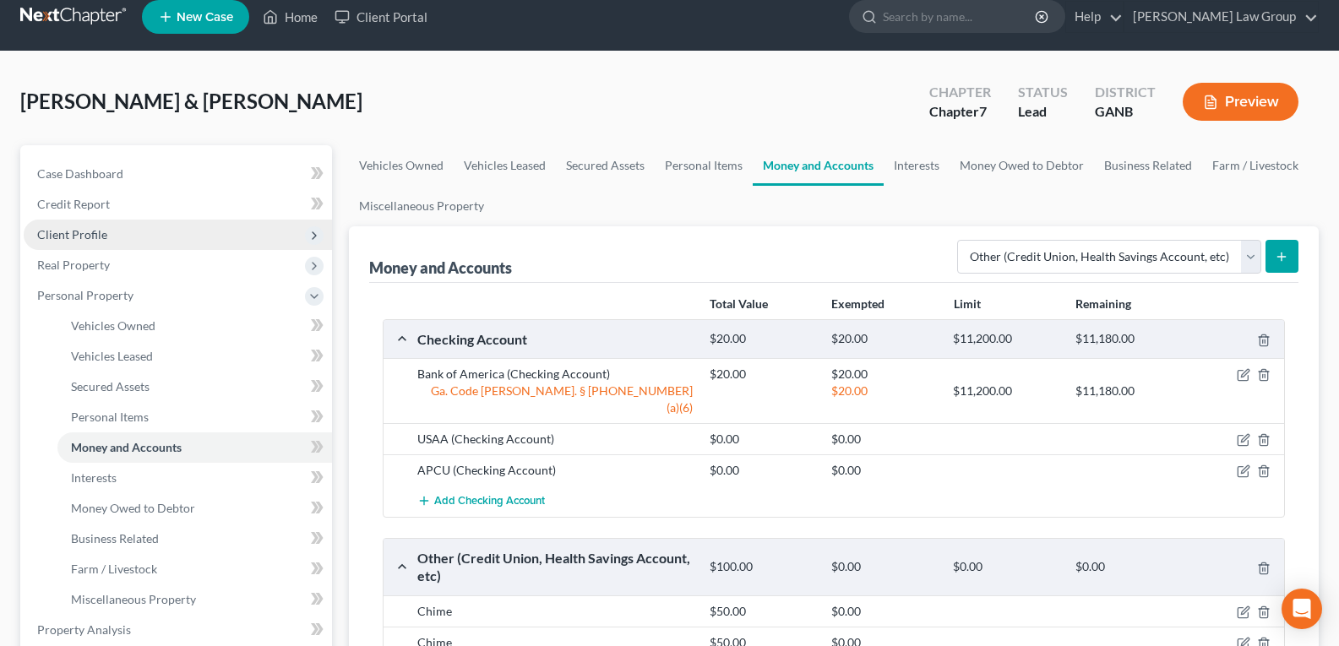
scroll to position [0, 0]
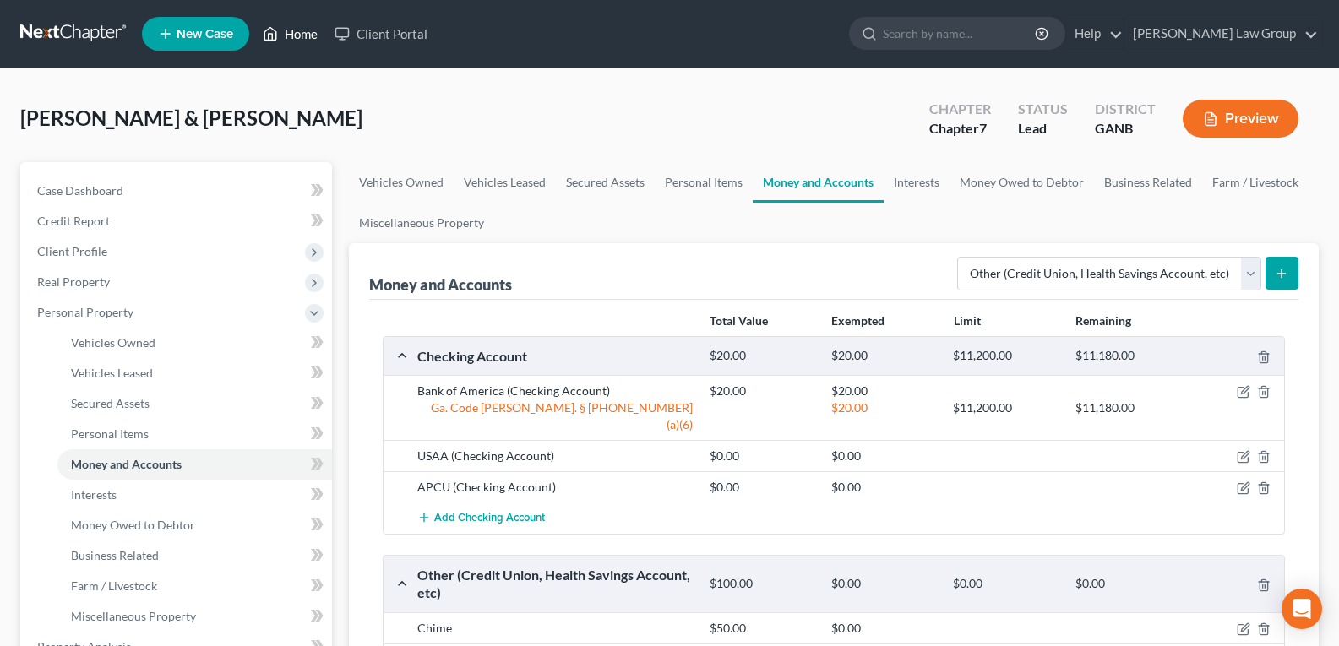
click at [302, 37] on link "Home" at bounding box center [290, 34] width 72 height 30
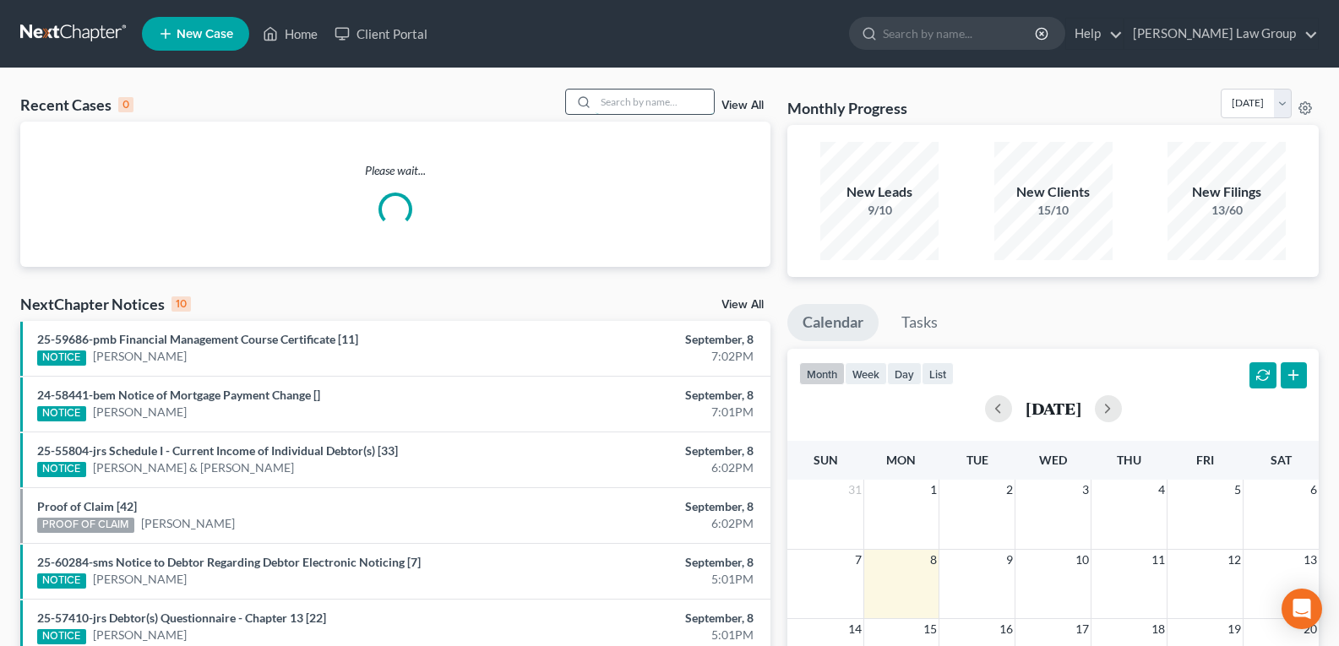
click at [626, 98] on input "search" at bounding box center [655, 102] width 118 height 24
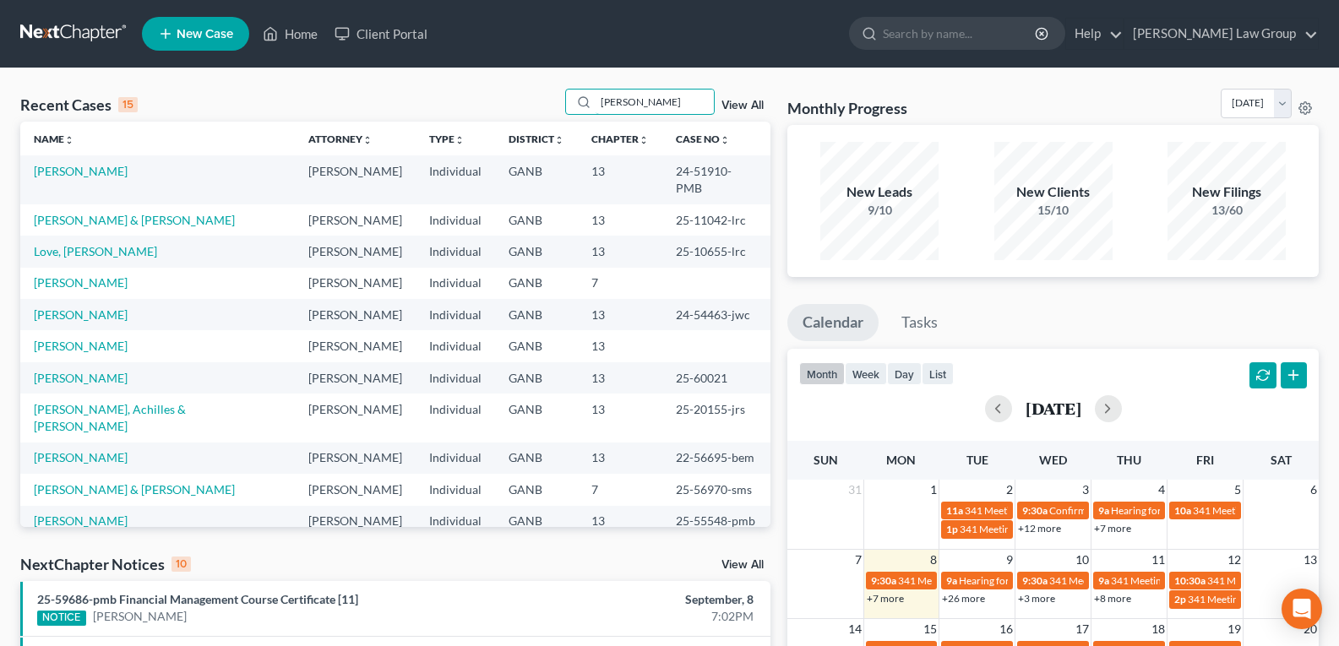
type input "[PERSON_NAME]"
click at [67, 274] on td "[PERSON_NAME]" at bounding box center [157, 283] width 275 height 31
click at [68, 275] on link "[PERSON_NAME]" at bounding box center [81, 282] width 94 height 14
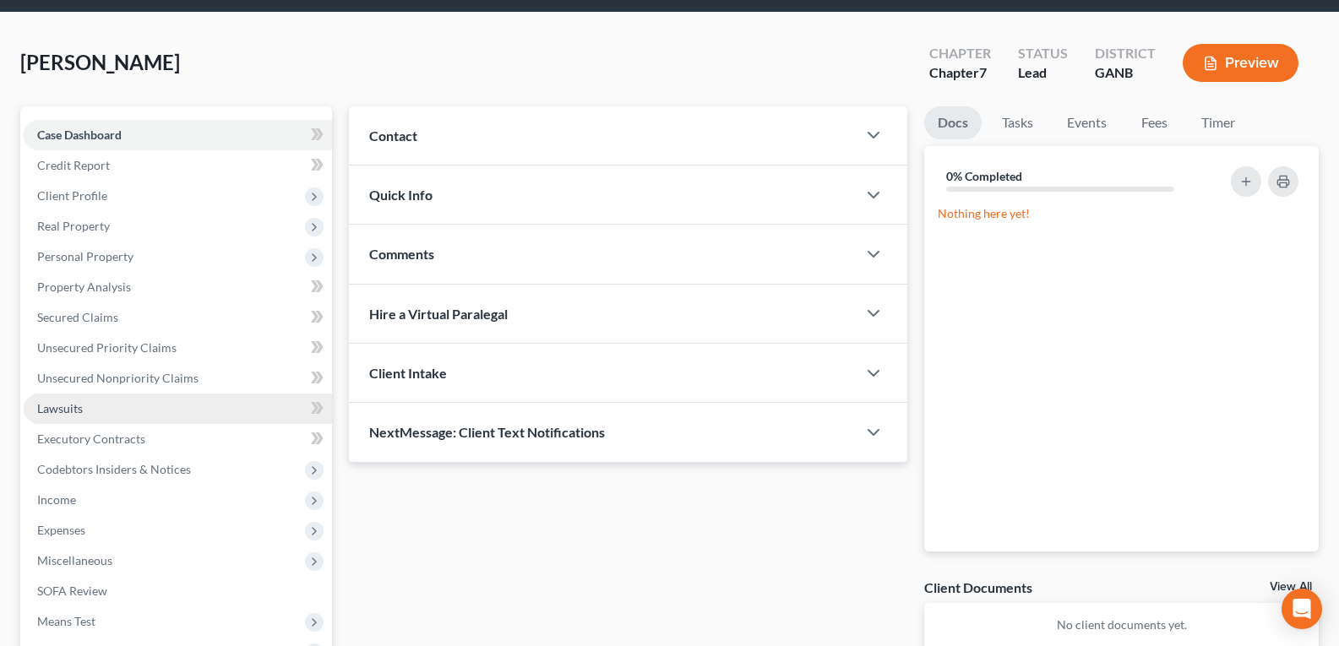
scroll to position [84, 0]
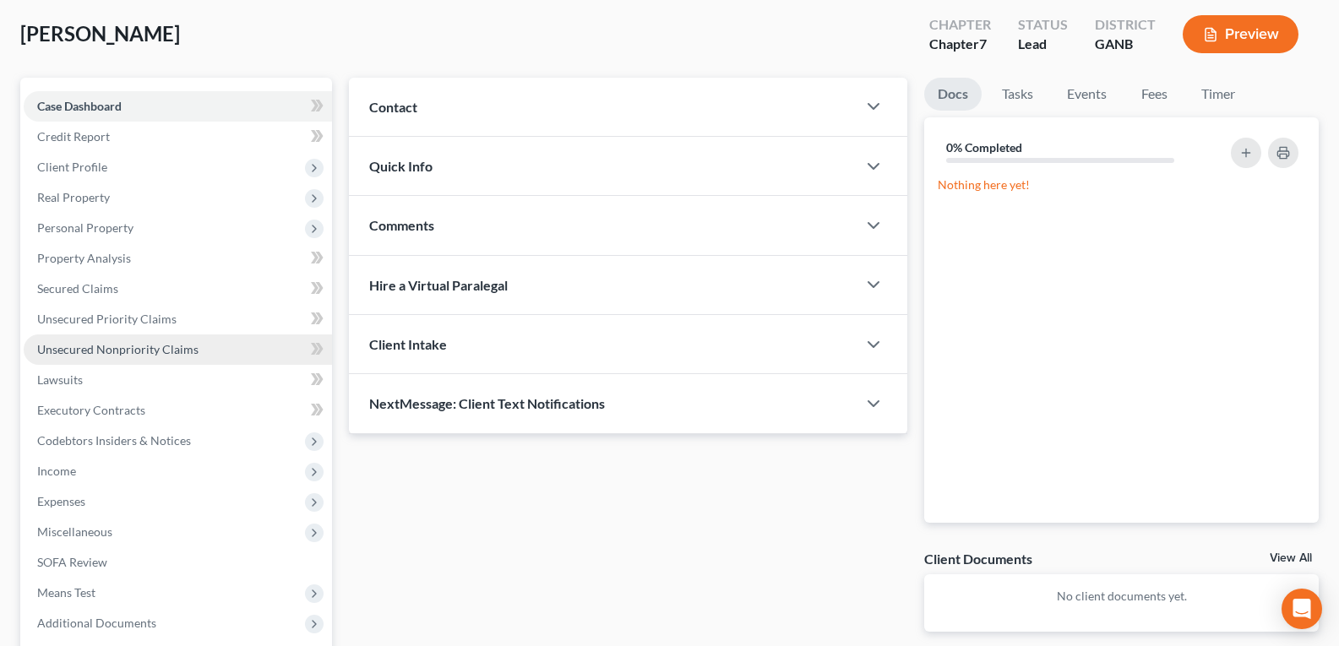
click at [95, 346] on span "Unsecured Nonpriority Claims" at bounding box center [117, 349] width 161 height 14
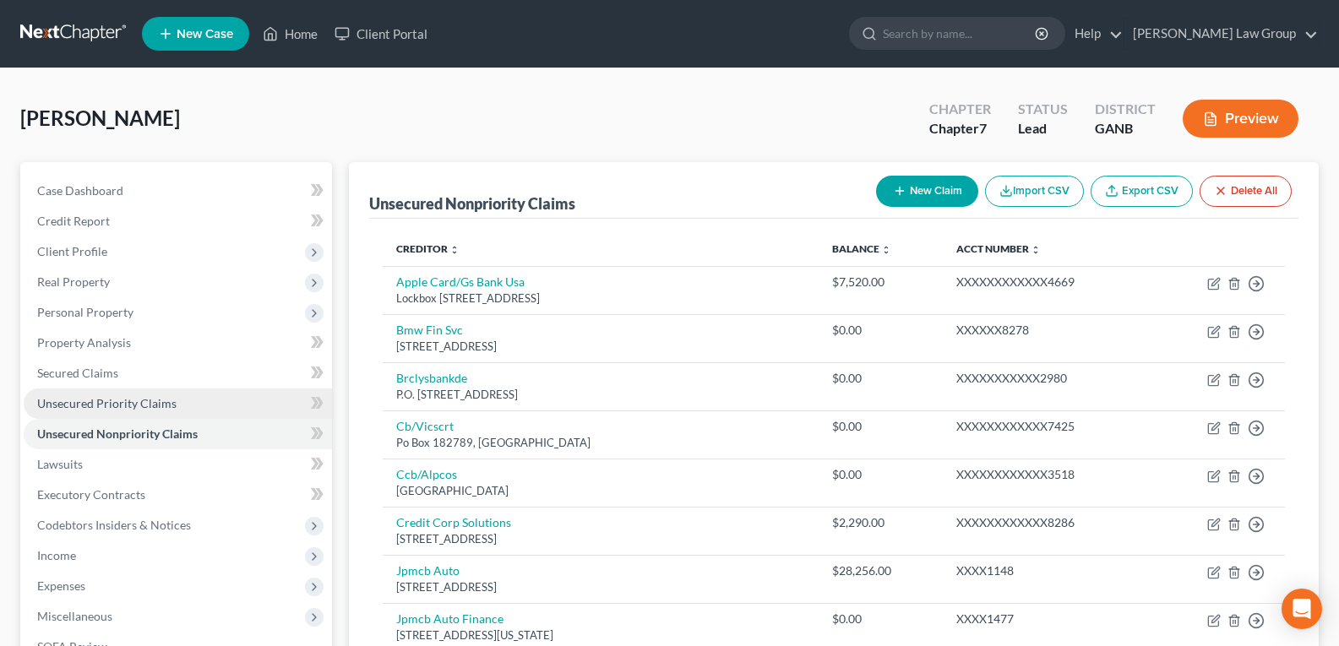
click at [93, 402] on span "Unsecured Priority Claims" at bounding box center [106, 403] width 139 height 14
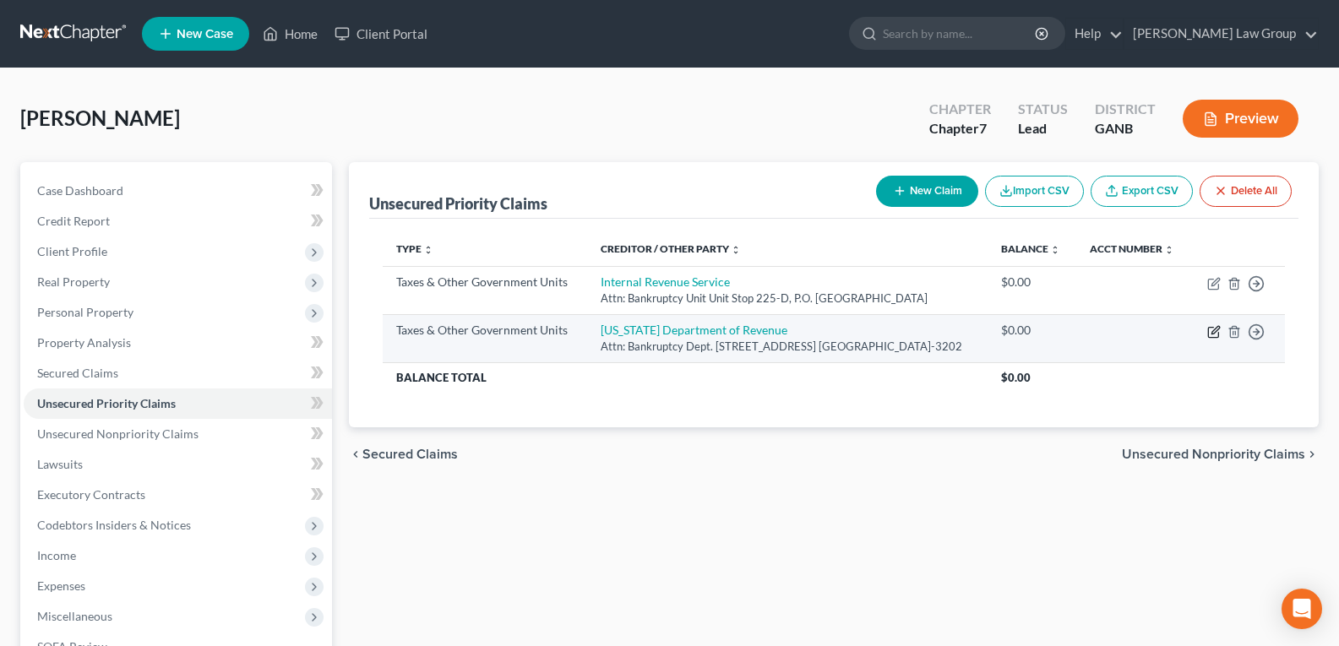
click at [1211, 339] on icon "button" at bounding box center [1214, 332] width 14 height 14
select select "2"
select select "10"
select select "0"
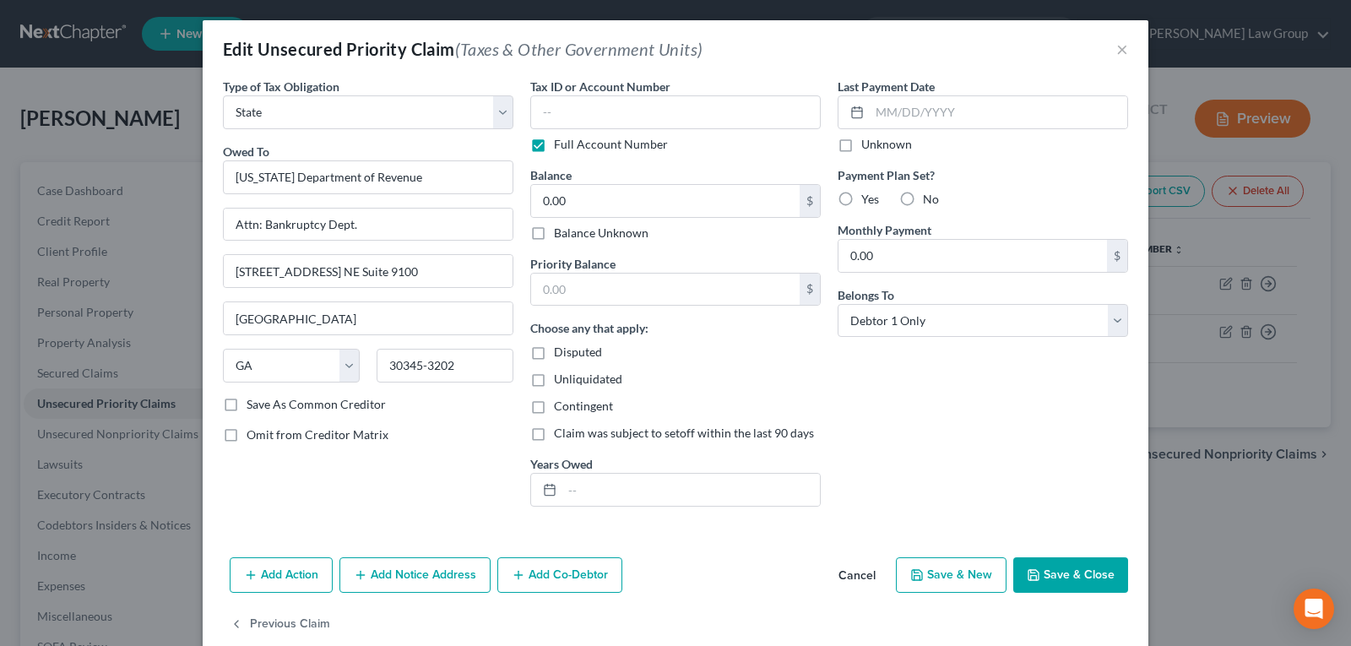
click at [1078, 579] on button "Save & Close" at bounding box center [1071, 574] width 115 height 35
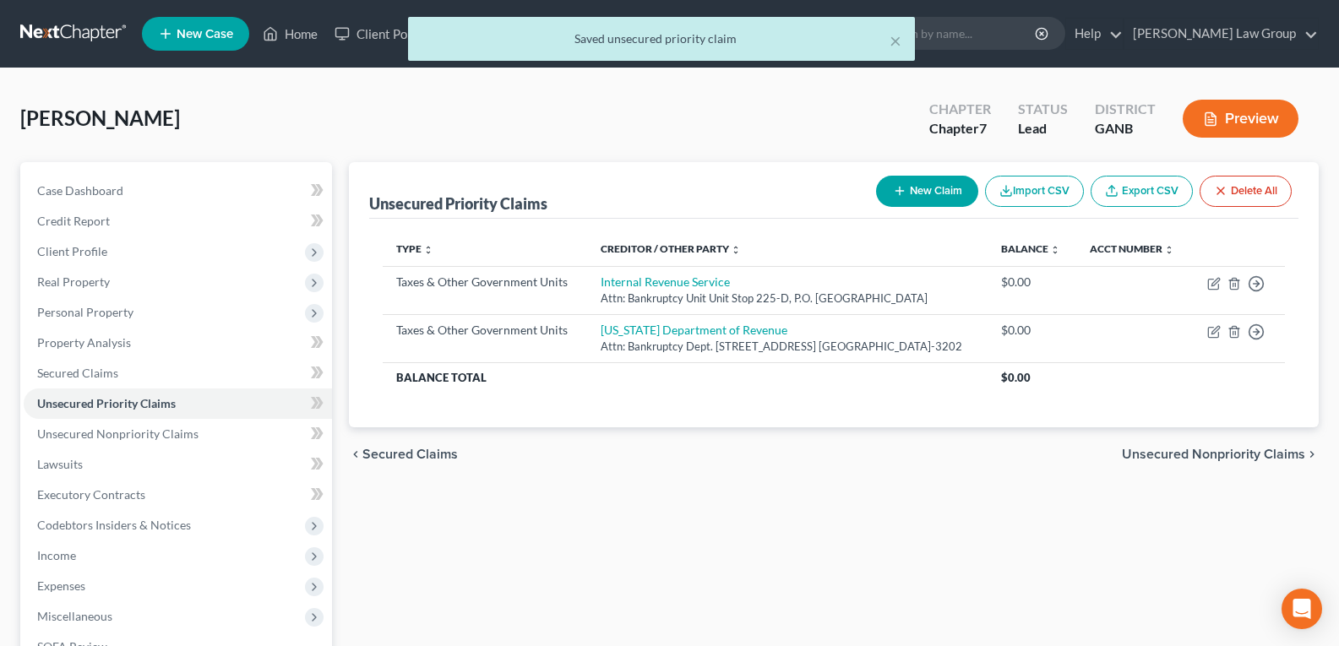
click at [896, 193] on icon "button" at bounding box center [900, 191] width 14 height 14
select select "0"
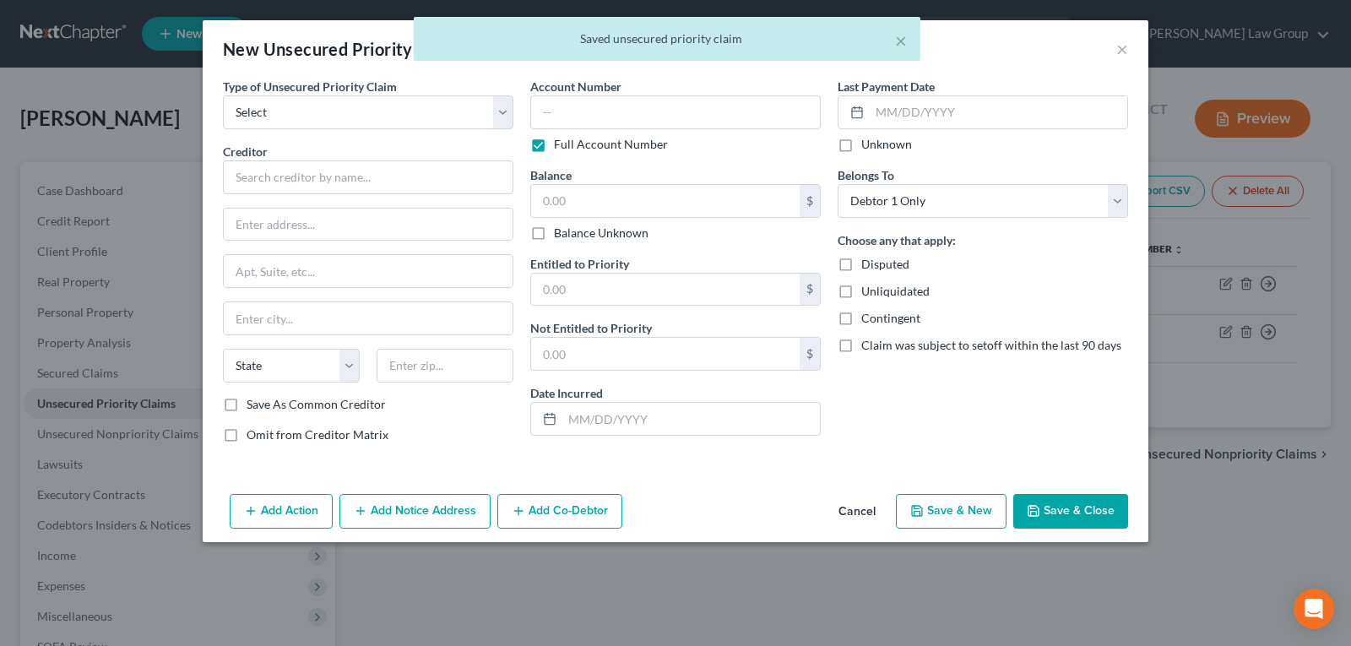
click at [861, 514] on button "Cancel" at bounding box center [857, 513] width 64 height 34
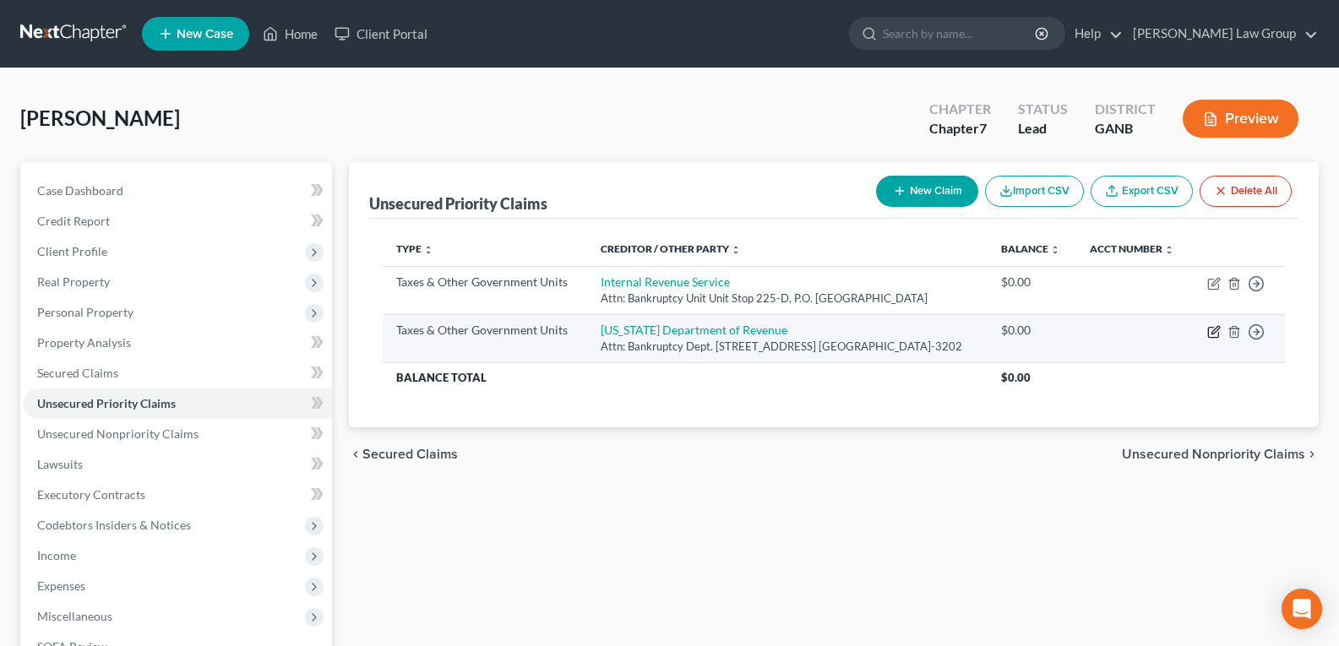
click at [1210, 339] on icon "button" at bounding box center [1214, 332] width 14 height 14
select select "2"
select select "10"
select select "0"
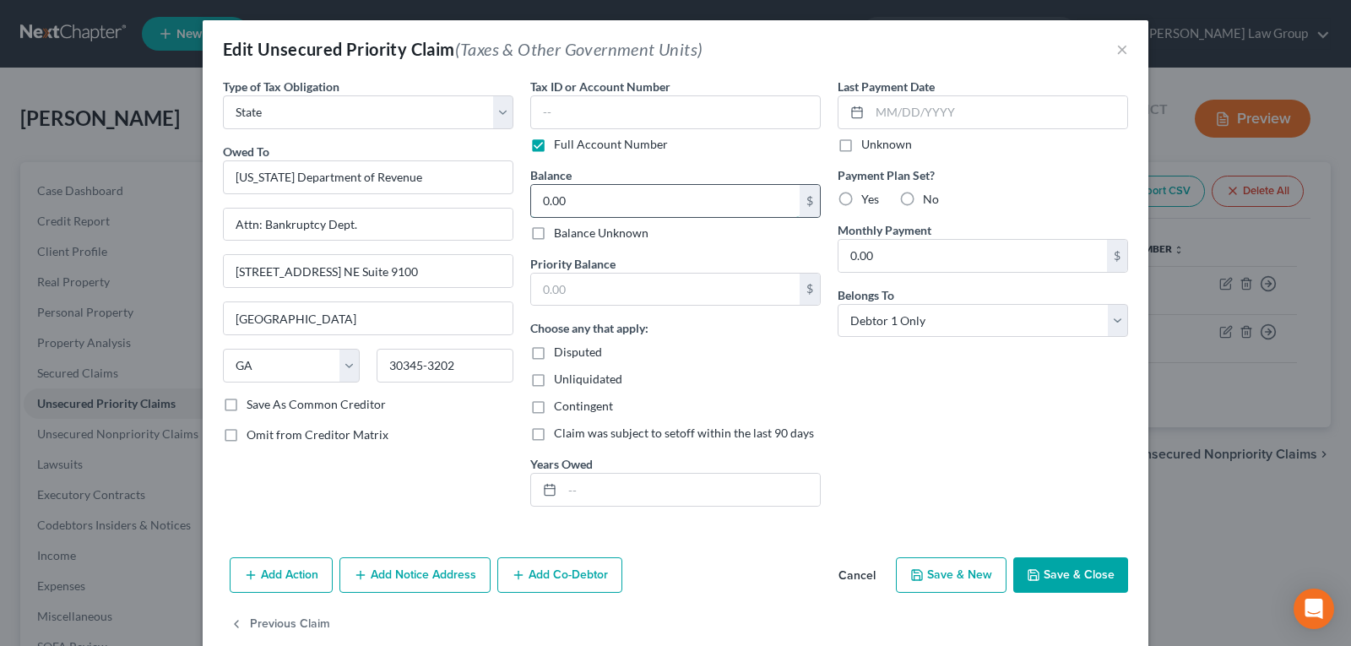
click at [588, 206] on input "0.00" at bounding box center [665, 201] width 269 height 32
type input "3,000.00"
drag, startPoint x: 612, startPoint y: 203, endPoint x: 421, endPoint y: 204, distance: 190.9
click at [421, 204] on div "Type of Tax Obligation * Select Federal City State Franchise Tax Board Other Ow…" at bounding box center [676, 299] width 922 height 443
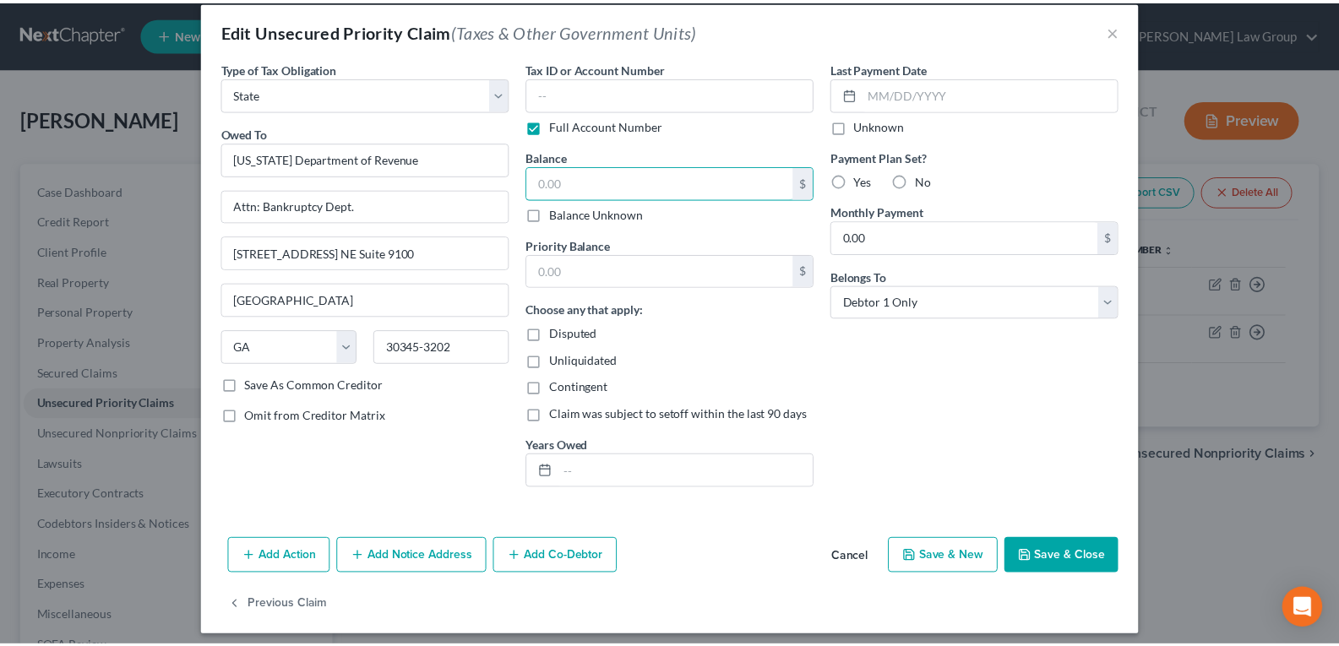
scroll to position [29, 0]
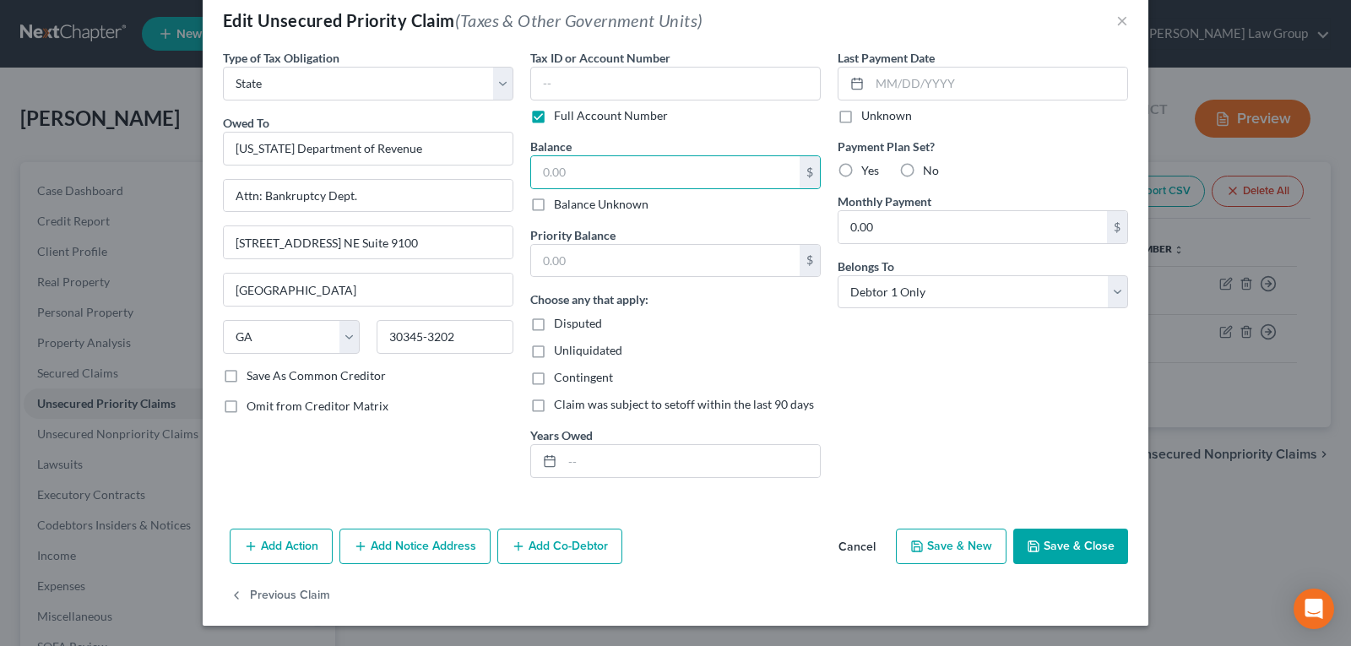
click at [843, 549] on button "Cancel" at bounding box center [857, 547] width 64 height 34
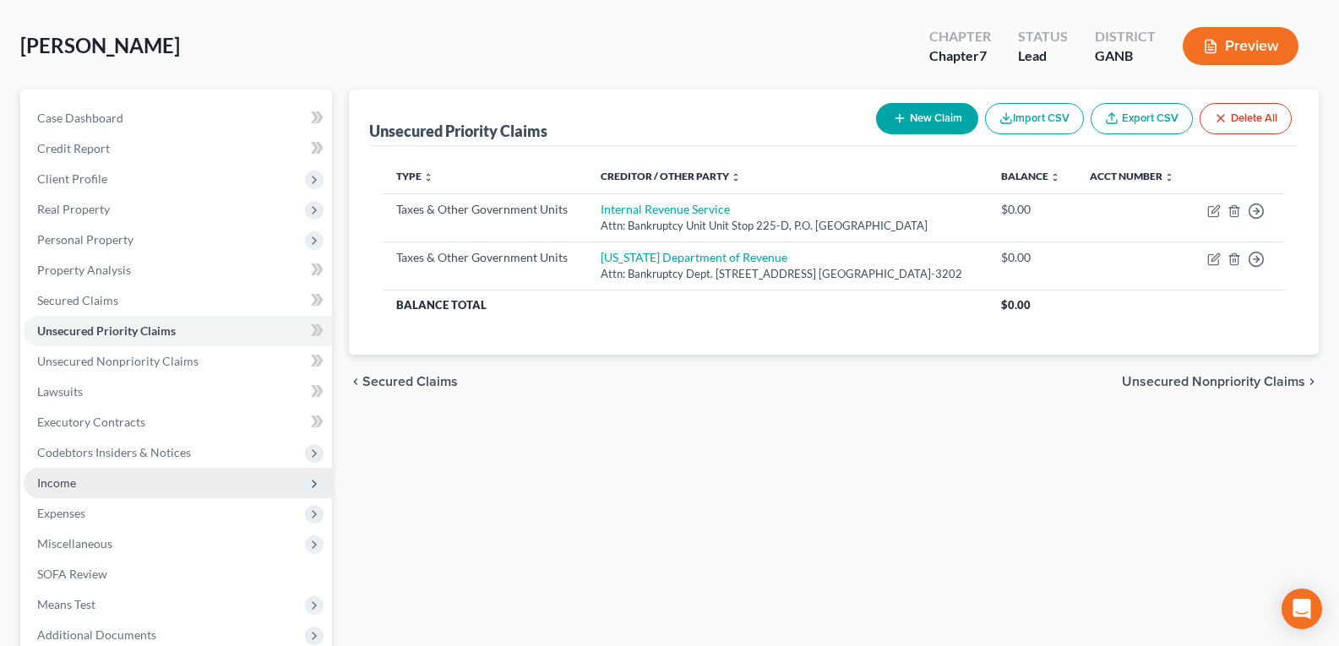
scroll to position [169, 0]
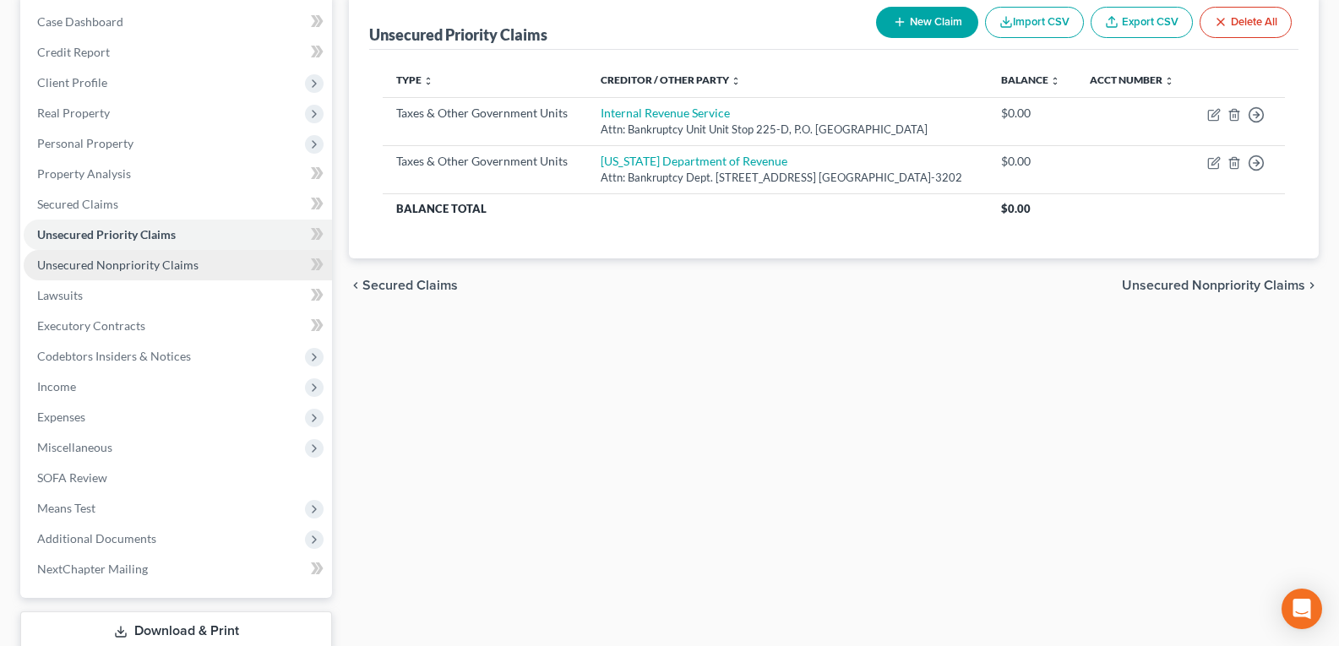
click at [98, 268] on span "Unsecured Nonpriority Claims" at bounding box center [117, 265] width 161 height 14
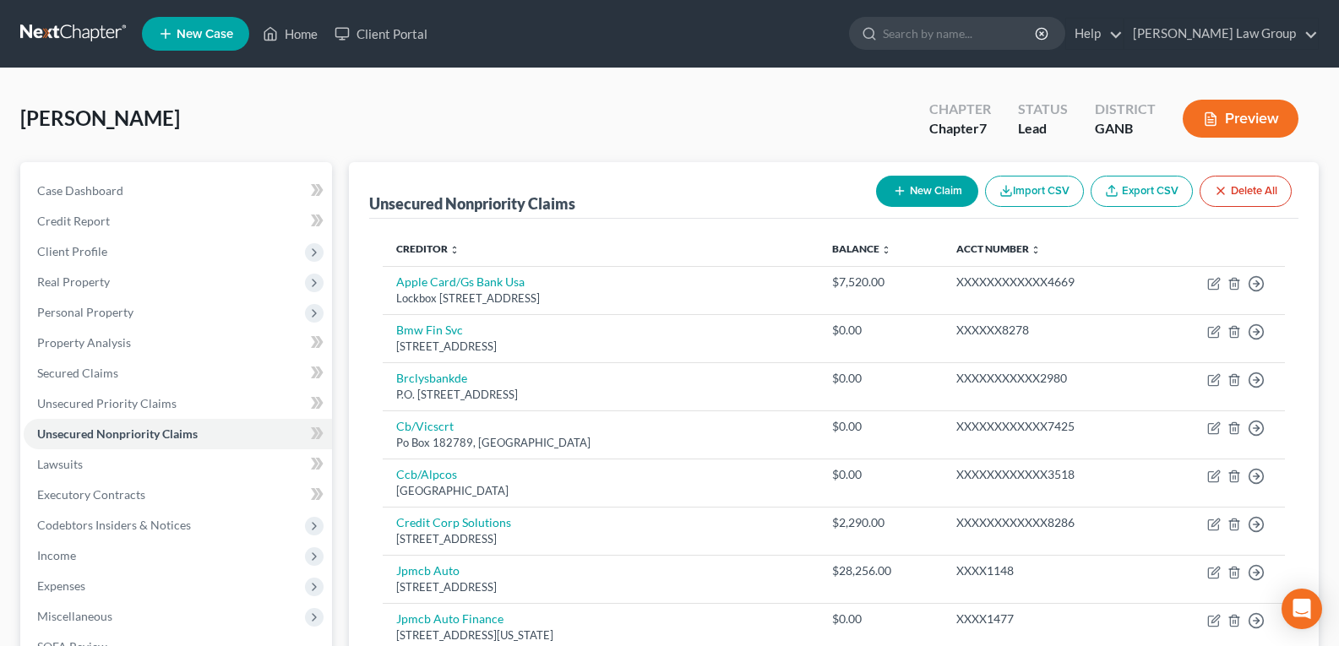
click at [904, 188] on button "New Claim" at bounding box center [927, 191] width 102 height 31
select select "0"
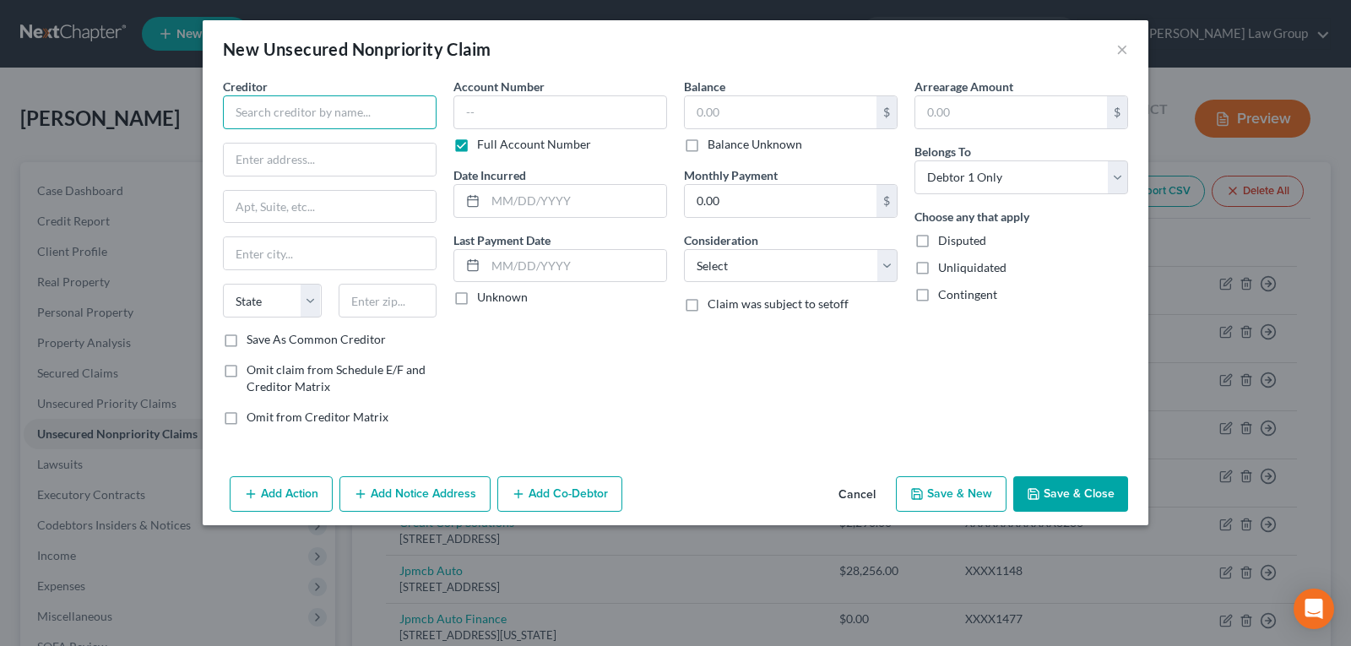
click at [349, 105] on input "text" at bounding box center [330, 112] width 214 height 34
type input "B"
type input "[GEOGRAPHIC_DATA]"
type input "[STREET_ADDRESS]"
type input "[GEOGRAPHIC_DATA]"
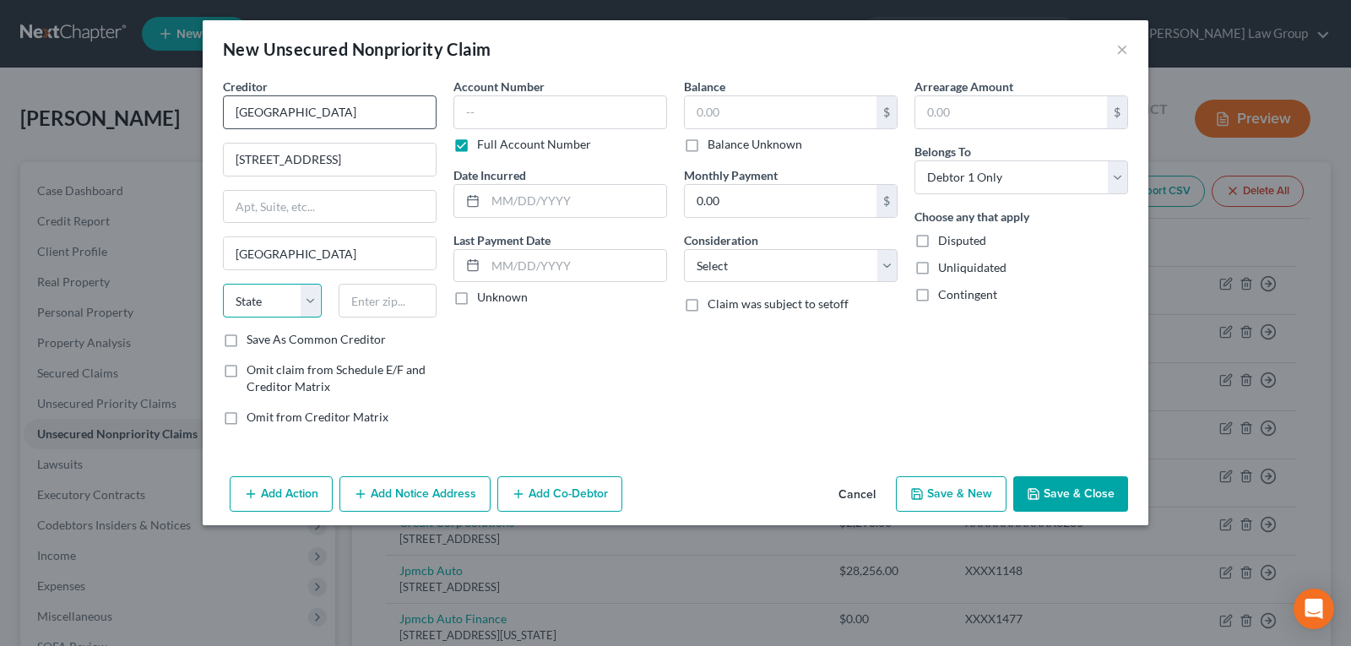
select select "10"
type input "30319"
click at [700, 113] on input "text" at bounding box center [781, 112] width 192 height 32
type input "200,000.00"
click at [1077, 485] on button "Save & Close" at bounding box center [1071, 493] width 115 height 35
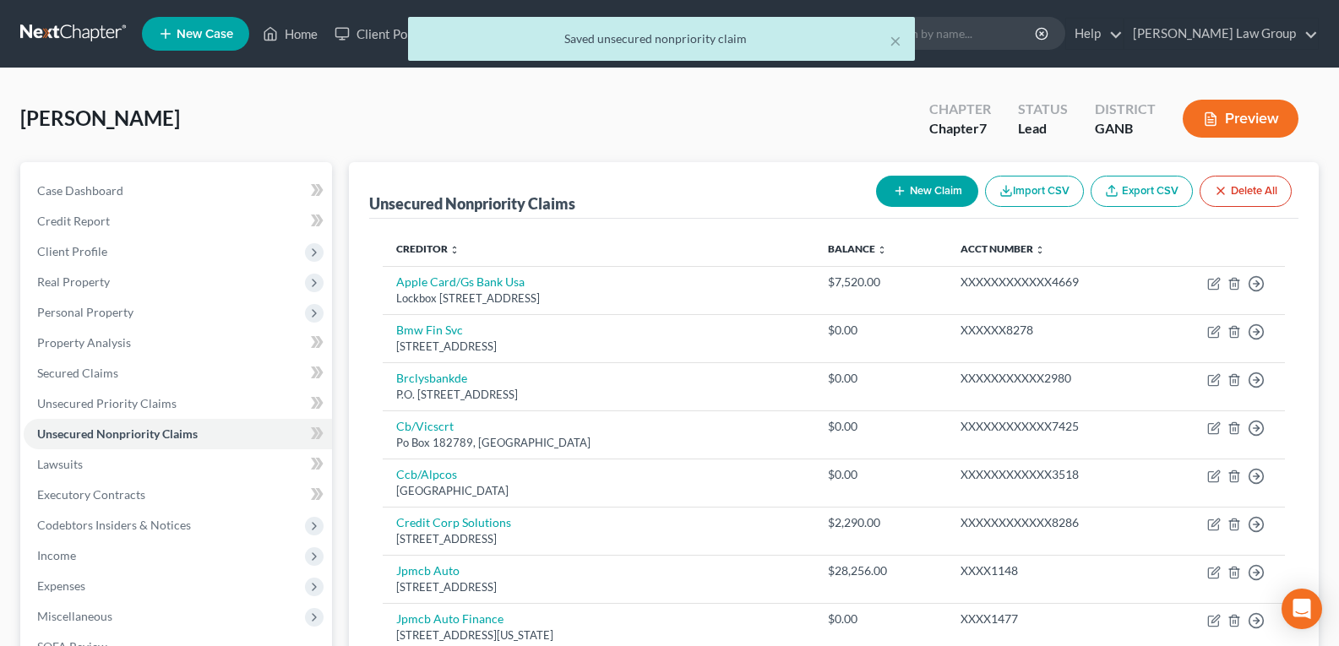
click at [927, 198] on button "New Claim" at bounding box center [927, 191] width 102 height 31
select select "0"
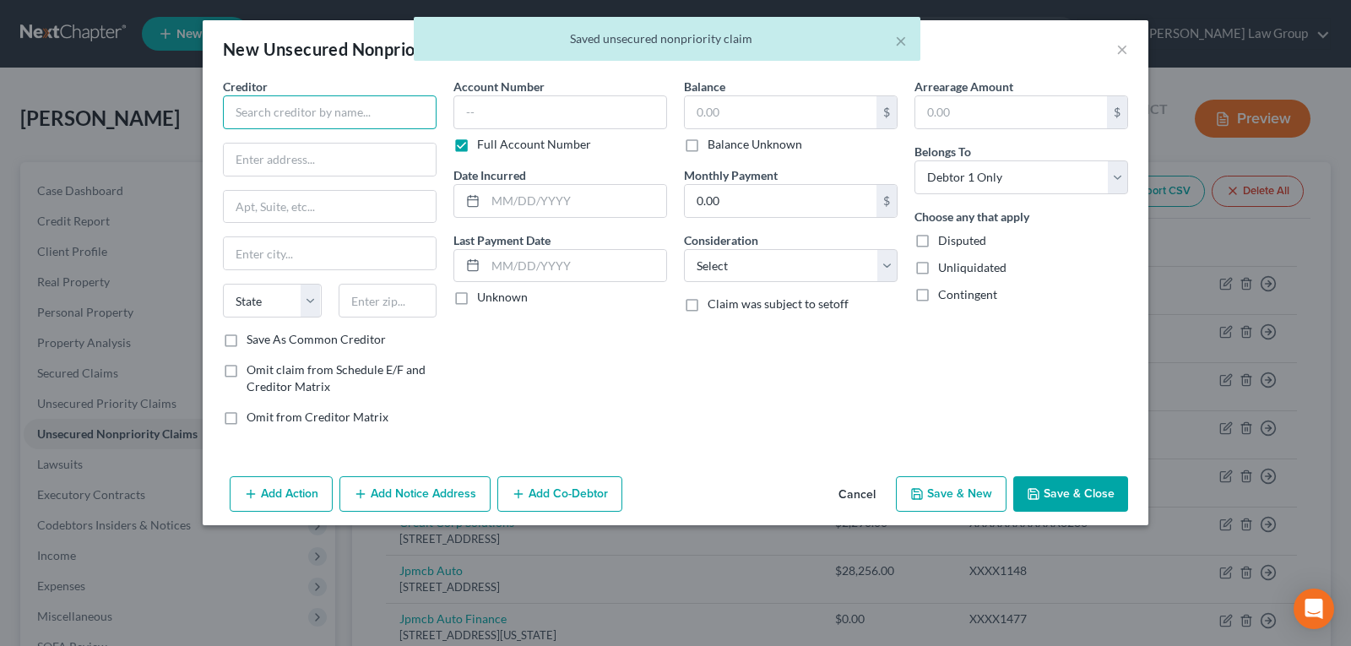
click at [300, 102] on input "text" at bounding box center [330, 112] width 214 height 34
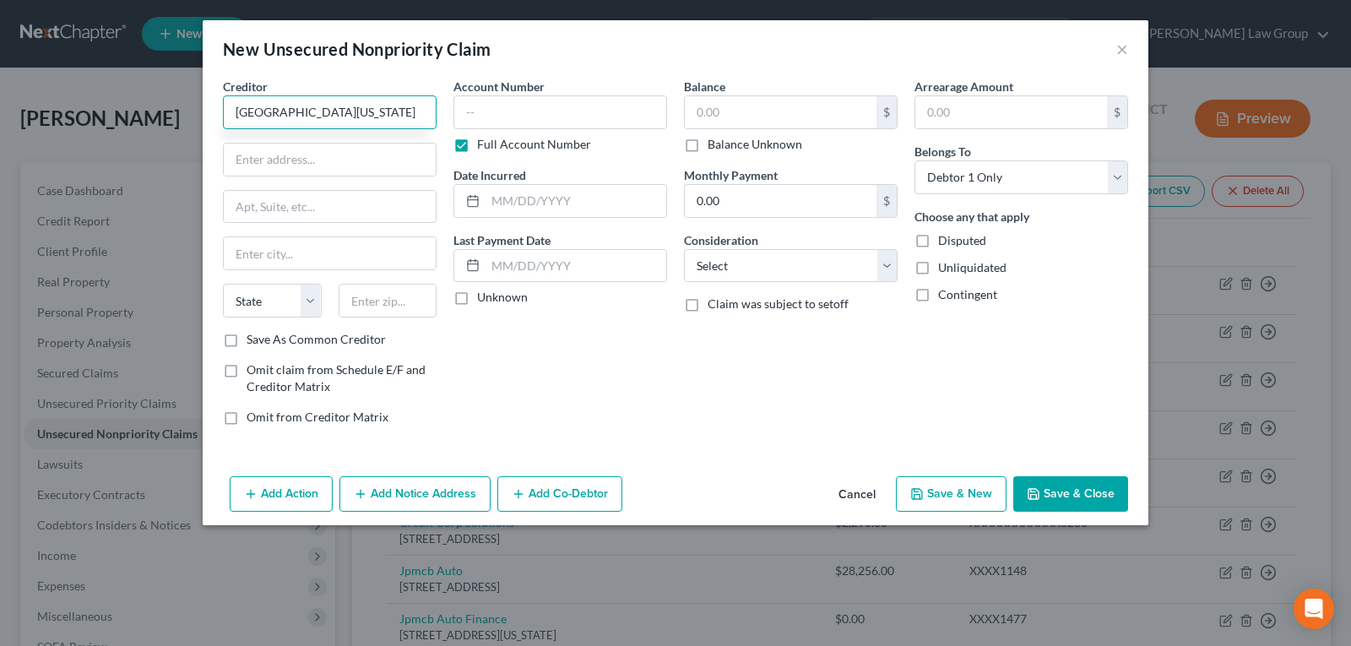
type input "[GEOGRAPHIC_DATA][US_STATE]"
type input "[STREET_ADDRESS]"
type input "[GEOGRAPHIC_DATA]"
select select "10"
type input "30501"
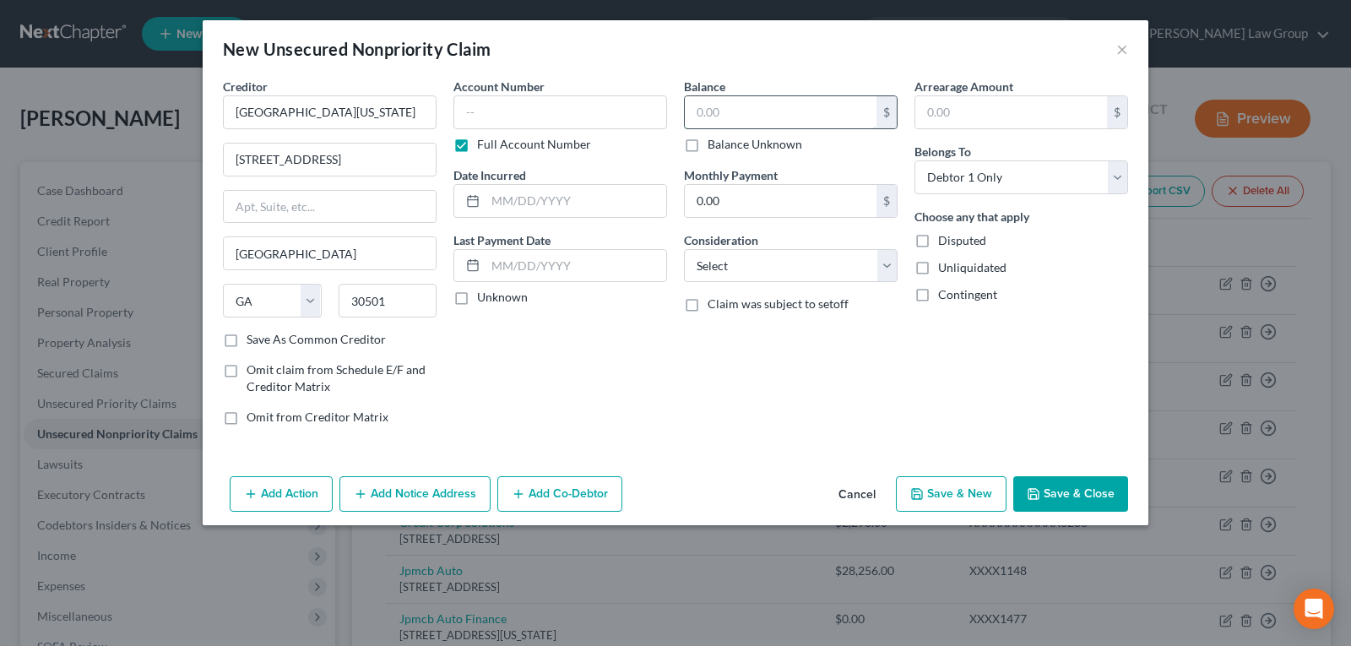
click at [761, 121] on input "text" at bounding box center [781, 112] width 192 height 32
type input "65,000.00"
click at [875, 251] on select "Select Cable / Satellite Services Collection Agency Credit Card Debt Debt Couns…" at bounding box center [791, 266] width 214 height 34
select select "9"
click at [684, 249] on select "Select Cable / Satellite Services Collection Agency Credit Card Debt Debt Couns…" at bounding box center [791, 266] width 214 height 34
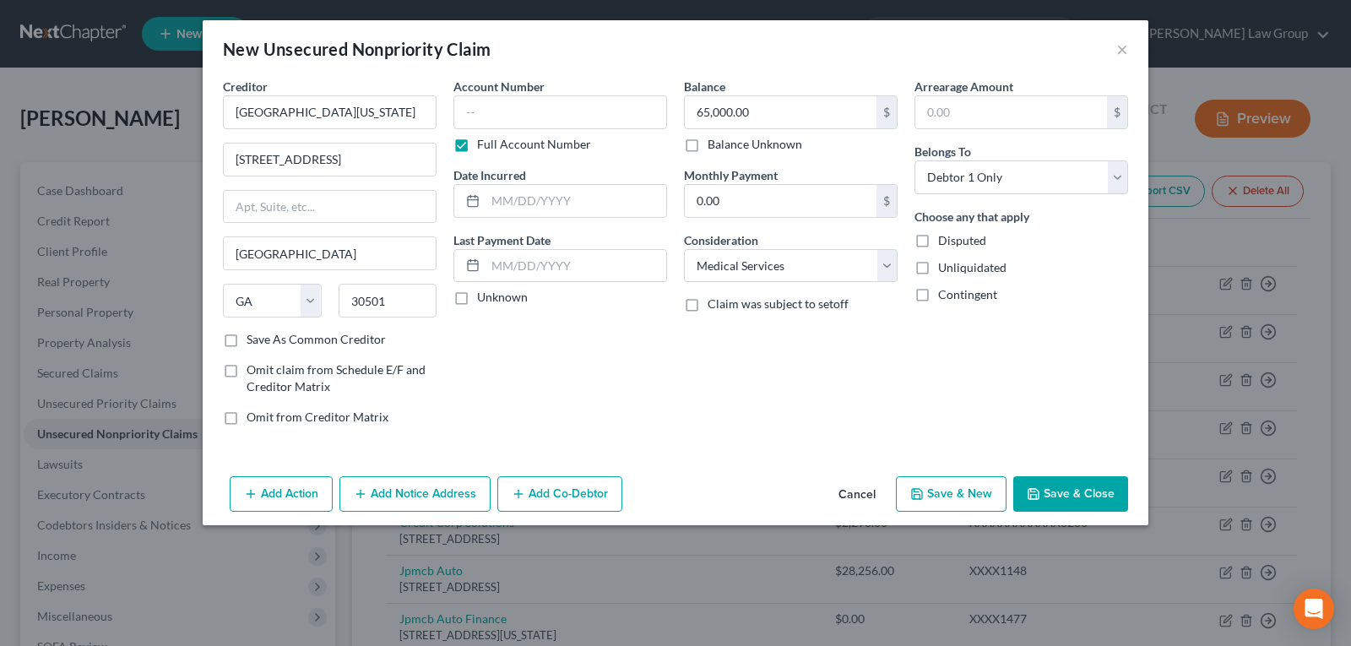
click at [1066, 497] on button "Save & Close" at bounding box center [1071, 493] width 115 height 35
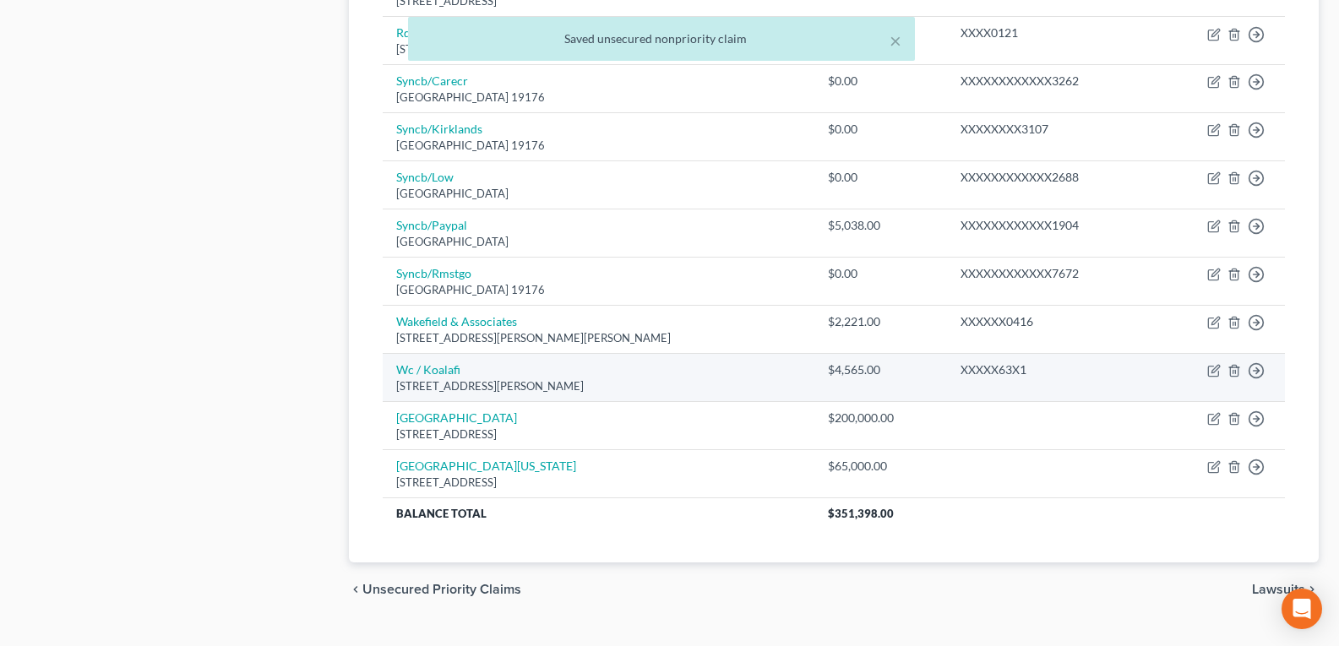
scroll to position [910, 0]
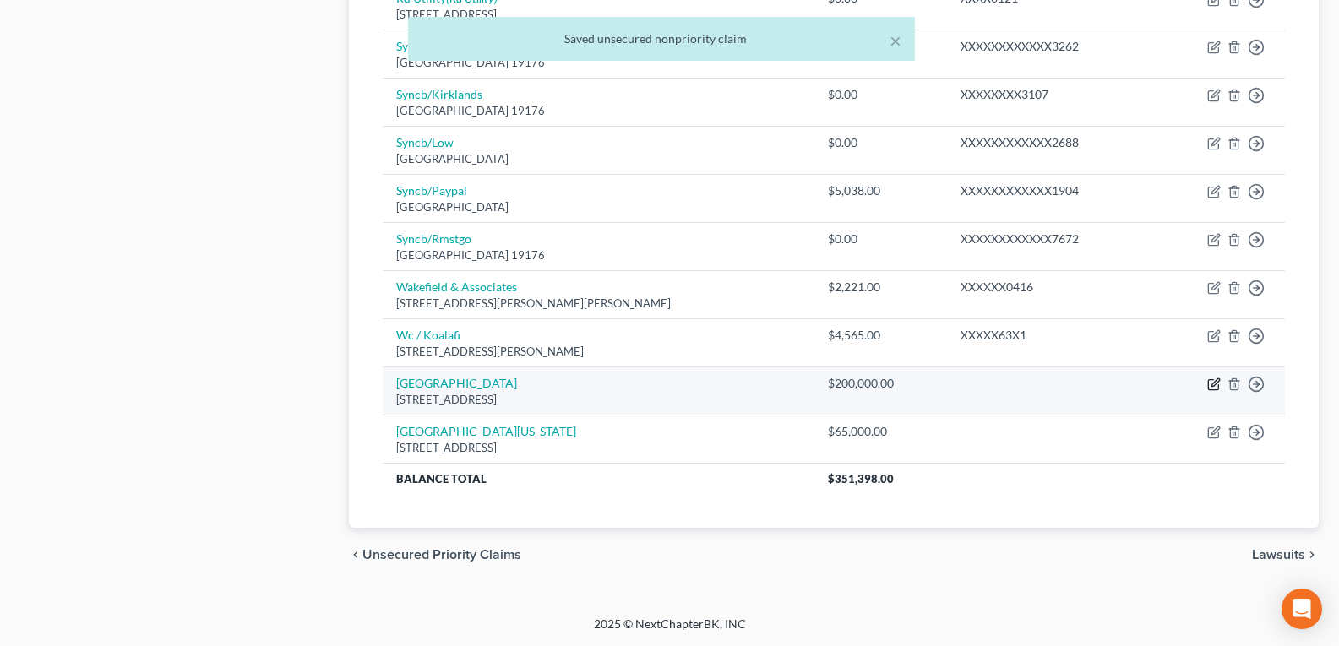
click at [1210, 385] on icon "button" at bounding box center [1214, 385] width 14 height 14
select select "10"
select select "0"
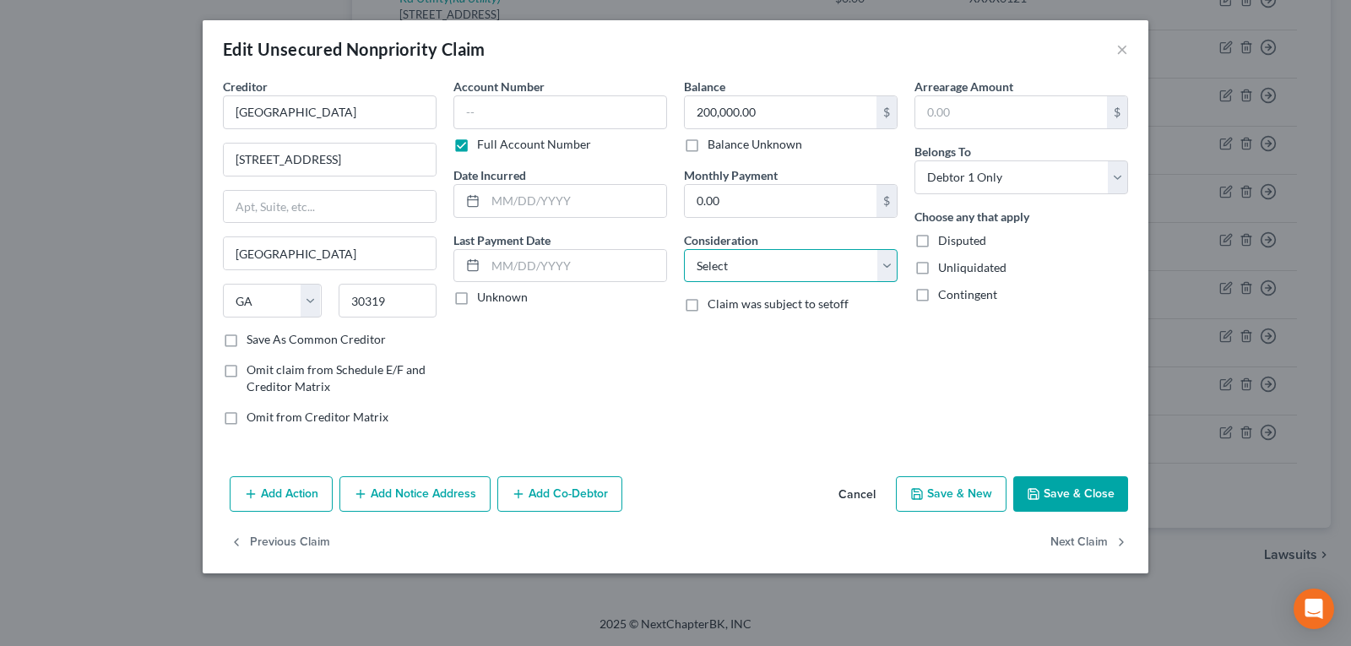
click at [753, 264] on select "Select Cable / Satellite Services Collection Agency Credit Card Debt Debt Couns…" at bounding box center [791, 266] width 214 height 34
select select "9"
click at [684, 249] on select "Select Cable / Satellite Services Collection Agency Credit Card Debt Debt Couns…" at bounding box center [791, 266] width 214 height 34
click at [1036, 487] on icon "button" at bounding box center [1034, 494] width 14 height 14
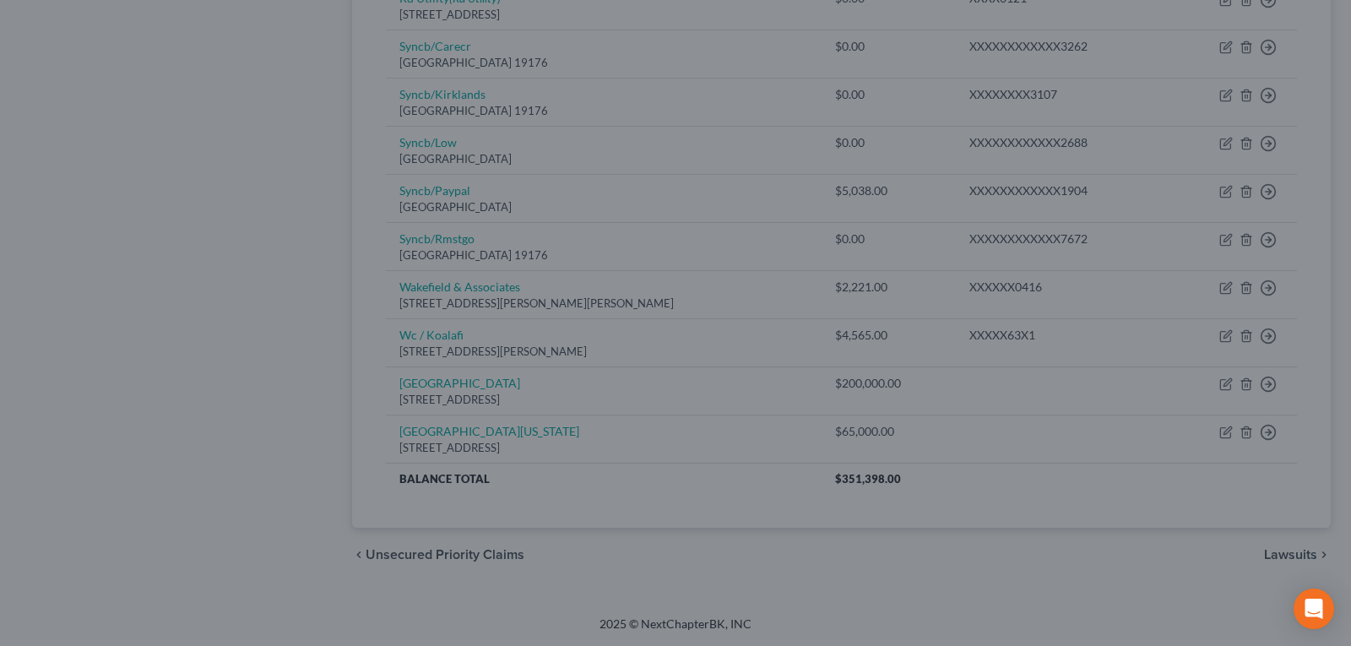
type input "0"
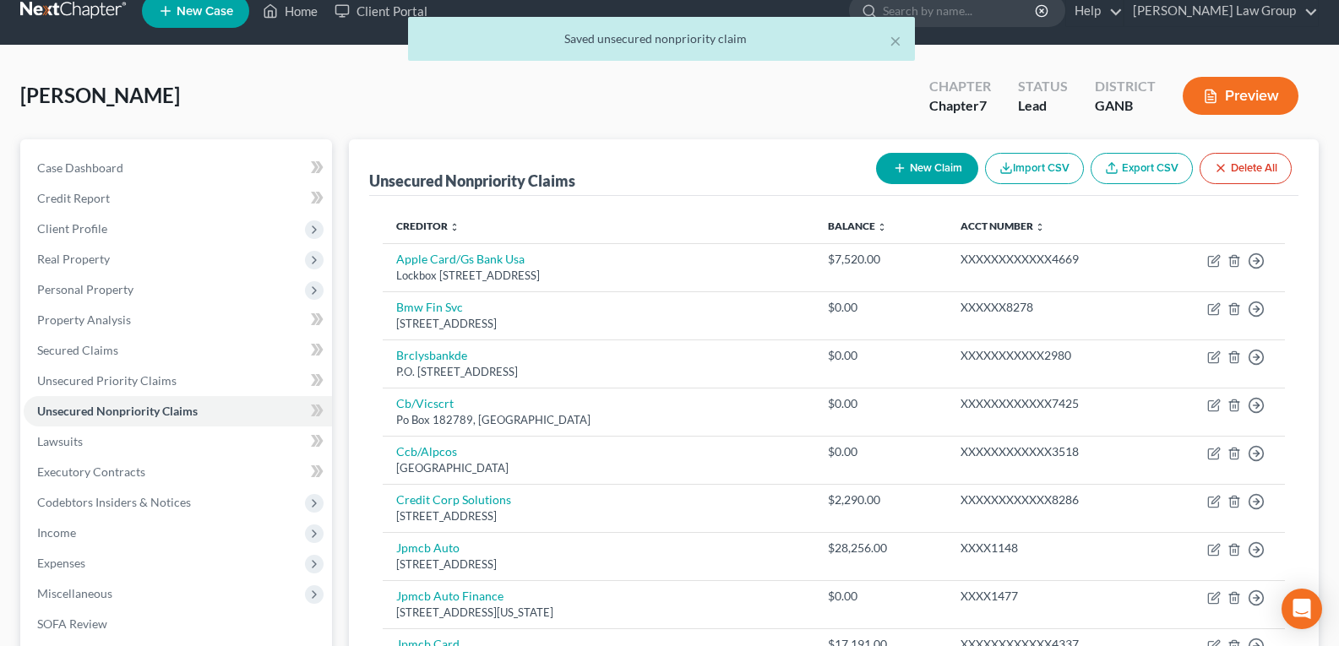
scroll to position [0, 0]
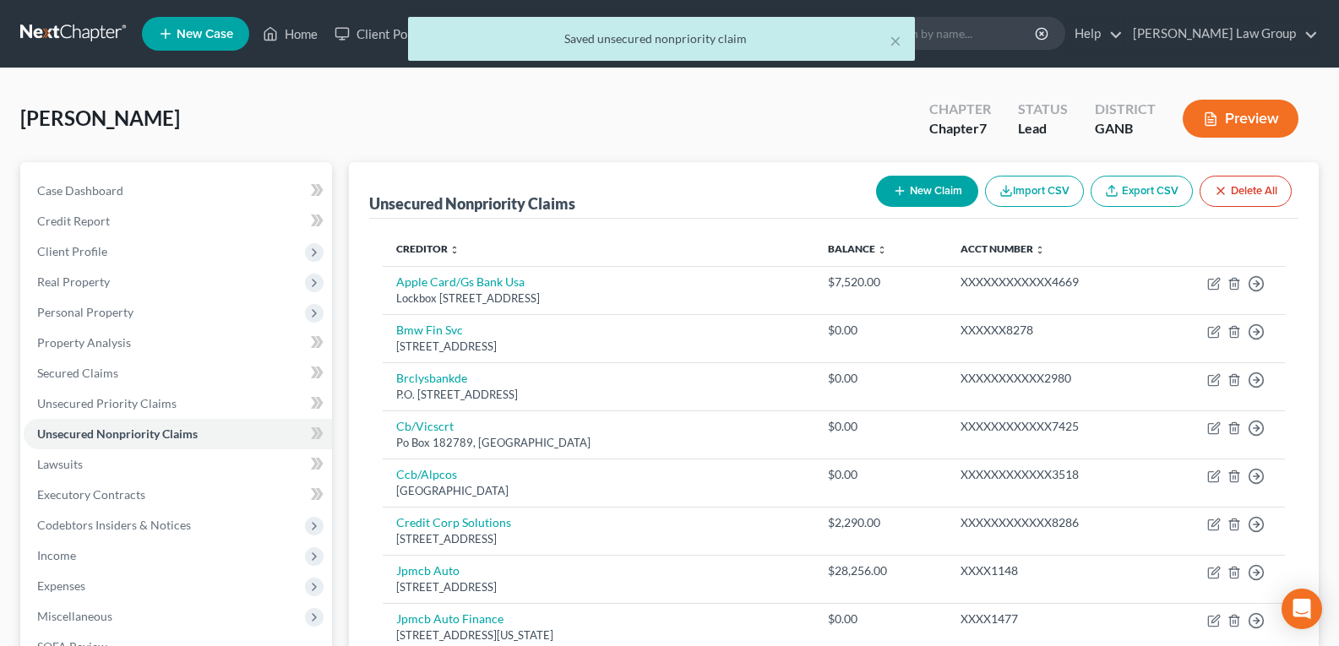
click at [921, 182] on button "New Claim" at bounding box center [927, 191] width 102 height 31
select select "0"
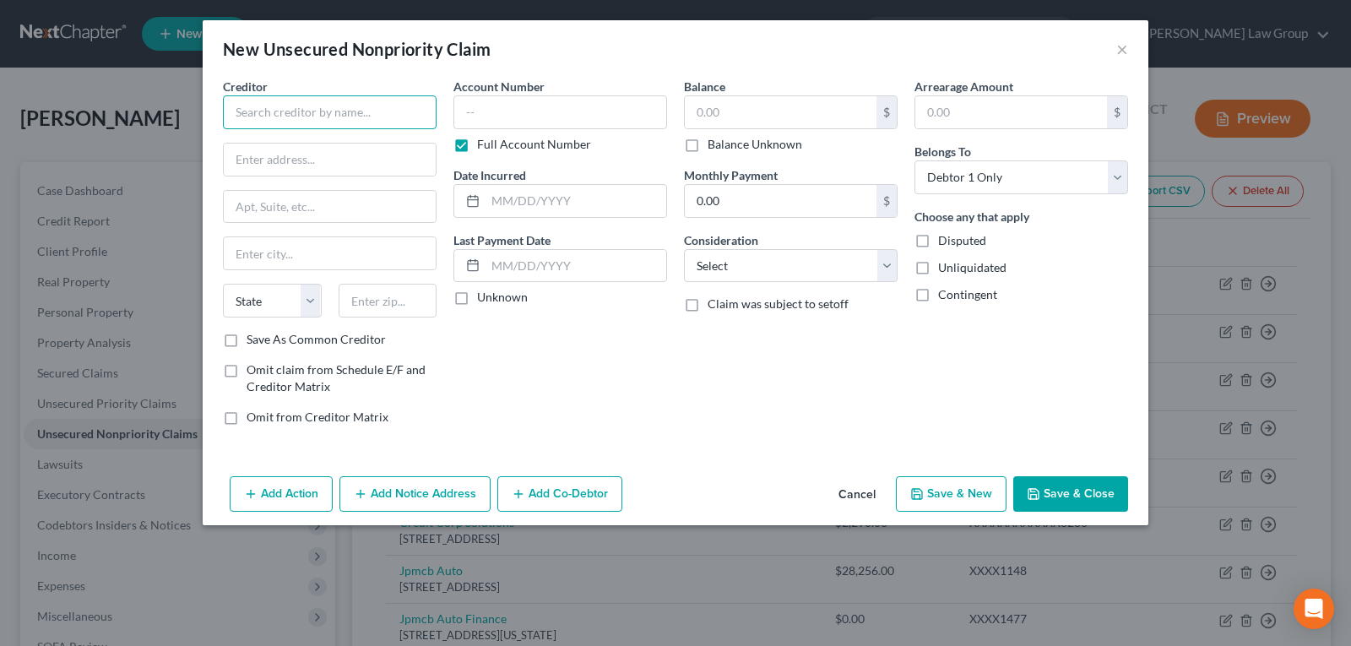
click at [329, 117] on input "text" at bounding box center [330, 112] width 214 height 34
type input "Americollect"
type input "[STREET_ADDRESS]"
type input "Manitowoc"
select select "52"
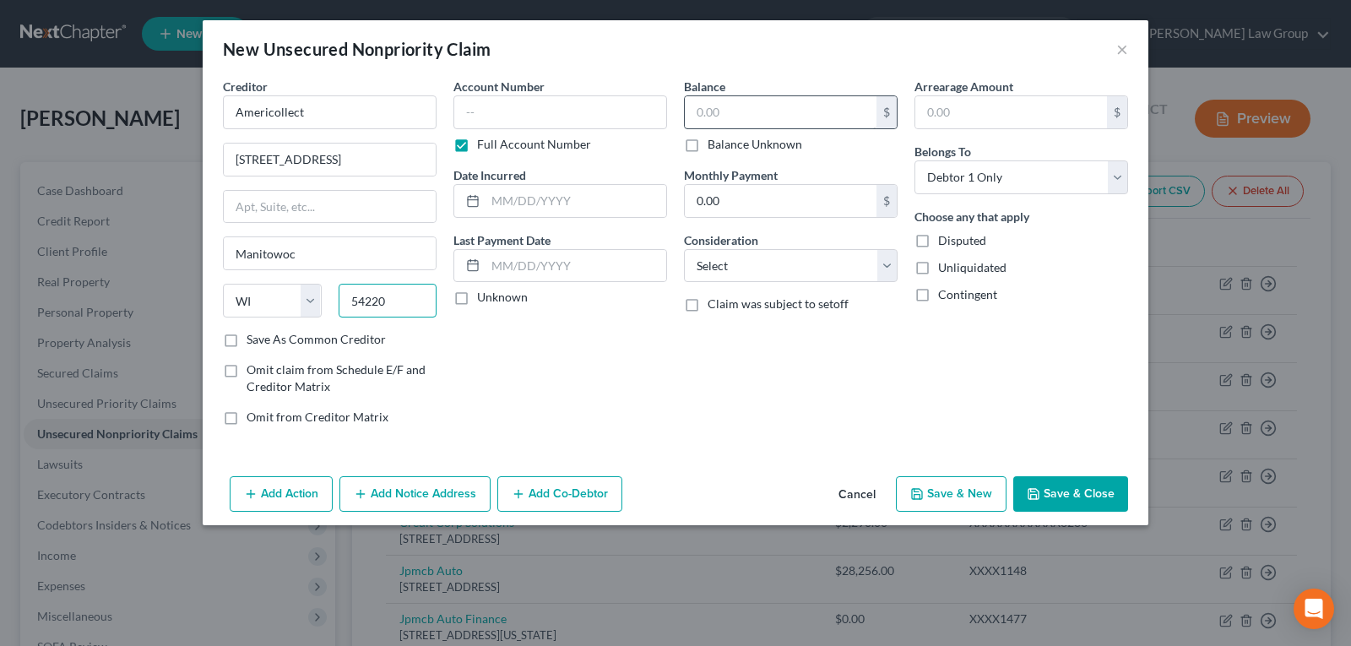
type input "54220"
click at [764, 116] on input "text" at bounding box center [781, 112] width 192 height 32
type input "65,000.00"
click at [1092, 502] on button "Save & Close" at bounding box center [1071, 493] width 115 height 35
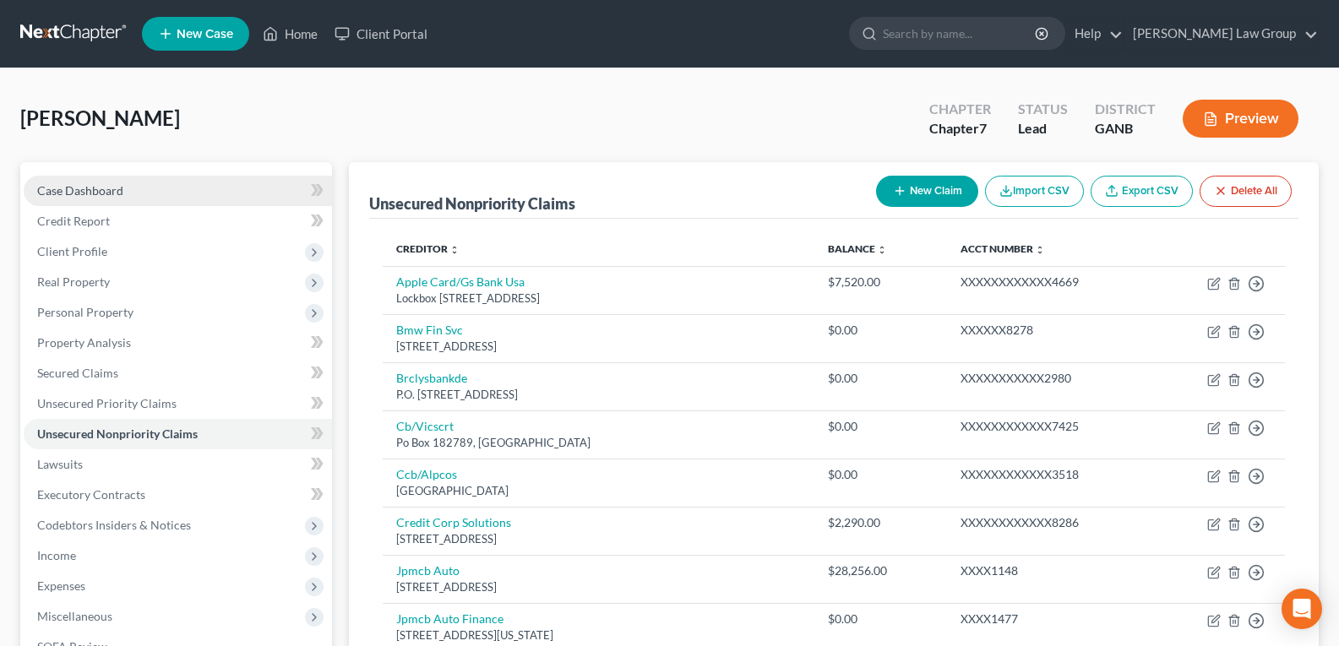
click at [90, 190] on span "Case Dashboard" at bounding box center [80, 190] width 86 height 14
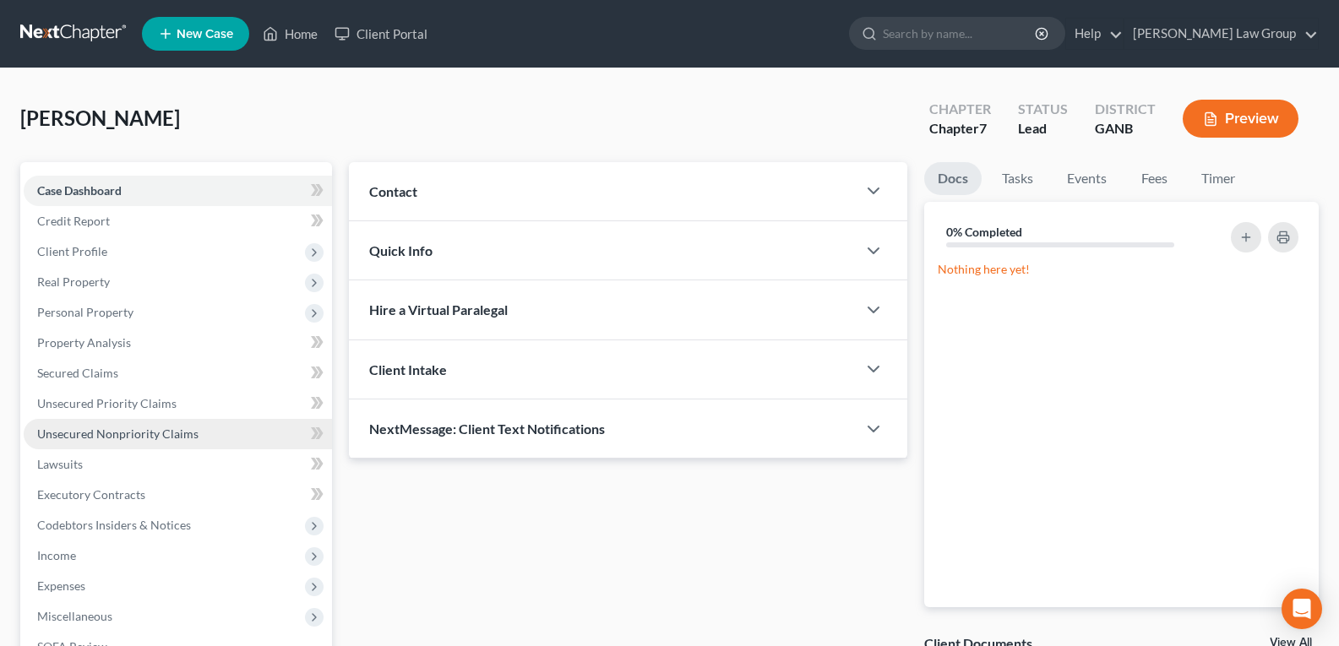
drag, startPoint x: 69, startPoint y: 429, endPoint x: 190, endPoint y: 442, distance: 121.5
click at [69, 432] on span "Unsecured Nonpriority Claims" at bounding box center [117, 434] width 161 height 14
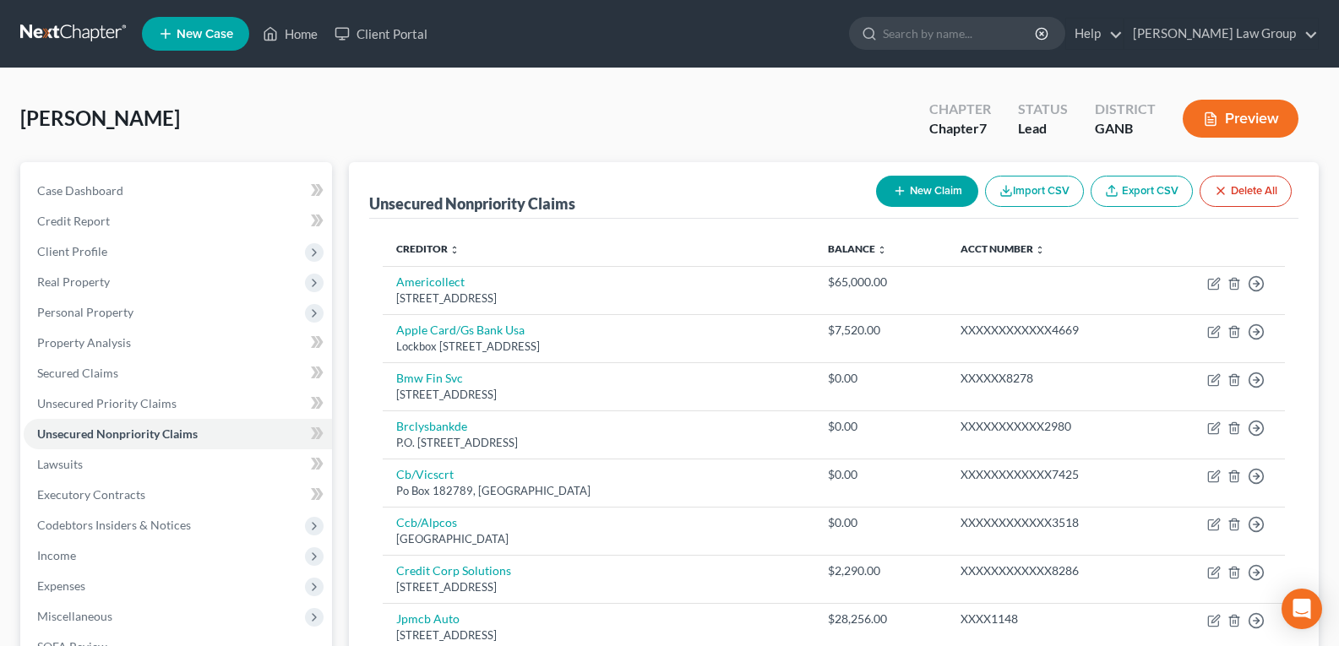
click at [931, 197] on button "New Claim" at bounding box center [927, 191] width 102 height 31
select select "0"
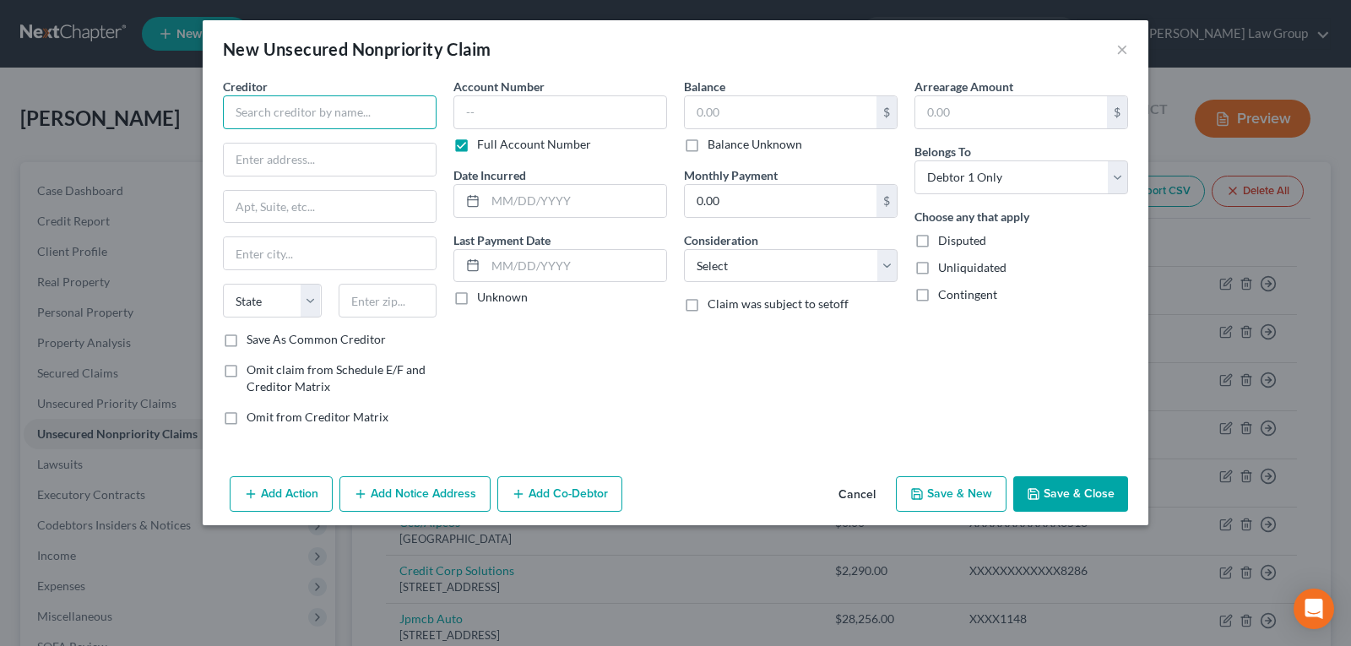
drag, startPoint x: 359, startPoint y: 120, endPoint x: 359, endPoint y: 110, distance: 10.1
click at [359, 113] on input "text" at bounding box center [330, 112] width 214 height 34
type input "Midland Funding"
type input "[STREET_ADDRESS]"
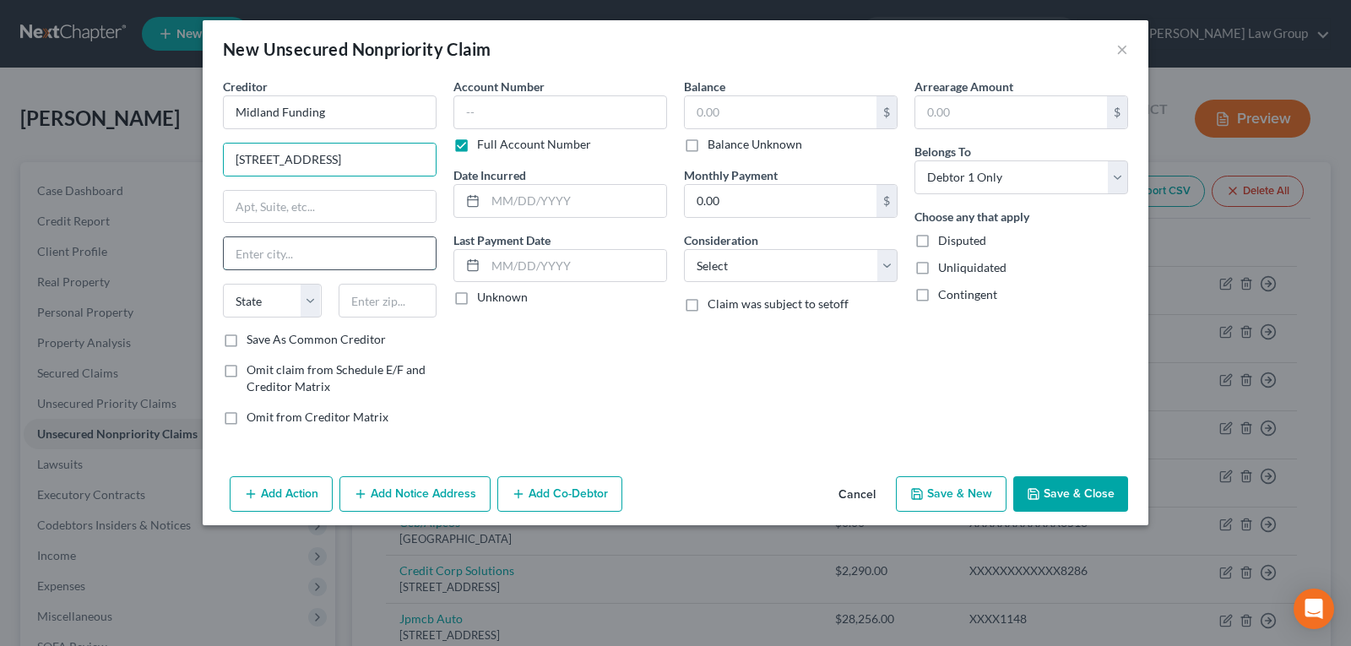
click at [329, 241] on input "text" at bounding box center [330, 253] width 212 height 32
type input "[GEOGRAPHIC_DATA]"
select select "4"
type input "92108"
click at [308, 218] on input "text" at bounding box center [330, 207] width 212 height 32
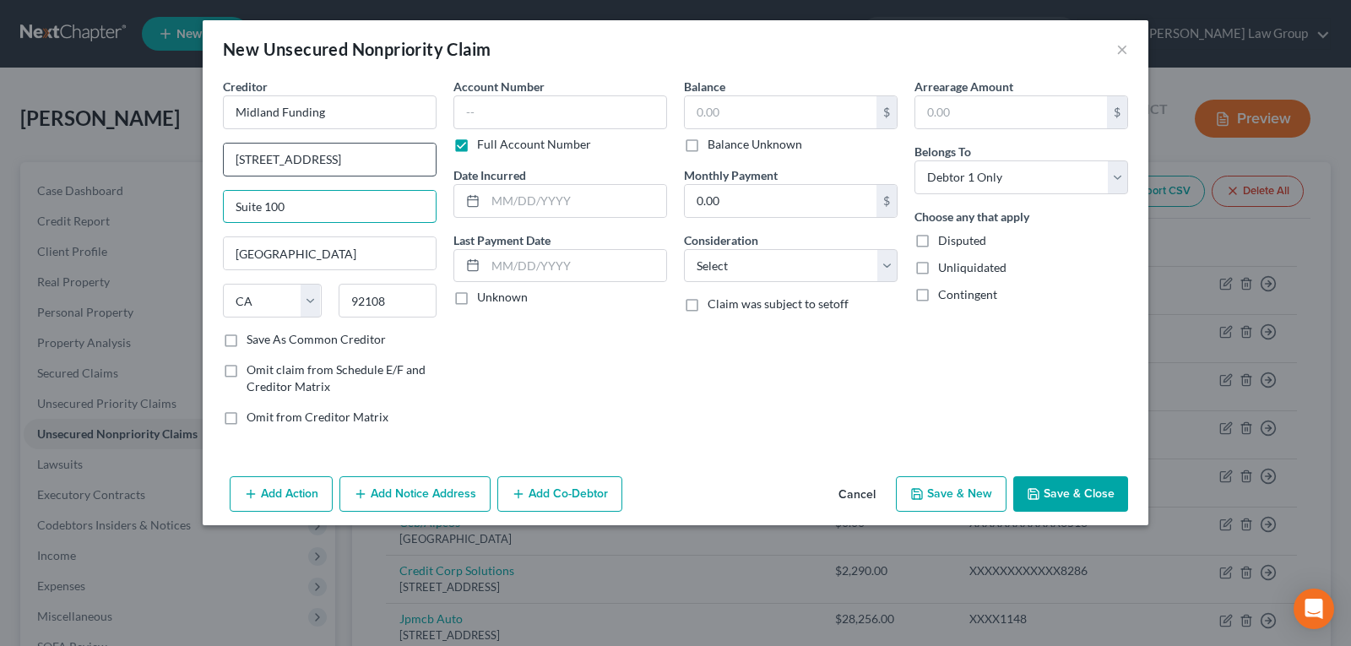
type input "Suite 100"
drag, startPoint x: 363, startPoint y: 162, endPoint x: 497, endPoint y: 162, distance: 133.5
click at [497, 162] on div "Creditor * Midland Funding [GEOGRAPHIC_DATA] [US_STATE][GEOGRAPHIC_DATA] AZ CA …" at bounding box center [676, 259] width 922 height 362
type input "350 Camino De La Reina"
click at [805, 101] on input "text" at bounding box center [781, 112] width 192 height 32
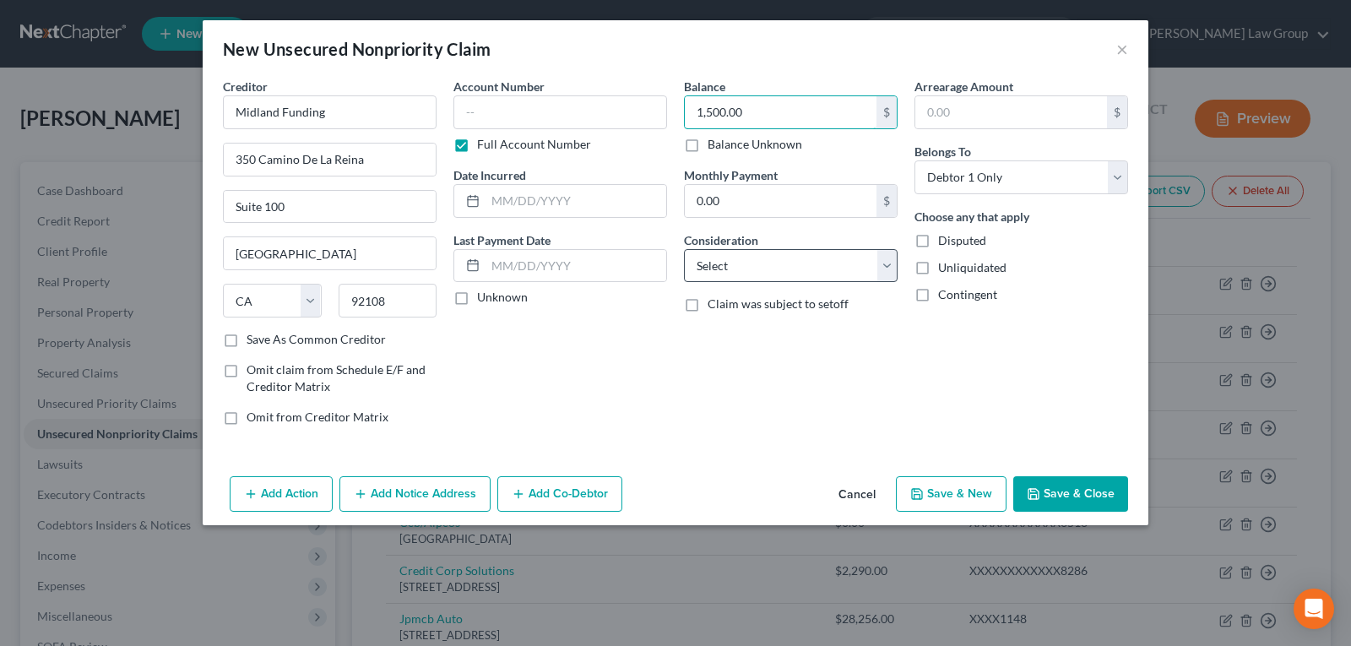
type input "1,500.00"
click at [766, 272] on select "Select Cable / Satellite Services Collection Agency Credit Card Debt Debt Couns…" at bounding box center [791, 266] width 214 height 34
select select "1"
click at [684, 249] on select "Select Cable / Satellite Services Collection Agency Credit Card Debt Debt Couns…" at bounding box center [791, 266] width 214 height 34
click at [778, 261] on select "Select Cable / Satellite Services Collection Agency Credit Card Debt Debt Couns…" at bounding box center [791, 266] width 214 height 34
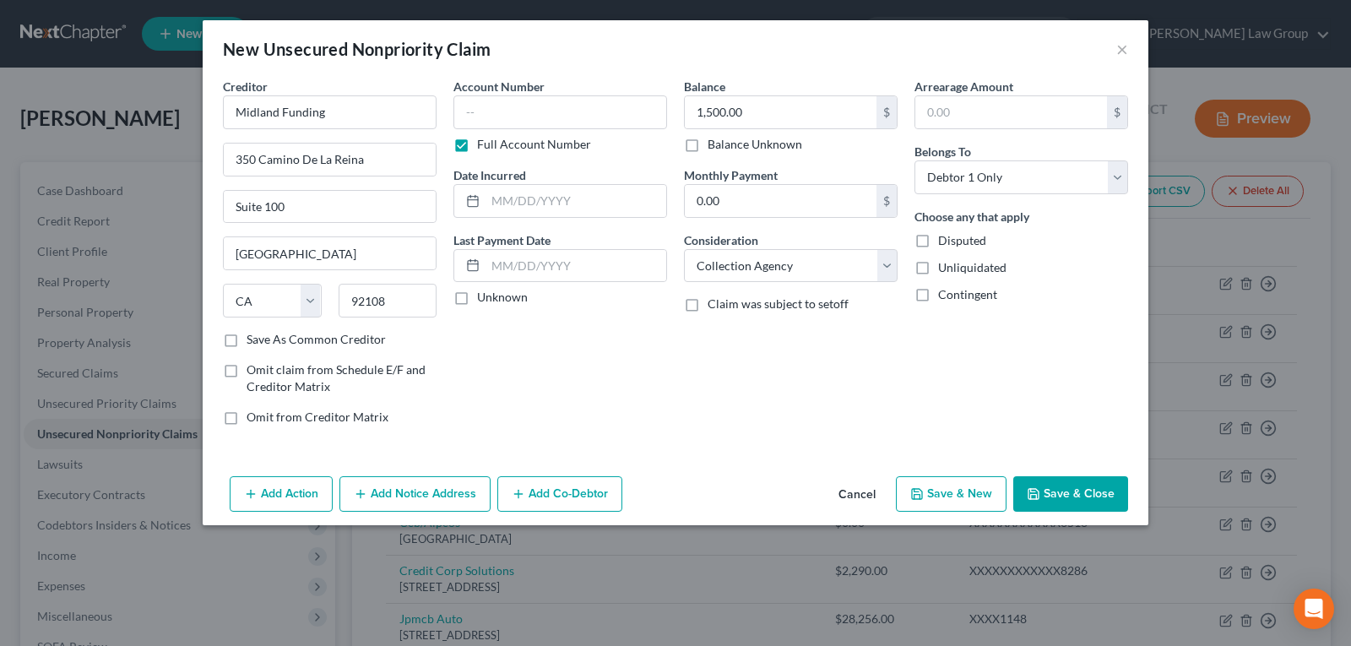
click at [1069, 505] on button "Save & Close" at bounding box center [1071, 493] width 115 height 35
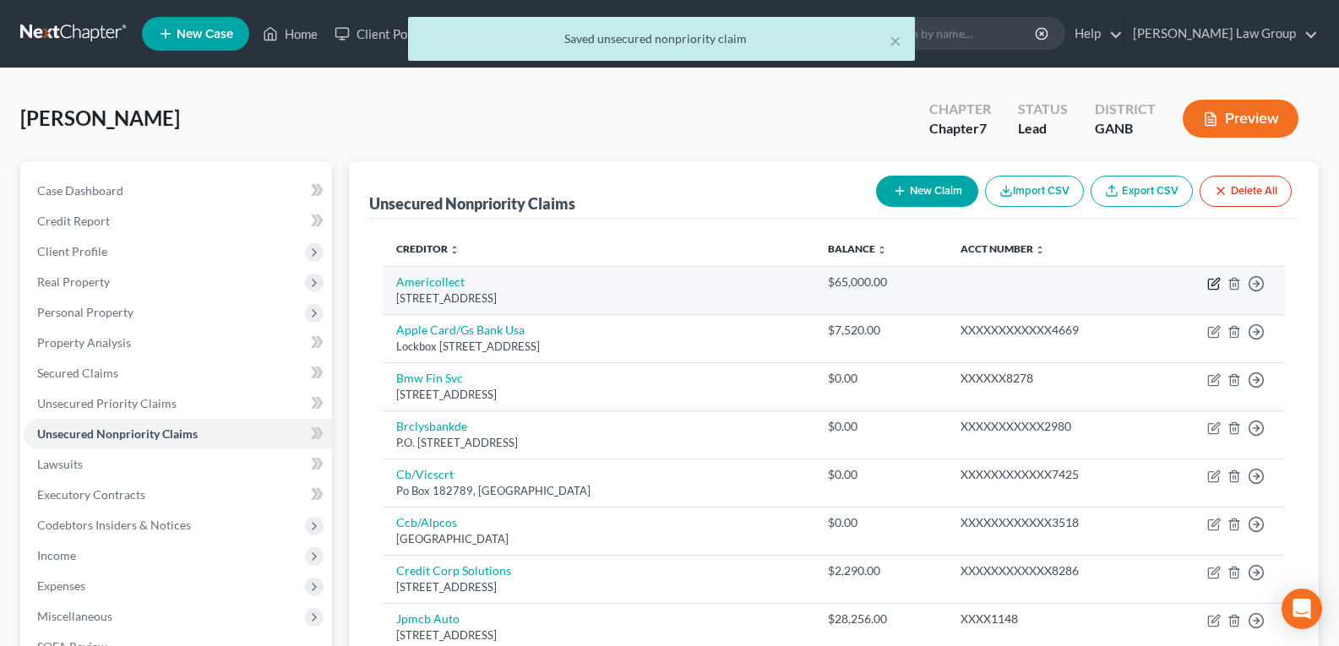
click at [1216, 285] on icon "button" at bounding box center [1214, 284] width 14 height 14
select select "52"
select select "0"
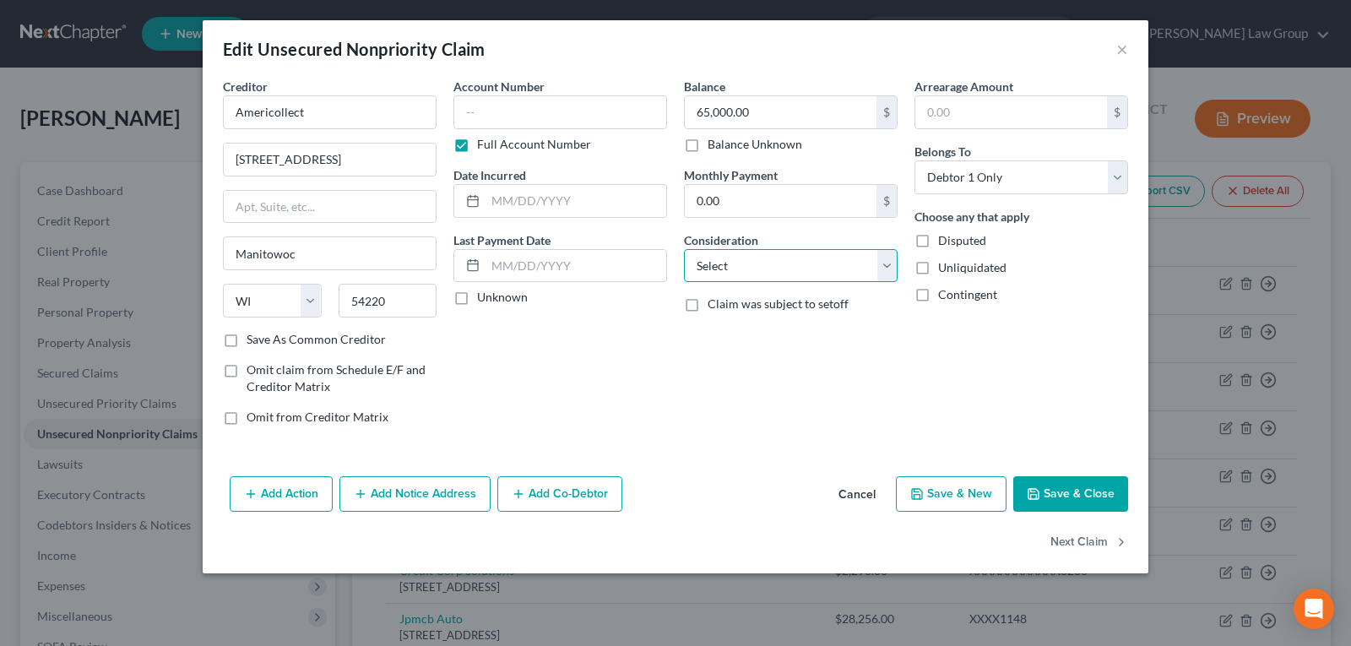
click at [808, 264] on select "Select Cable / Satellite Services Collection Agency Credit Card Debt Debt Couns…" at bounding box center [791, 266] width 214 height 34
select select "1"
click at [684, 249] on select "Select Cable / Satellite Services Collection Agency Credit Card Debt Debt Couns…" at bounding box center [791, 266] width 214 height 34
click at [1051, 485] on button "Save & Close" at bounding box center [1071, 493] width 115 height 35
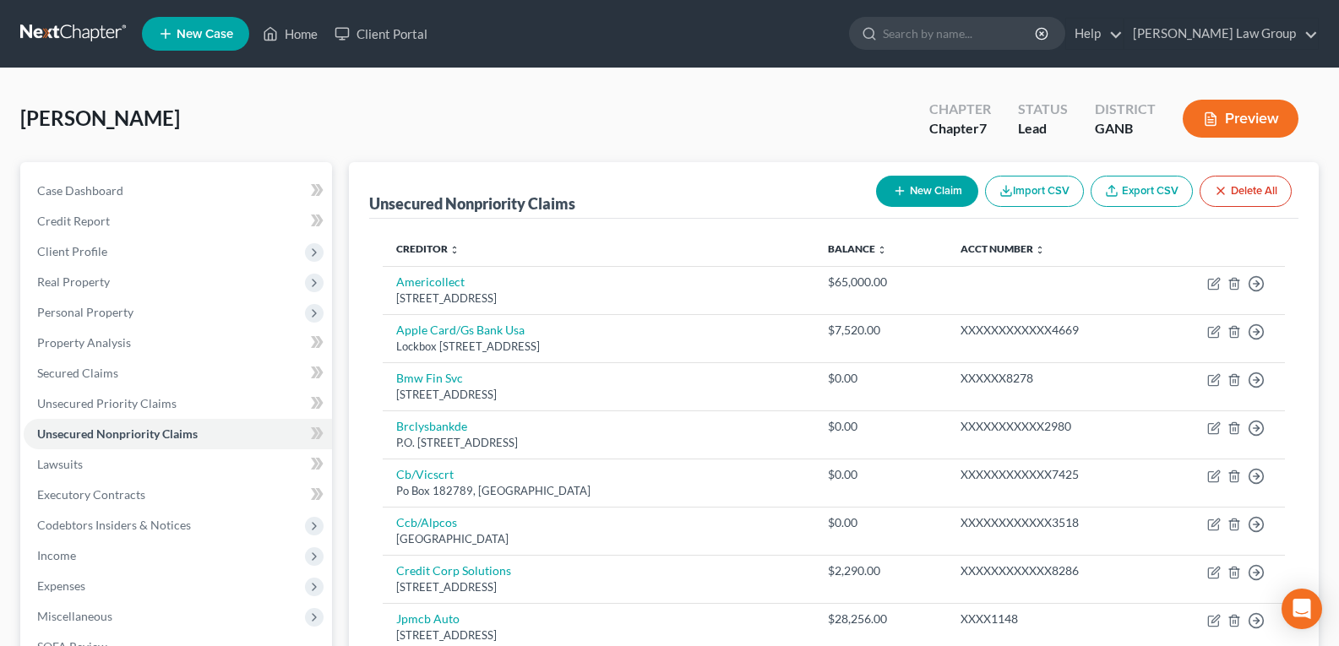
click at [916, 193] on button "New Claim" at bounding box center [927, 191] width 102 height 31
select select "0"
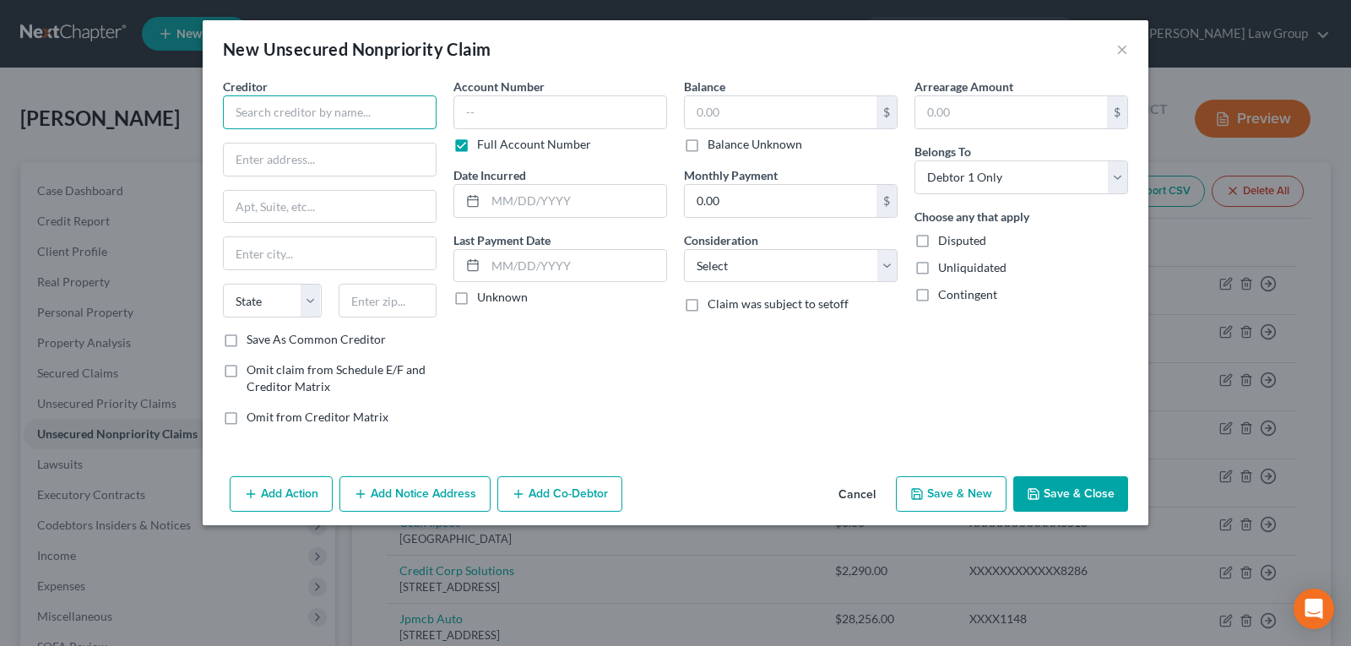
click at [334, 111] on input "text" at bounding box center [330, 112] width 214 height 34
type input "Orthopedic Trauma & [MEDICAL_DATA]"
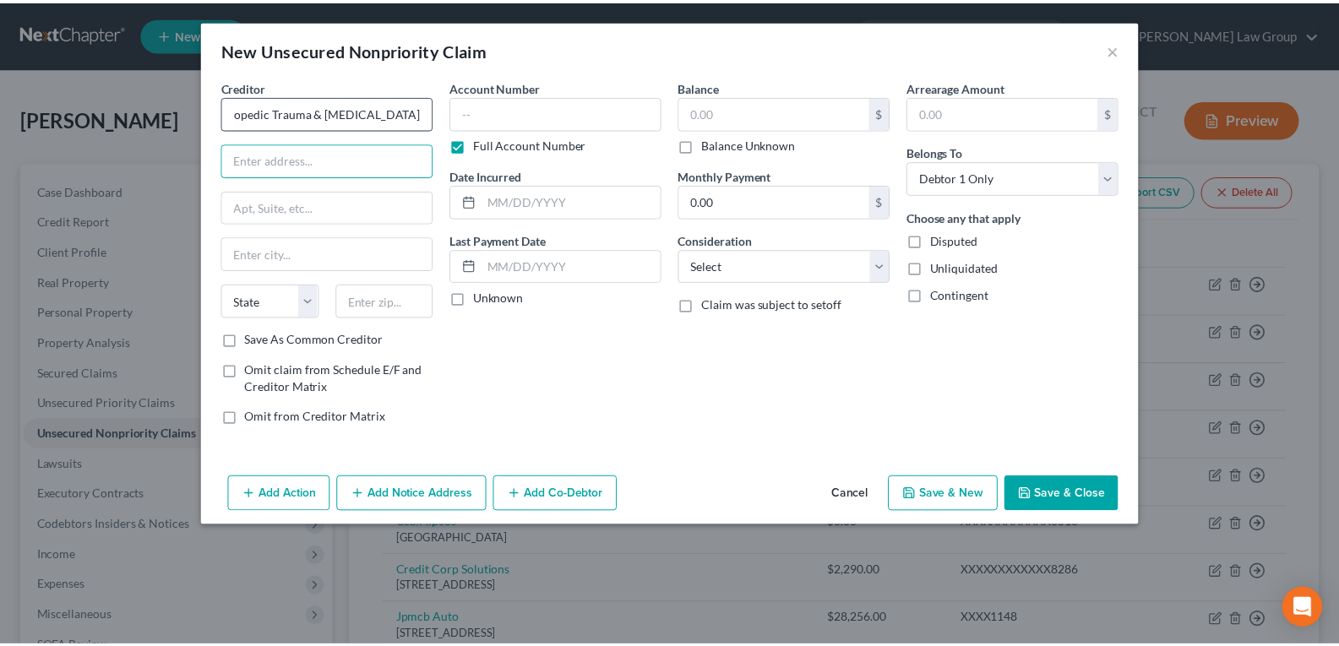
scroll to position [0, 0]
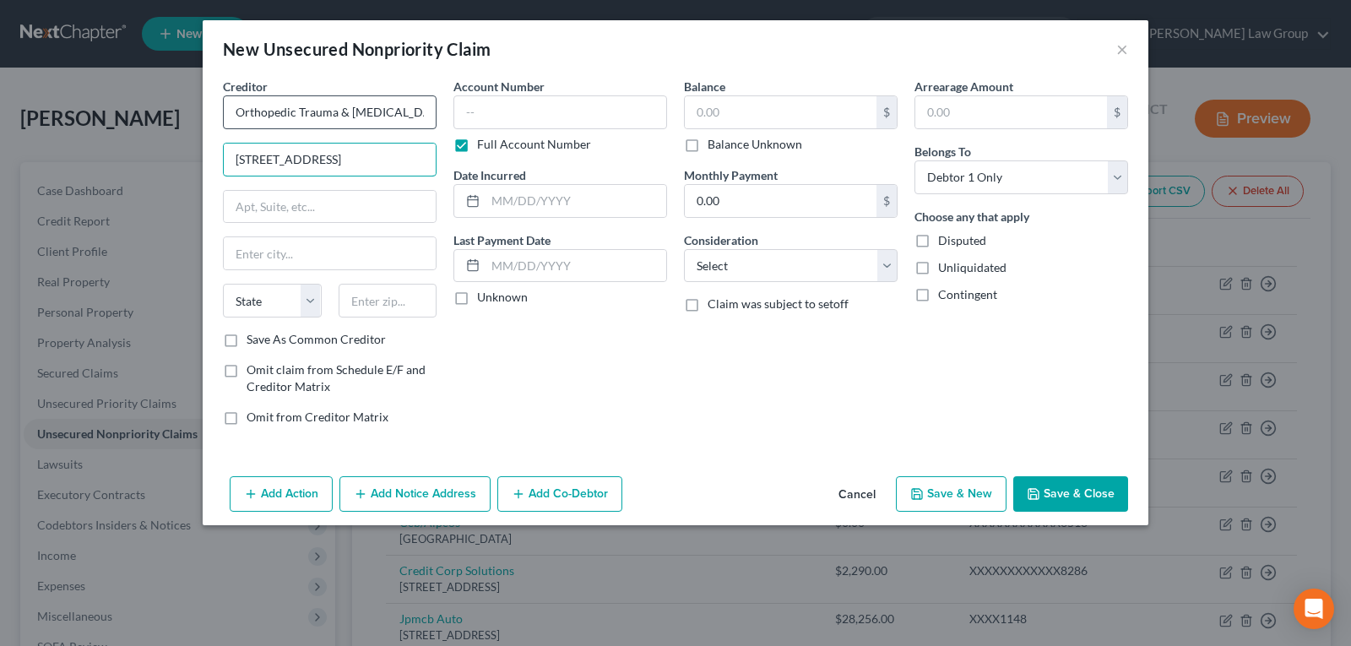
type input "[STREET_ADDRESS]"
type input "Suite A"
type input "[GEOGRAPHIC_DATA]"
select select "10"
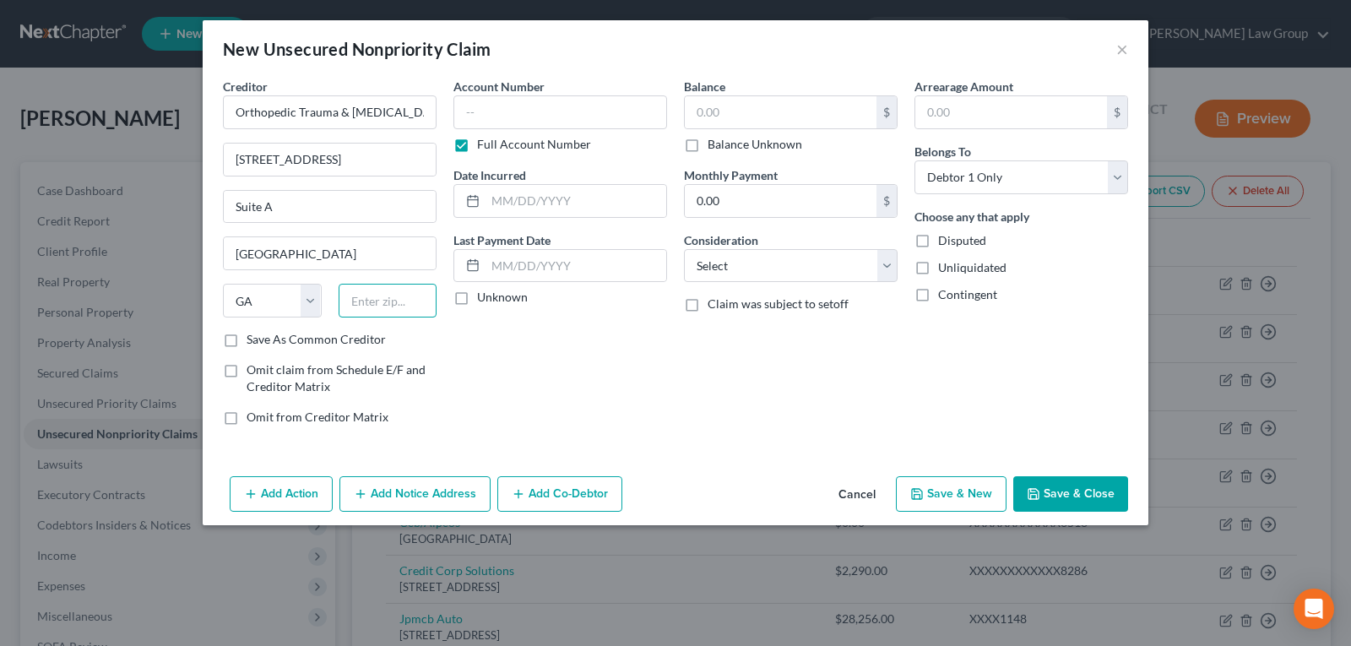
click at [385, 288] on input "text" at bounding box center [388, 301] width 99 height 34
type input "30501"
click at [744, 95] on div "Balance $ Balance Unknown Balance Undetermined $ Balance Unknown" at bounding box center [791, 115] width 214 height 75
click at [739, 106] on input "text" at bounding box center [781, 112] width 192 height 32
type input "8,000.00"
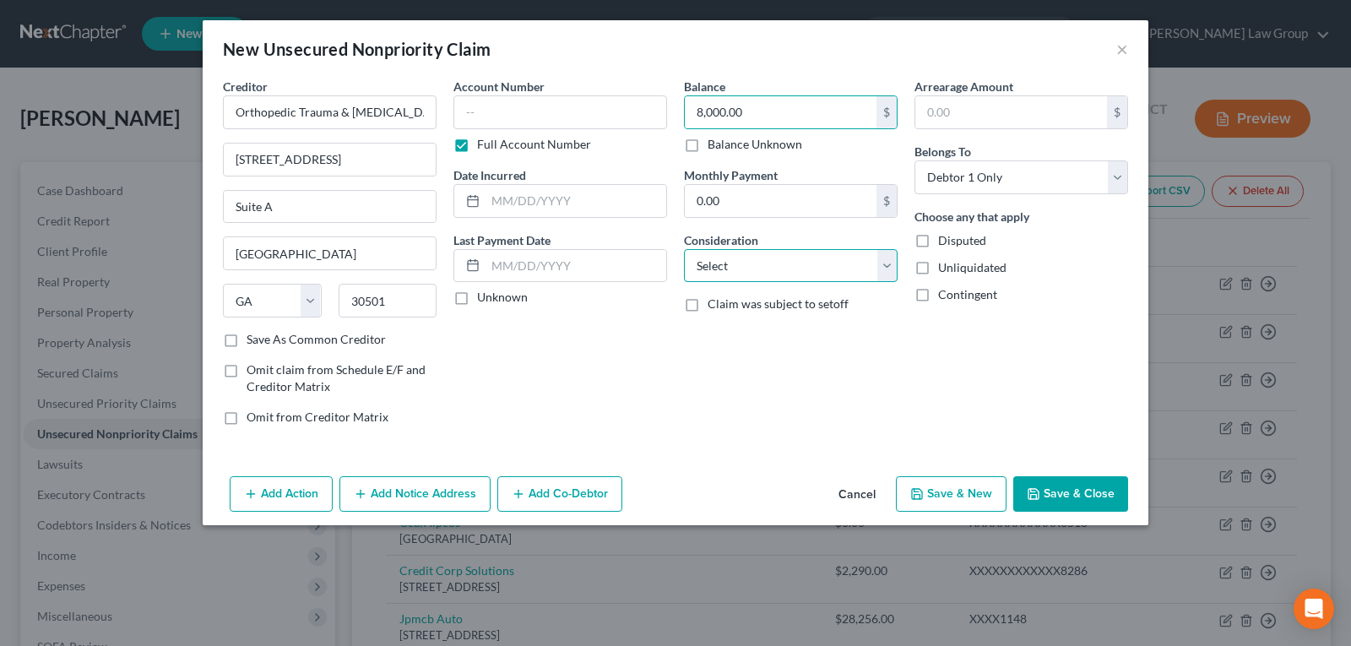
click at [700, 261] on select "Select Cable / Satellite Services Collection Agency Credit Card Debt Debt Couns…" at bounding box center [791, 266] width 214 height 34
select select "9"
click at [684, 249] on select "Select Cable / Satellite Services Collection Agency Credit Card Debt Debt Couns…" at bounding box center [791, 266] width 214 height 34
click at [1059, 497] on button "Save & Close" at bounding box center [1071, 493] width 115 height 35
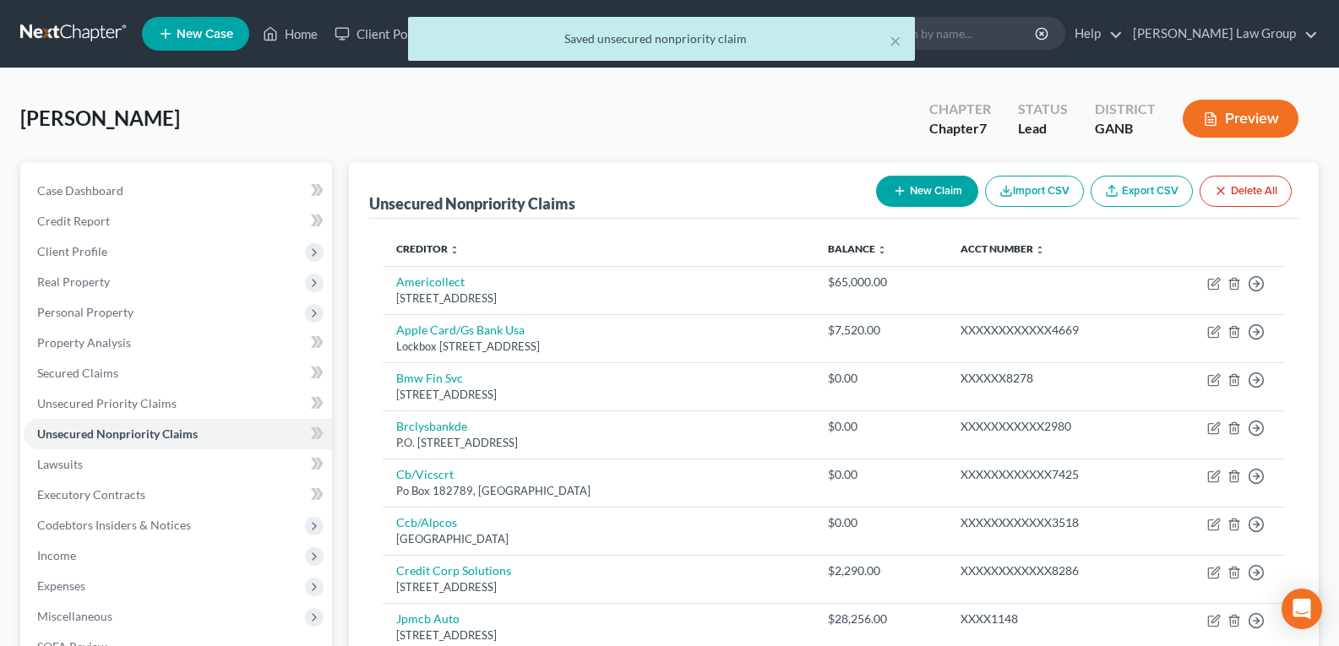
click at [916, 192] on button "New Claim" at bounding box center [927, 191] width 102 height 31
select select "0"
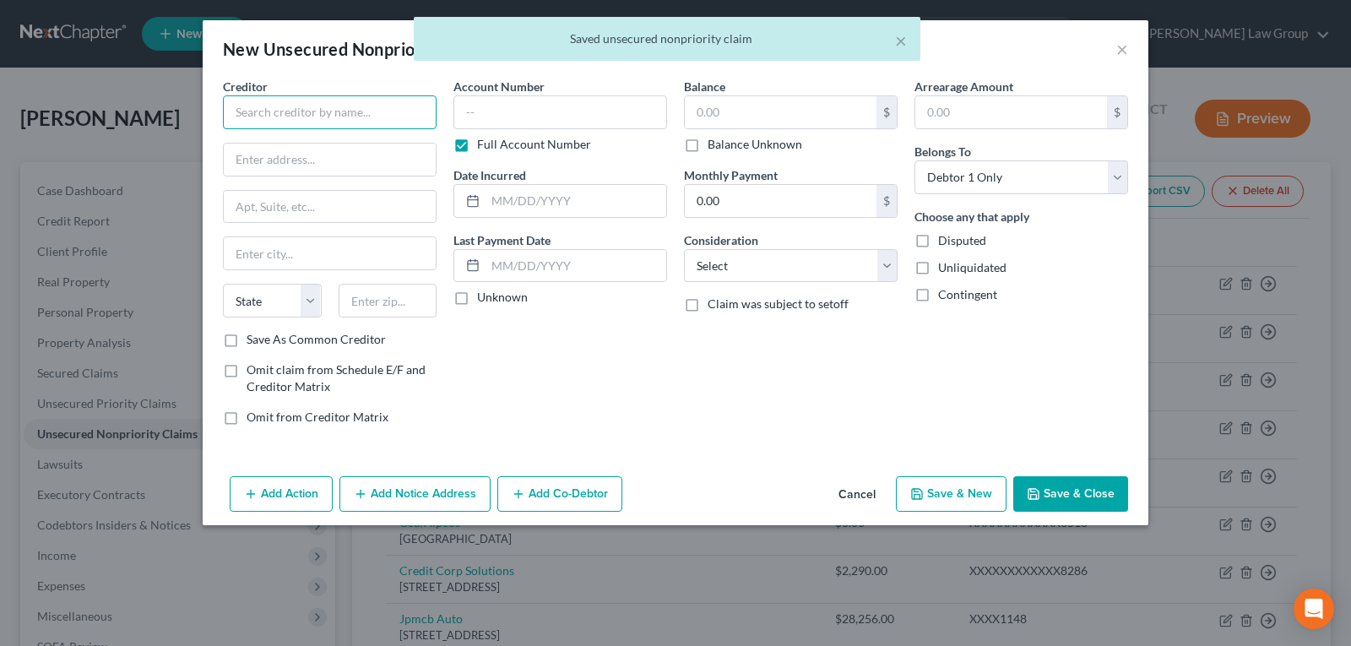
click at [339, 125] on input "text" at bounding box center [330, 112] width 214 height 34
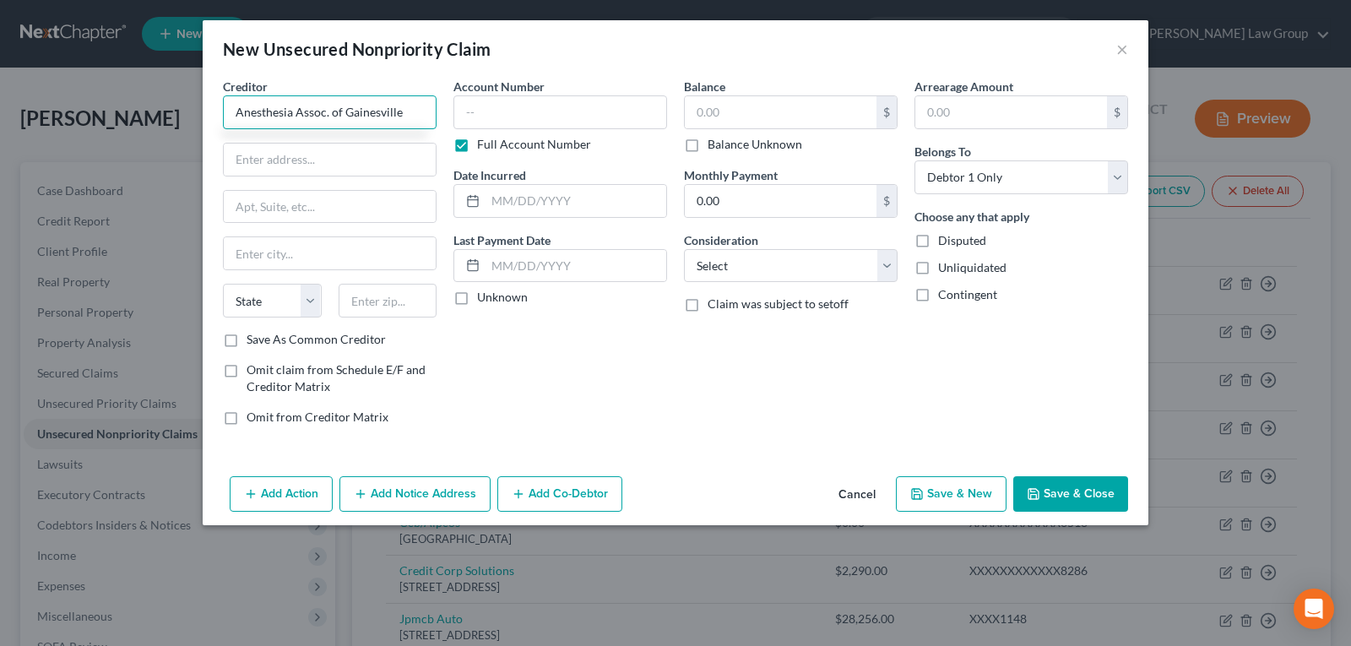
type input "Anesthesia Assoc. of Gainesville"
type input "P.O. Box 3372"
type input "[GEOGRAPHIC_DATA]"
click at [313, 296] on select "State [US_STATE] AK AR AZ CA CO CT DE DC [GEOGRAPHIC_DATA] [GEOGRAPHIC_DATA] GU…" at bounding box center [272, 301] width 99 height 34
select select "15"
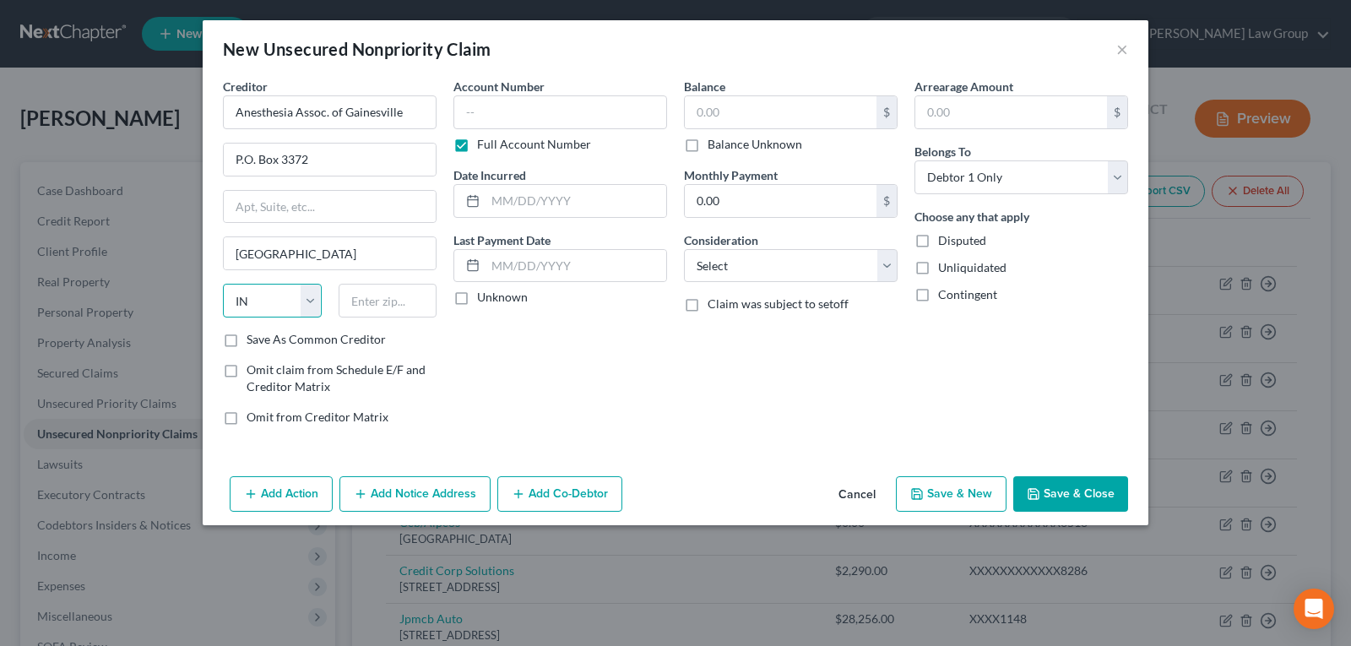
click at [223, 284] on select "State [US_STATE] AK AR AZ CA CO CT DE DC [GEOGRAPHIC_DATA] [GEOGRAPHIC_DATA] GU…" at bounding box center [272, 301] width 99 height 34
click at [423, 314] on input "text" at bounding box center [388, 301] width 99 height 34
type input "46206"
click at [753, 112] on input "text" at bounding box center [781, 112] width 192 height 32
type input "2,500.00"
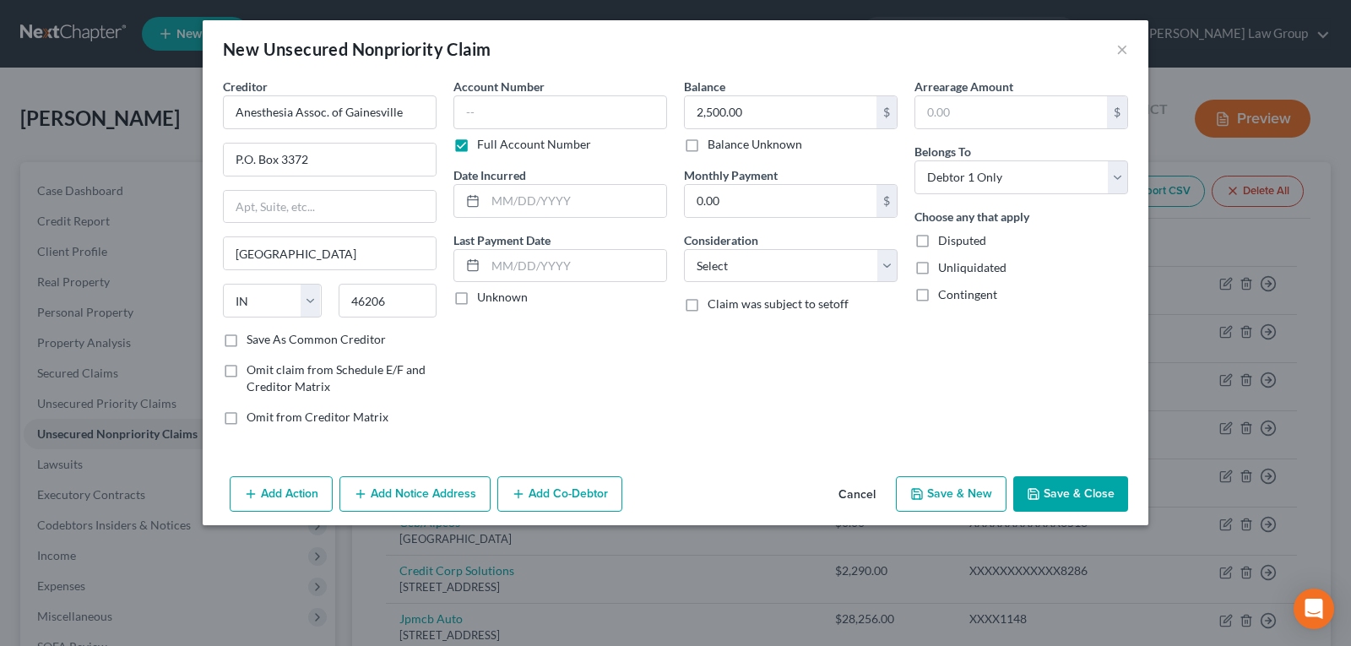
click at [773, 244] on div "Consideration Select Cable / Satellite Services Collection Agency Credit Card D…" at bounding box center [791, 257] width 214 height 52
click at [764, 267] on select "Select Cable / Satellite Services Collection Agency Credit Card Debt Debt Couns…" at bounding box center [791, 266] width 214 height 34
select select "9"
click at [684, 249] on select "Select Cable / Satellite Services Collection Agency Credit Card Debt Debt Couns…" at bounding box center [791, 266] width 214 height 34
click at [1052, 497] on button "Save & Close" at bounding box center [1071, 493] width 115 height 35
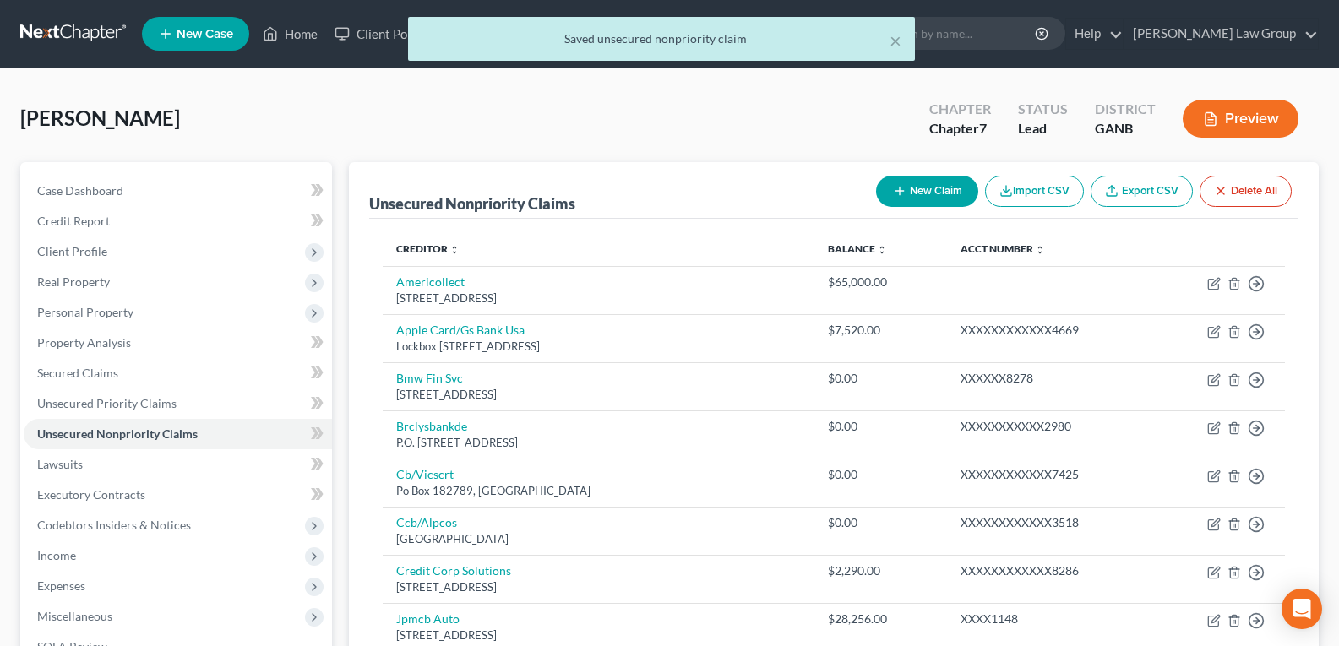
click at [917, 189] on button "New Claim" at bounding box center [927, 191] width 102 height 31
select select "0"
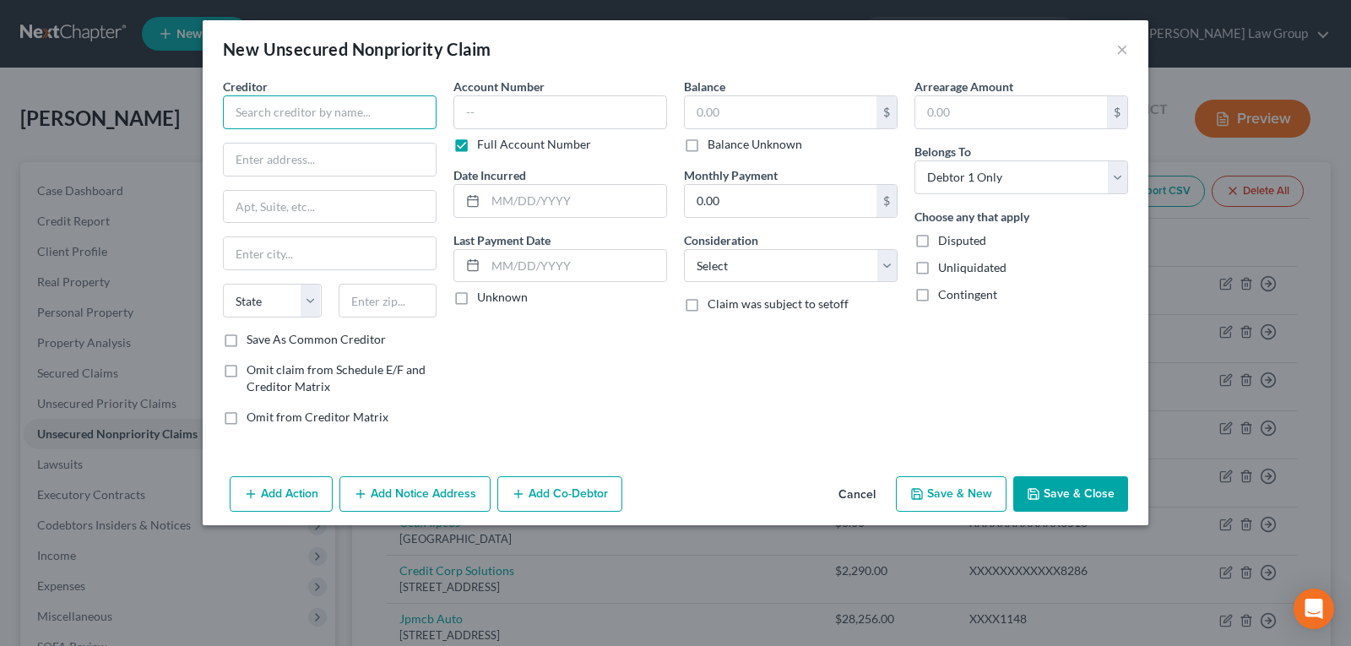
click at [289, 111] on input "text" at bounding box center [330, 112] width 214 height 34
type input "Lumpkin County EMS"
type input "P.O. Box 5847"
type input "[GEOGRAPHIC_DATA]"
select select "10"
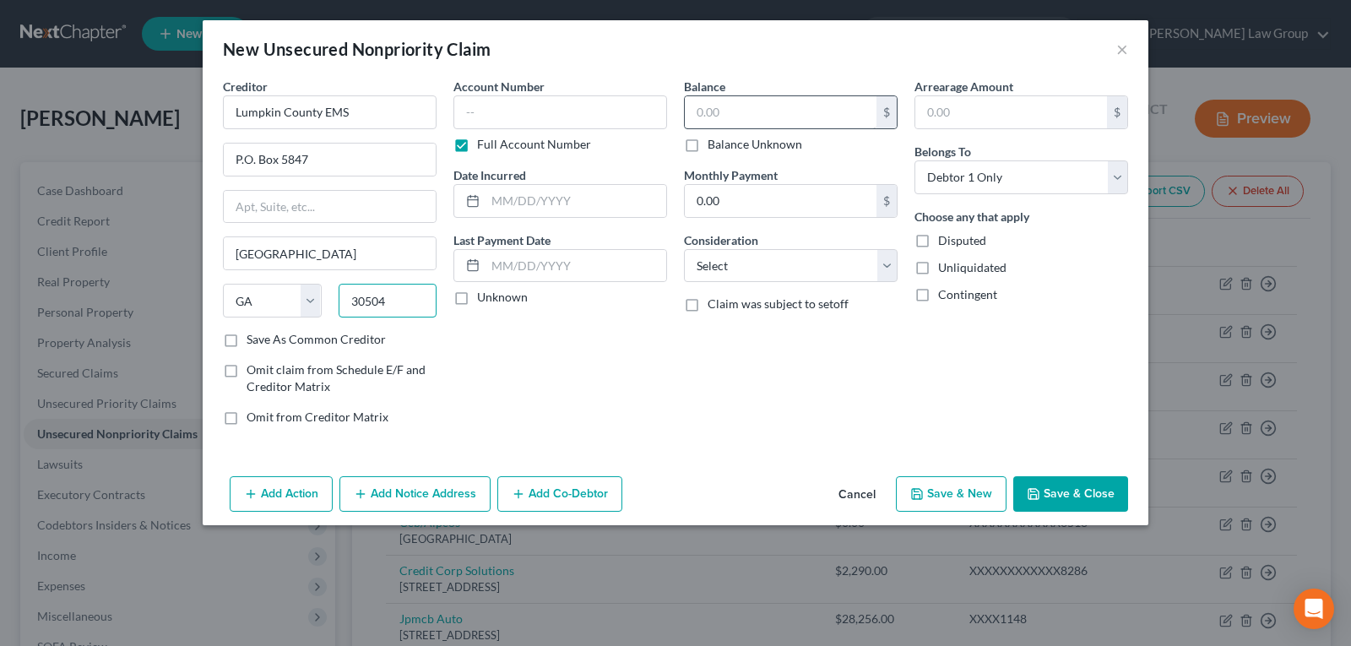
type input "30504"
click at [759, 107] on input "text" at bounding box center [781, 112] width 192 height 32
type input "1,500.00"
click at [1051, 492] on button "Save & Close" at bounding box center [1071, 493] width 115 height 35
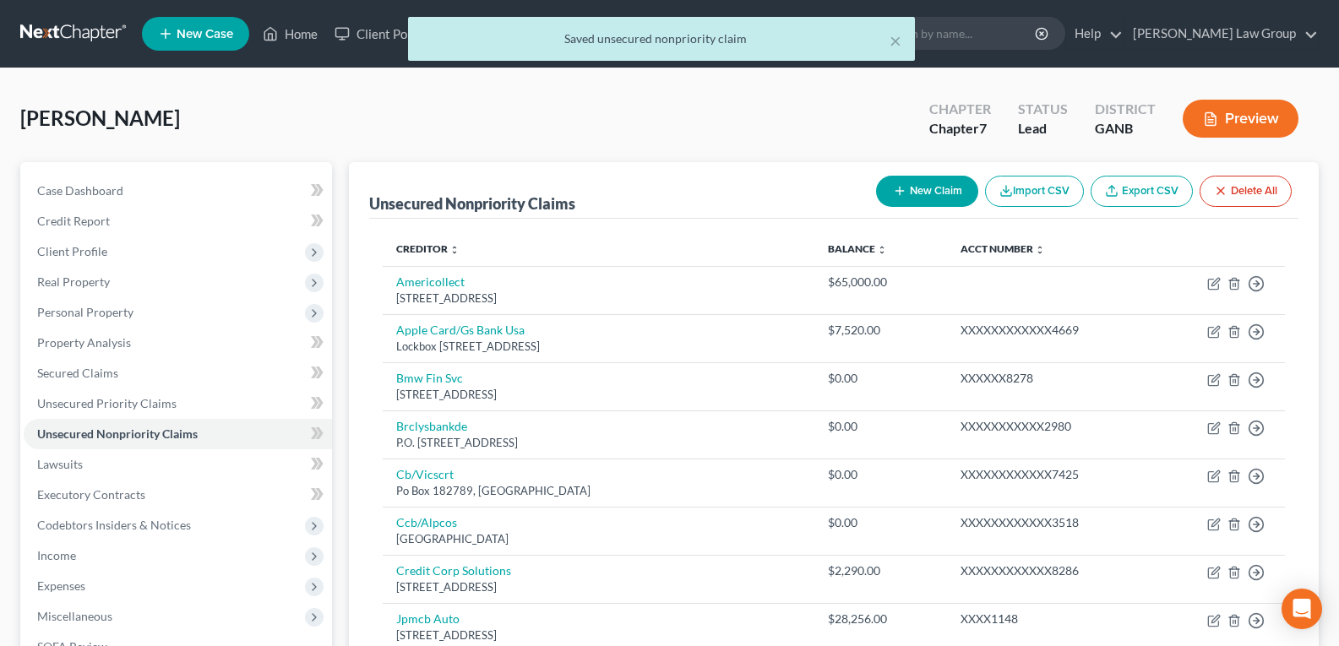
click at [915, 187] on button "New Claim" at bounding box center [927, 191] width 102 height 31
select select "0"
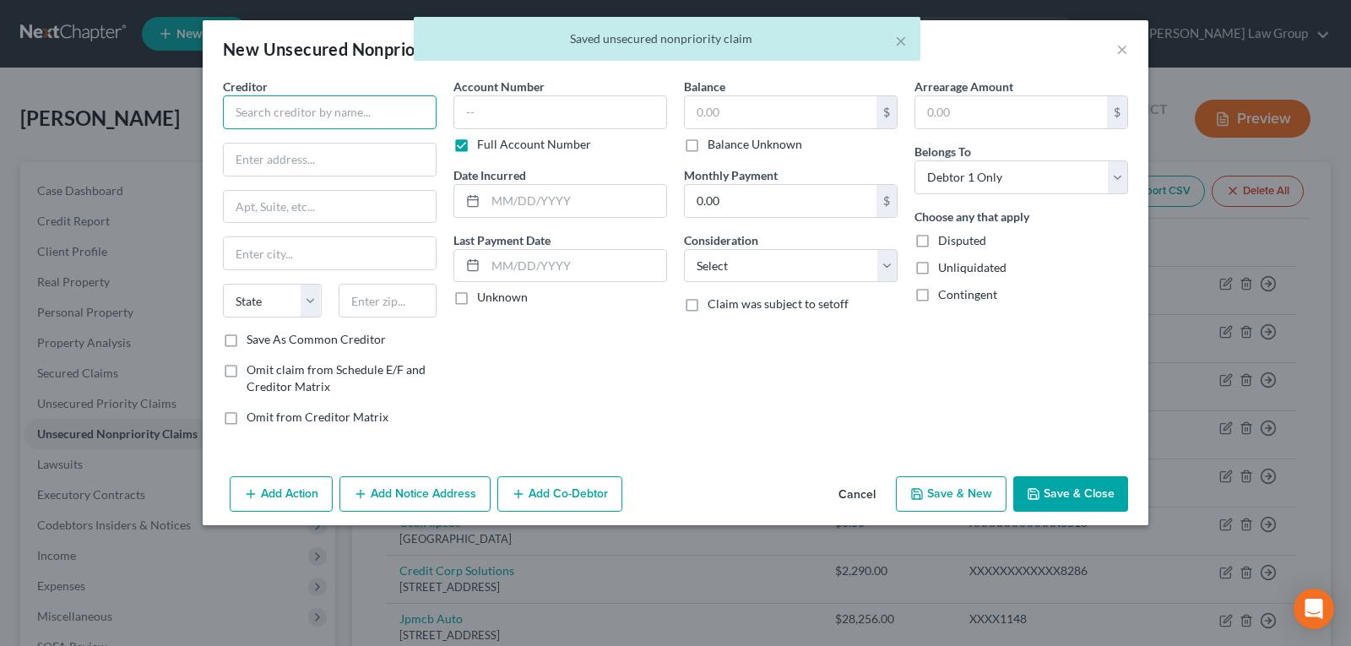
click at [328, 111] on input "text" at bounding box center [330, 112] width 214 height 34
type input "Central EMS"
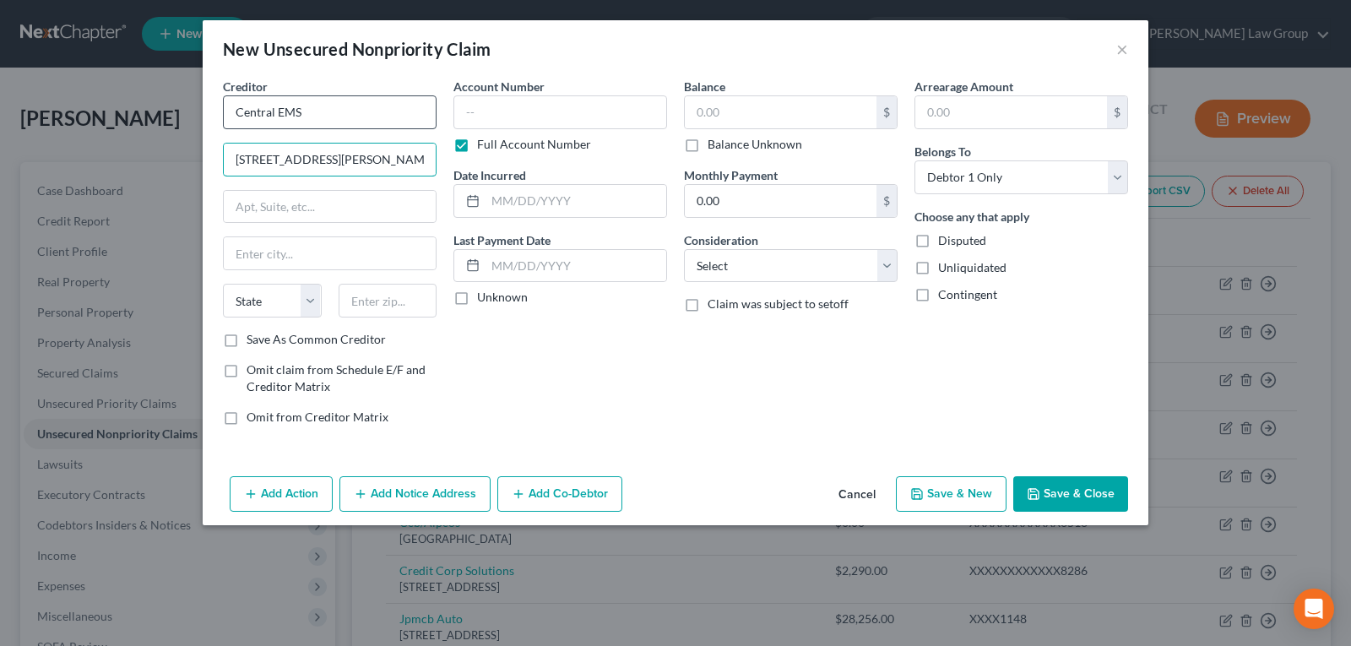
type input "[STREET_ADDRESS][PERSON_NAME]"
type input "Roswell"
select select "10"
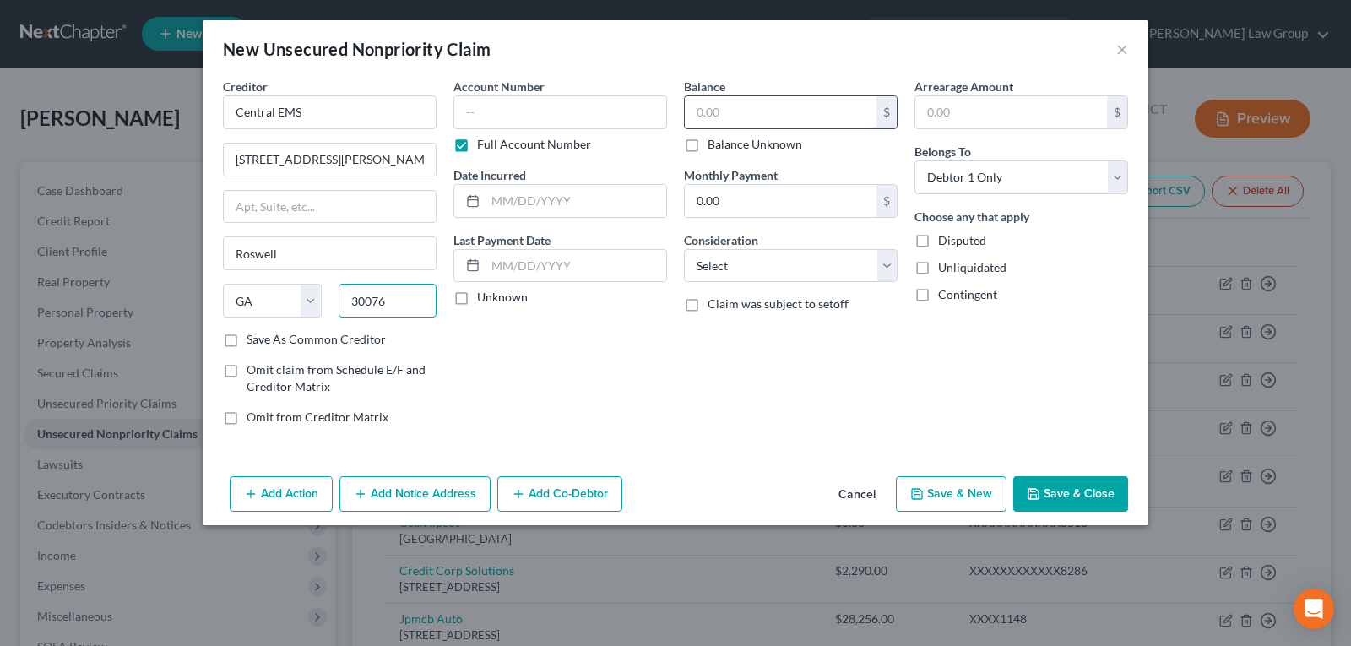
type input "30076"
click at [730, 111] on input "text" at bounding box center [781, 112] width 192 height 32
type input "1,500.00"
click at [952, 497] on button "Save & New" at bounding box center [951, 493] width 111 height 35
select select "0"
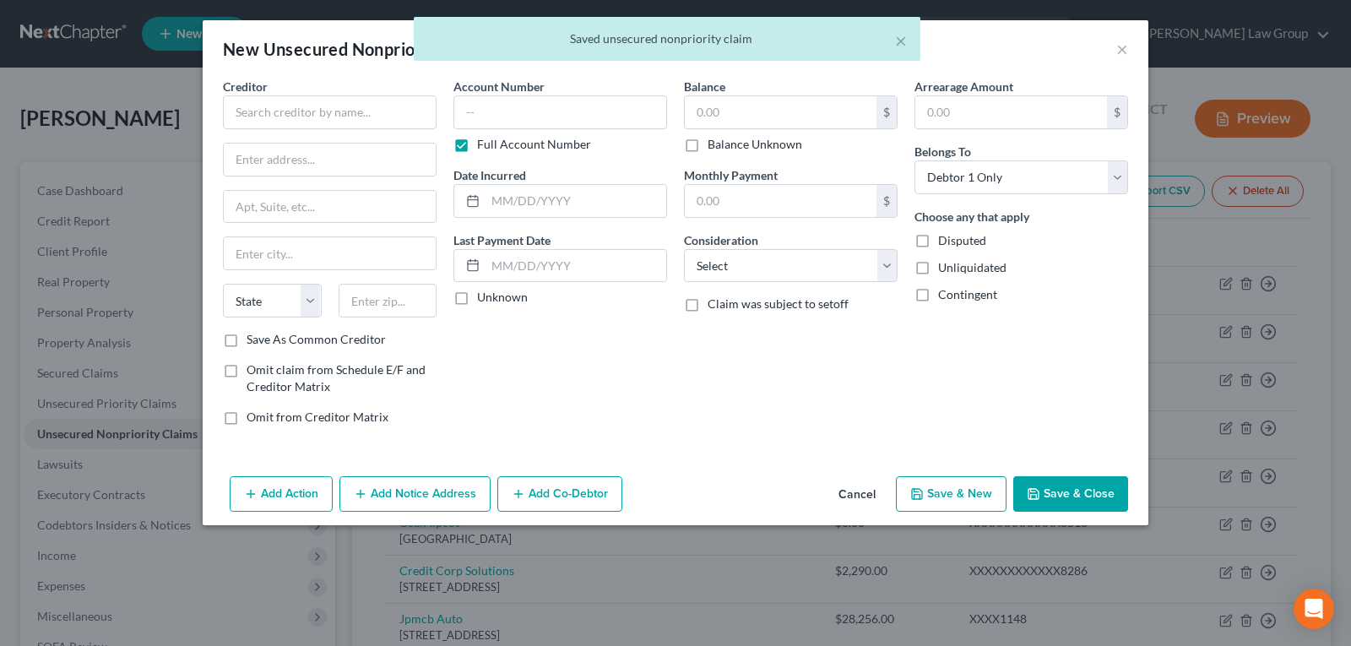
click at [857, 499] on button "Cancel" at bounding box center [857, 495] width 64 height 34
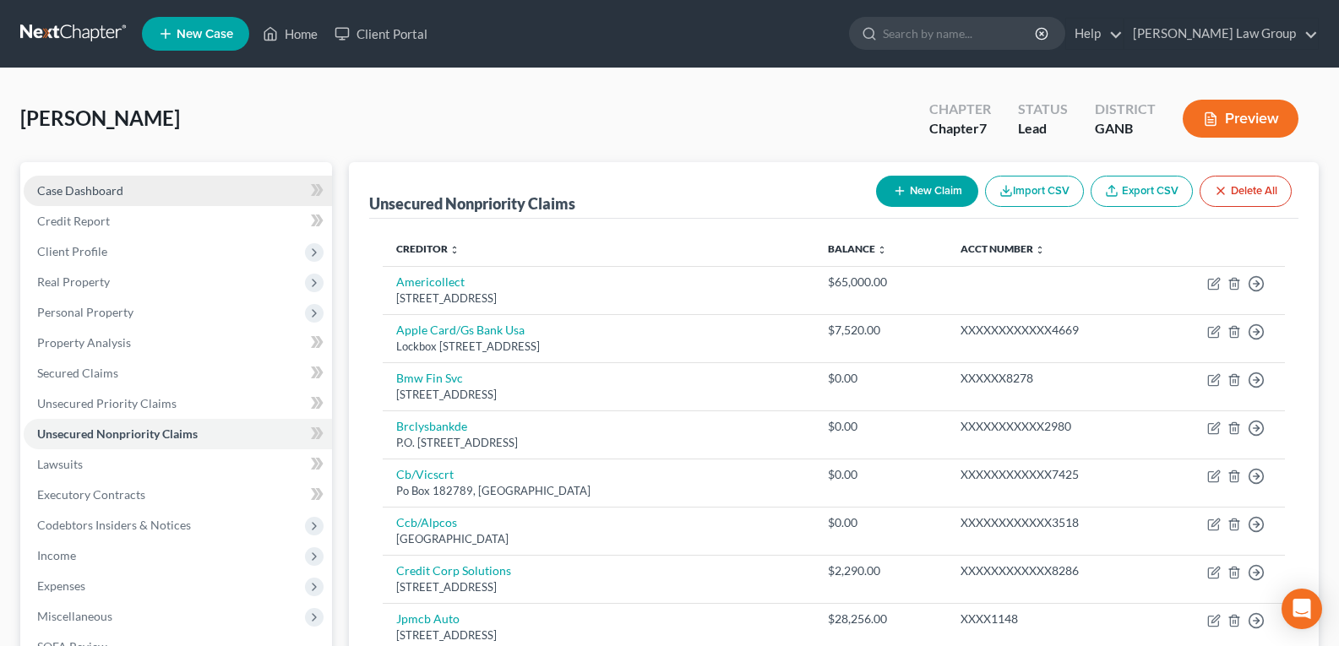
click at [63, 192] on span "Case Dashboard" at bounding box center [80, 190] width 86 height 14
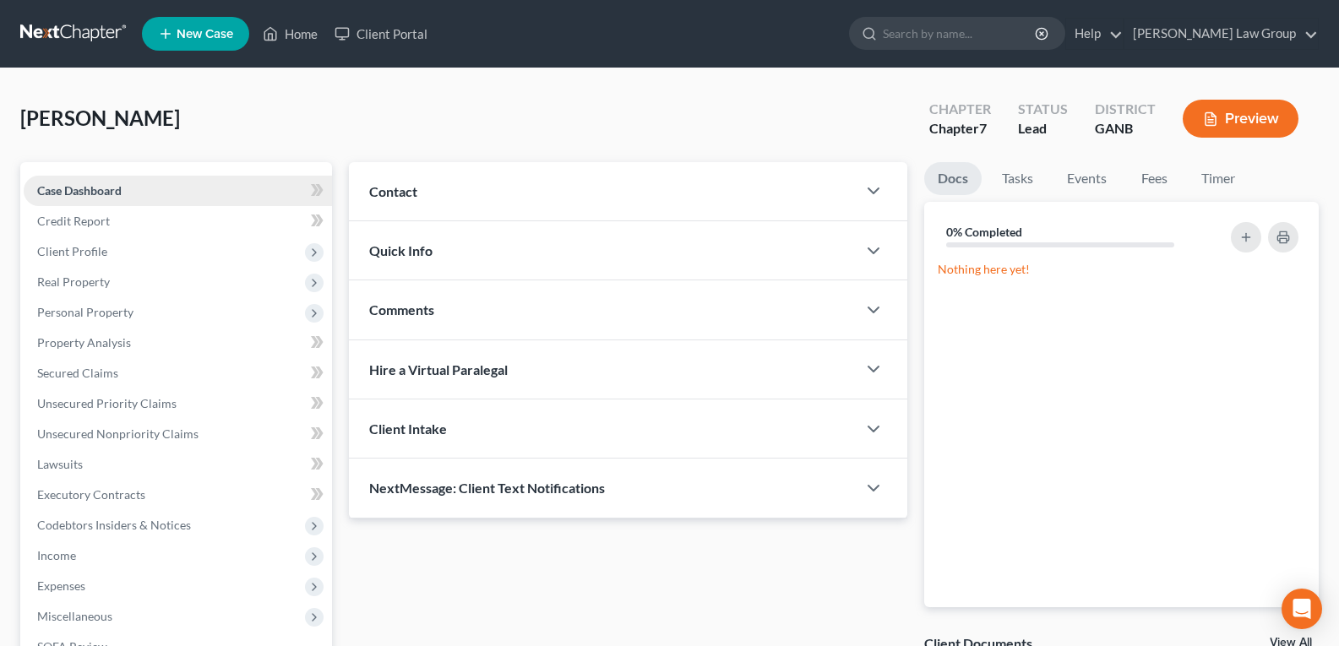
scroll to position [84, 0]
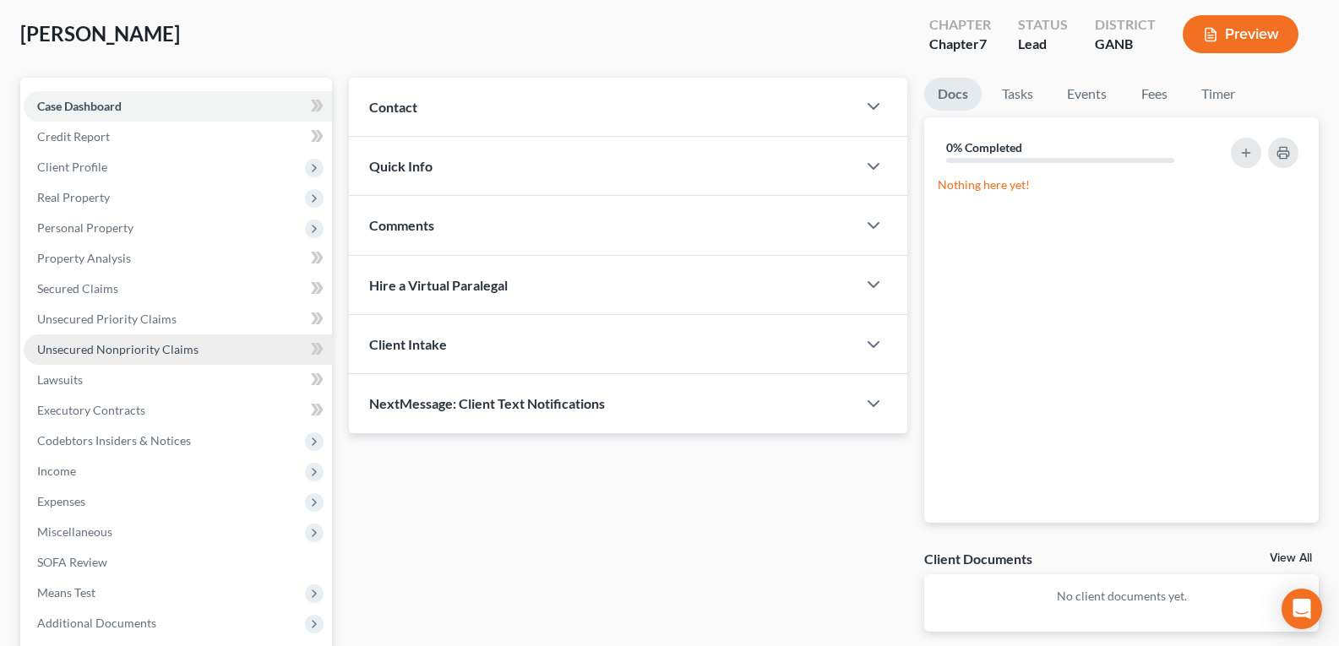
click at [93, 345] on span "Unsecured Nonpriority Claims" at bounding box center [117, 349] width 161 height 14
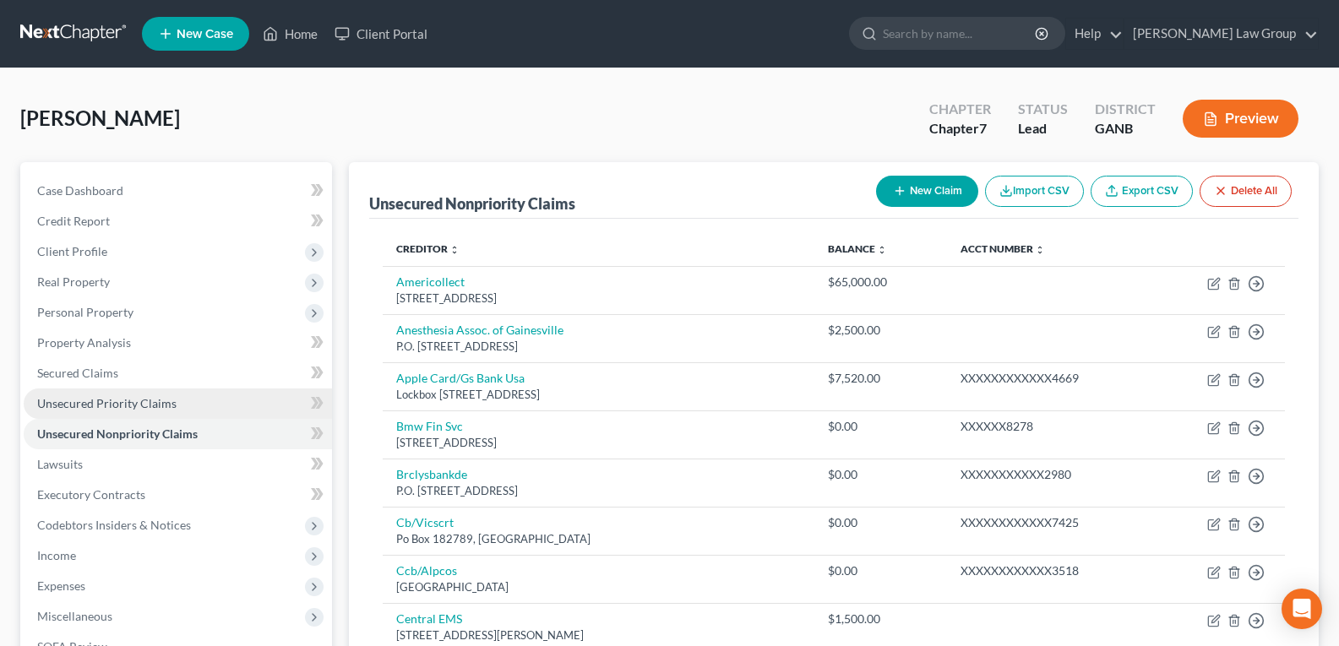
click at [123, 403] on span "Unsecured Priority Claims" at bounding box center [106, 403] width 139 height 14
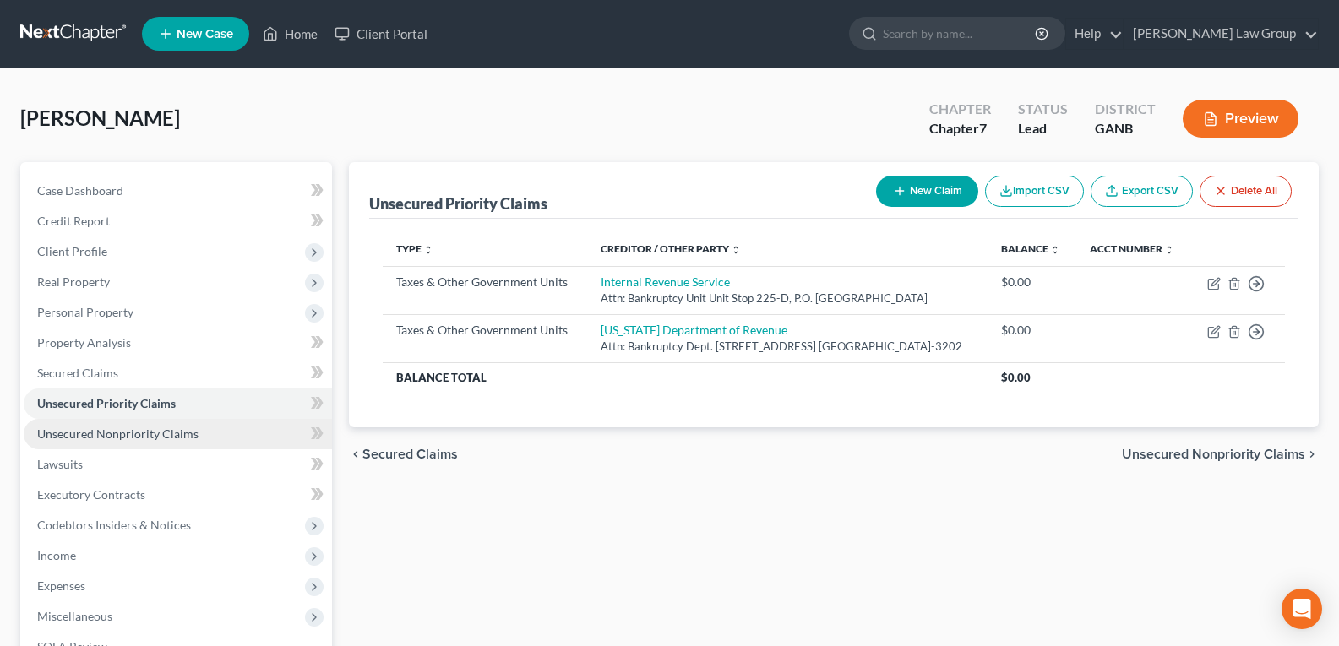
click at [122, 428] on span "Unsecured Nonpriority Claims" at bounding box center [117, 434] width 161 height 14
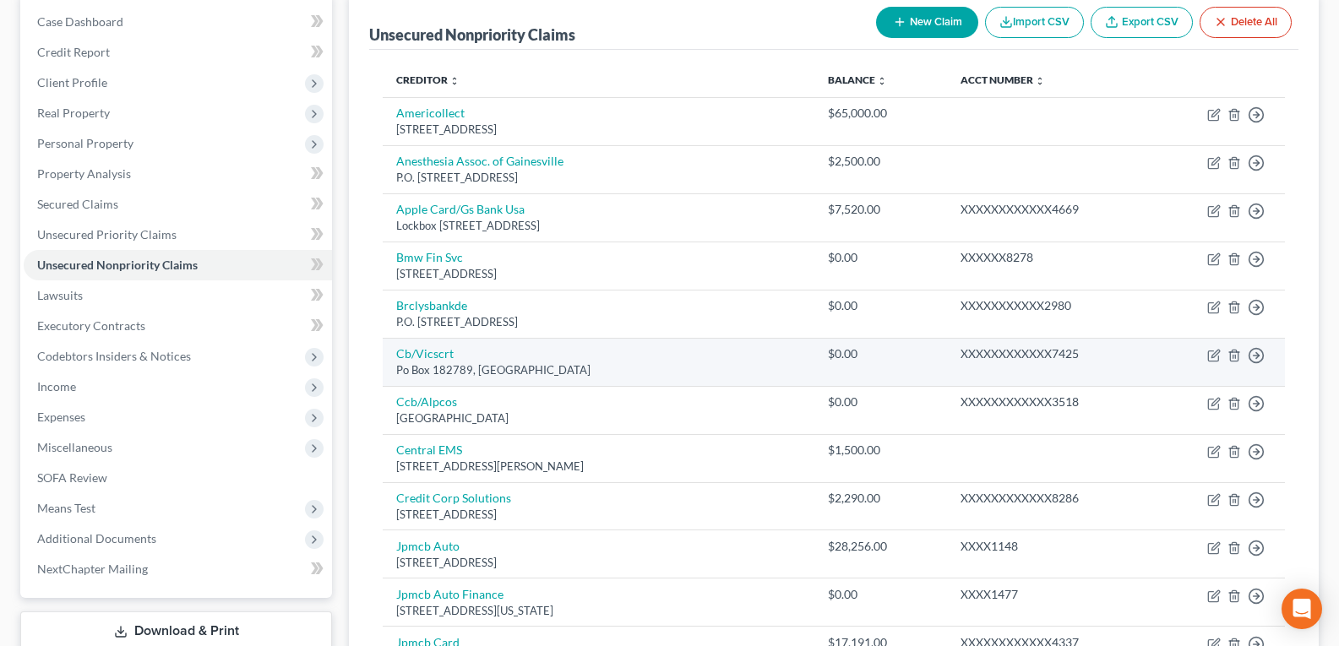
scroll to position [253, 0]
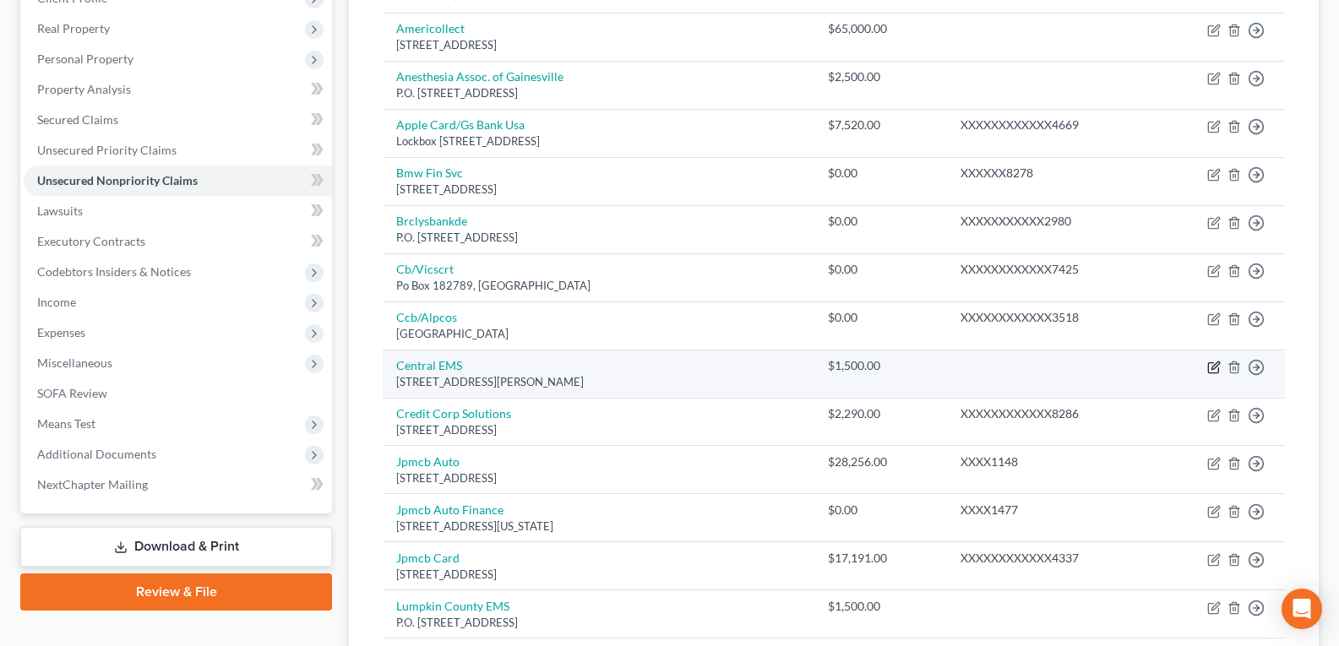
click at [1213, 365] on icon "button" at bounding box center [1214, 368] width 14 height 14
select select "10"
select select "0"
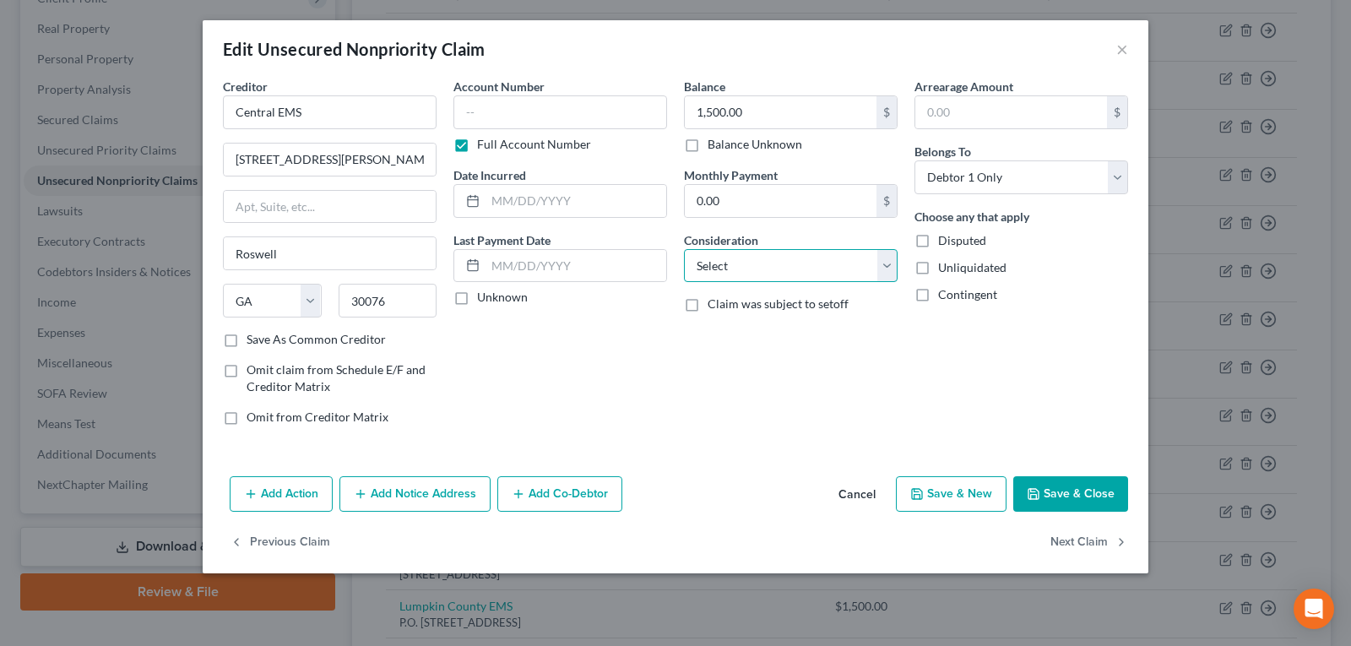
click at [758, 263] on select "Select Cable / Satellite Services Collection Agency Credit Card Debt Debt Couns…" at bounding box center [791, 266] width 214 height 34
select select "9"
click at [684, 249] on select "Select Cable / Satellite Services Collection Agency Credit Card Debt Debt Couns…" at bounding box center [791, 266] width 214 height 34
click at [1055, 497] on button "Save & Close" at bounding box center [1071, 493] width 115 height 35
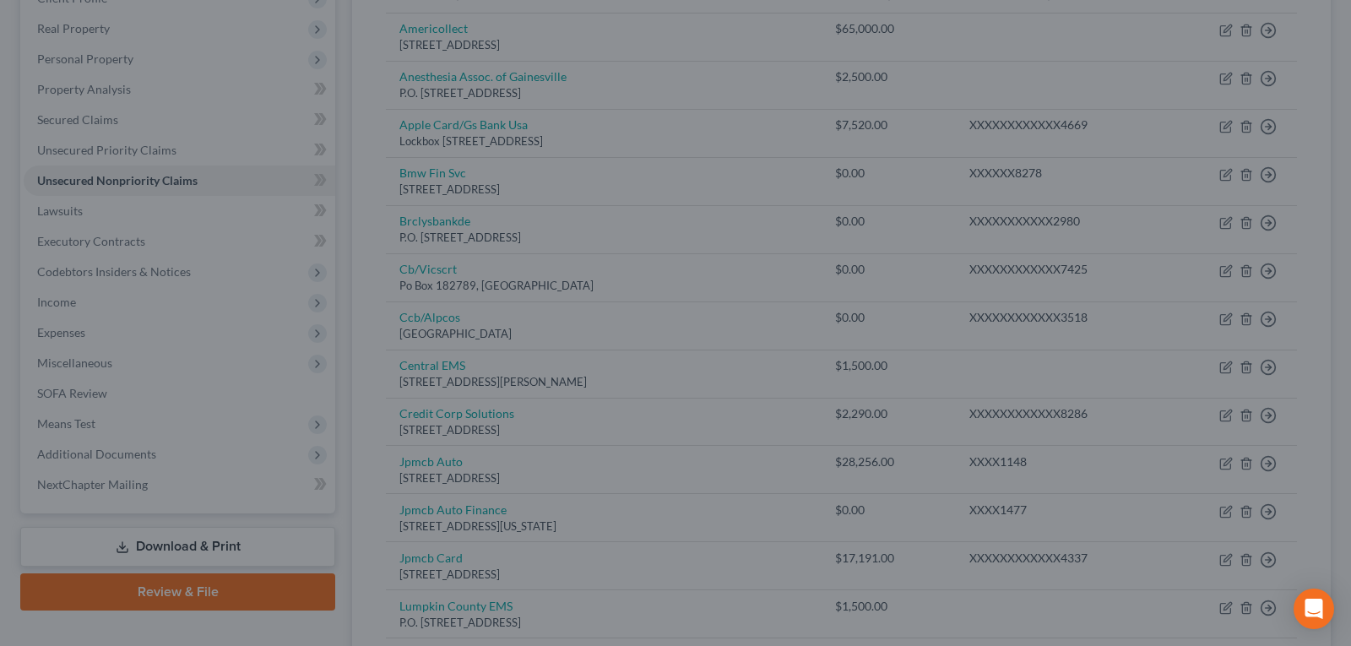
type input "0"
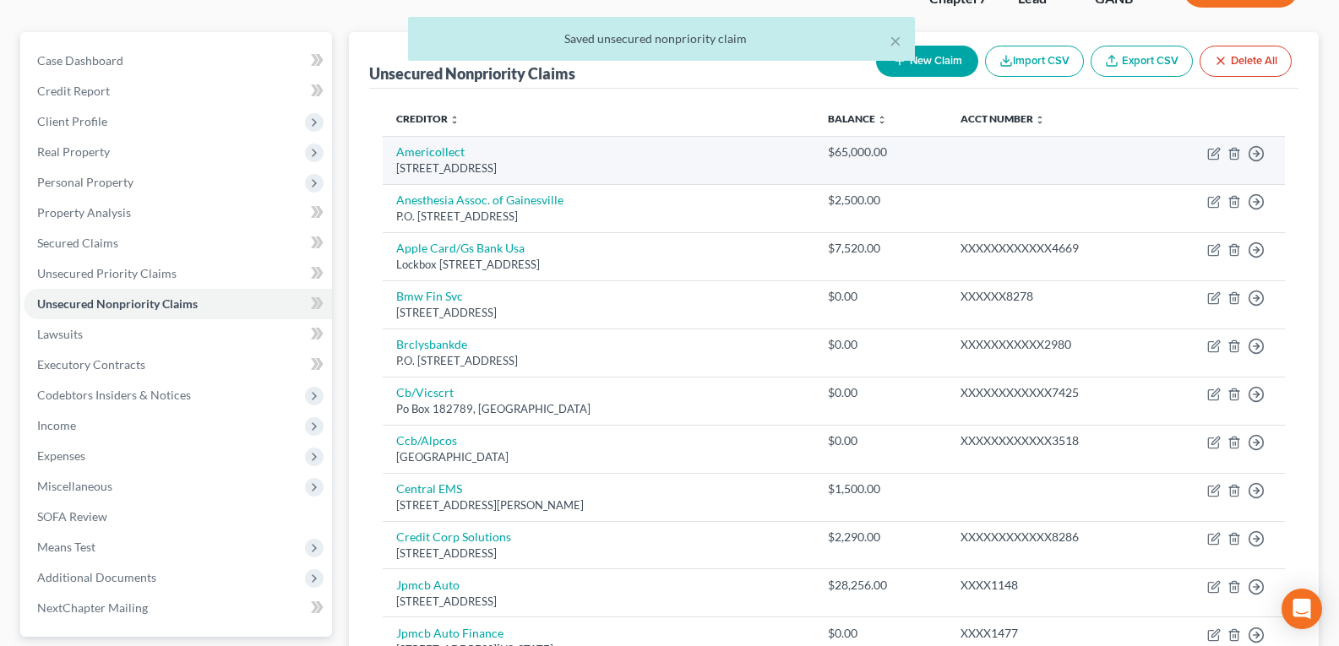
scroll to position [169, 0]
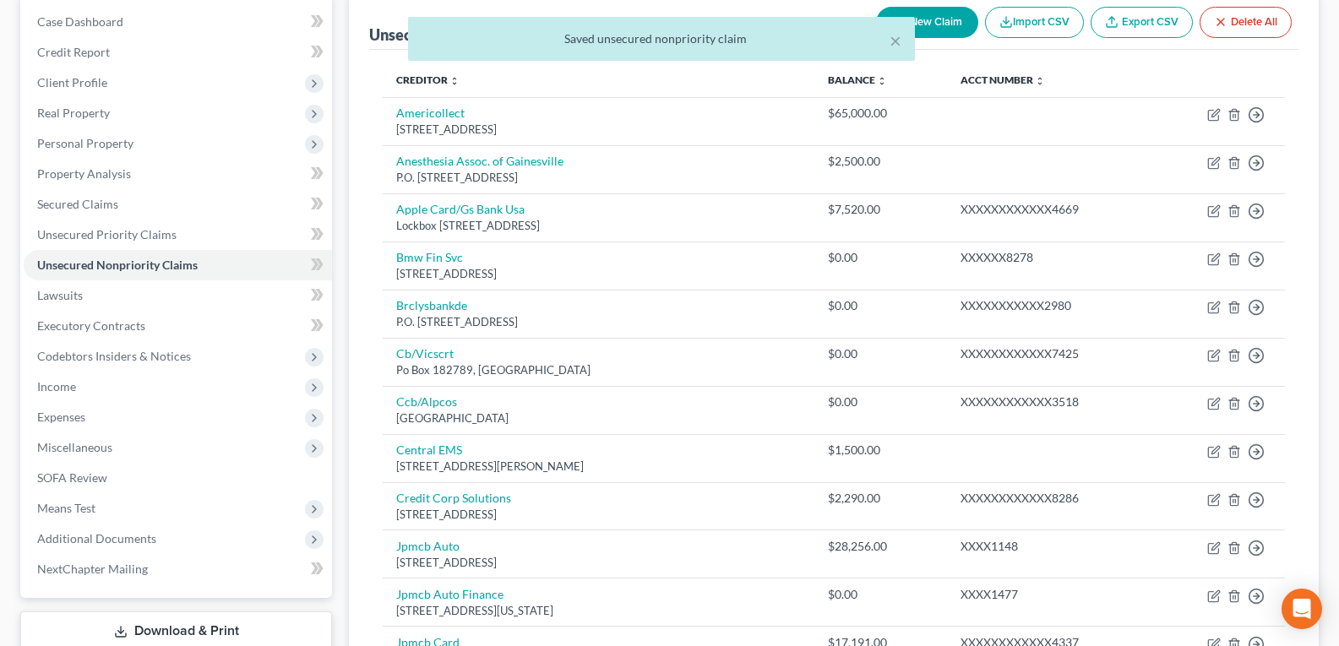
click at [930, 31] on div "× Saved unsecured nonpriority claim" at bounding box center [661, 43] width 1339 height 52
click at [926, 21] on div "× Saved unsecured nonpriority claim" at bounding box center [661, 43] width 1339 height 52
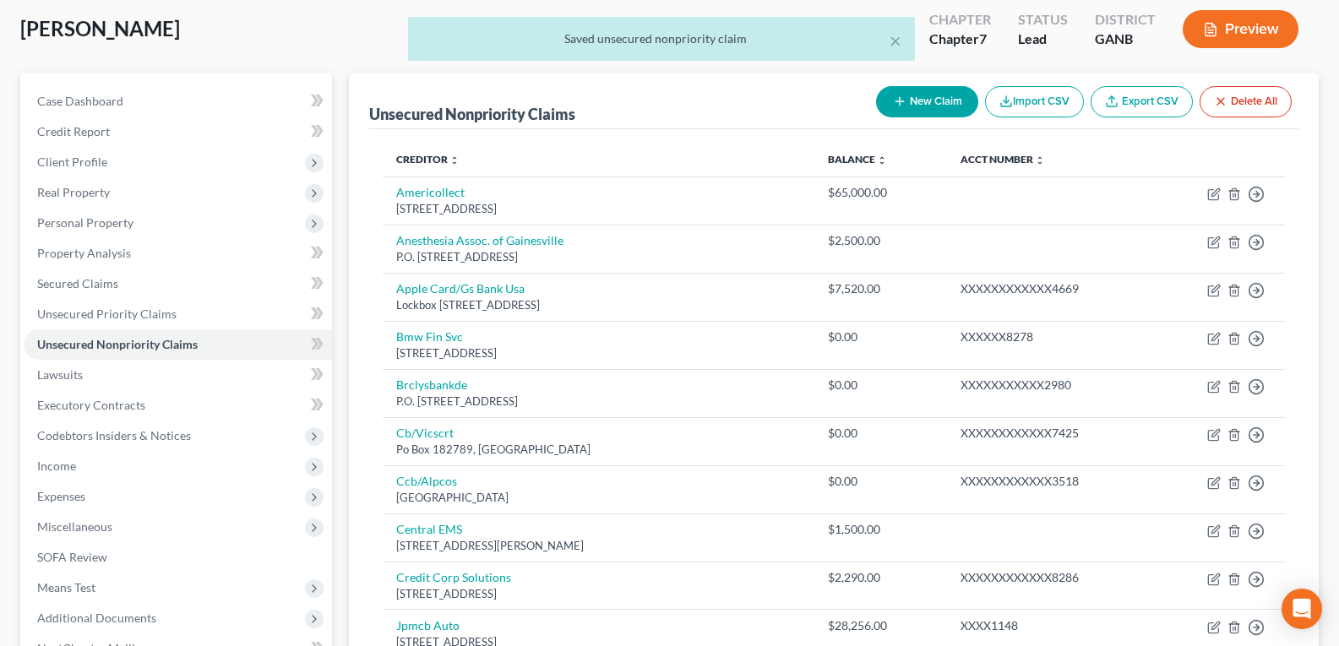
scroll to position [0, 0]
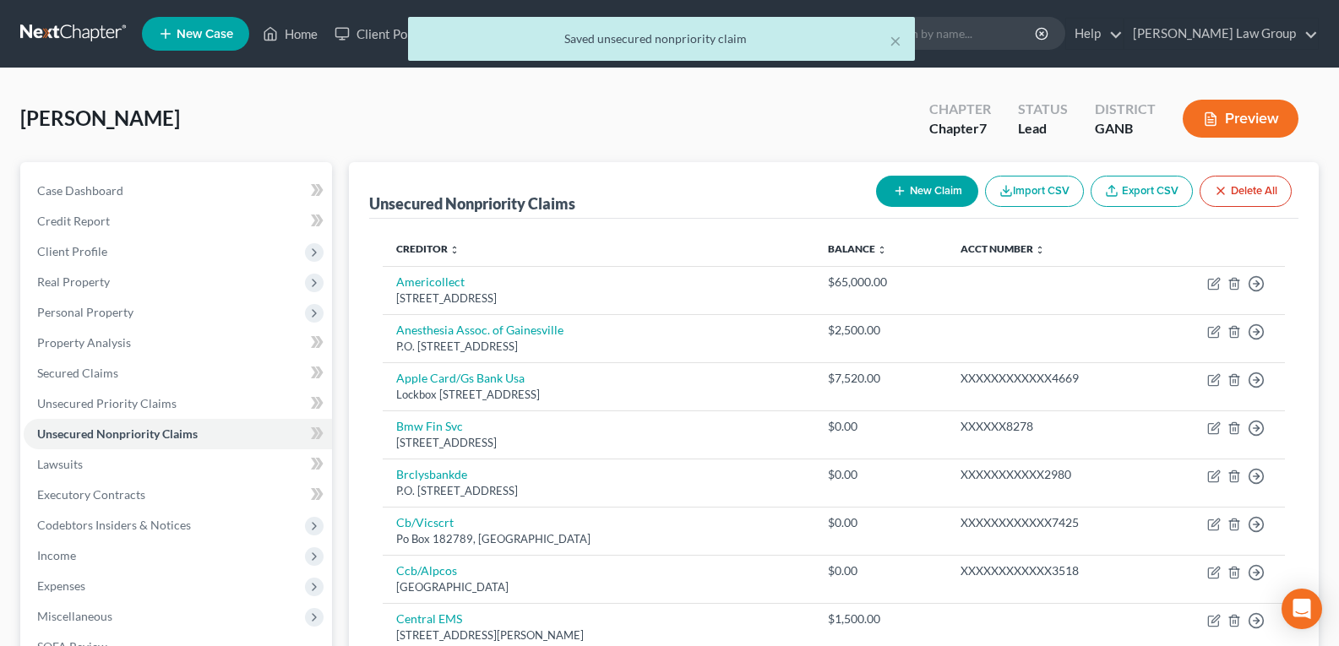
click at [915, 183] on button "New Claim" at bounding box center [927, 191] width 102 height 31
select select "0"
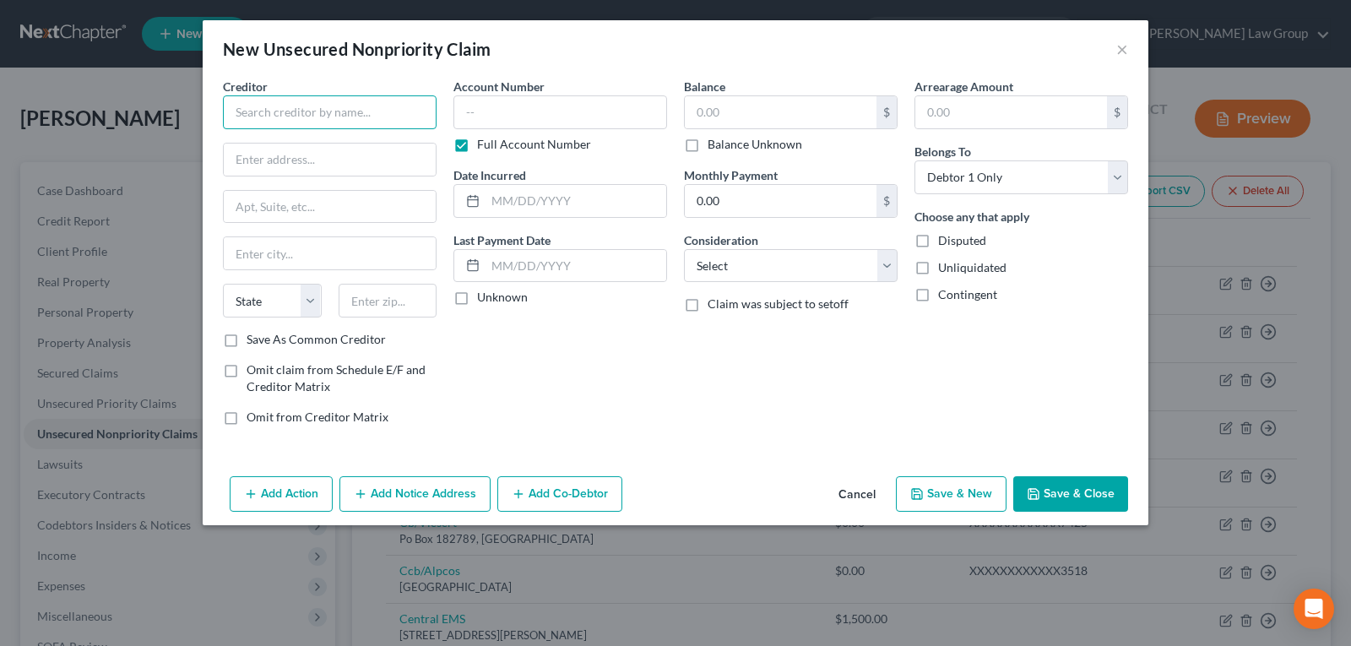
click at [345, 119] on input "text" at bounding box center [330, 112] width 214 height 34
type input "[US_STATE] Emergency Depart. Services"
type input "P.O. Box 1259"
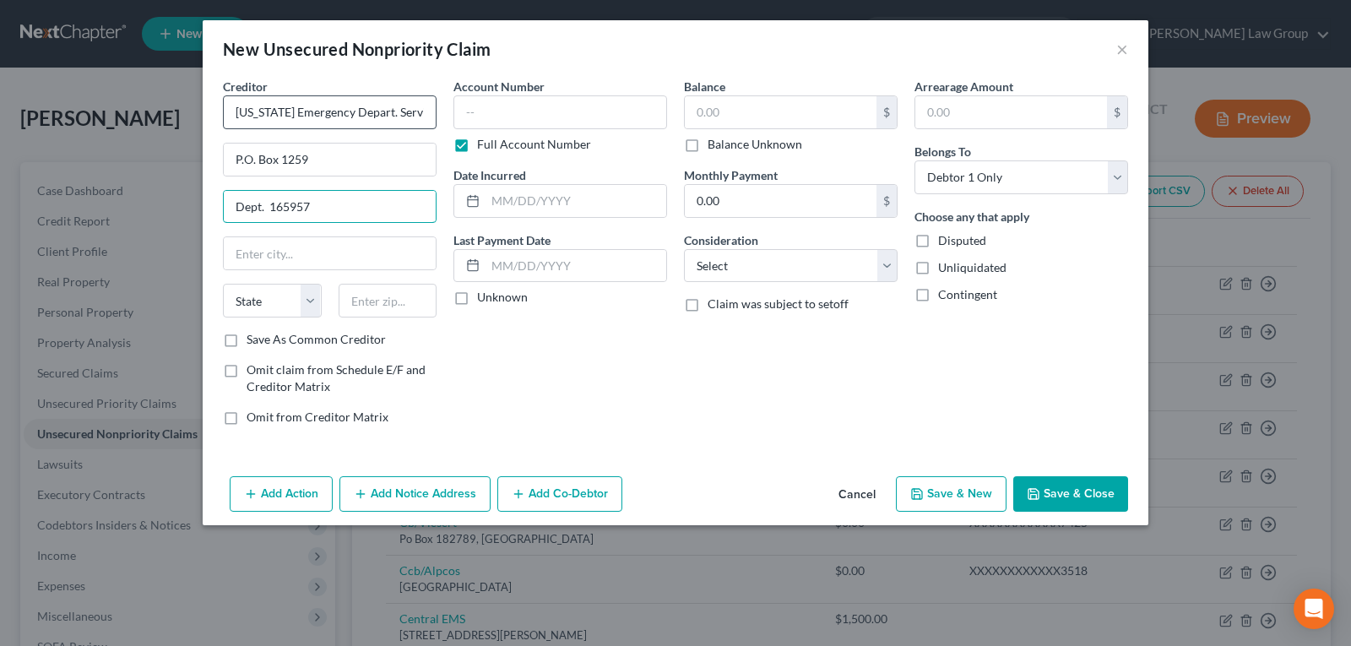
type input "Dept. 165957"
type input "Oaks"
select select "39"
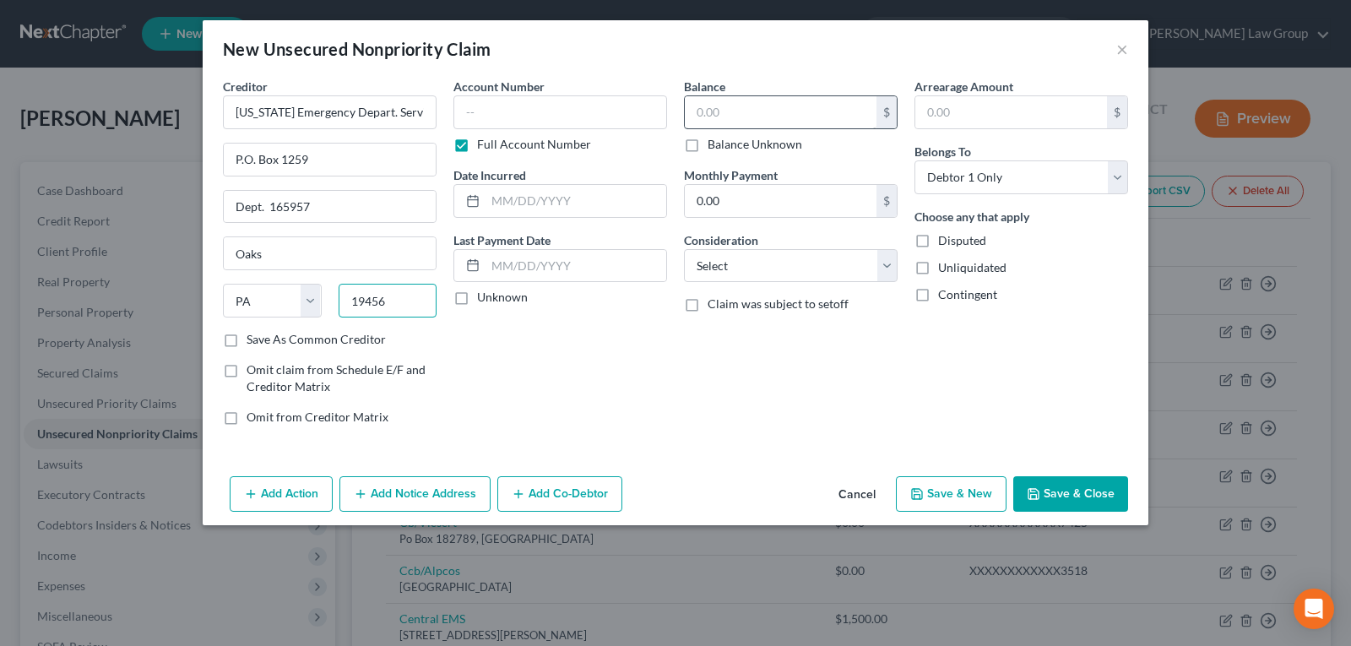
type input "19456"
click at [739, 97] on input "text" at bounding box center [781, 112] width 192 height 32
type input "2,000.00"
click at [770, 262] on select "Select Cable / Satellite Services Collection Agency Credit Card Debt Debt Couns…" at bounding box center [791, 266] width 214 height 34
select select "9"
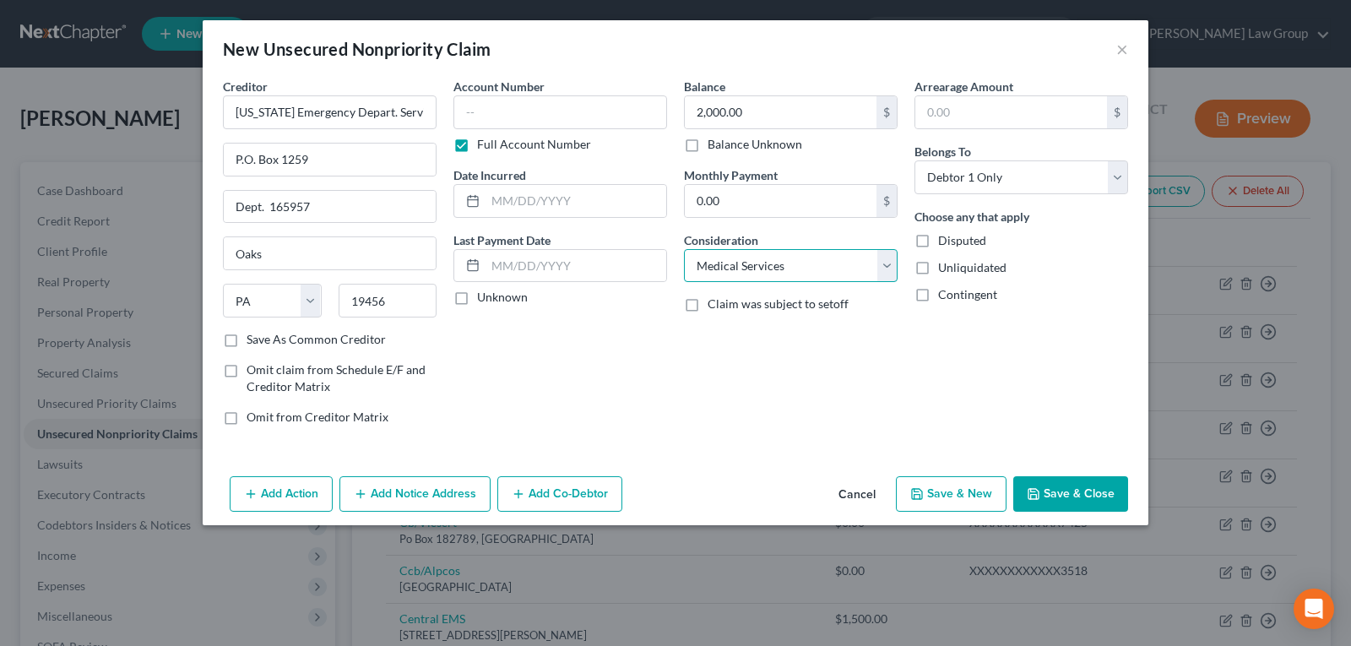
click at [684, 249] on select "Select Cable / Satellite Services Collection Agency Credit Card Debt Debt Couns…" at bounding box center [791, 266] width 214 height 34
click at [1058, 488] on button "Save & Close" at bounding box center [1071, 493] width 115 height 35
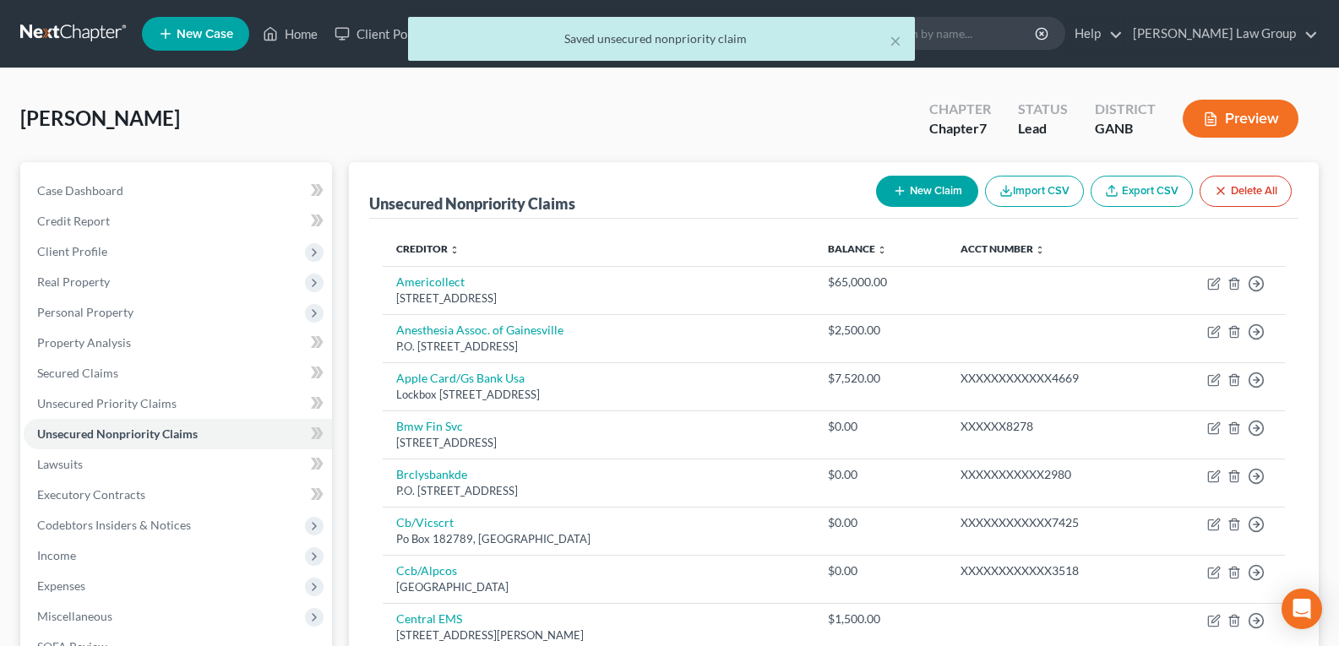
click at [926, 201] on button "New Claim" at bounding box center [927, 191] width 102 height 31
select select "0"
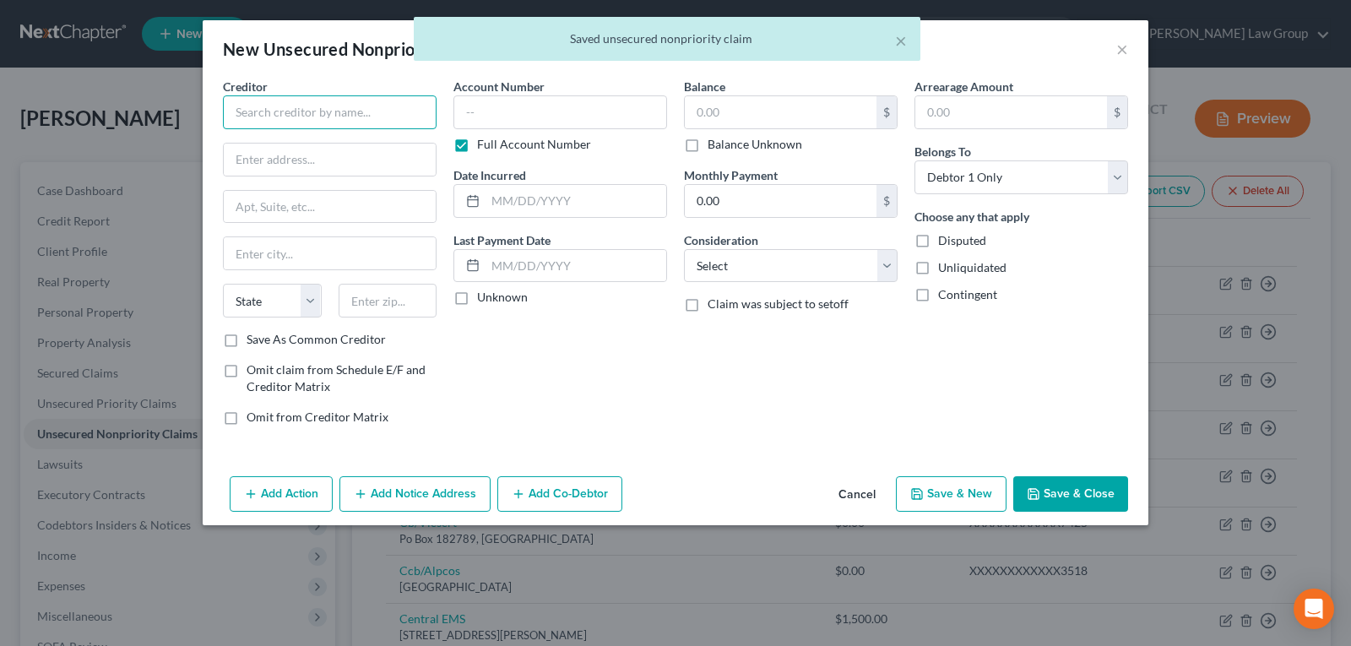
click at [312, 97] on input "text" at bounding box center [330, 112] width 214 height 34
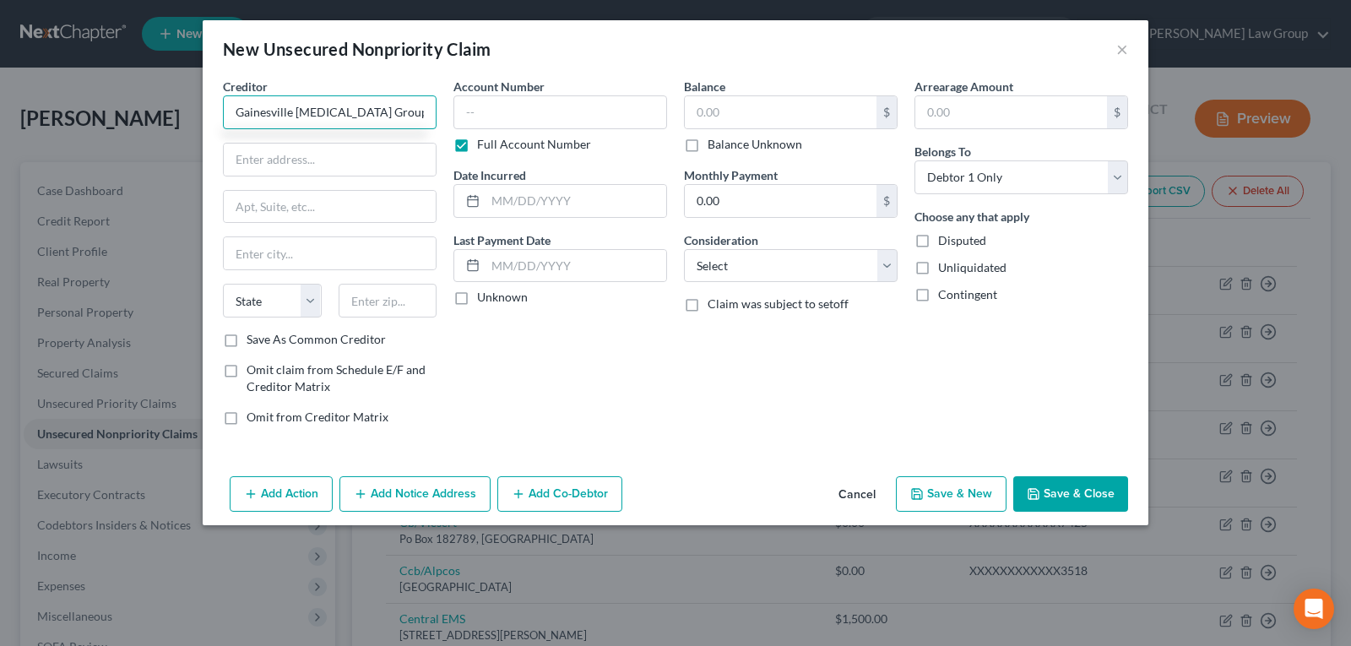
type input "Gainesville [MEDICAL_DATA] Group"
type input "[STREET_ADDRESS]"
type input "3rd Floor"
type input "Wyomissing"
select select "39"
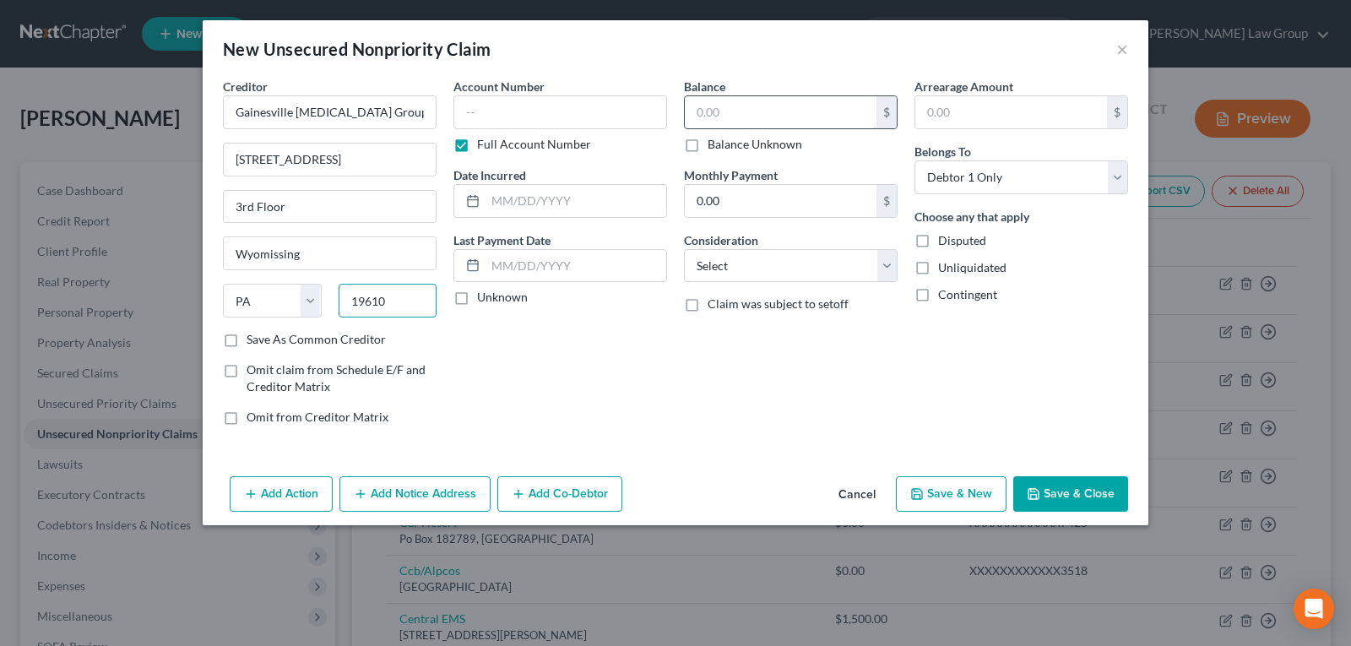
type input "19610"
click at [781, 108] on input "text" at bounding box center [781, 112] width 192 height 32
type input "Reading"
type input "200.00"
click at [753, 270] on select "Select Cable / Satellite Services Collection Agency Credit Card Debt Debt Couns…" at bounding box center [791, 266] width 214 height 34
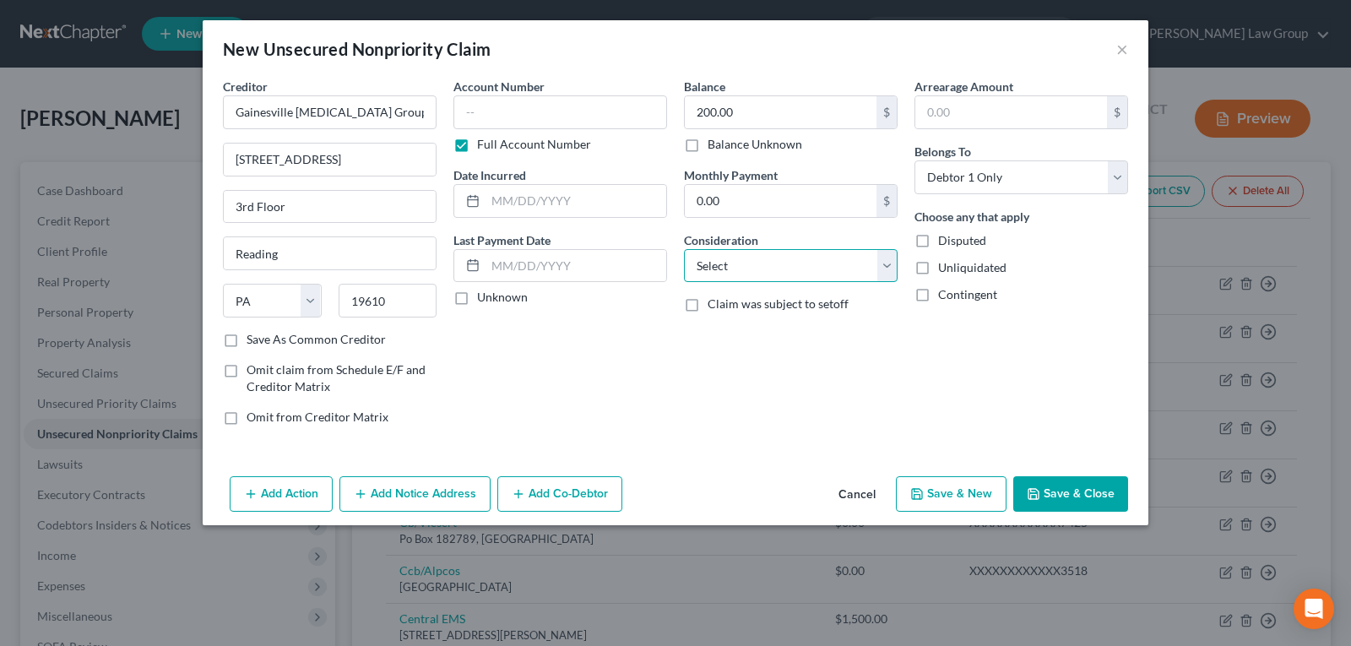
select select "9"
click at [684, 249] on select "Select Cable / Satellite Services Collection Agency Credit Card Debt Debt Couns…" at bounding box center [791, 266] width 214 height 34
drag, startPoint x: 1065, startPoint y: 485, endPoint x: 1077, endPoint y: 516, distance: 33.4
click at [1065, 484] on button "Save & Close" at bounding box center [1071, 493] width 115 height 35
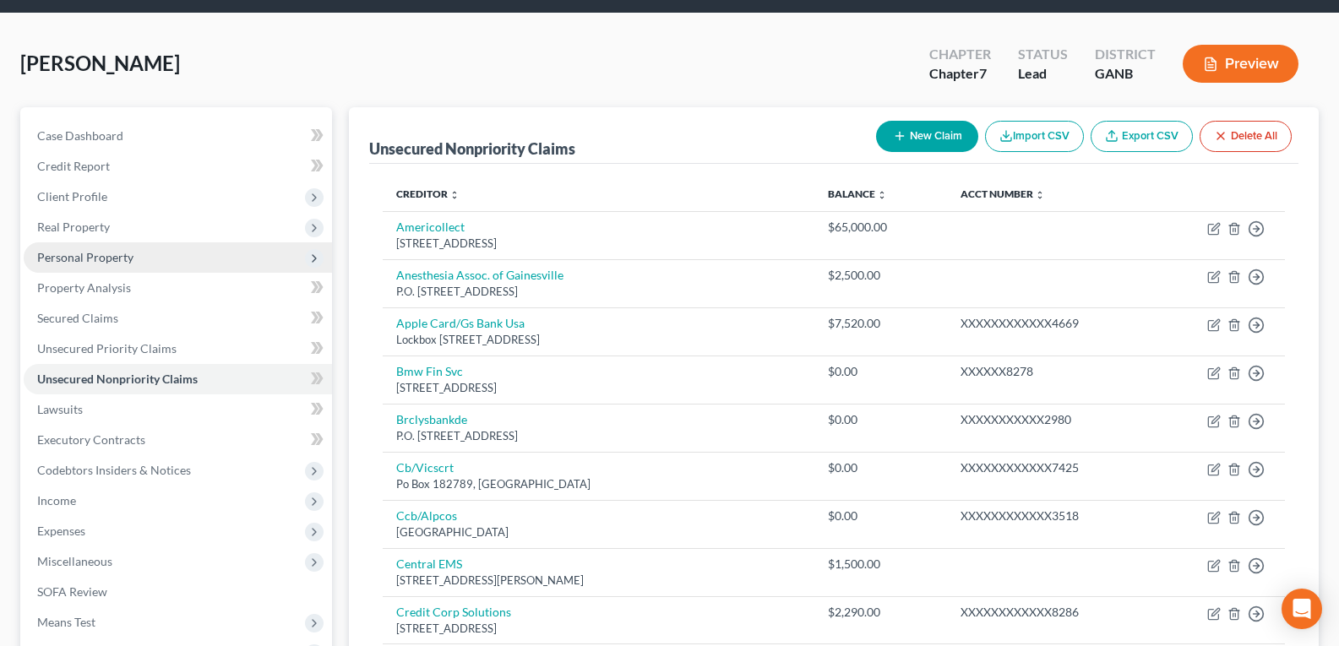
scroll to position [84, 0]
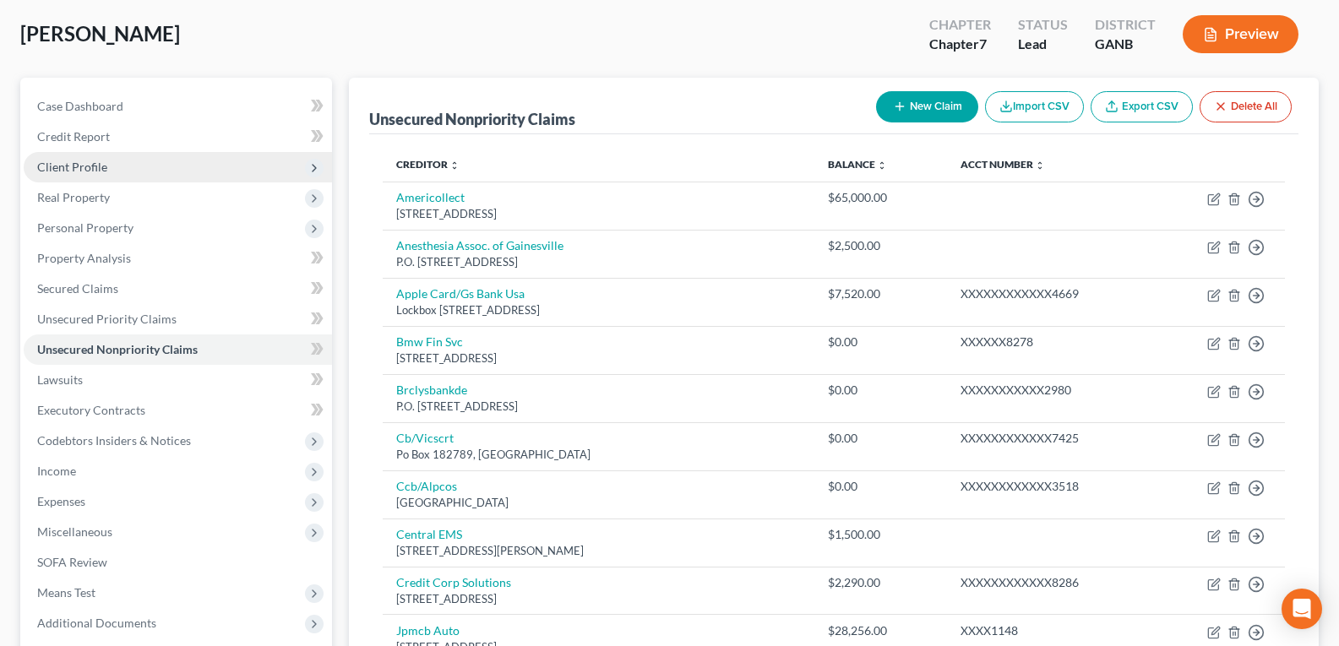
click at [79, 167] on span "Client Profile" at bounding box center [72, 167] width 70 height 14
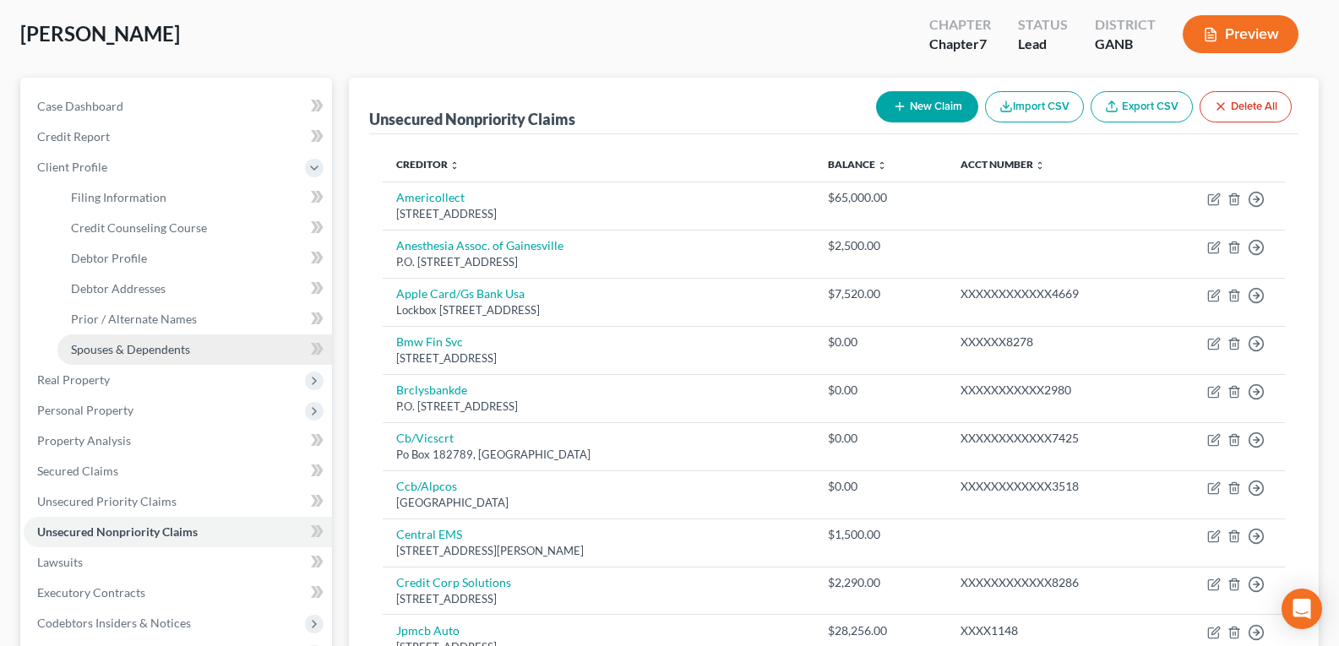
click at [139, 346] on span "Spouses & Dependents" at bounding box center [130, 349] width 119 height 14
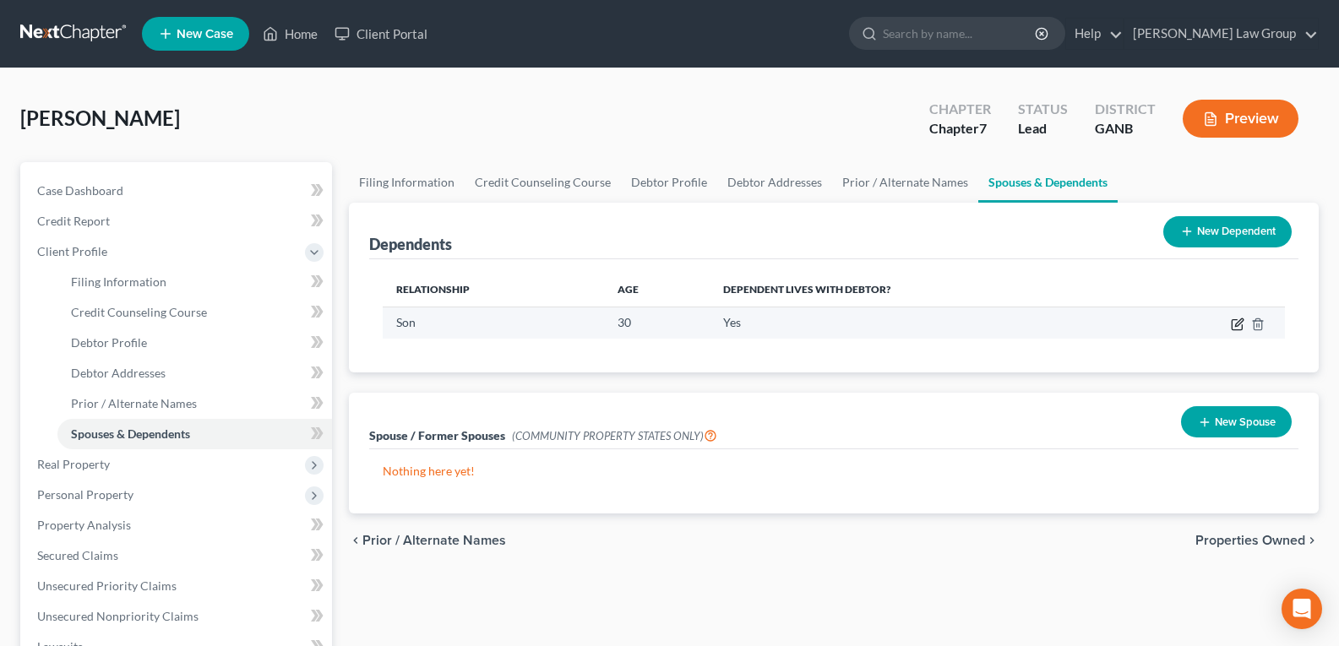
click at [1239, 323] on icon "button" at bounding box center [1238, 325] width 14 height 14
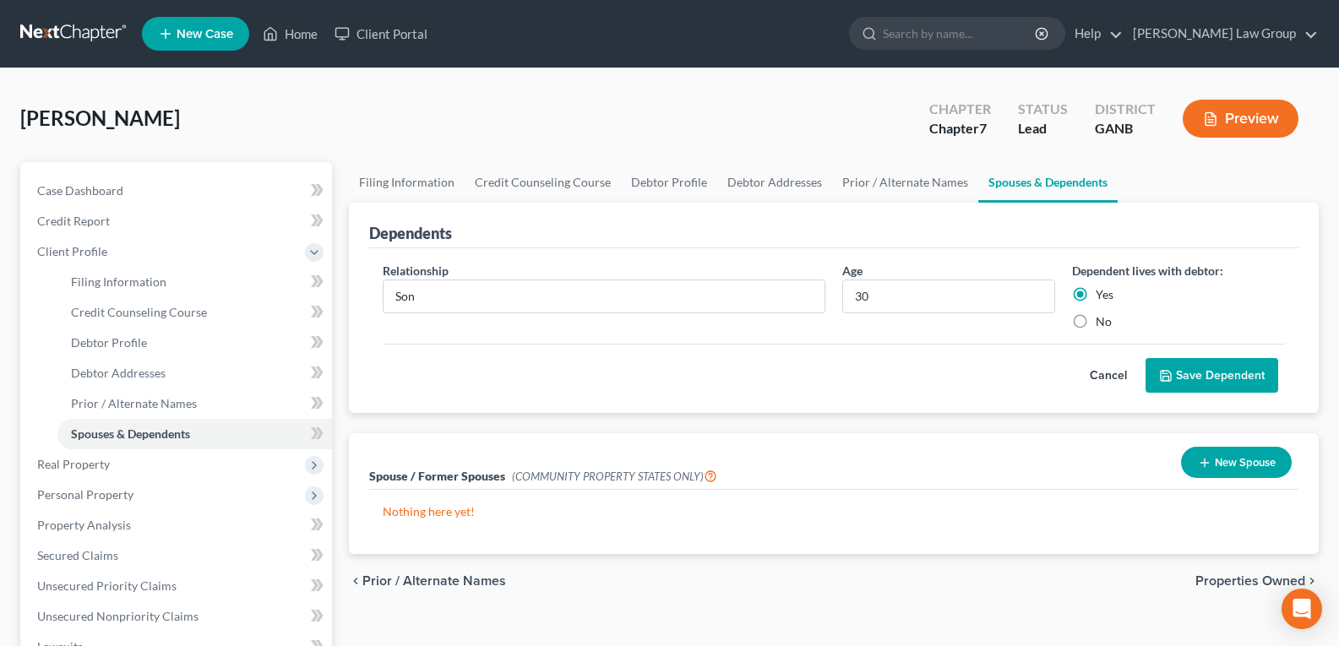
click at [1092, 382] on button "Cancel" at bounding box center [1108, 376] width 74 height 34
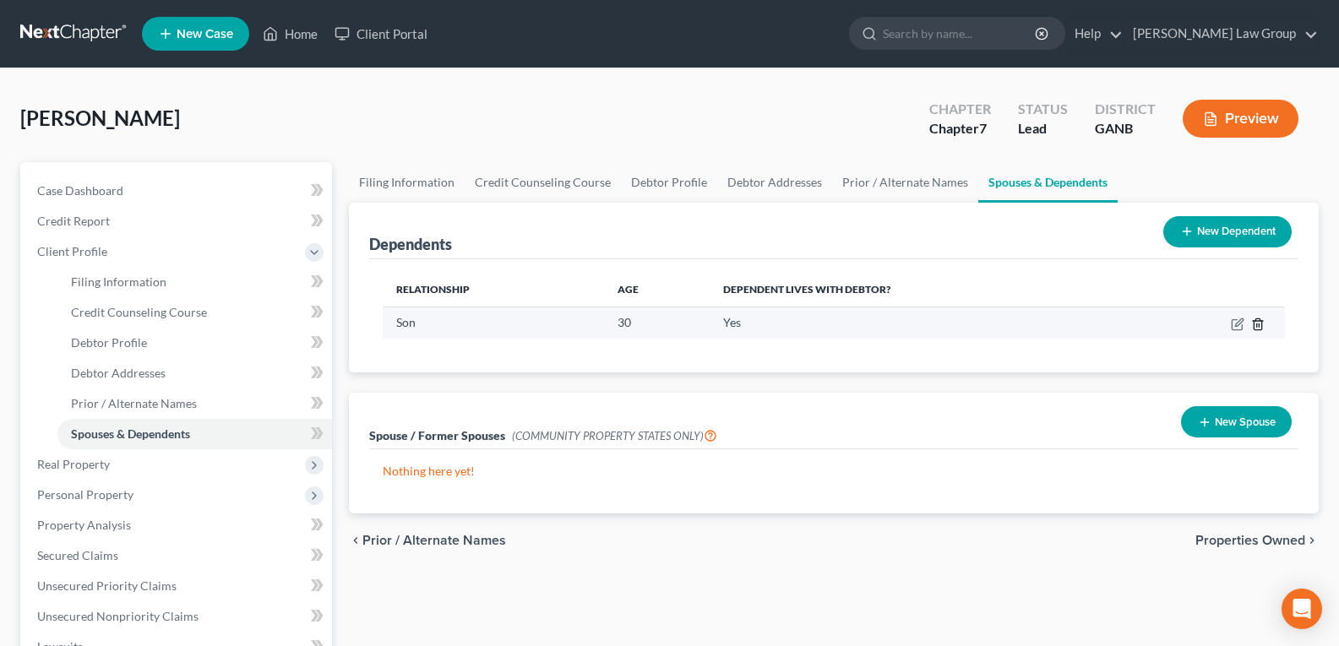
click at [1259, 324] on icon "button" at bounding box center [1258, 325] width 14 height 14
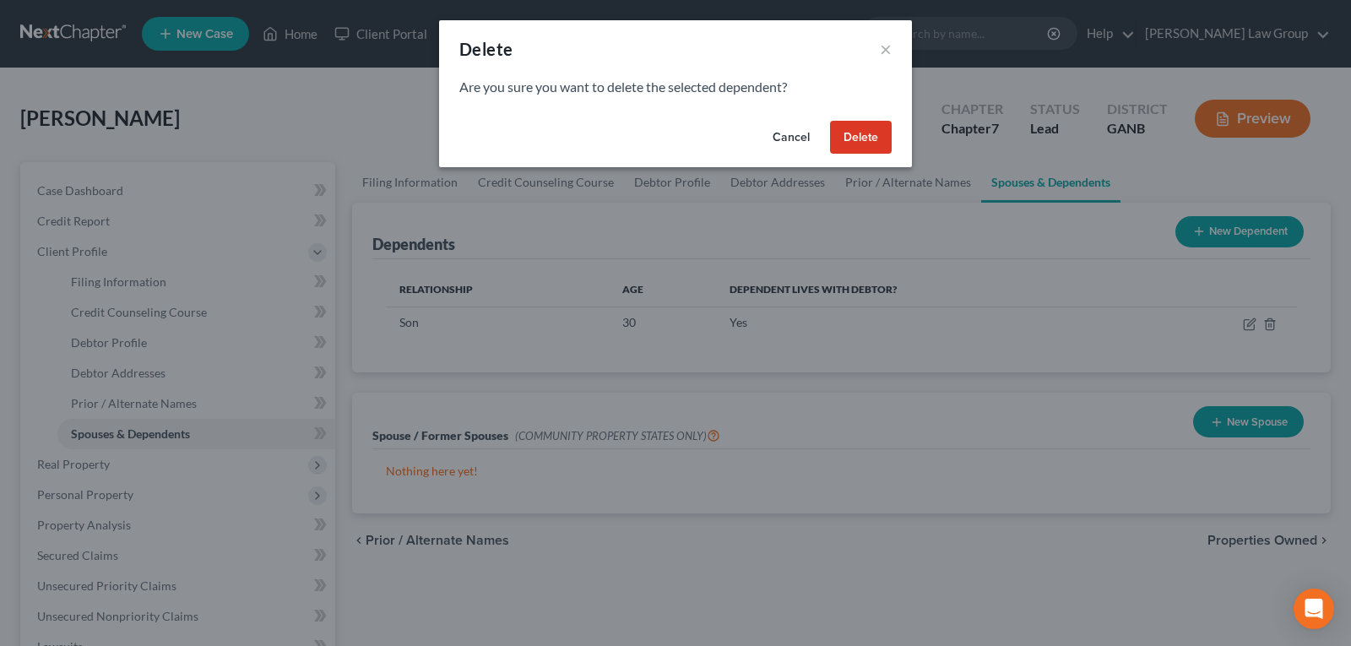
drag, startPoint x: 868, startPoint y: 142, endPoint x: 892, endPoint y: 165, distance: 32.9
click at [867, 142] on button "Delete" at bounding box center [861, 138] width 62 height 34
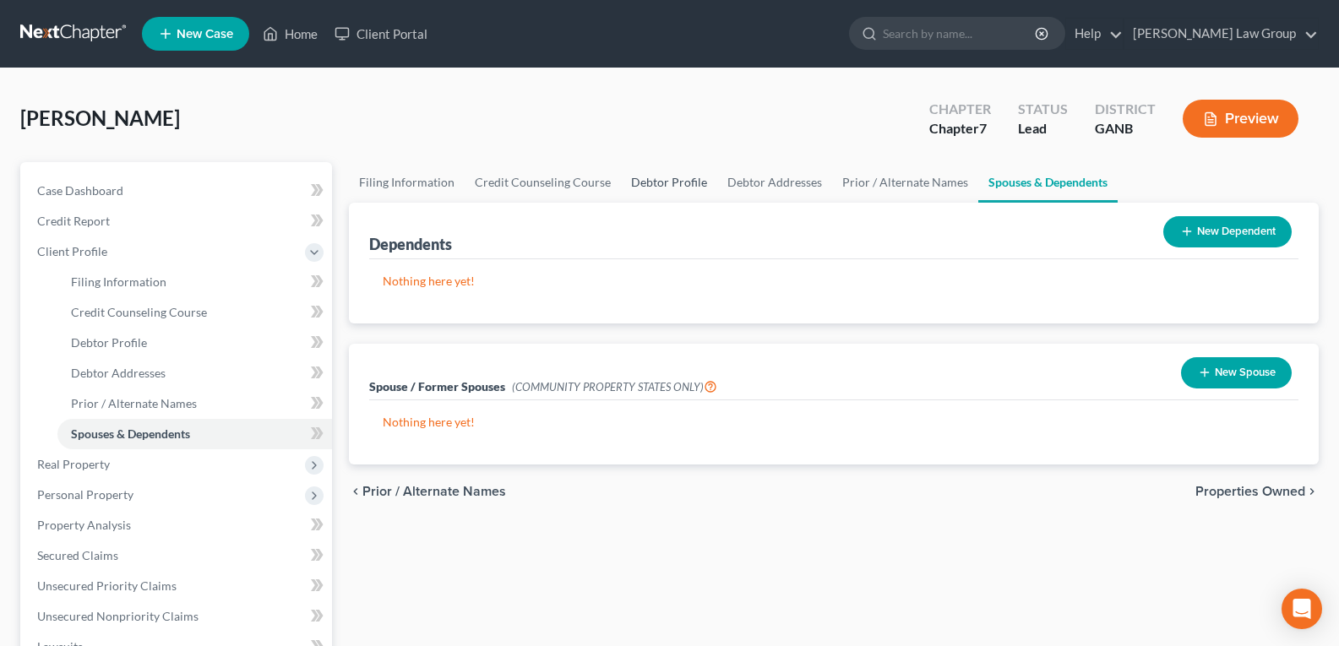
click at [666, 188] on link "Debtor Profile" at bounding box center [669, 182] width 96 height 41
select select "3"
select select "1"
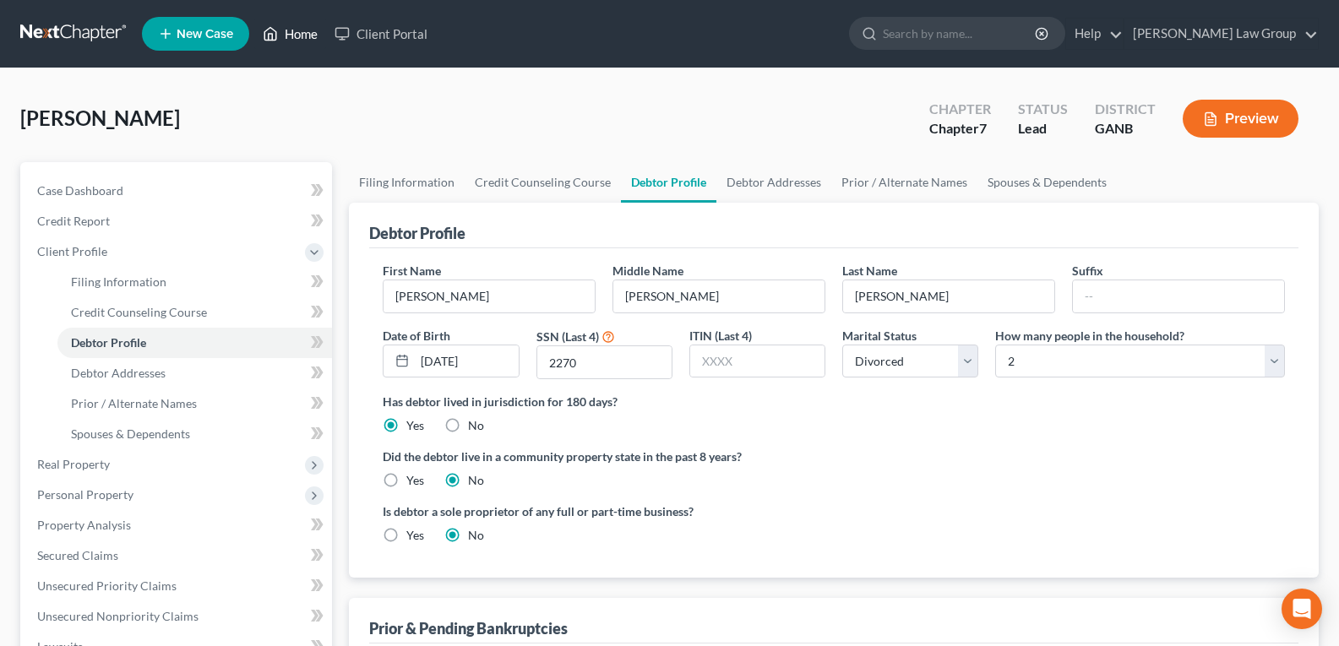
click at [275, 40] on icon at bounding box center [271, 34] width 12 height 13
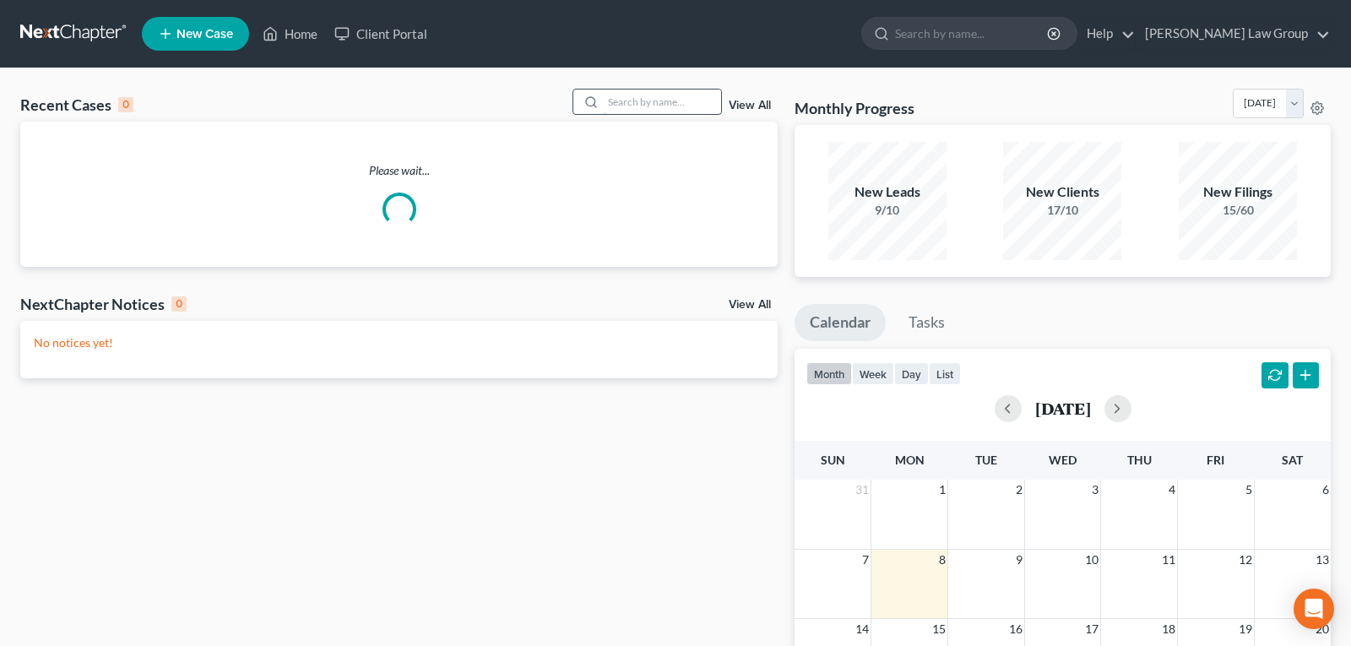
click at [627, 95] on input "search" at bounding box center [662, 102] width 118 height 24
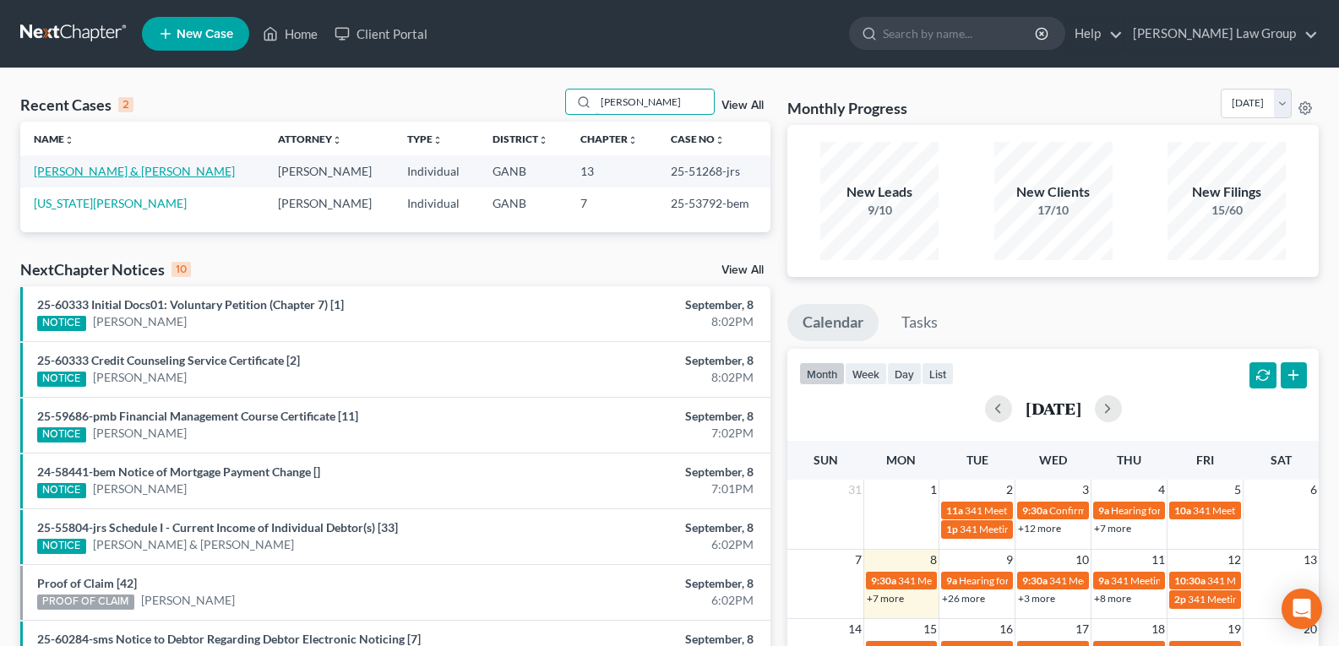
type input "[PERSON_NAME]"
click at [107, 173] on link "[PERSON_NAME] & [PERSON_NAME]" at bounding box center [134, 171] width 201 height 14
